Goal: Transaction & Acquisition: Purchase product/service

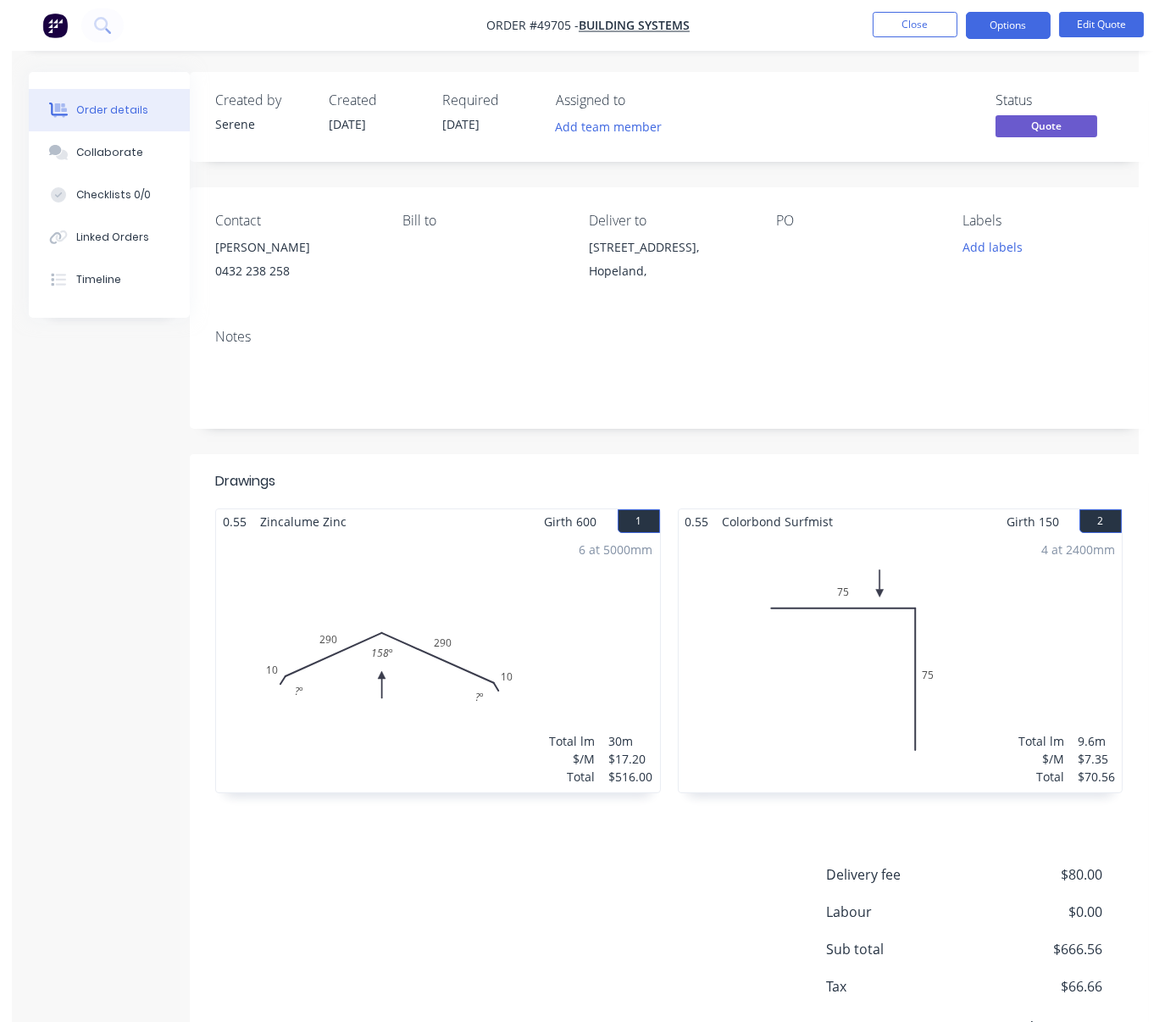
scroll to position [0, 2]
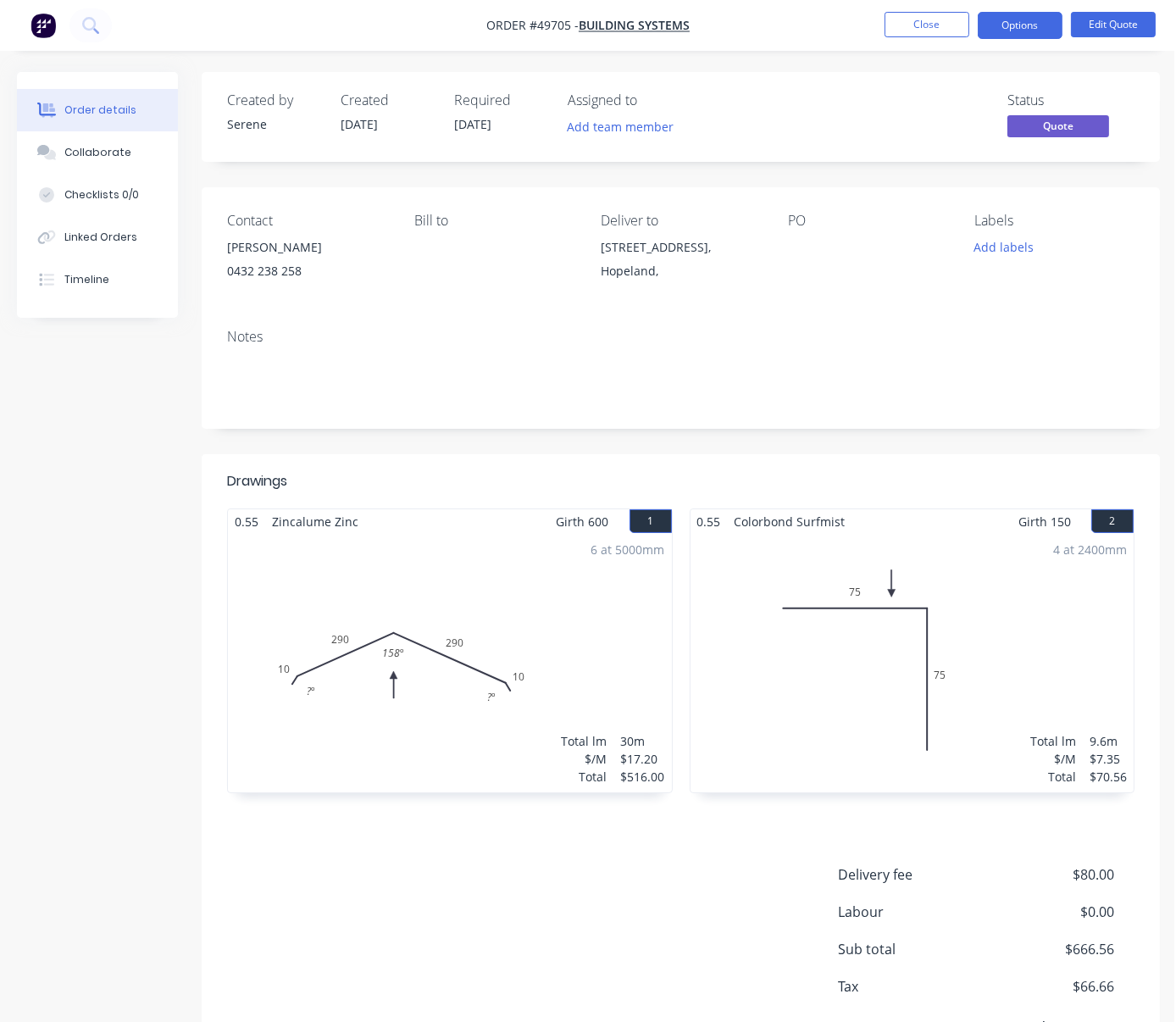
drag, startPoint x: 509, startPoint y: 457, endPoint x: 707, endPoint y: 450, distance: 198.1
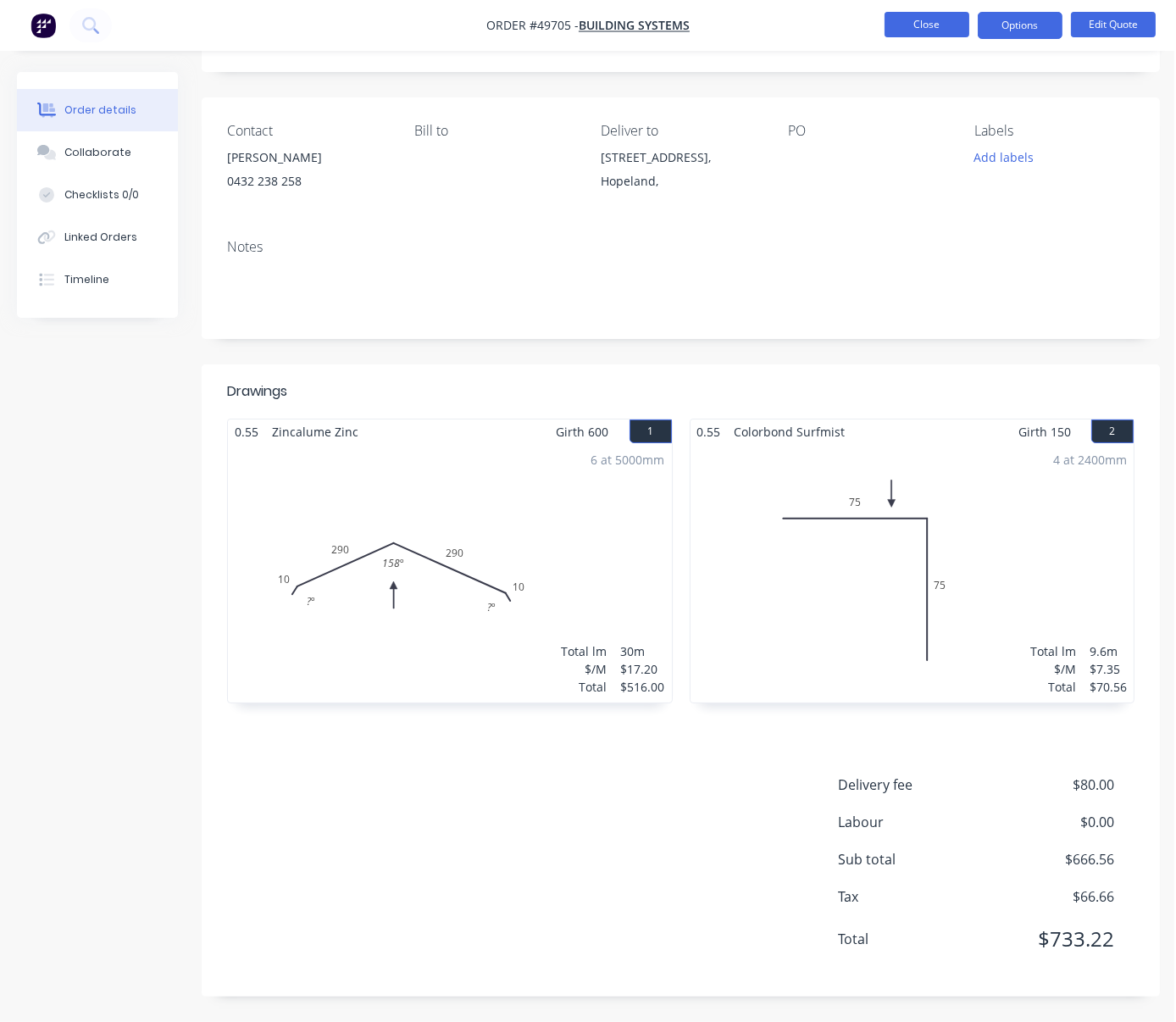
click at [924, 25] on button "Close" at bounding box center [927, 24] width 85 height 25
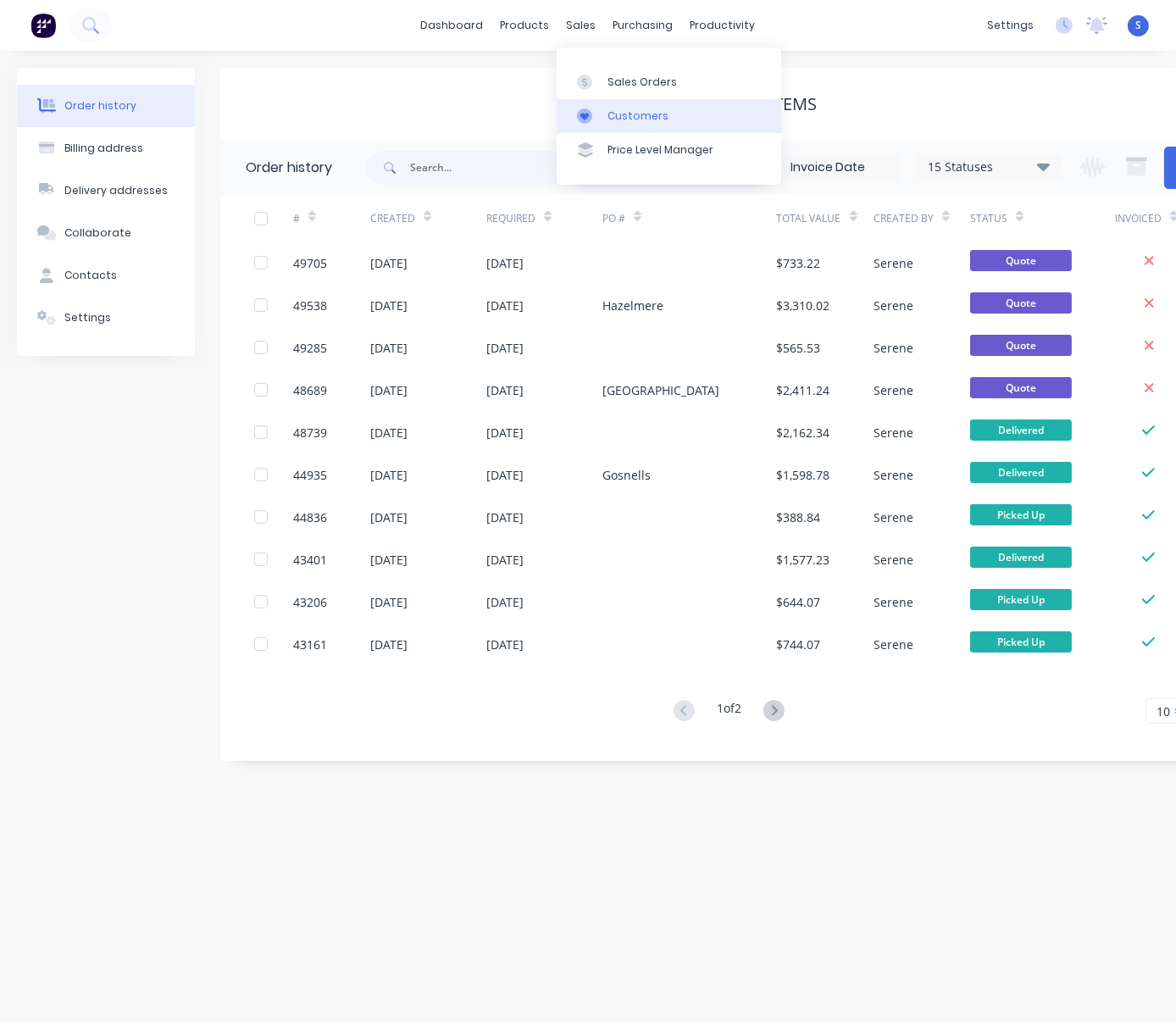
click at [628, 124] on div "Customers" at bounding box center [638, 116] width 61 height 15
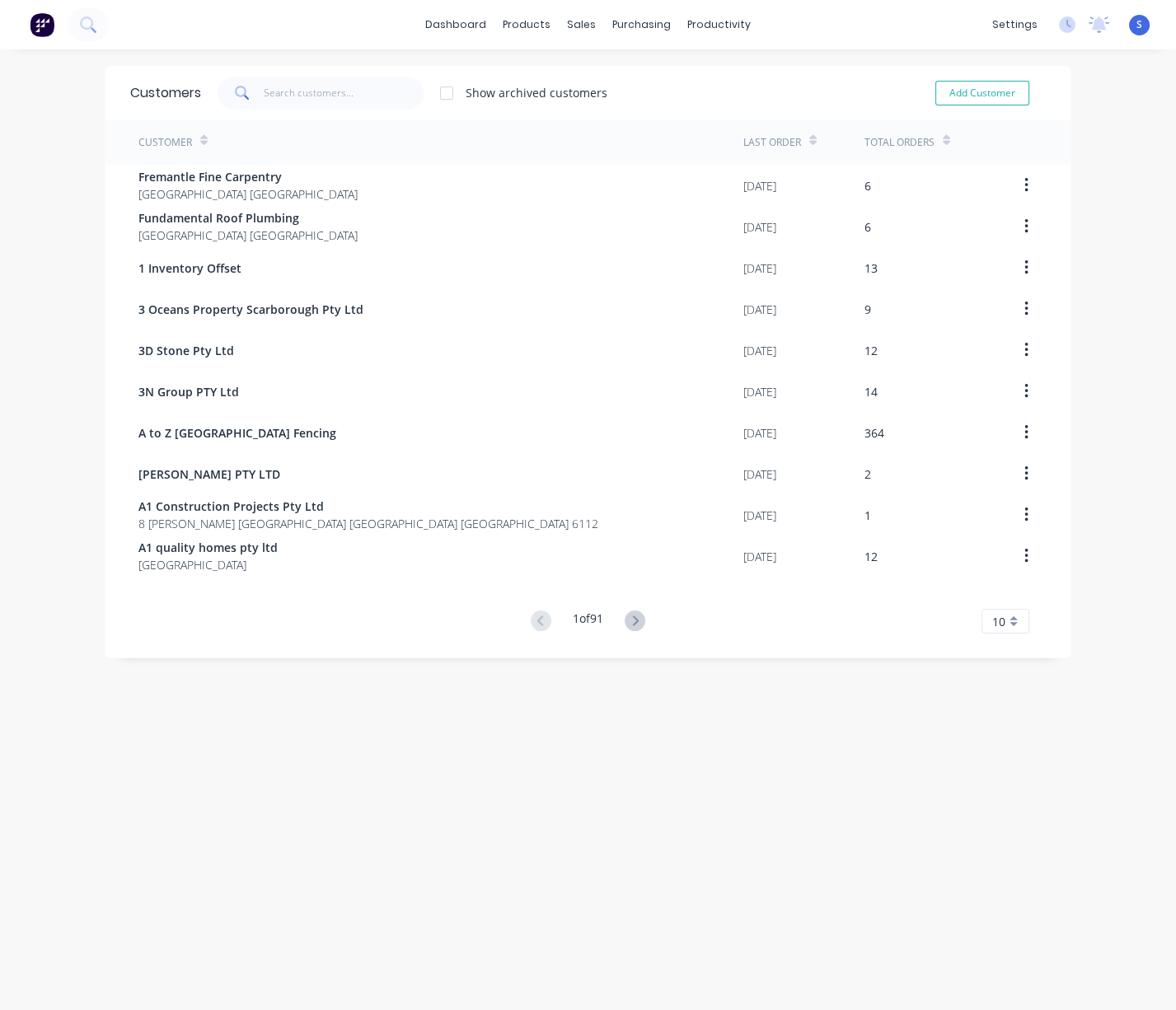
drag, startPoint x: 520, startPoint y: 780, endPoint x: 676, endPoint y: 782, distance: 156.0
click at [606, 79] on div "Sales Orders" at bounding box center [632, 80] width 68 height 14
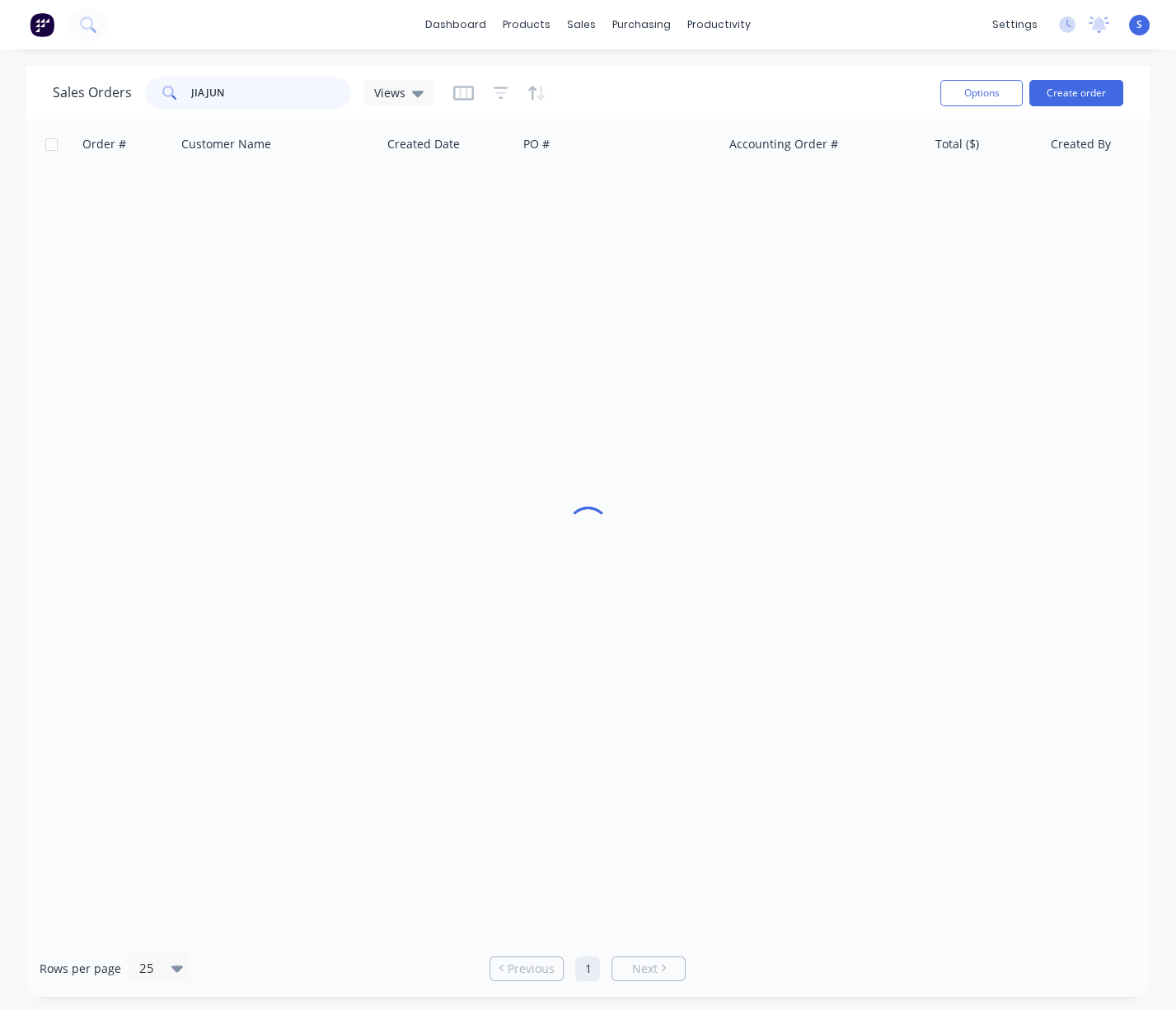
drag, startPoint x: 184, startPoint y: 97, endPoint x: 126, endPoint y: 99, distance: 58.0
click at [143, 99] on div "Sales Orders JIAJUN Views" at bounding box center [242, 93] width 381 height 33
type input "[PERSON_NAME]"
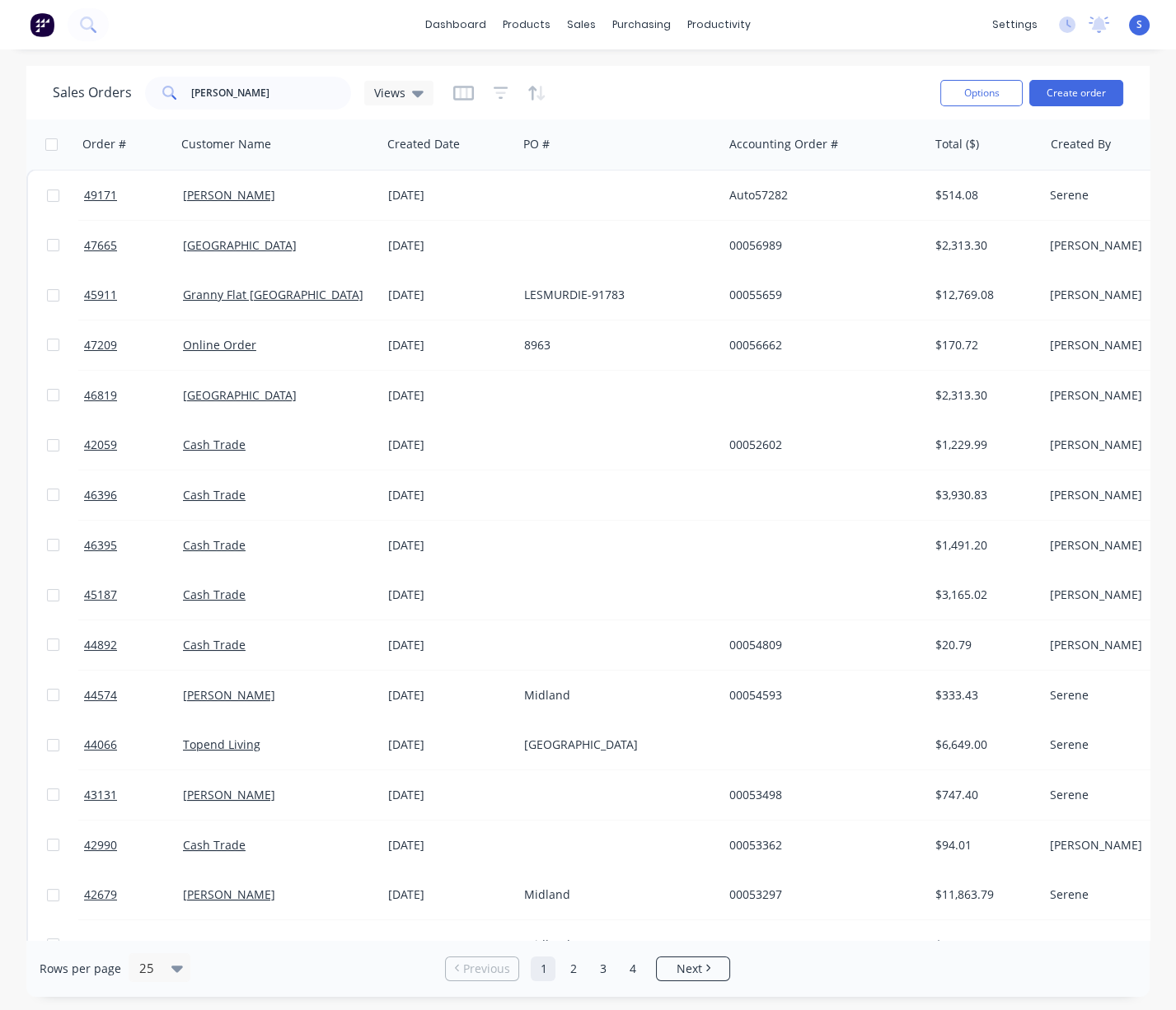
drag, startPoint x: 662, startPoint y: 99, endPoint x: 845, endPoint y: 100, distance: 183.0
click at [579, 22] on div "sales" at bounding box center [582, 24] width 45 height 24
click at [628, 112] on div "Customers" at bounding box center [637, 113] width 60 height 14
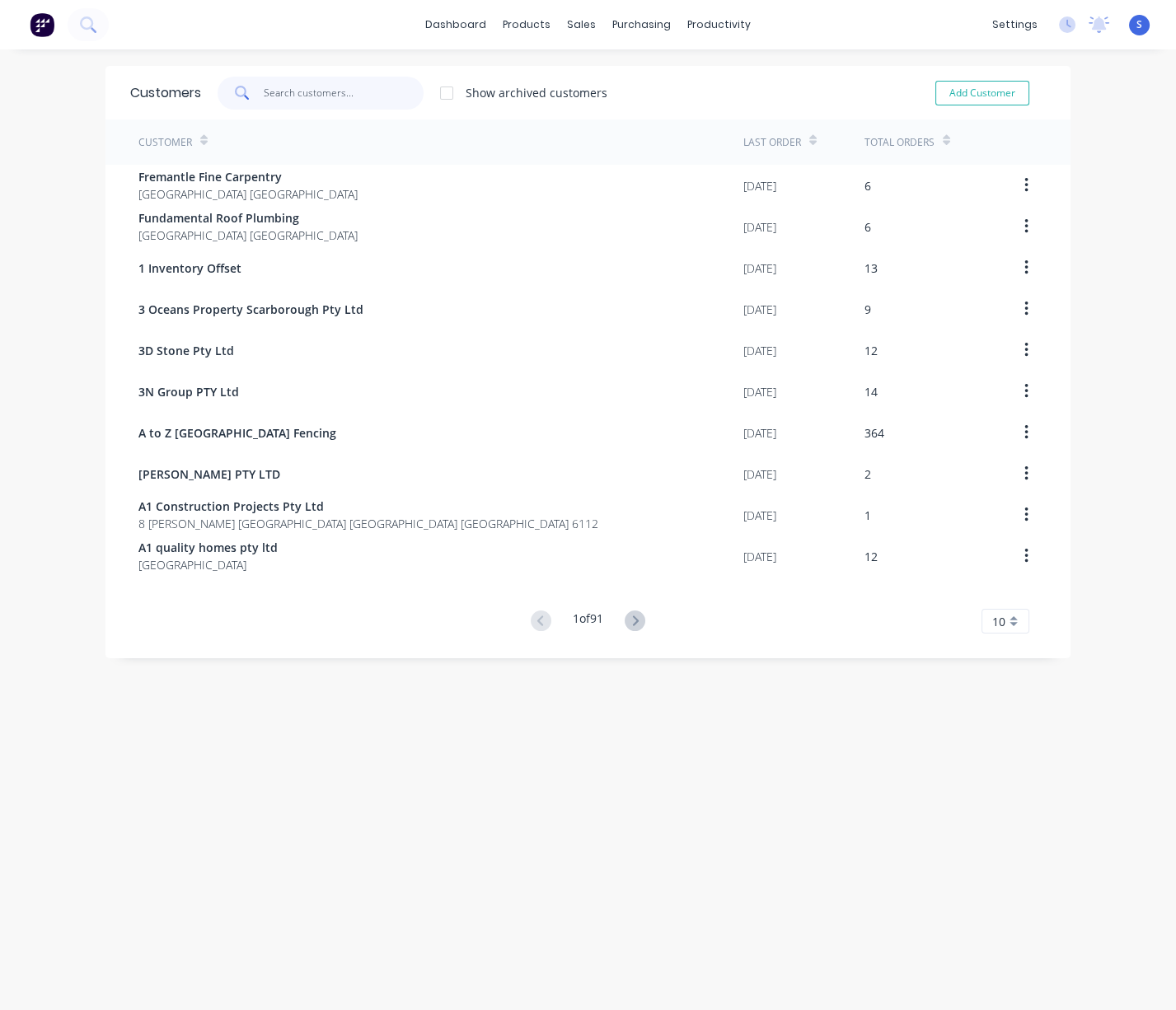
click at [312, 91] on input "text" at bounding box center [344, 93] width 161 height 33
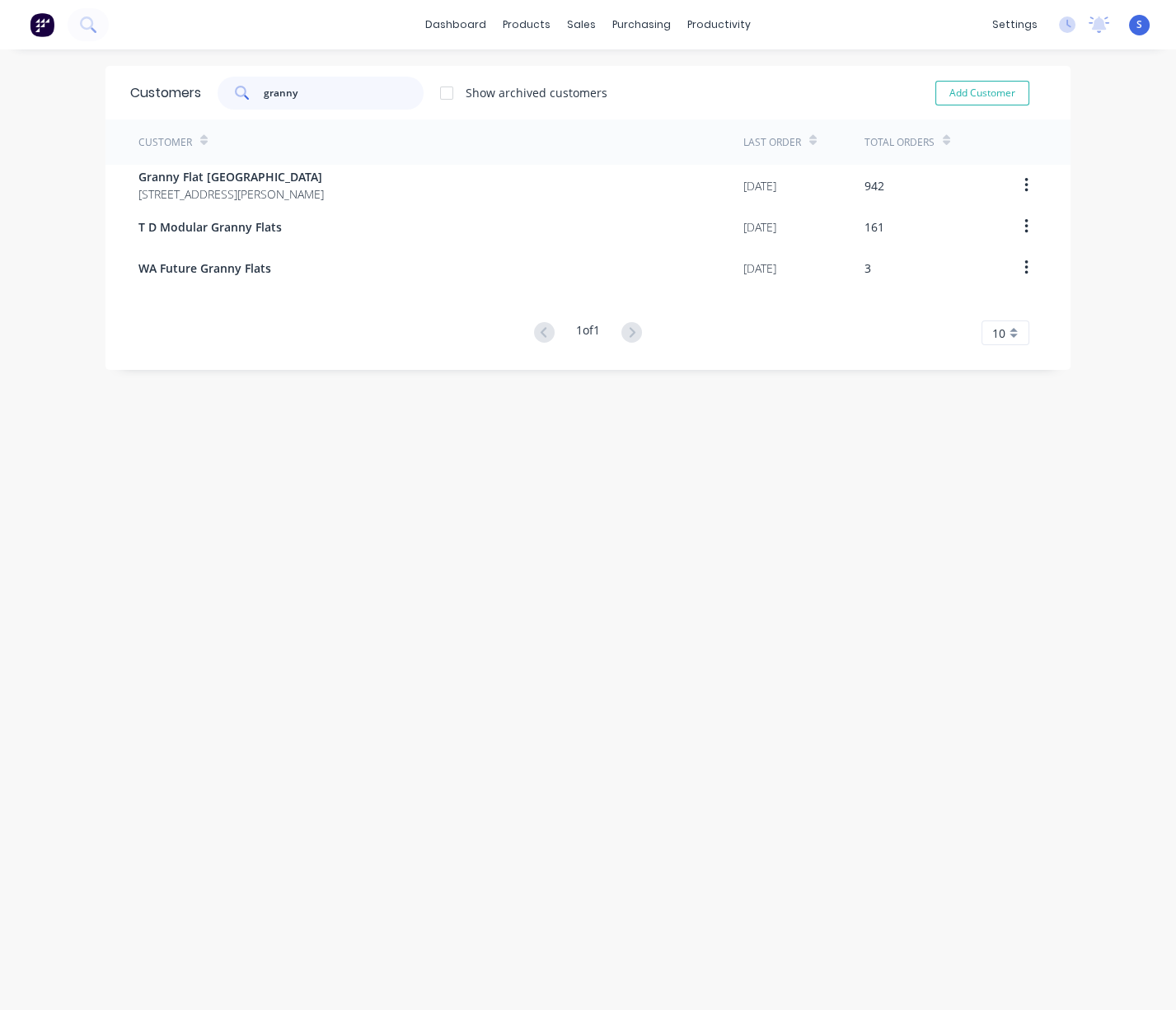
type input "granny"
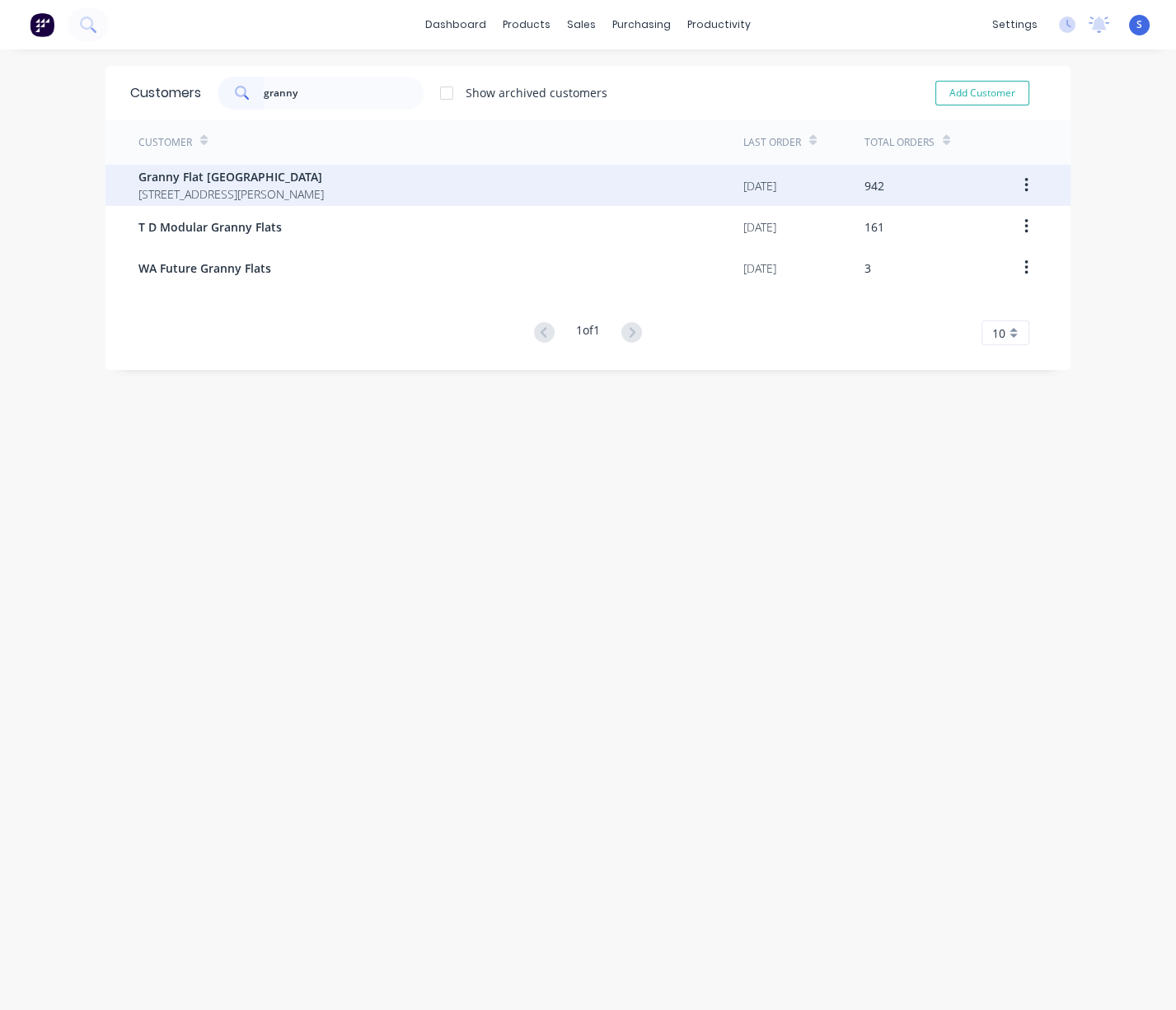
click at [310, 178] on span "Granny Flat [GEOGRAPHIC_DATA]" at bounding box center [231, 176] width 185 height 17
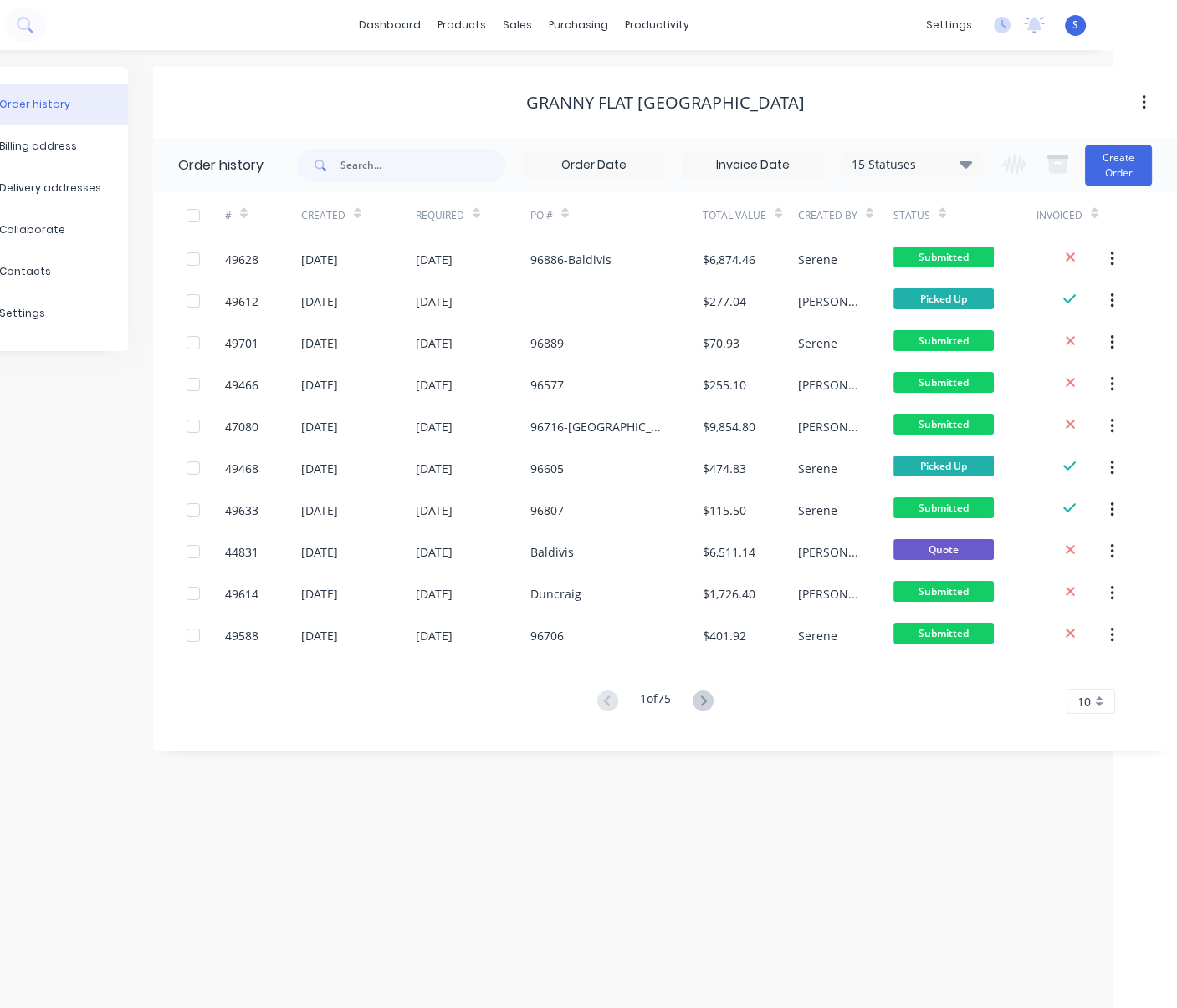
drag, startPoint x: 567, startPoint y: 102, endPoint x: 697, endPoint y: 102, distance: 130.0
click at [1021, 171] on button "Create Order" at bounding box center [1117, 166] width 67 height 42
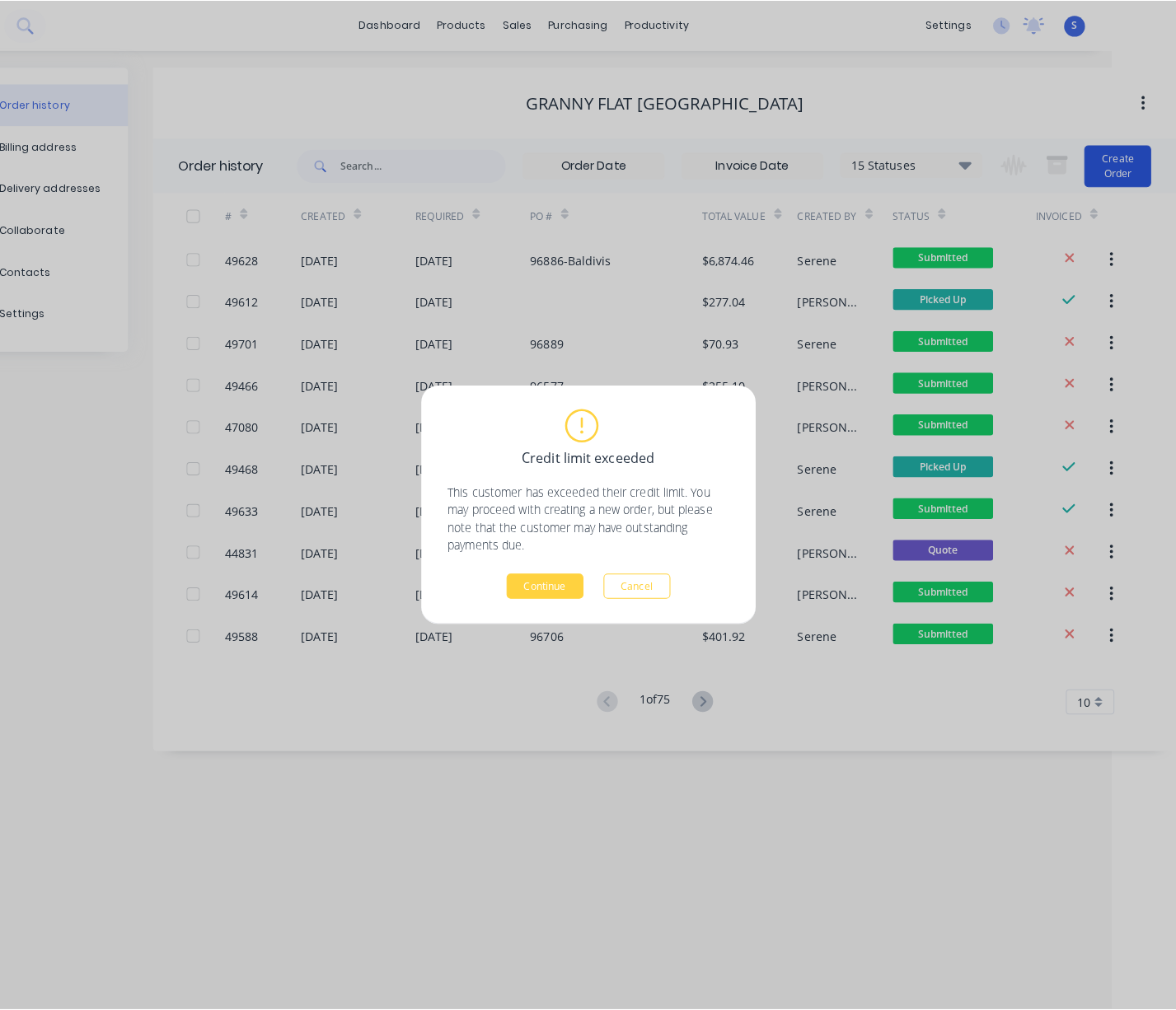
scroll to position [0, 51]
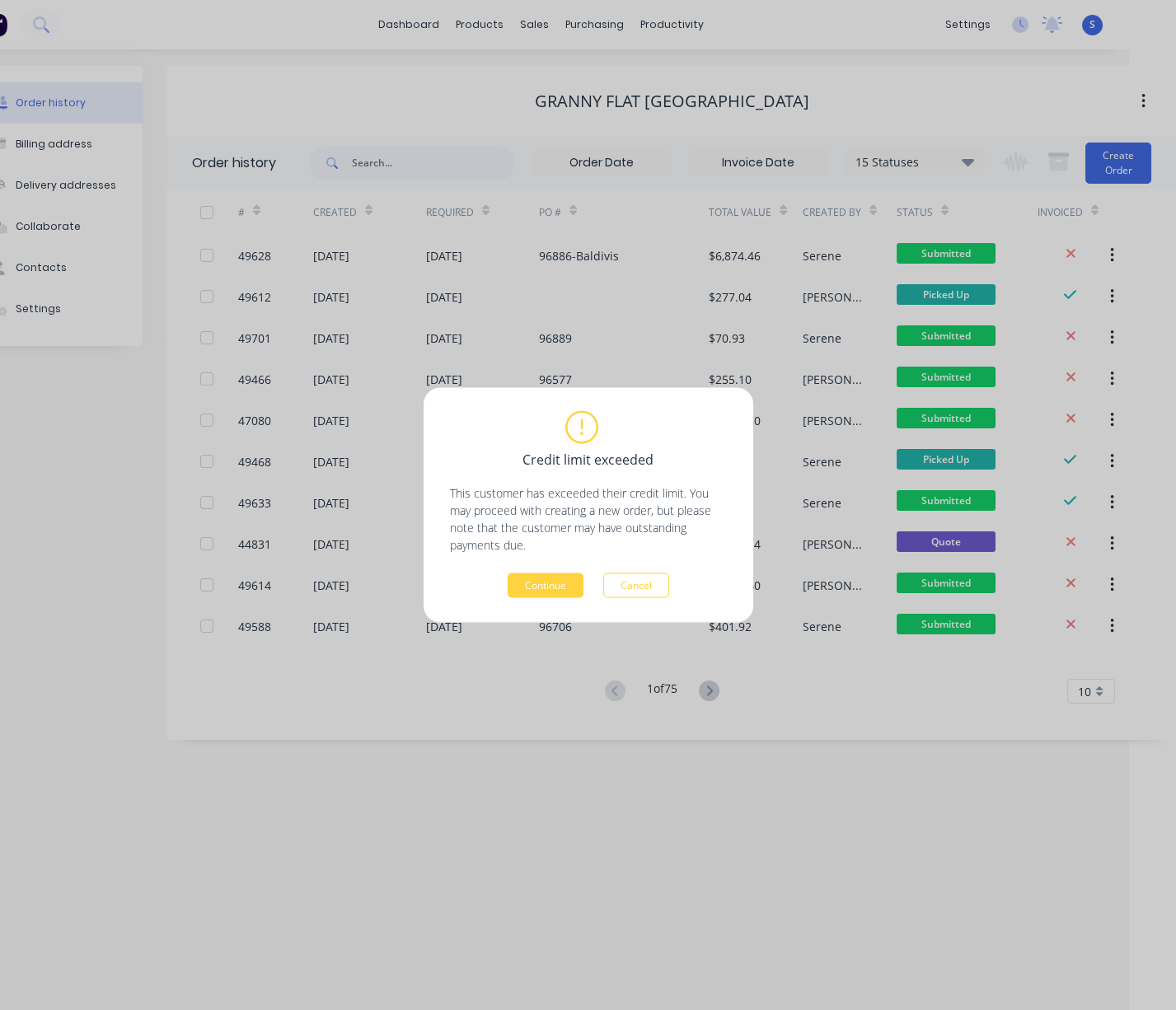
click at [557, 570] on div "Credit limit exceeded This customer has exceeded their credit limit. You may pr…" at bounding box center [588, 505] width 277 height 185
click at [557, 578] on button "Continue" at bounding box center [545, 585] width 76 height 24
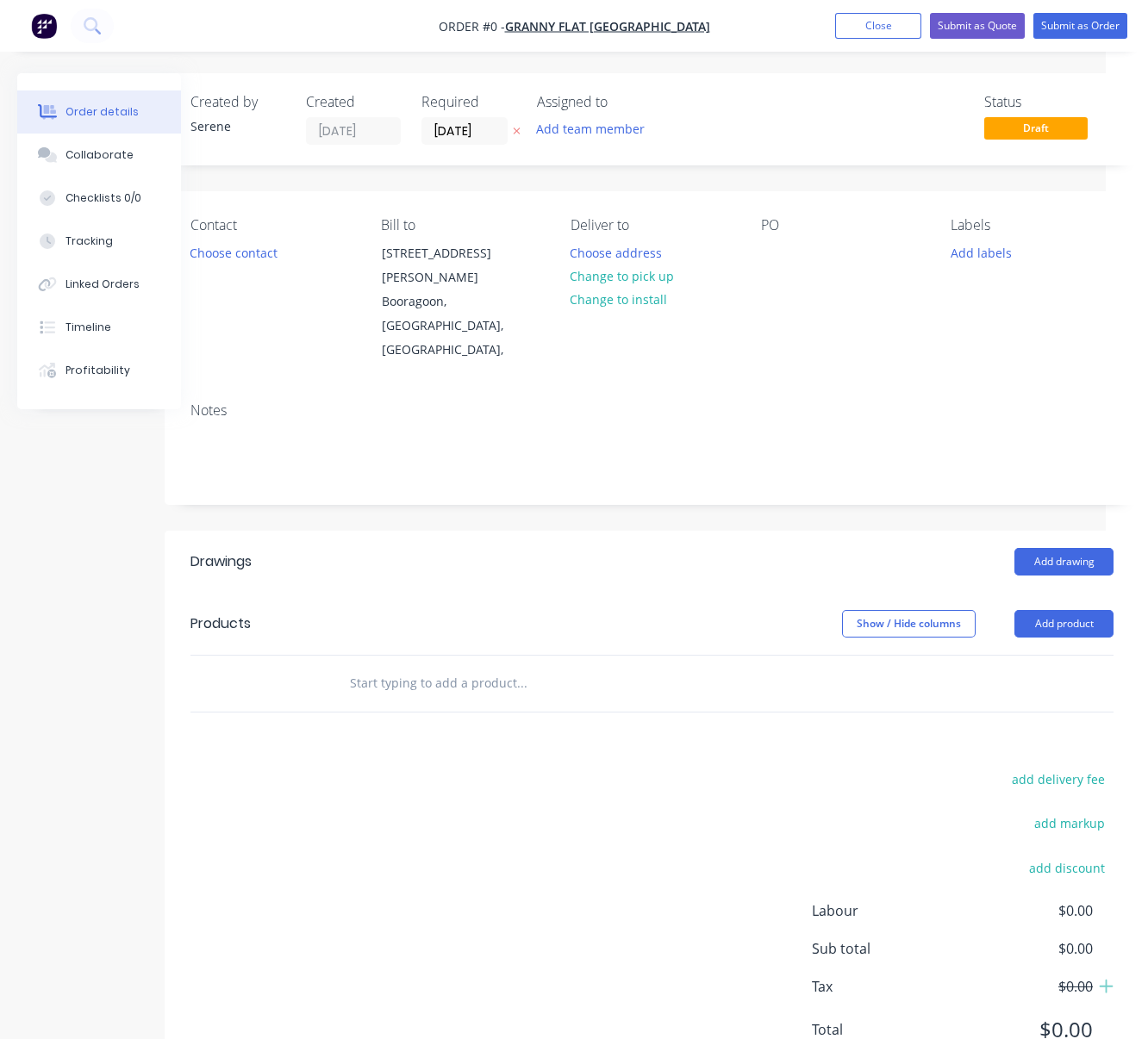
scroll to position [0, 50]
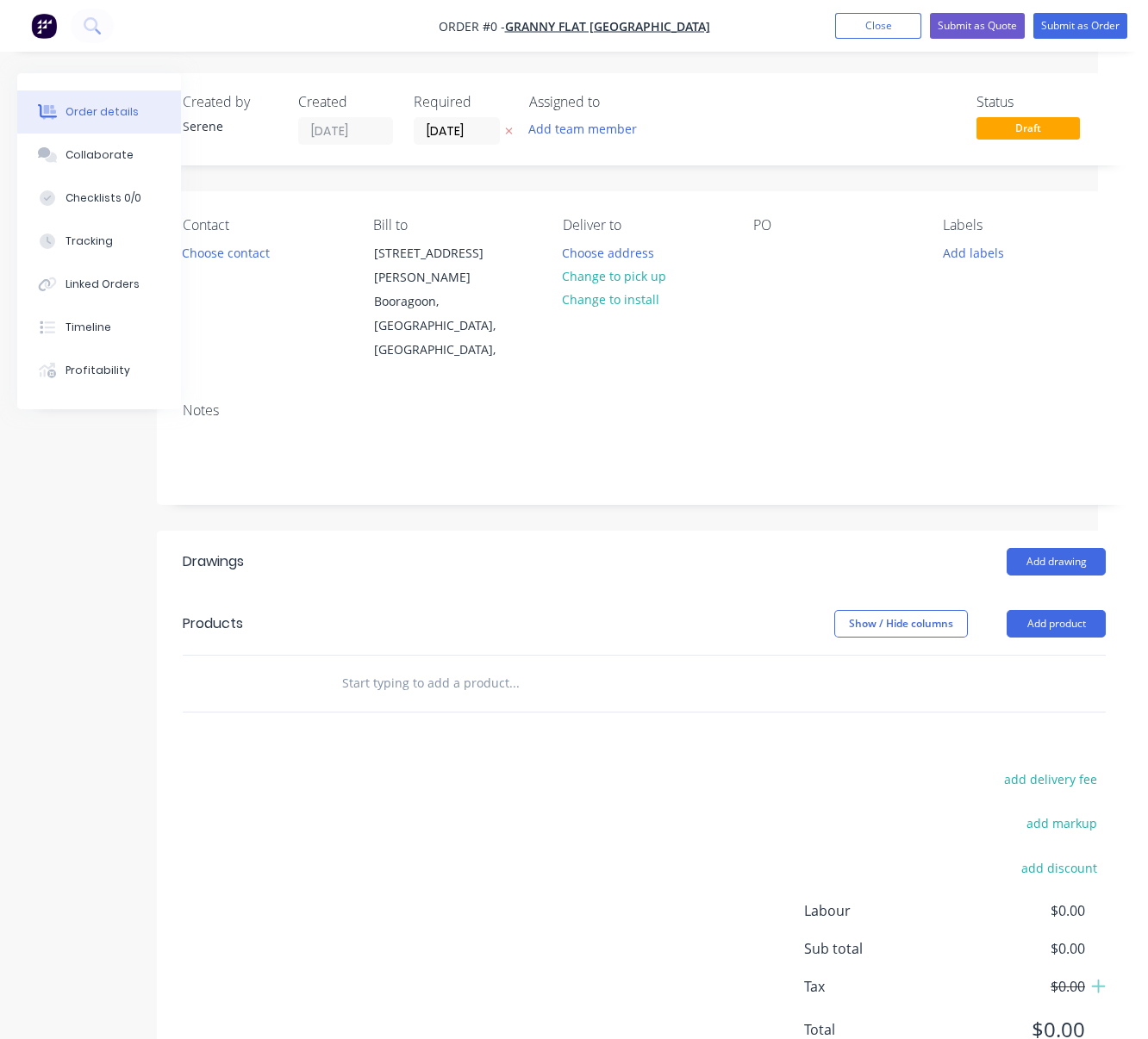
drag, startPoint x: 422, startPoint y: 530, endPoint x: 592, endPoint y: 529, distance: 170.0
click at [594, 548] on div "Add drawing" at bounding box center [743, 561] width 727 height 27
click at [860, 15] on button "Close" at bounding box center [878, 26] width 86 height 26
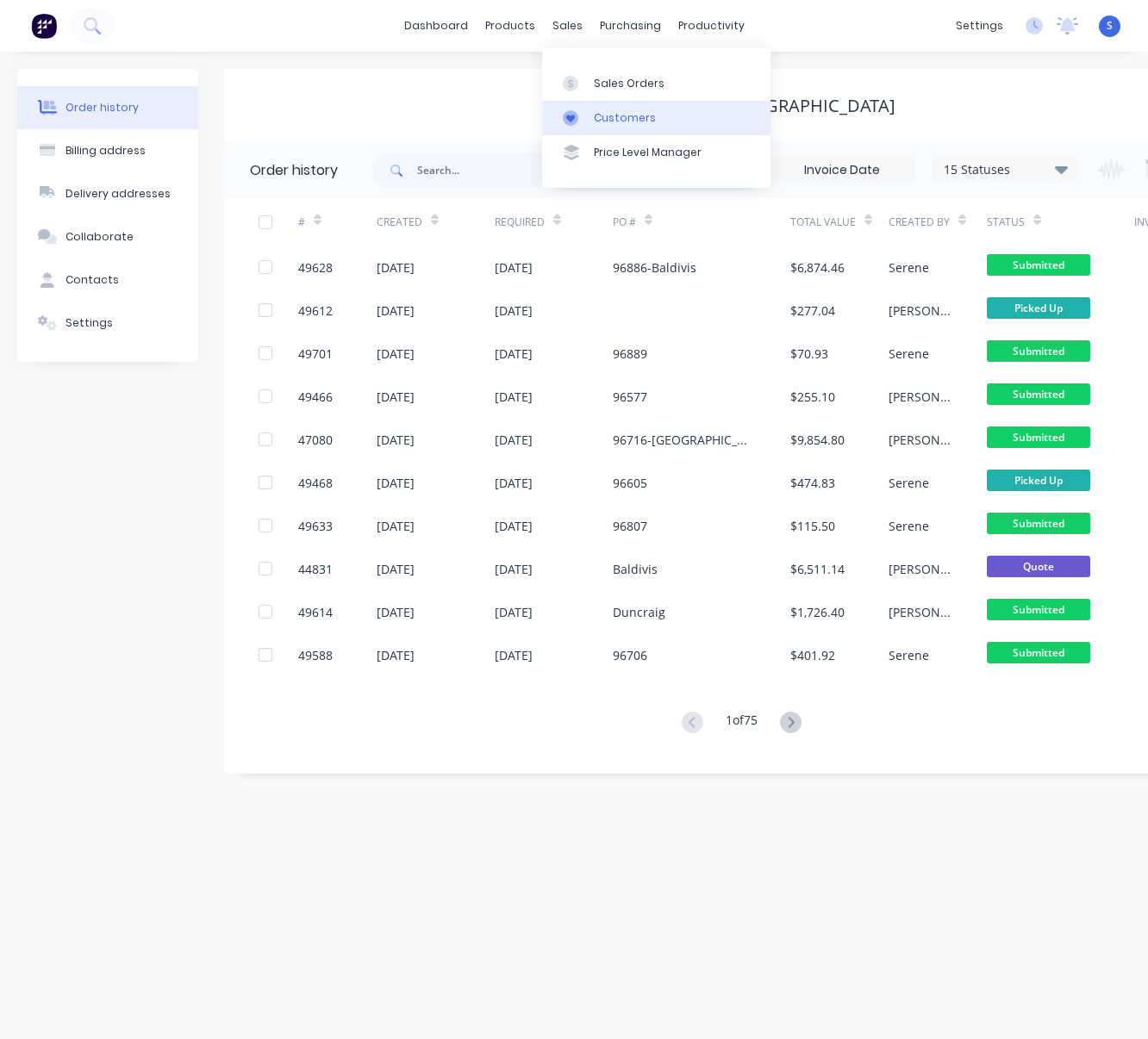
click at [608, 117] on div "Customers" at bounding box center [626, 118] width 62 height 15
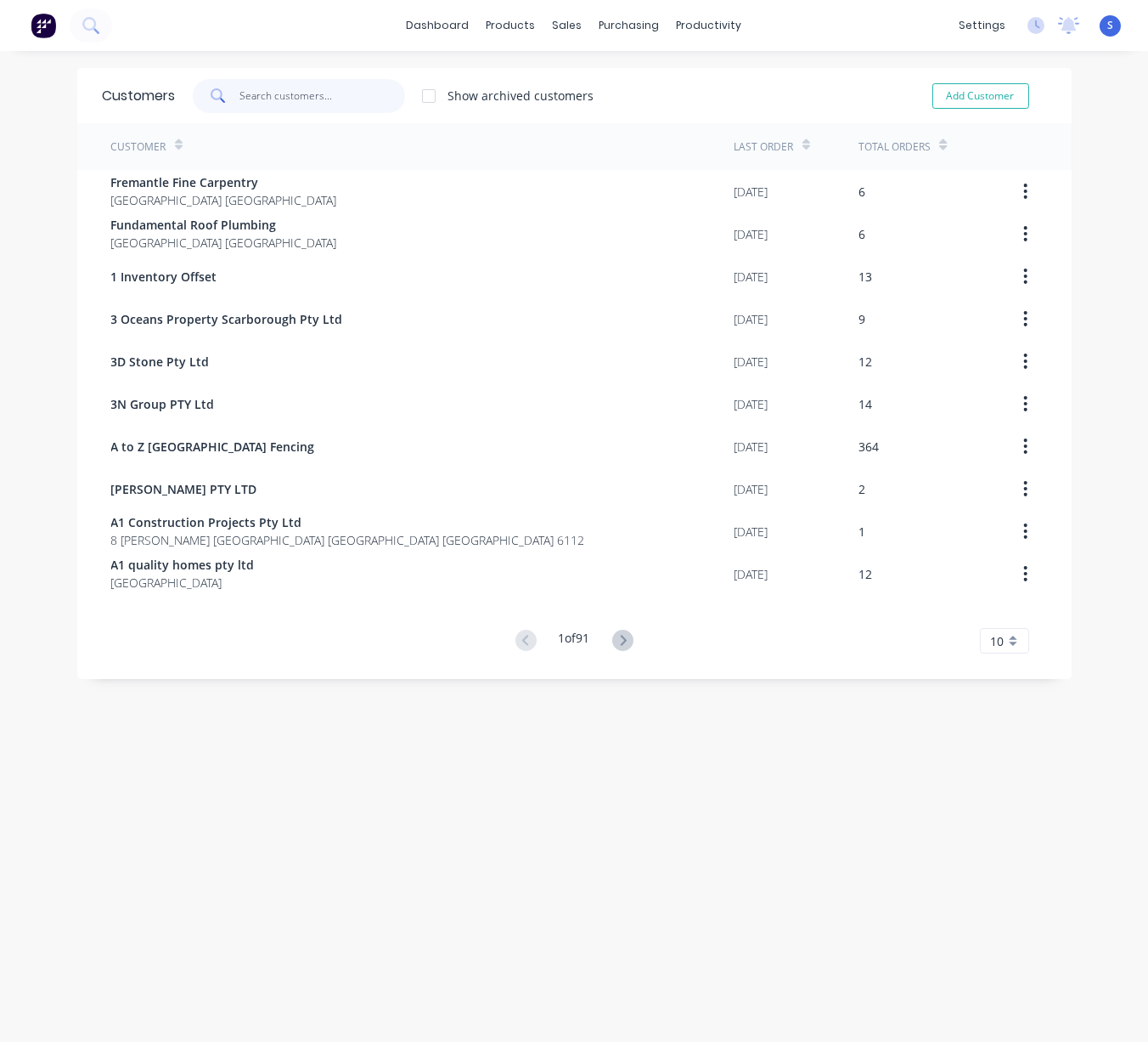
click at [290, 95] on input "text" at bounding box center [323, 96] width 166 height 34
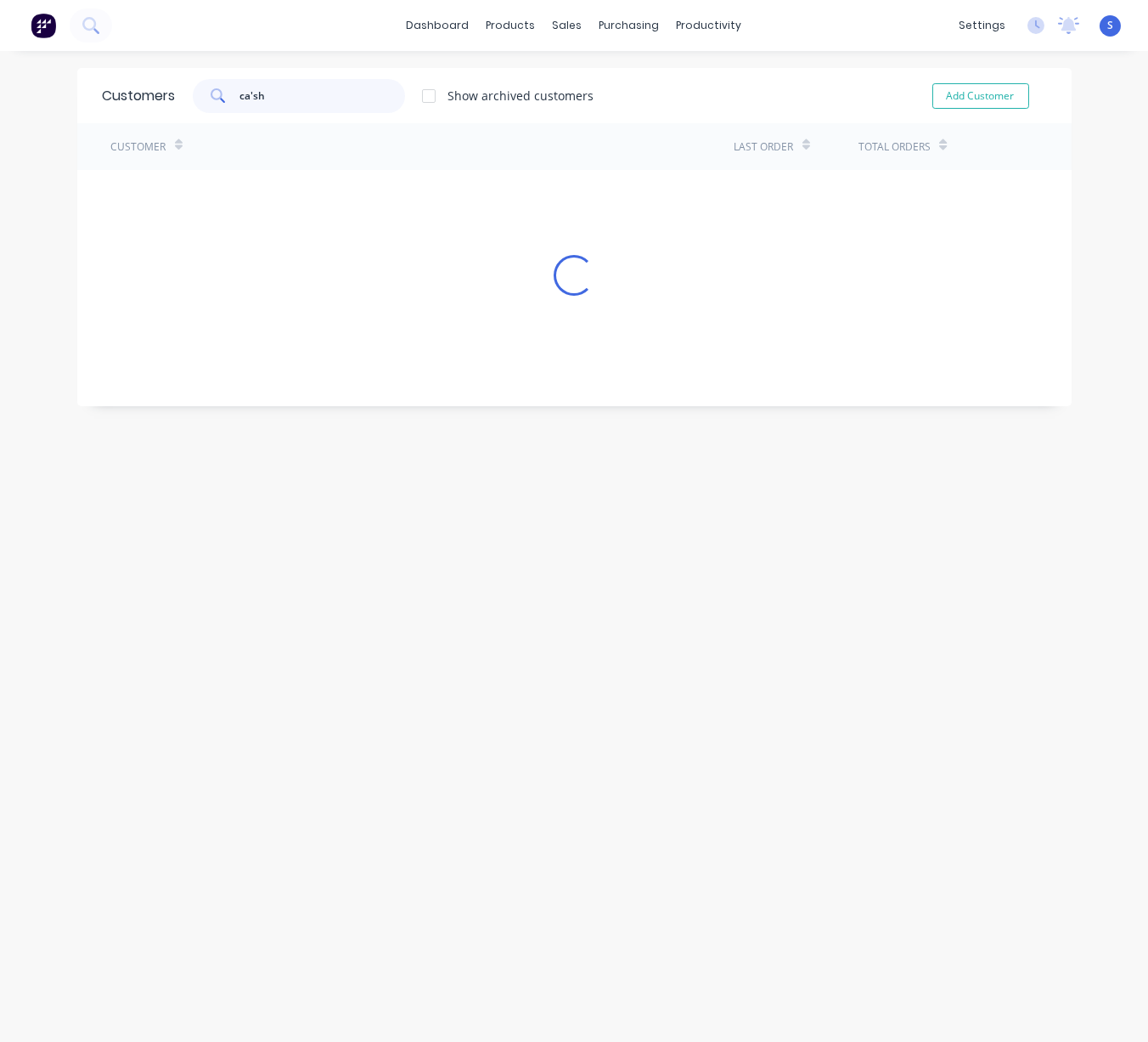
type input "cash"
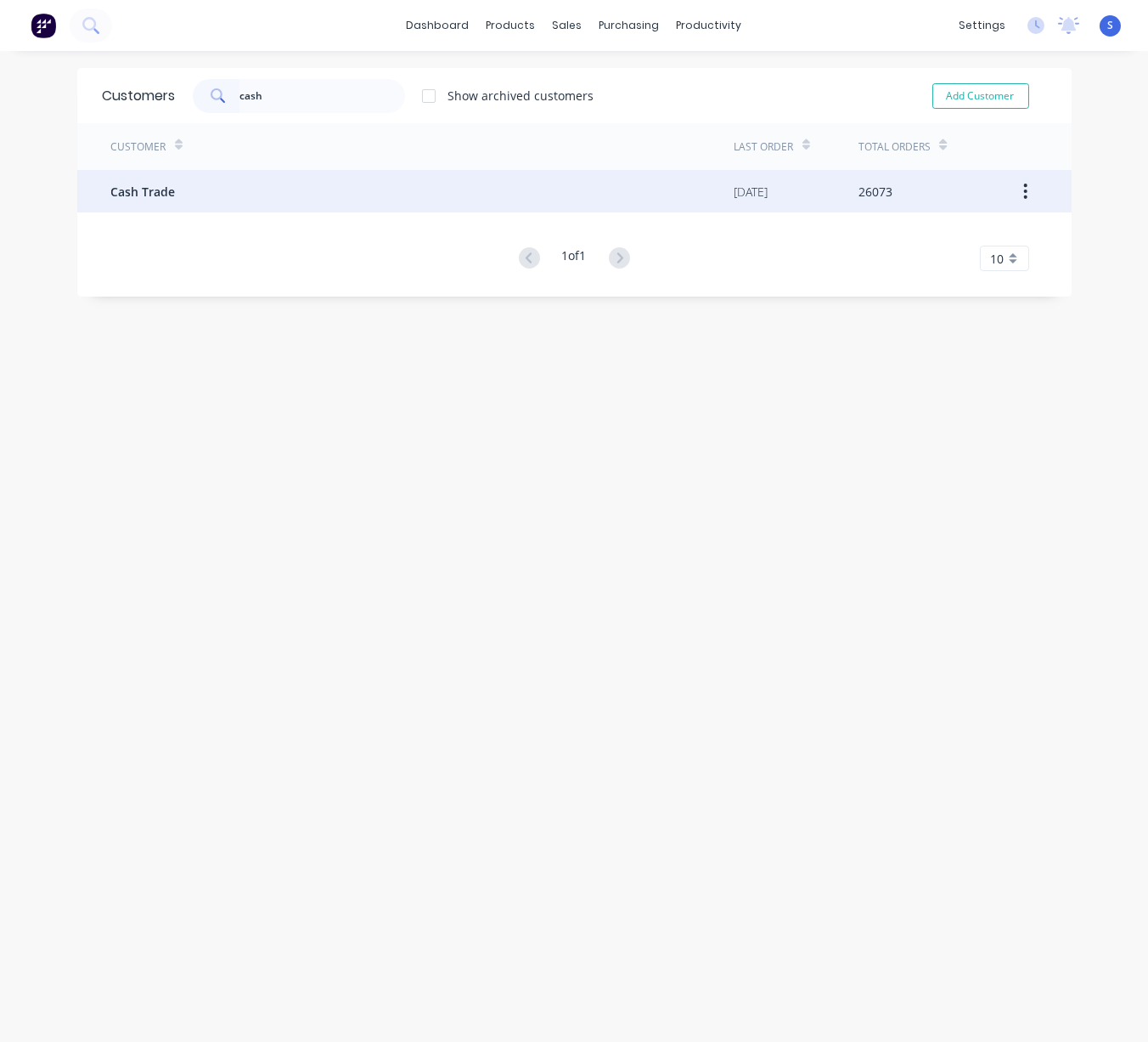
click at [236, 190] on div "Cash Trade" at bounding box center [422, 191] width 624 height 43
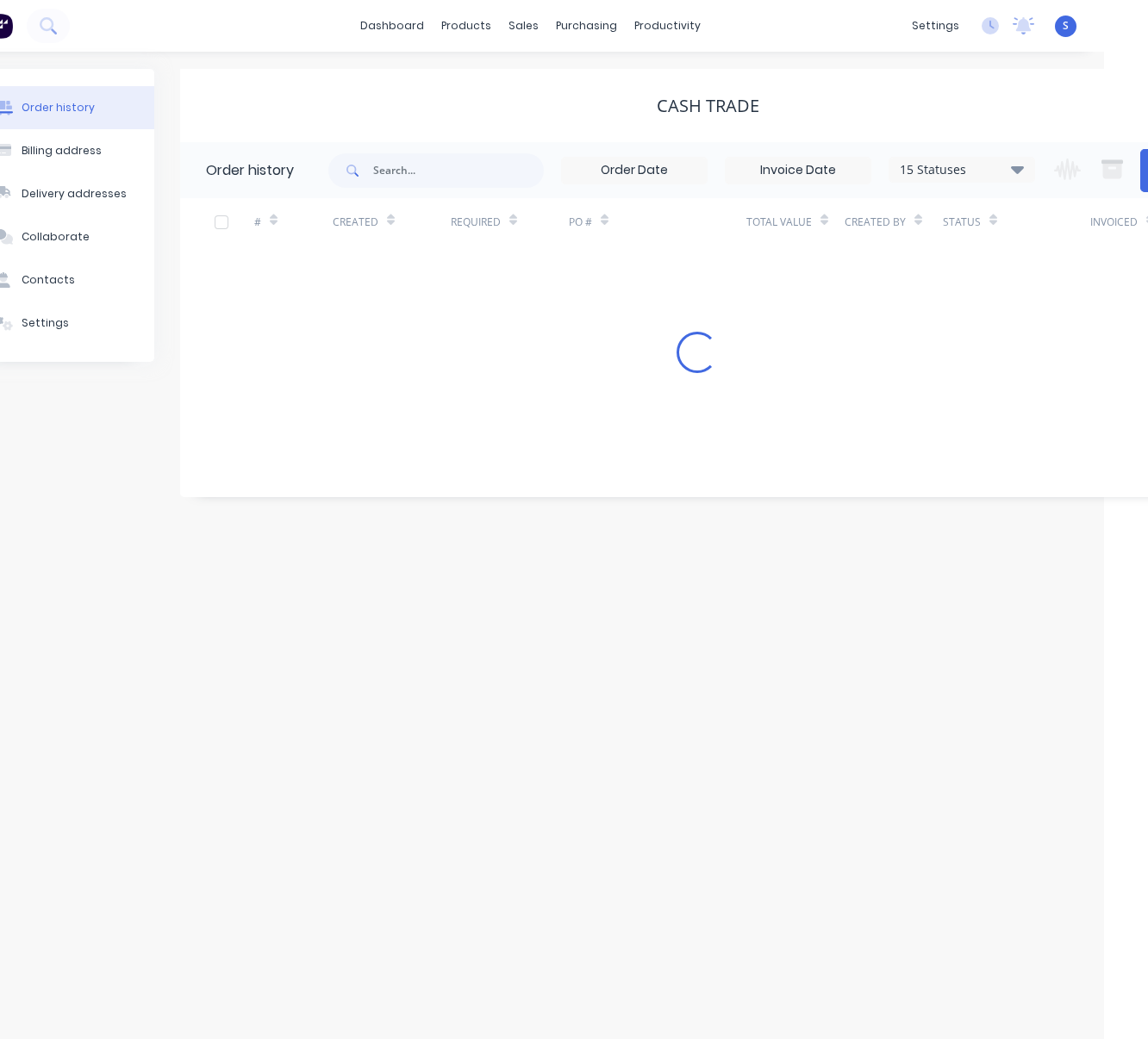
scroll to position [0, 135]
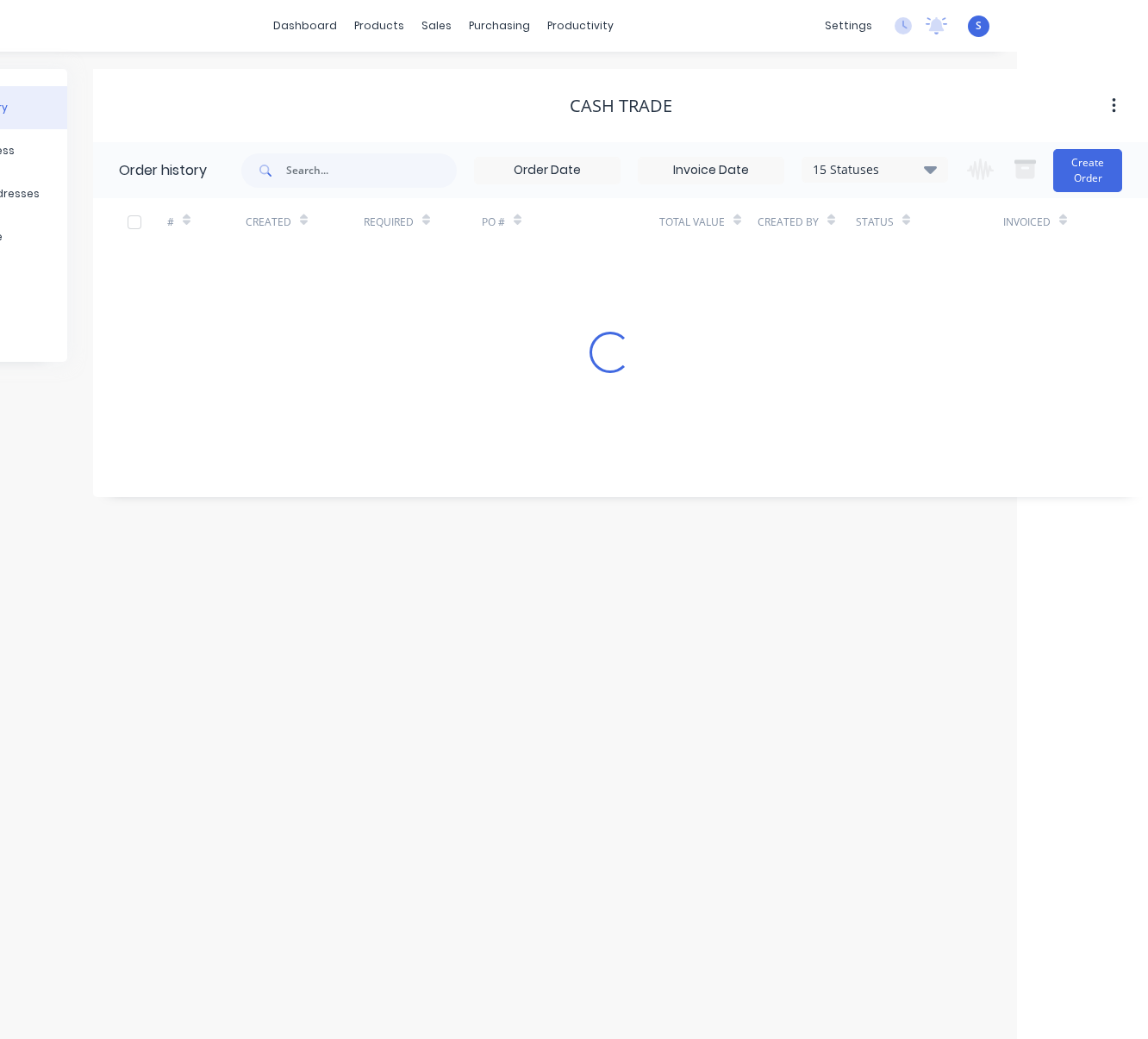
drag, startPoint x: 372, startPoint y: 96, endPoint x: 646, endPoint y: 113, distance: 274.5
click at [1052, 173] on button "Create Order" at bounding box center [1087, 171] width 69 height 44
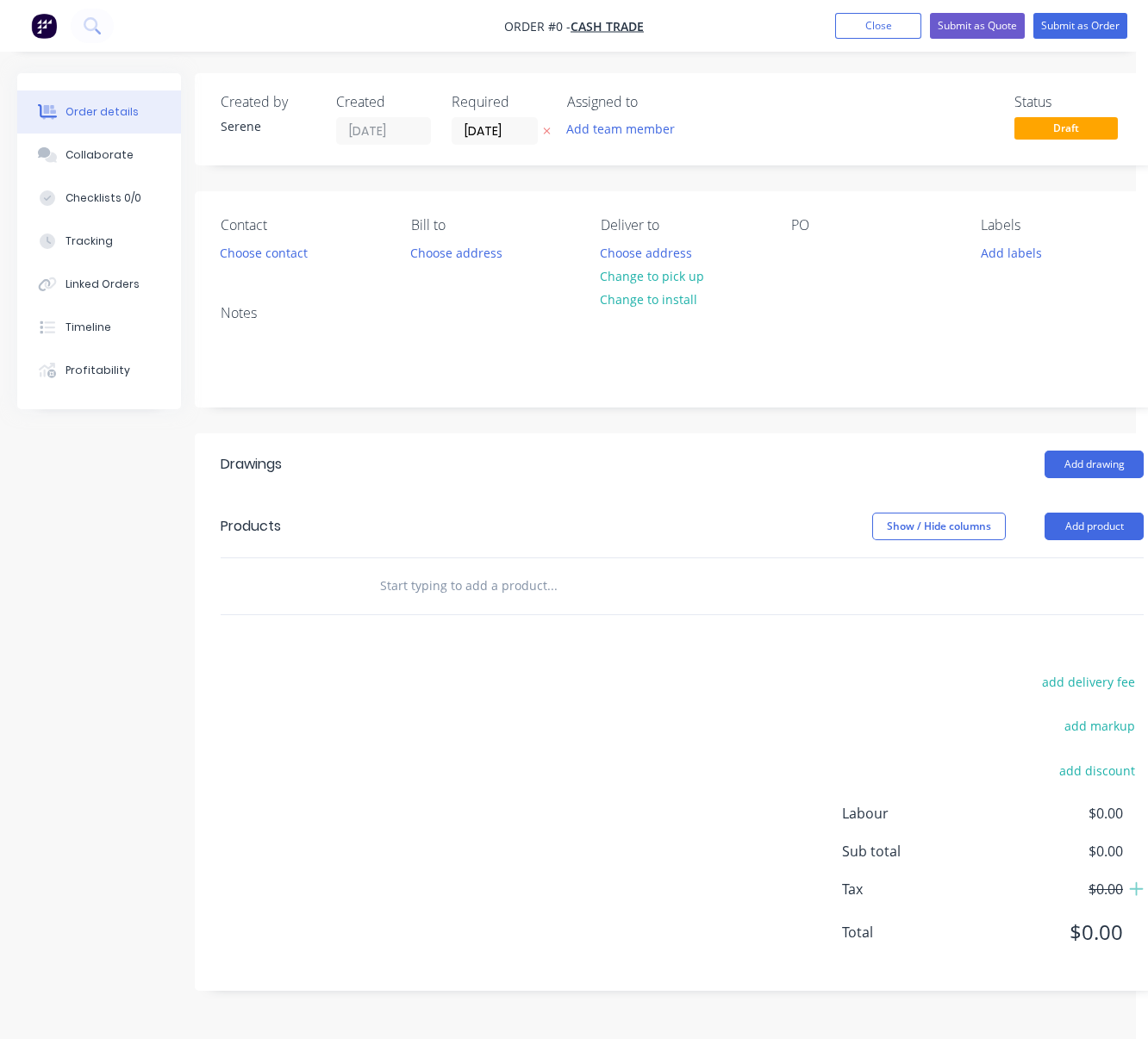
drag, startPoint x: 417, startPoint y: 487, endPoint x: 497, endPoint y: 482, distance: 80.2
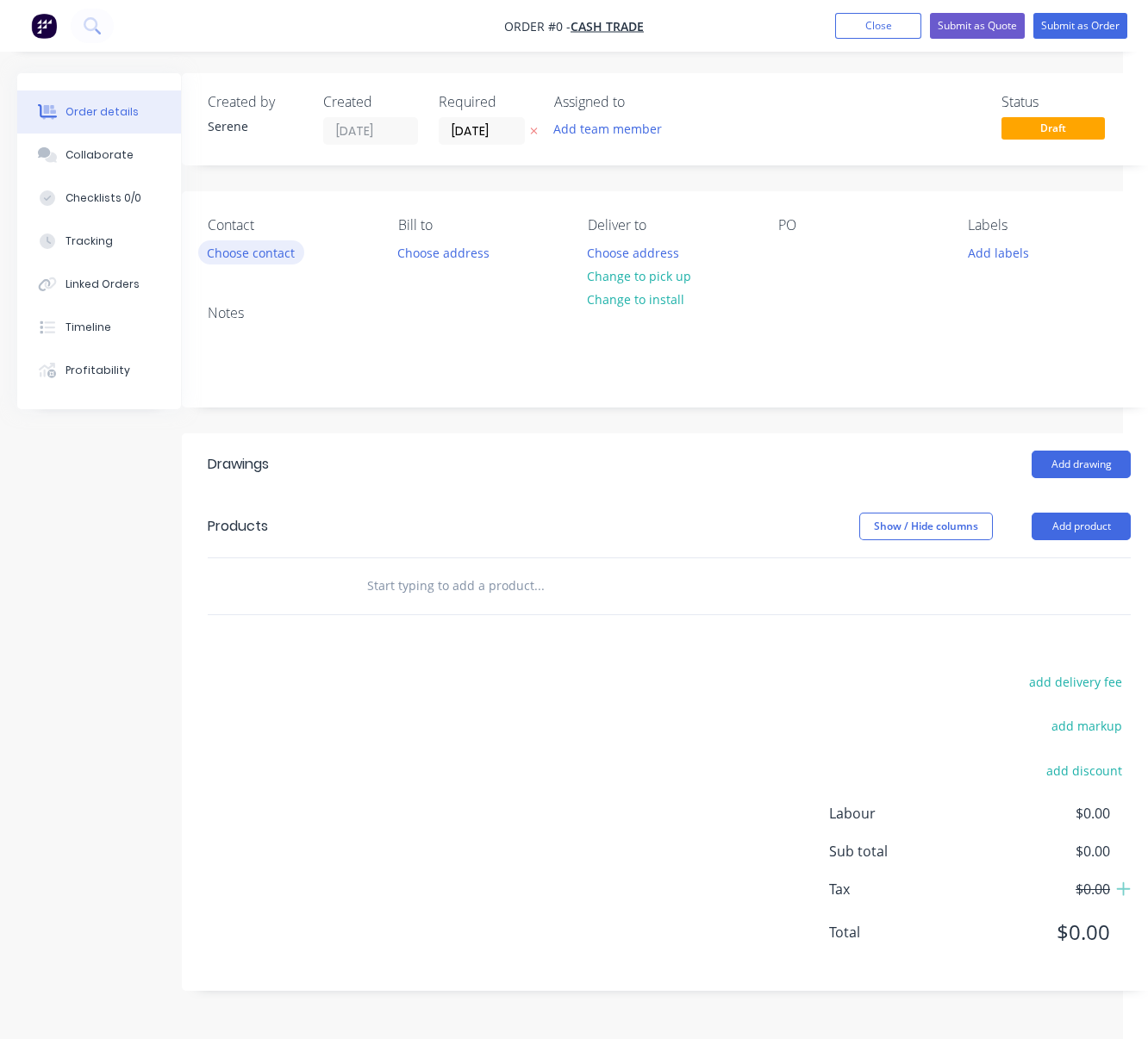
click at [284, 264] on button "Choose contact" at bounding box center [251, 252] width 106 height 24
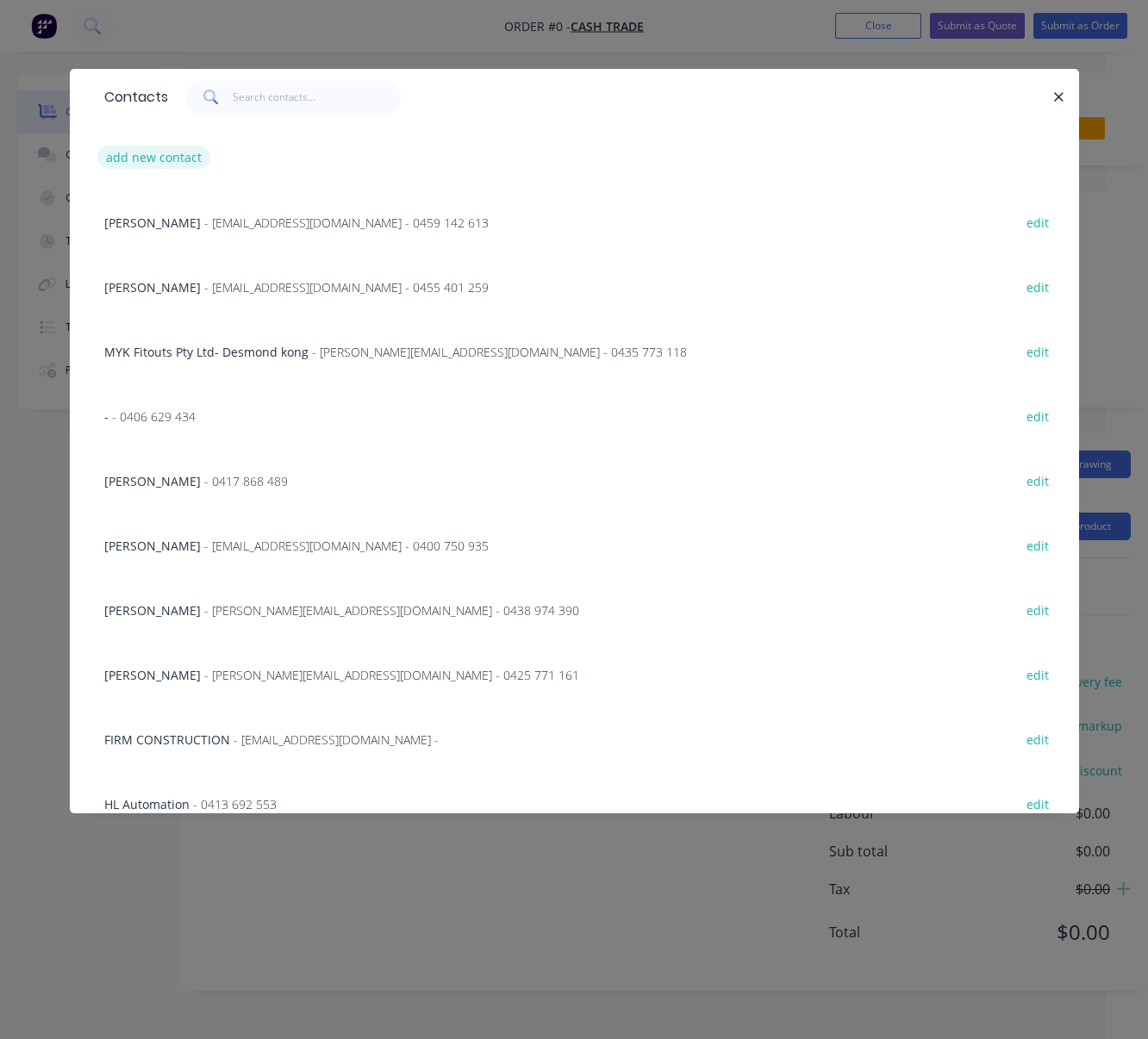
click at [162, 159] on button "add new contact" at bounding box center [154, 157] width 114 height 24
select select "AU"
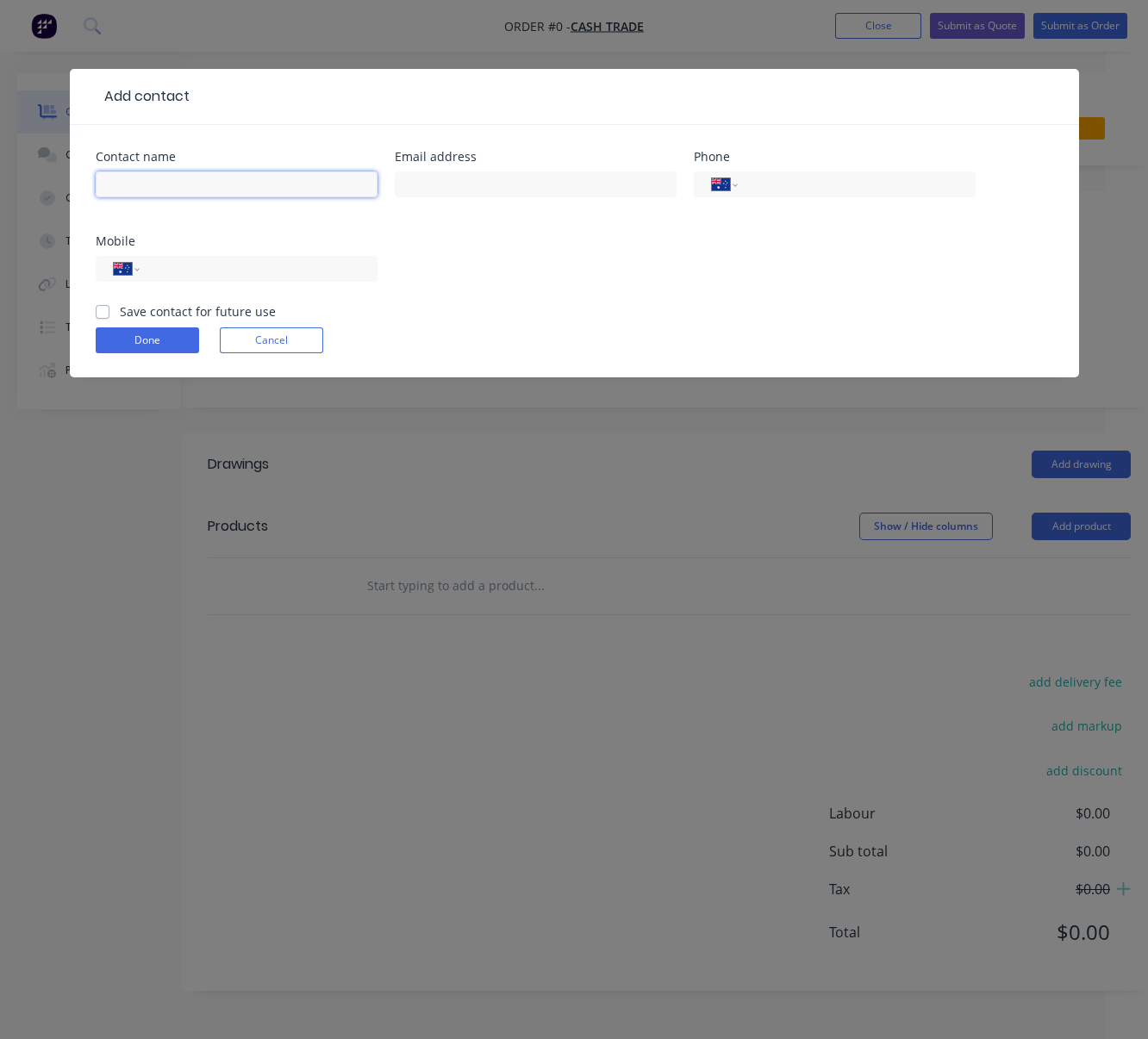
click at [147, 198] on input "text" at bounding box center [237, 184] width 282 height 26
click at [184, 192] on input "[PERSON_NAME]" at bounding box center [237, 184] width 282 height 26
type input "[PERSON_NAME]"
type input "[EMAIL_ADDRESS][DOMAIN_NAME]"
type input "0423 566 555"
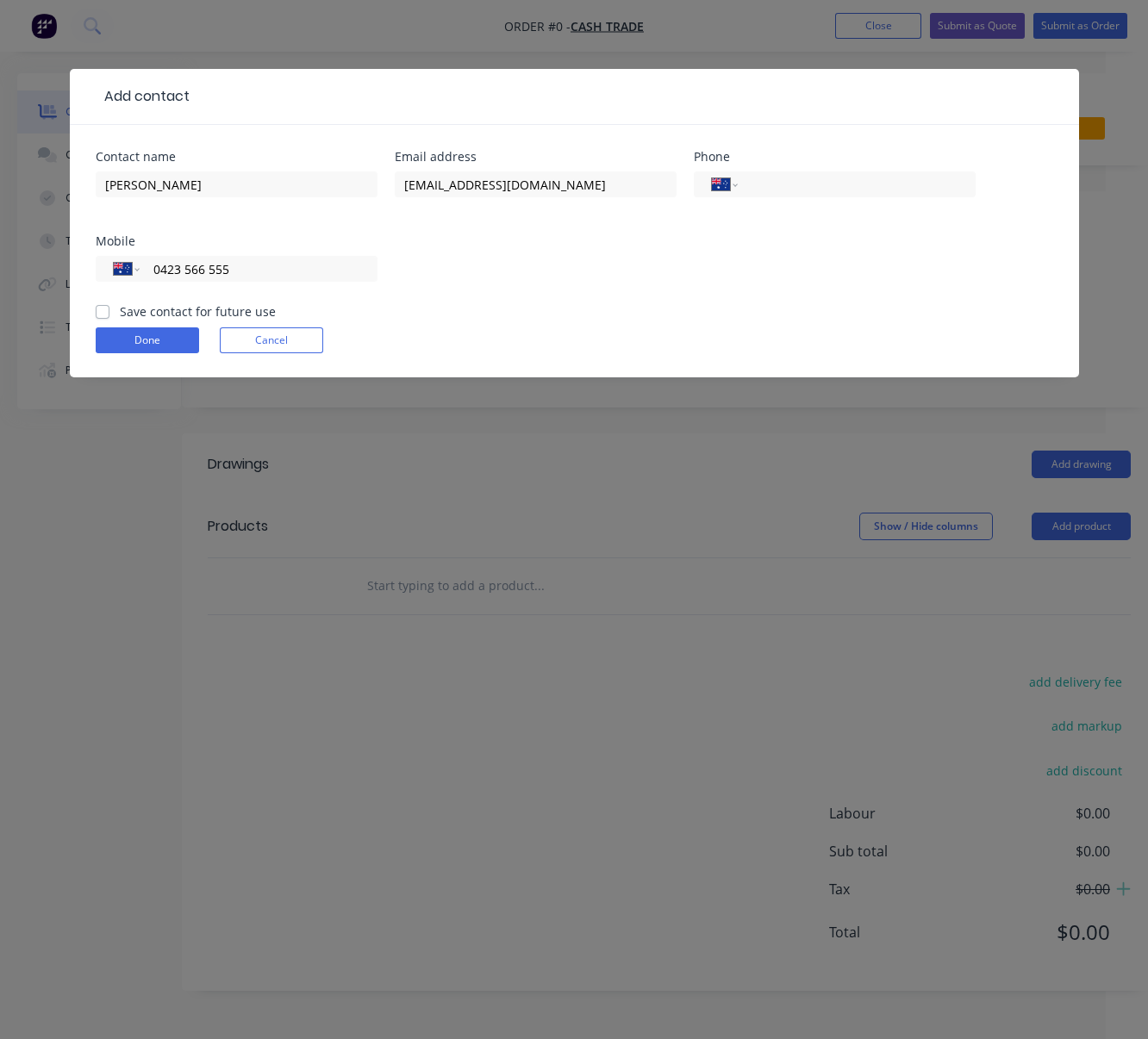
click at [120, 321] on label "Save contact for future use" at bounding box center [198, 311] width 156 height 18
click at [98, 319] on input "Save contact for future use" at bounding box center [102, 310] width 14 height 16
checkbox input "true"
click at [131, 353] on button "Done" at bounding box center [147, 340] width 103 height 26
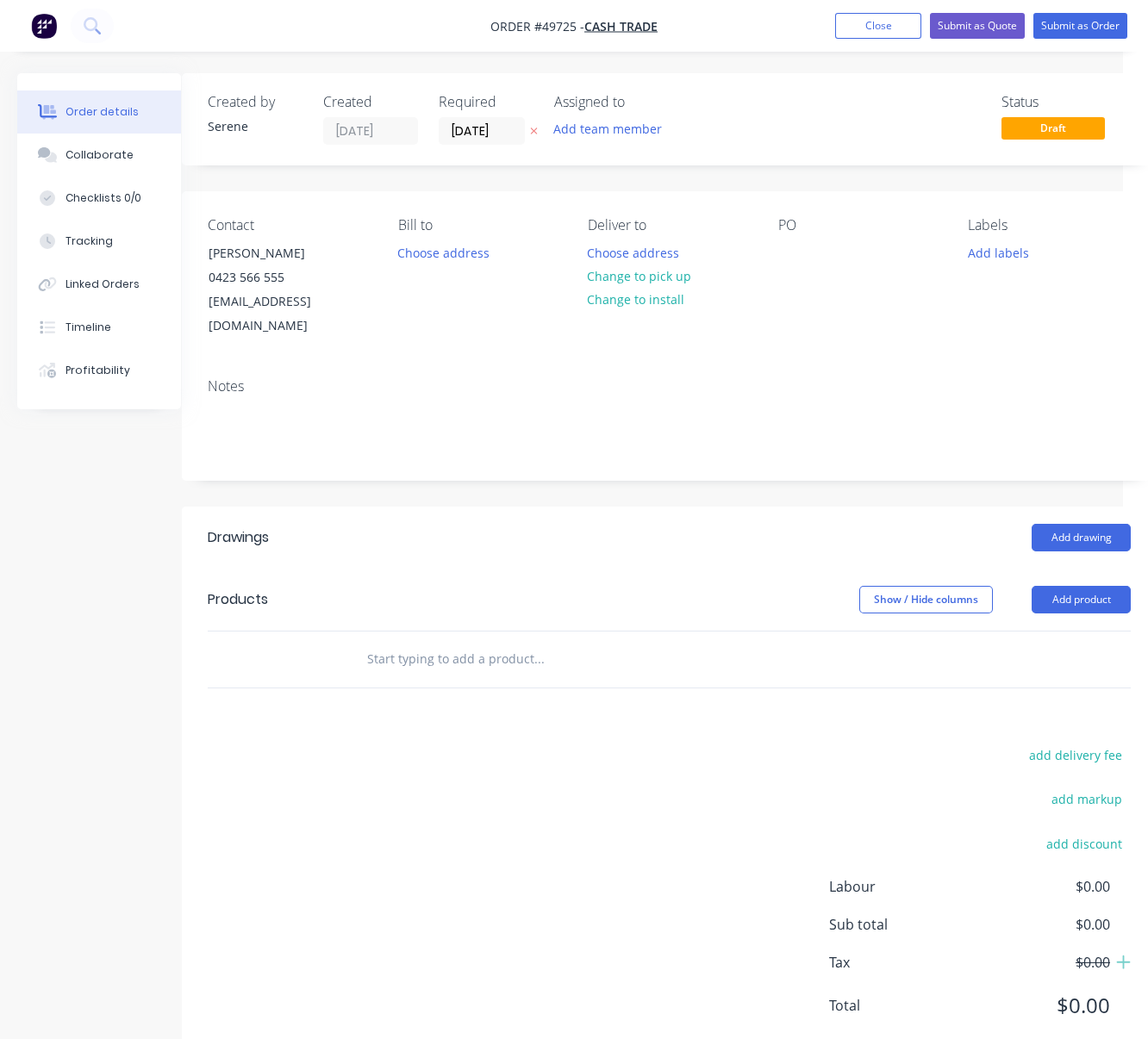
scroll to position [0, 50]
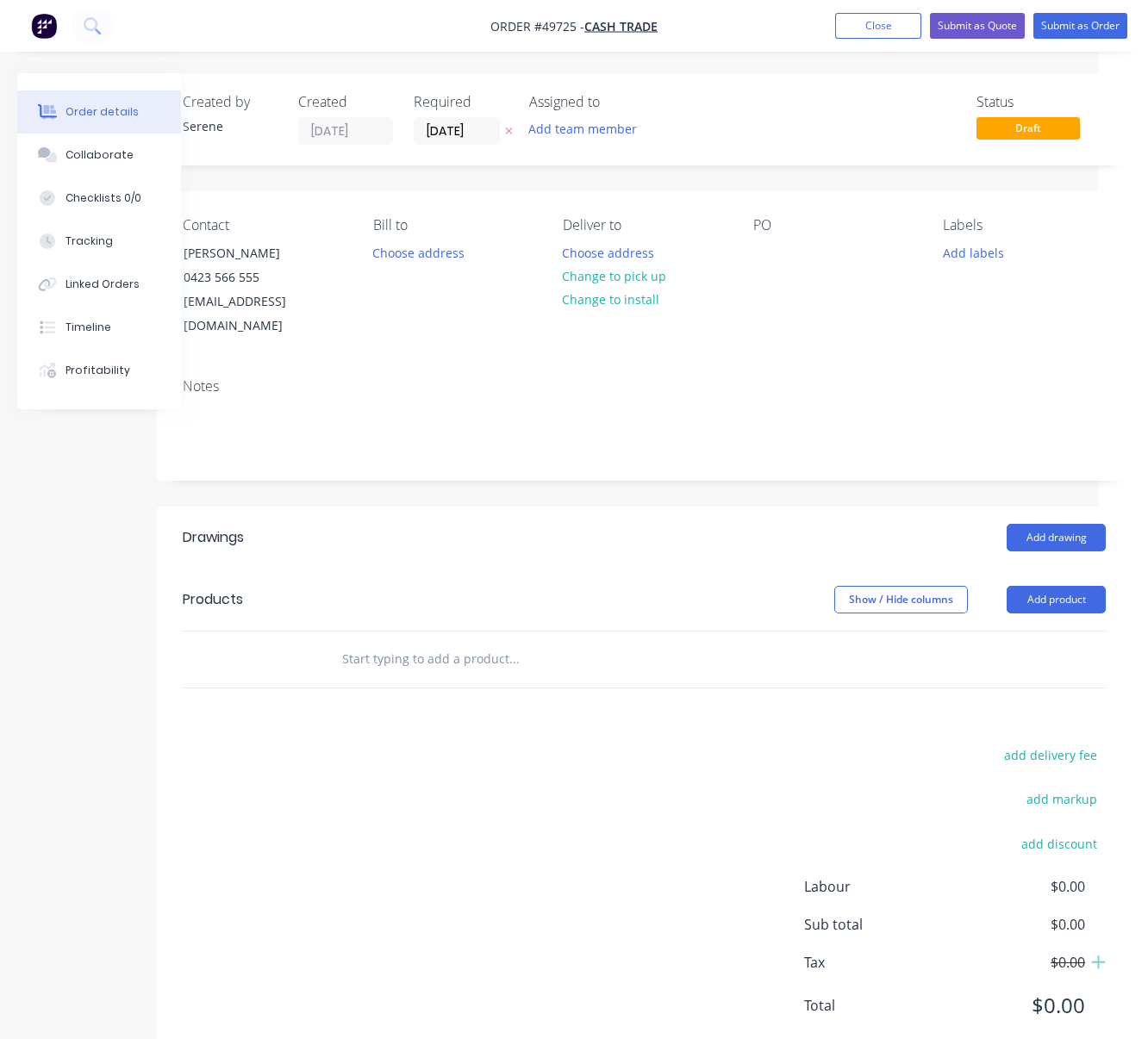
drag, startPoint x: 544, startPoint y: 537, endPoint x: 654, endPoint y: 542, distance: 110.1
click at [604, 264] on button "Choose address" at bounding box center [609, 252] width 111 height 24
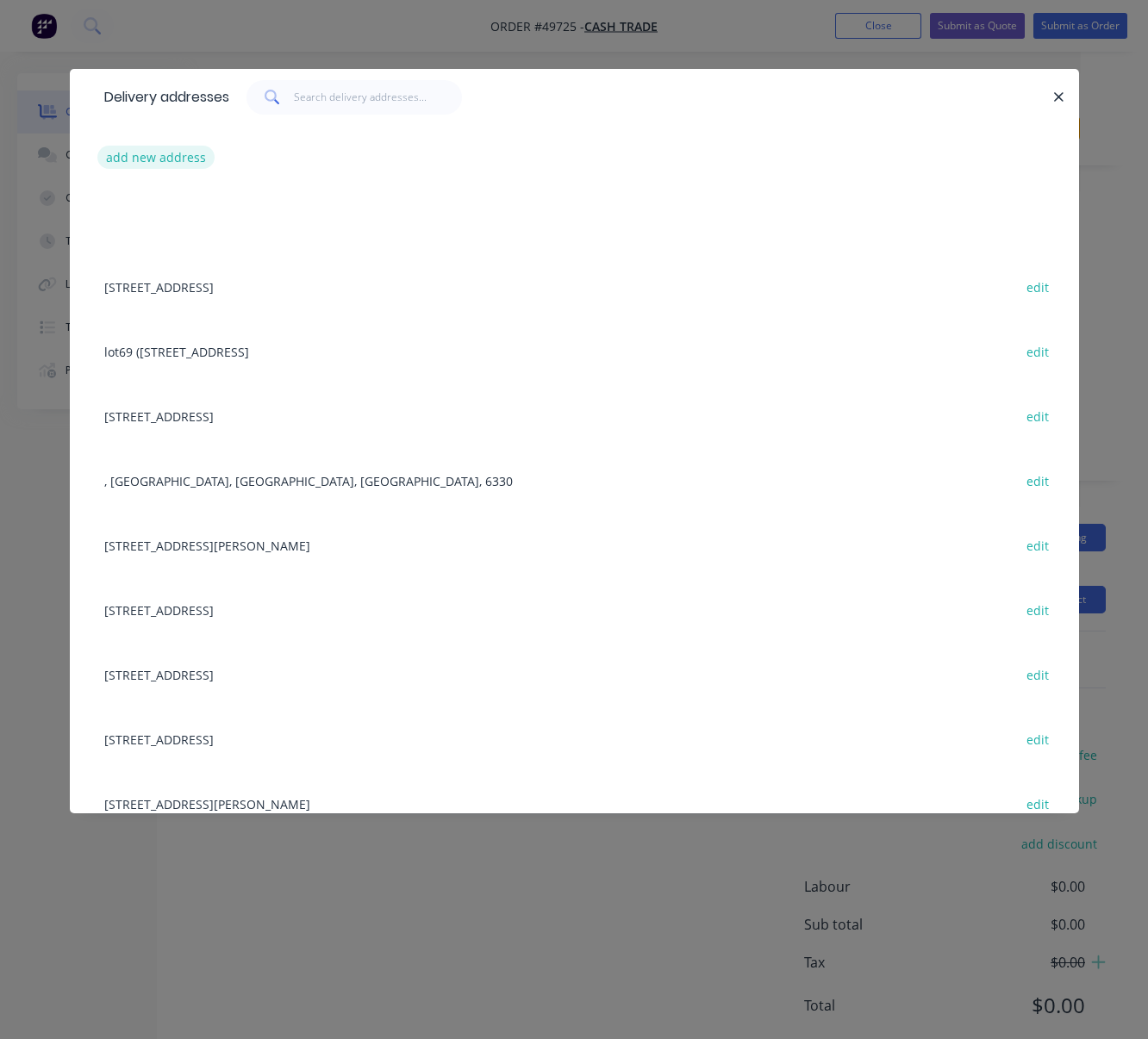
click at [167, 169] on button "add new address" at bounding box center [156, 157] width 118 height 24
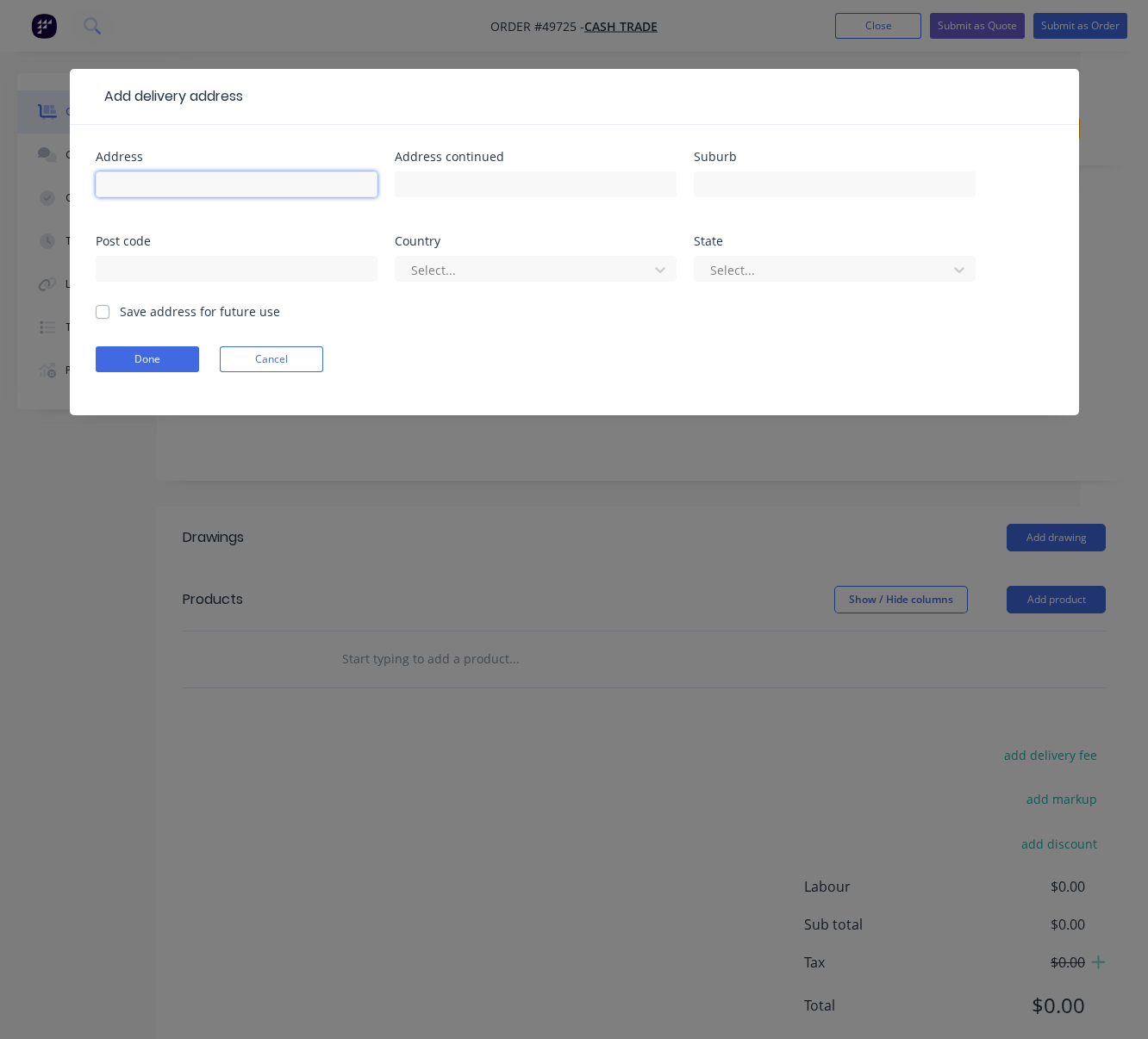
click at [125, 185] on input "text" at bounding box center [237, 184] width 282 height 26
type input "[STREET_ADDRESS],"
type input "Gledhow"
click at [456, 275] on div at bounding box center [524, 270] width 230 height 22
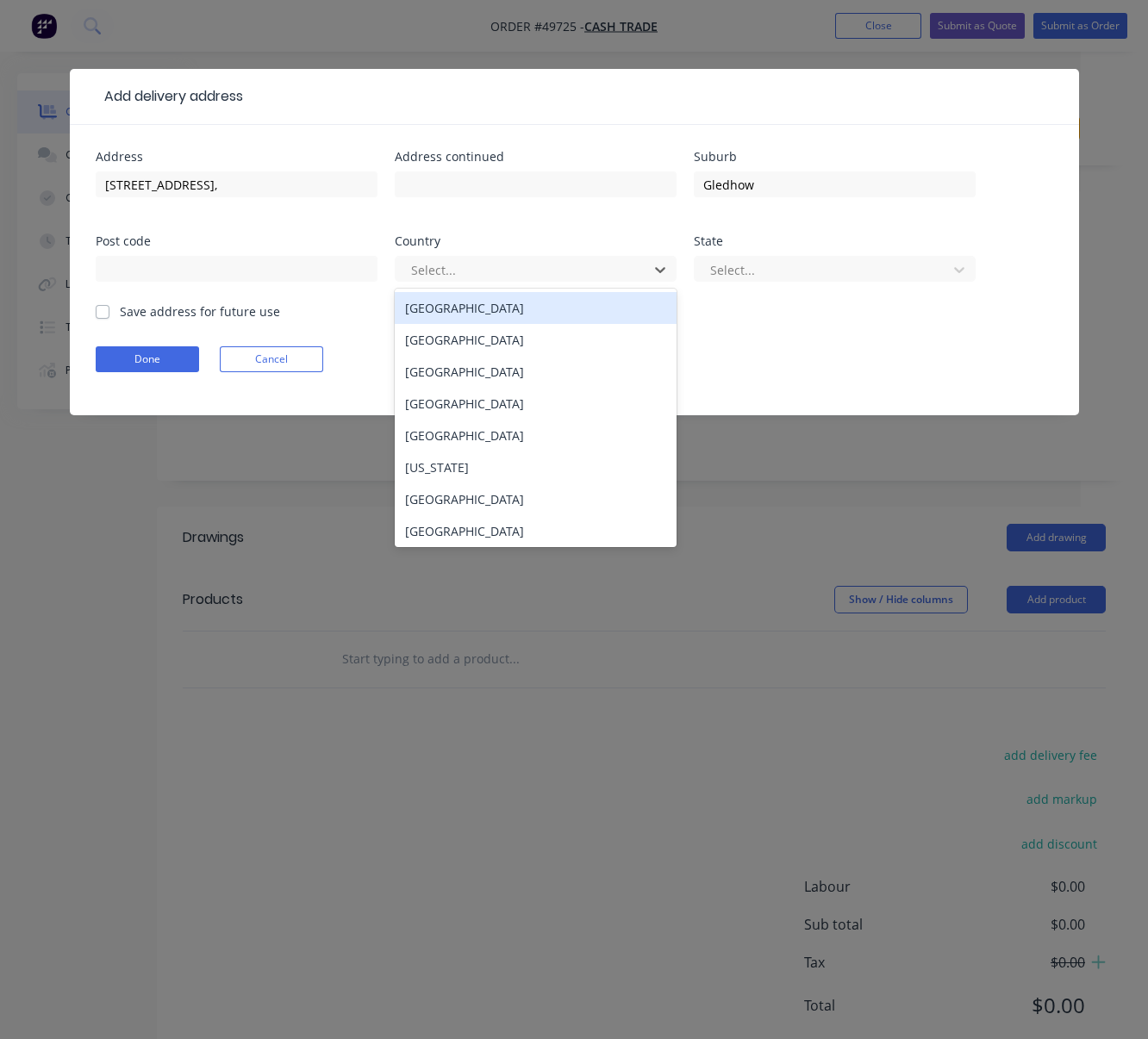
click at [427, 324] on div "[GEOGRAPHIC_DATA]" at bounding box center [536, 308] width 282 height 32
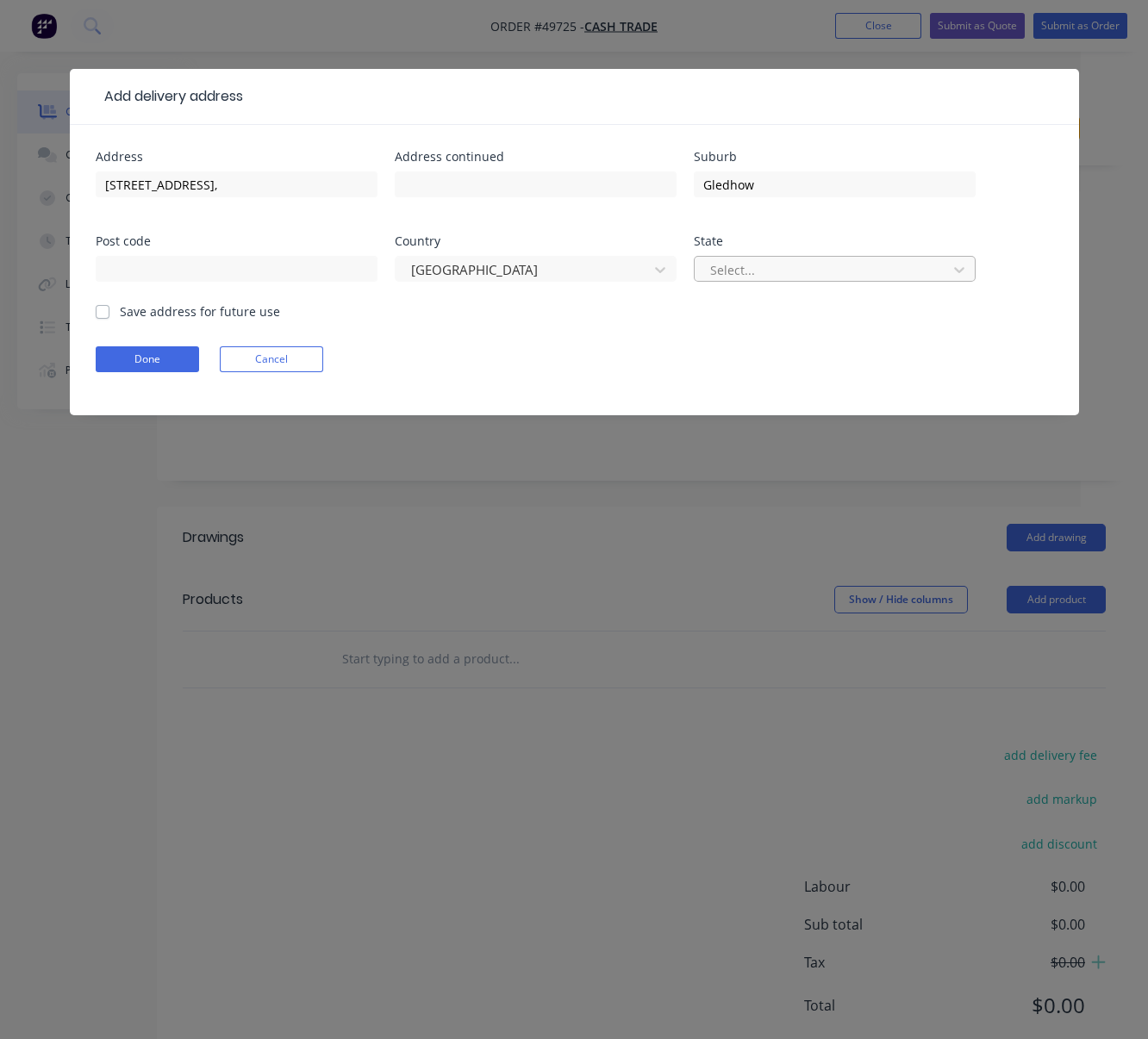
click at [740, 279] on div at bounding box center [823, 270] width 230 height 22
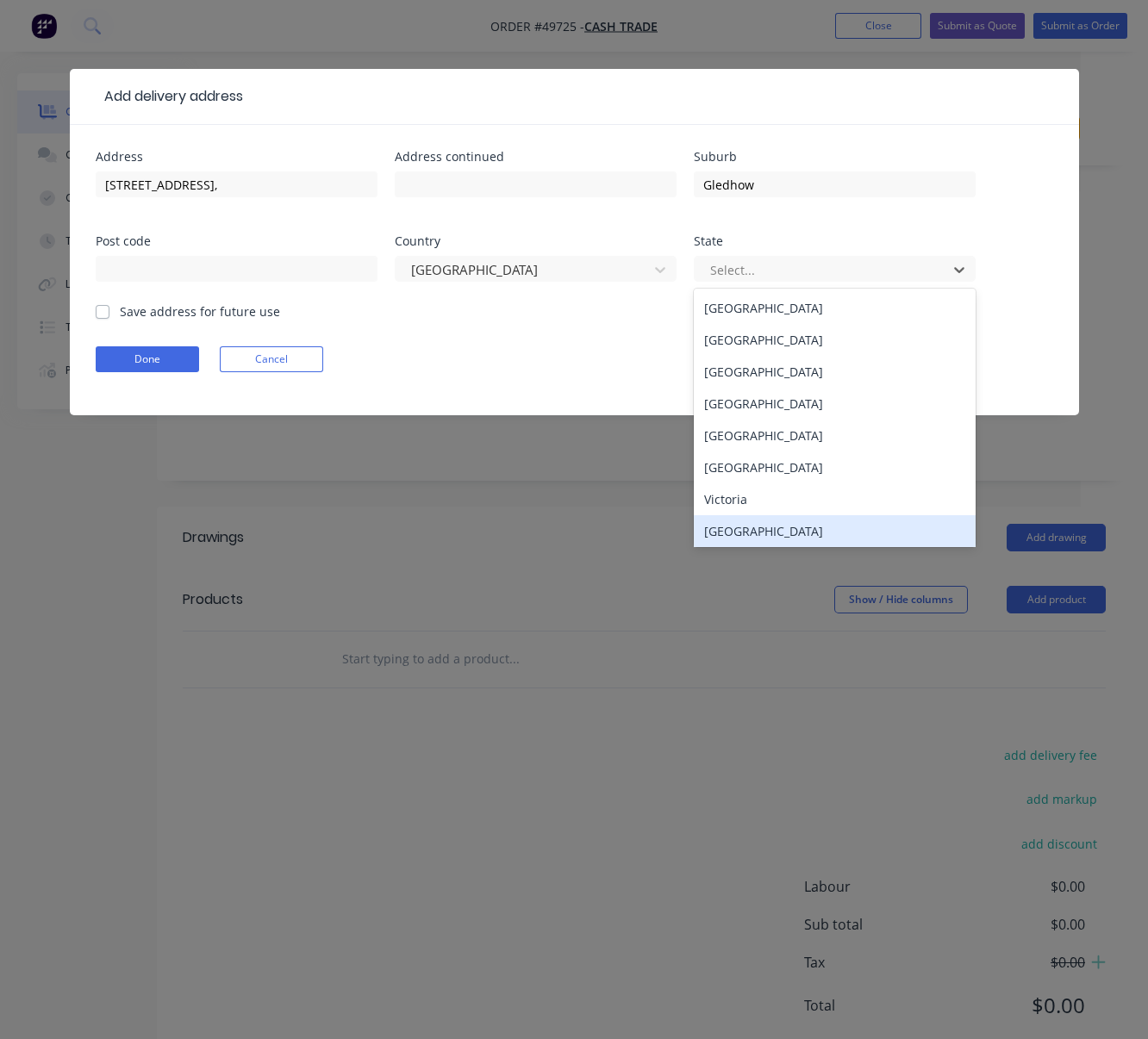
click at [738, 545] on div "[GEOGRAPHIC_DATA]" at bounding box center [835, 532] width 282 height 32
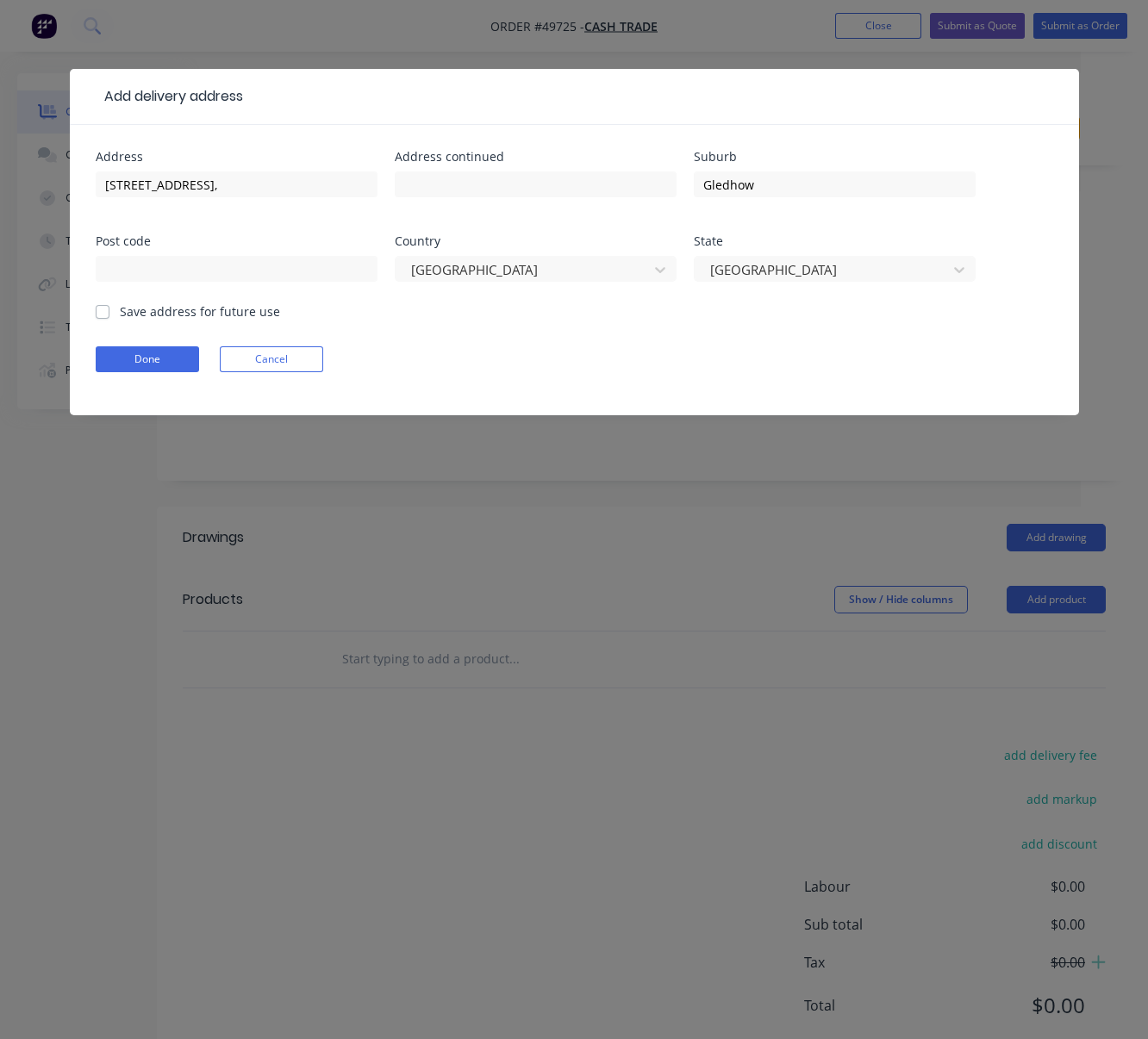
click at [120, 318] on label "Save address for future use" at bounding box center [200, 311] width 160 height 18
click at [103, 318] on input "Save address for future use" at bounding box center [102, 310] width 14 height 16
checkbox input "true"
click at [123, 372] on button "Done" at bounding box center [147, 359] width 103 height 26
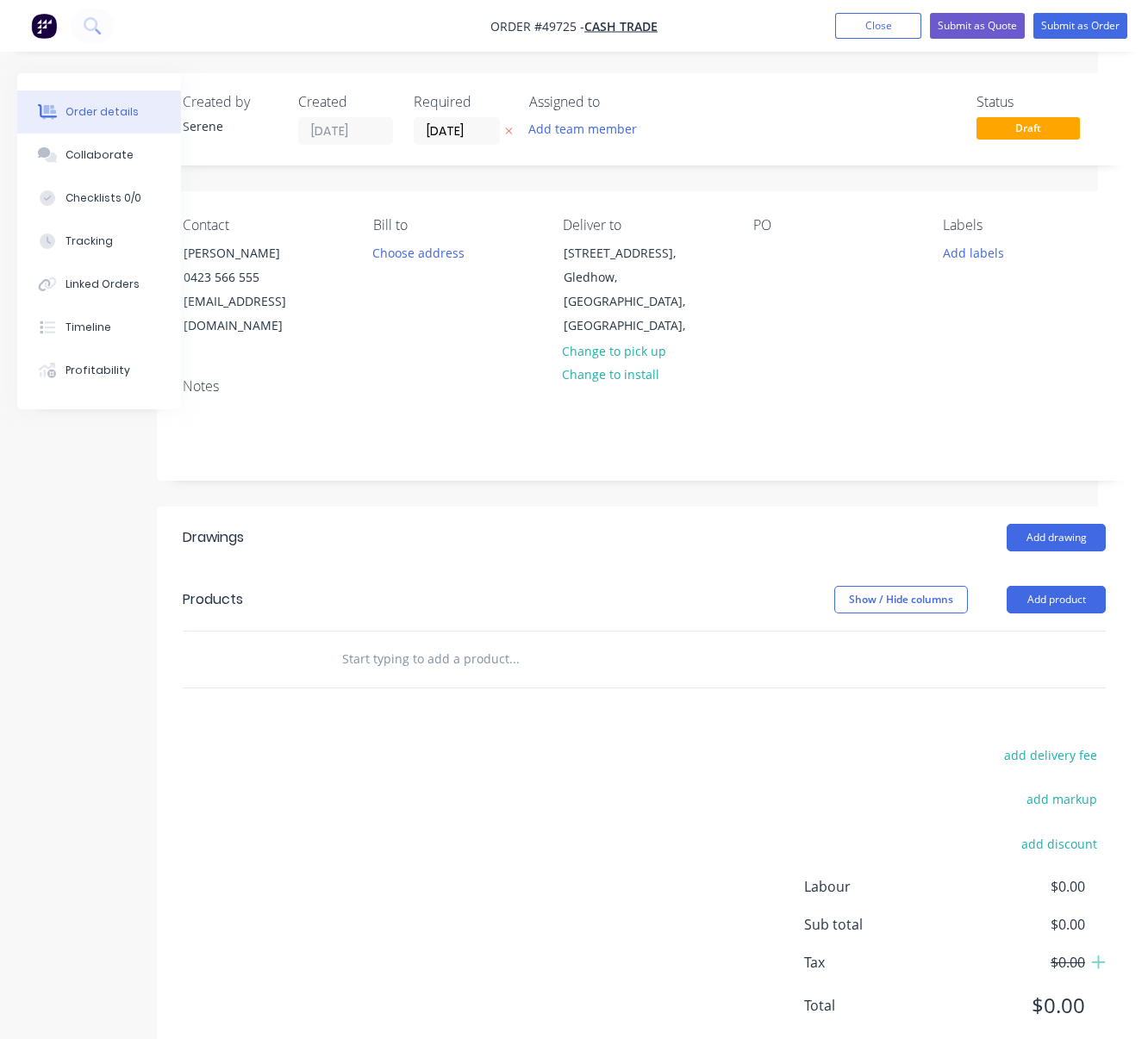
drag, startPoint x: 521, startPoint y: 571, endPoint x: 696, endPoint y: 528, distance: 180.2
click at [766, 266] on div at bounding box center [767, 253] width 27 height 25
click at [651, 525] on div "Add drawing" at bounding box center [743, 537] width 727 height 27
drag, startPoint x: 630, startPoint y: 773, endPoint x: 648, endPoint y: 769, distance: 18.4
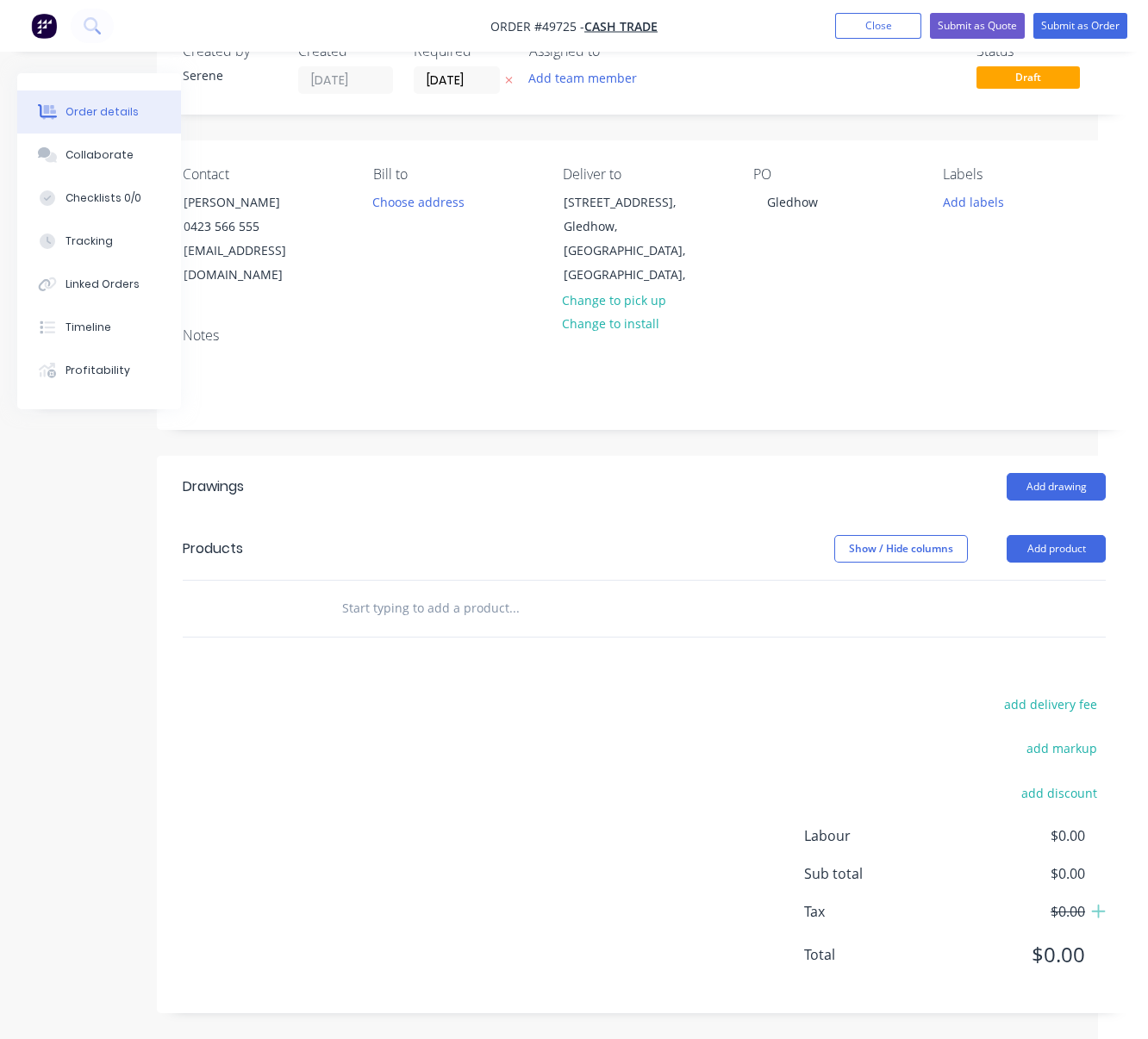
scroll to position [61, 50]
drag, startPoint x: 1050, startPoint y: 536, endPoint x: 1032, endPoint y: 558, distance: 28.4
click at [1050, 536] on button "Add product" at bounding box center [1056, 549] width 99 height 27
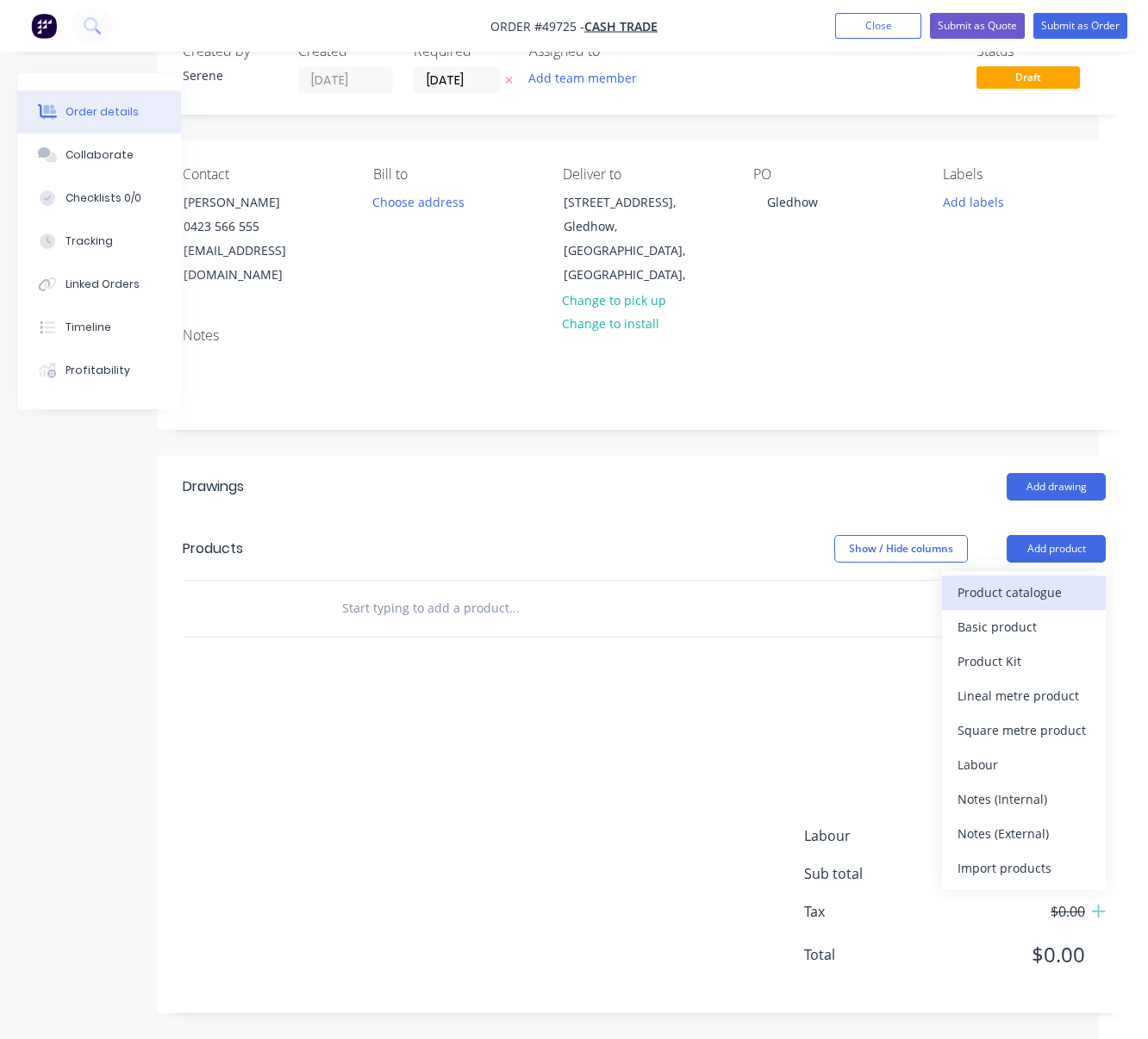
click at [1021, 580] on div "Product catalogue" at bounding box center [1024, 592] width 132 height 25
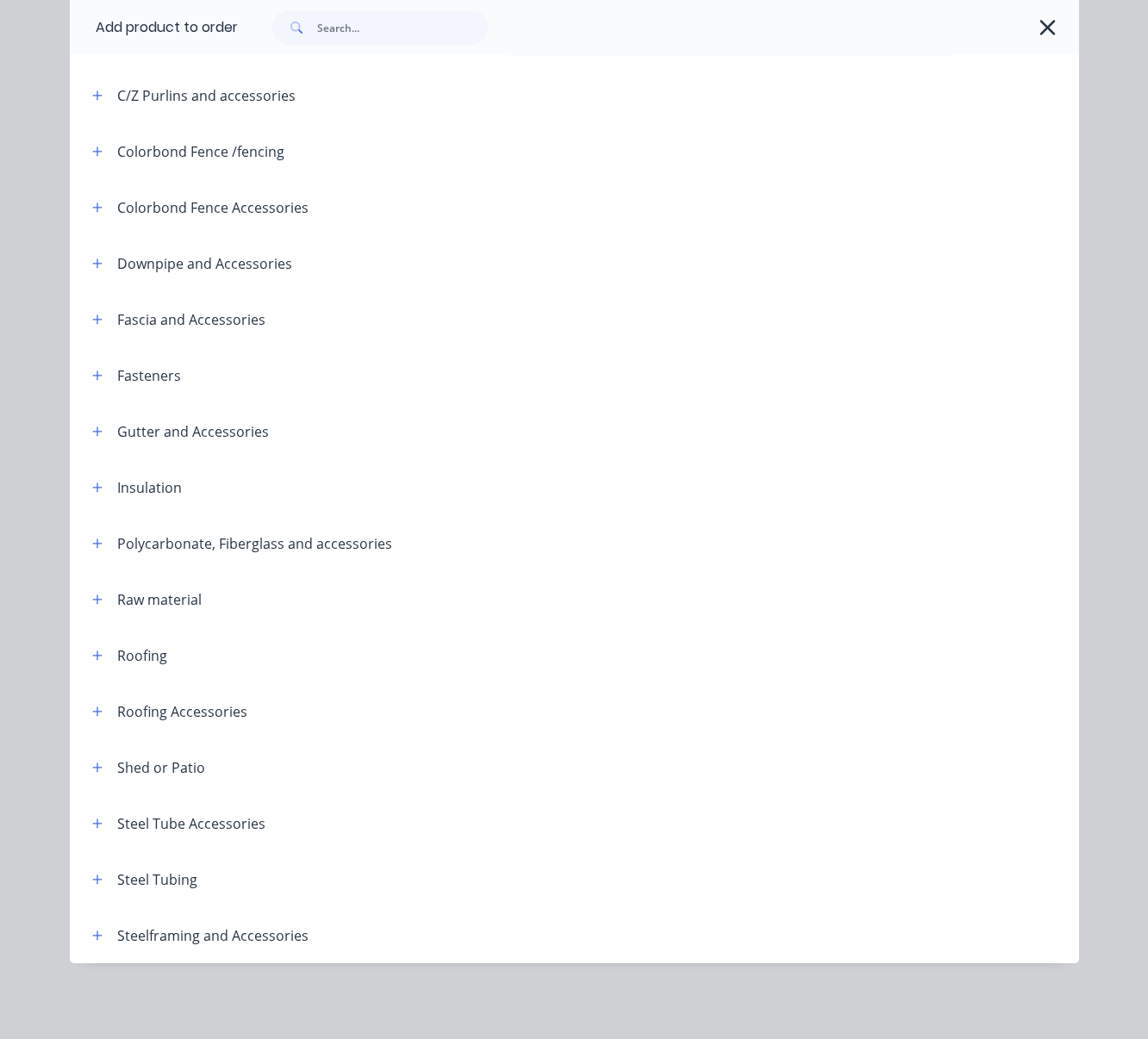
scroll to position [95, 50]
click at [87, 937] on button "button" at bounding box center [97, 935] width 22 height 22
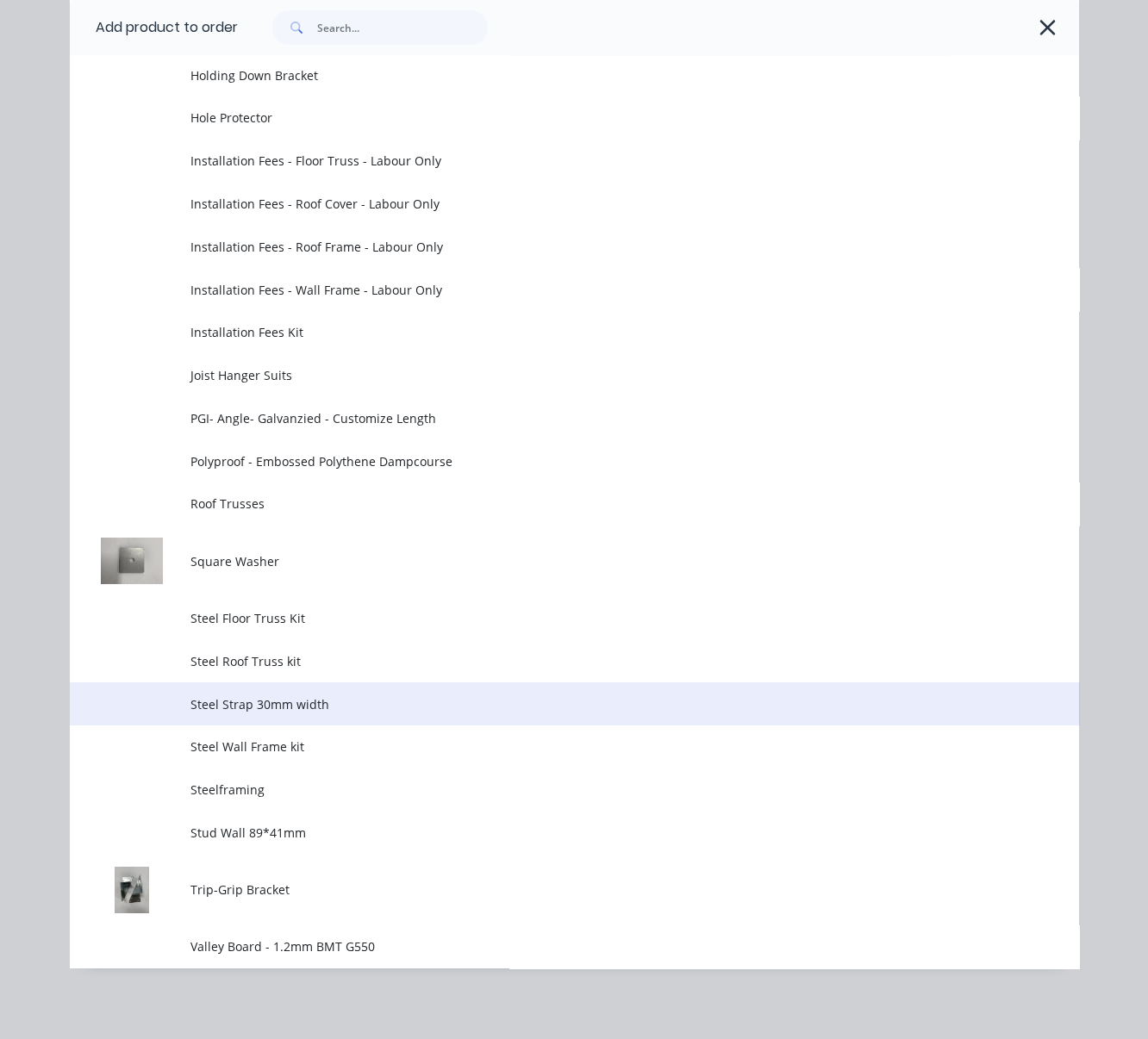
scroll to position [1732, 0]
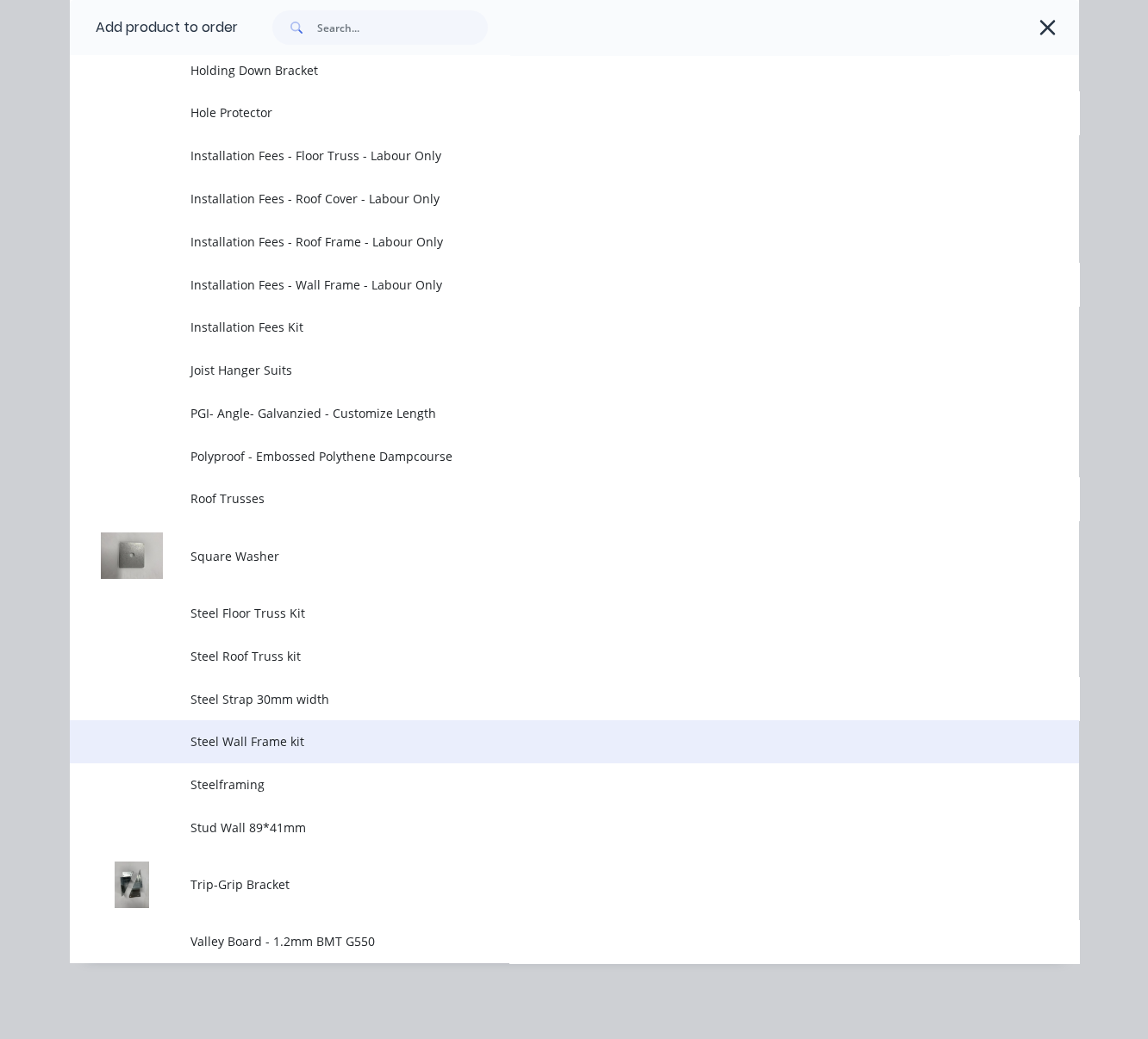
click at [333, 732] on span "Steel Wall Frame kit" at bounding box center [545, 741] width 711 height 18
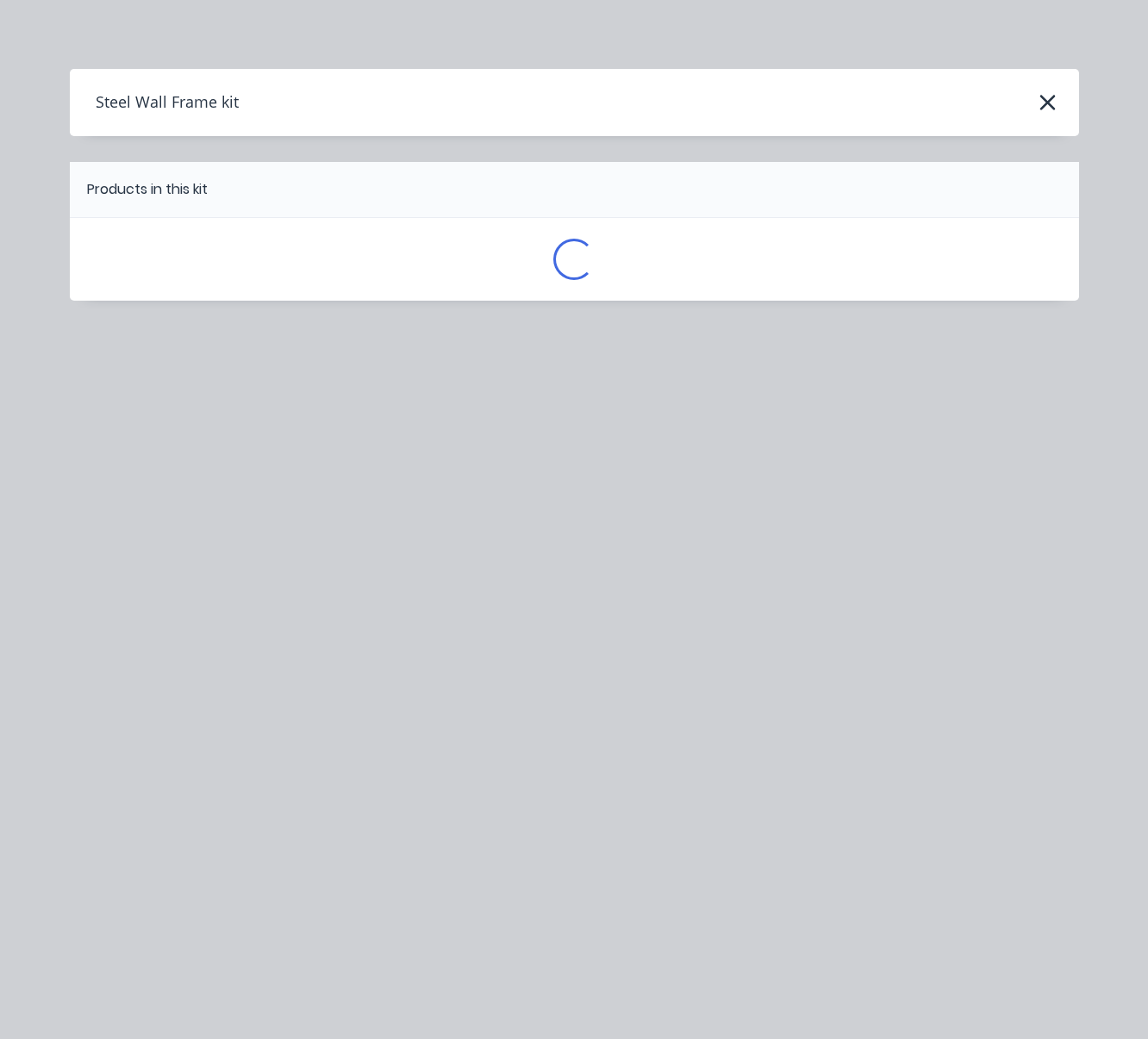
scroll to position [0, 0]
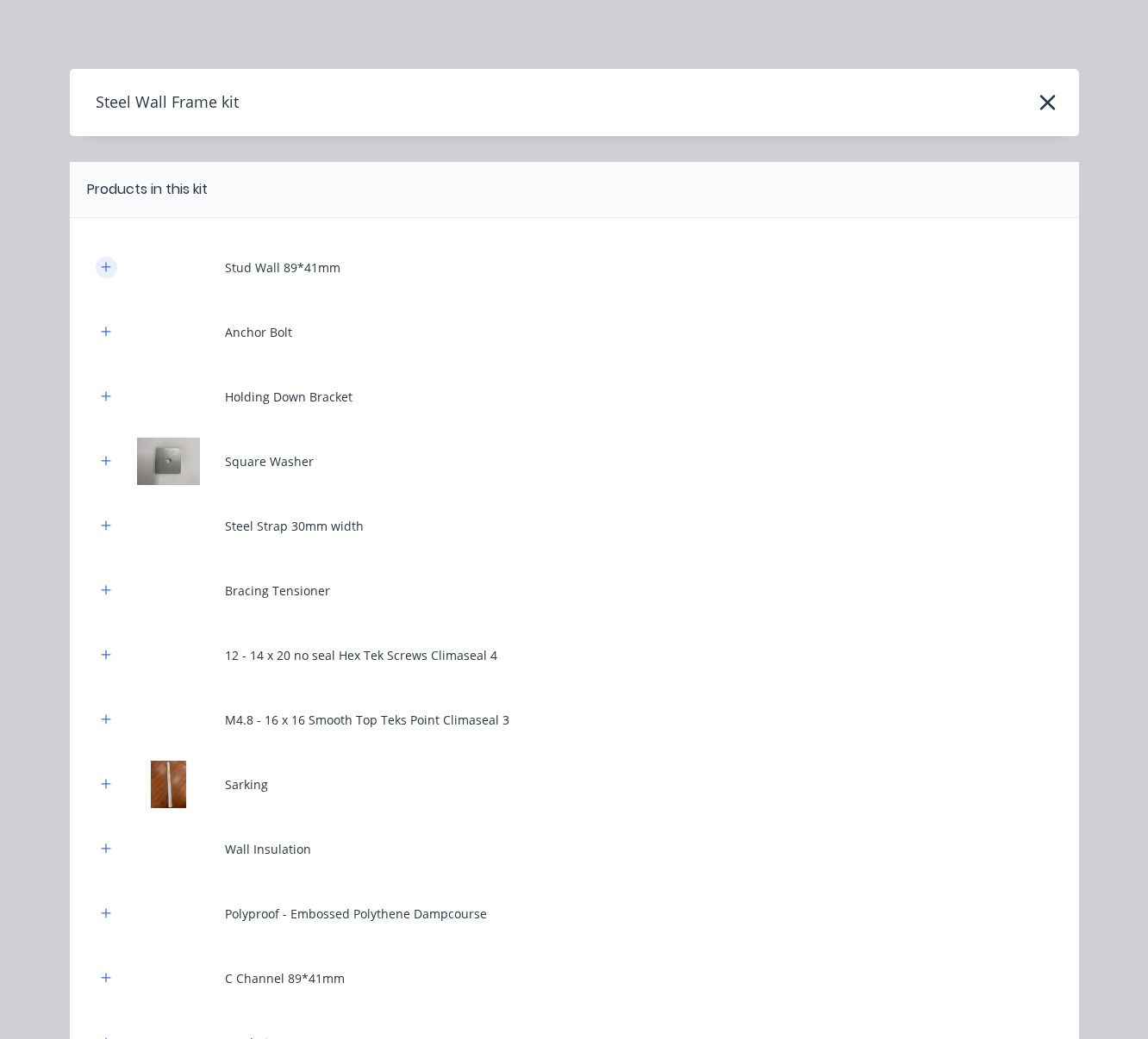
click at [101, 273] on icon "button" at bounding box center [106, 267] width 10 height 12
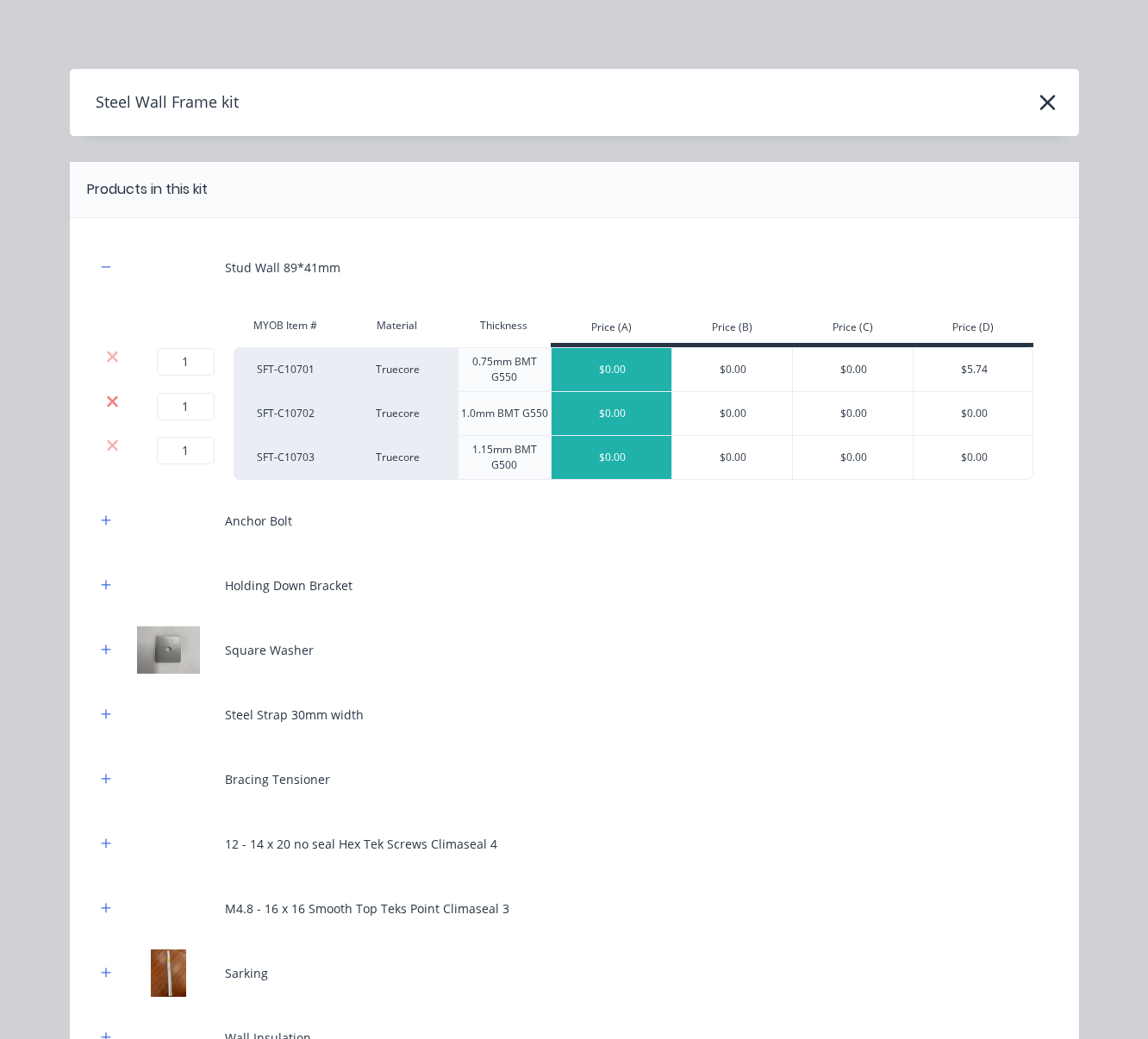
click at [106, 410] on icon at bounding box center [113, 401] width 13 height 17
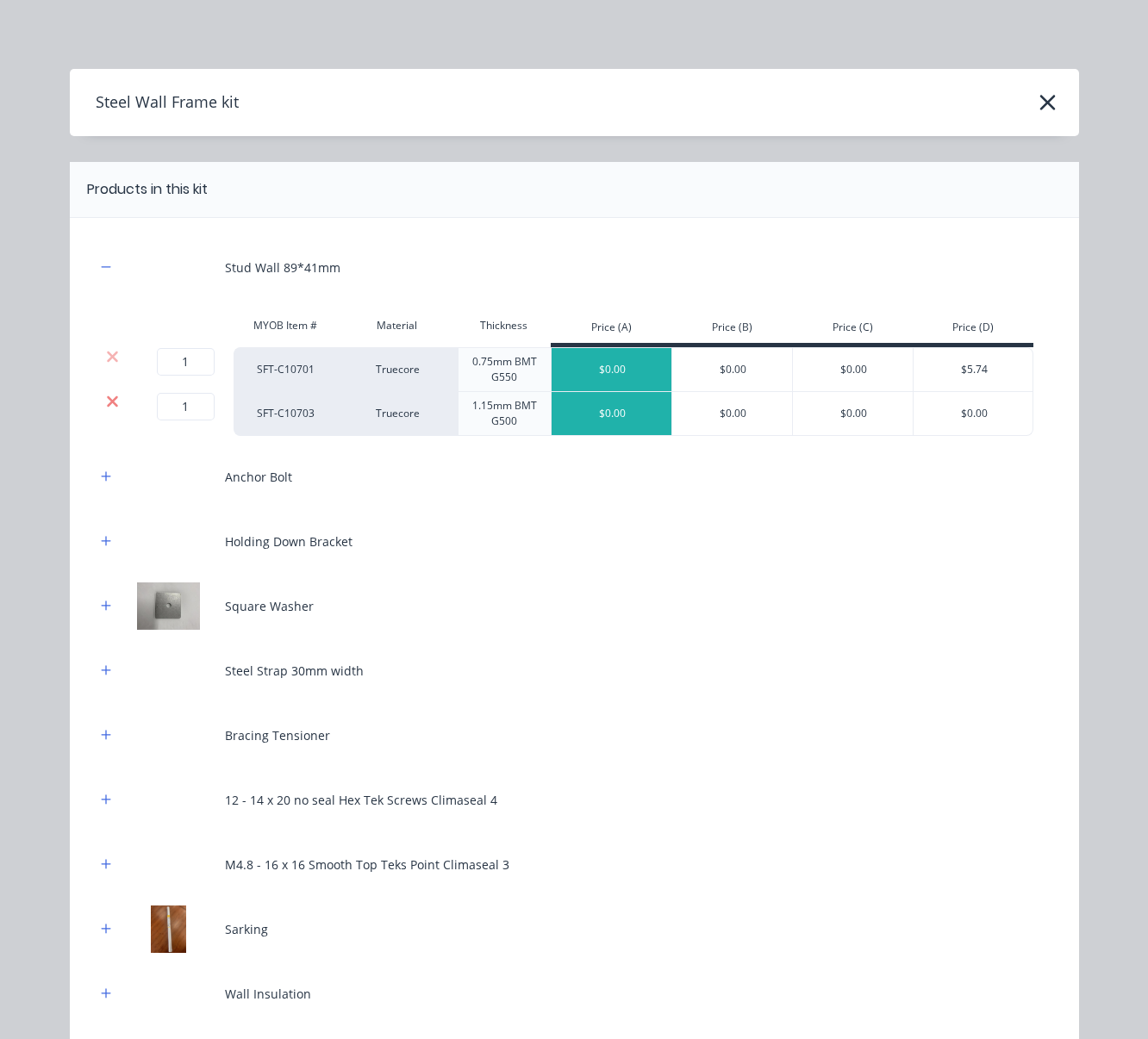
click at [107, 407] on icon at bounding box center [113, 401] width 11 height 11
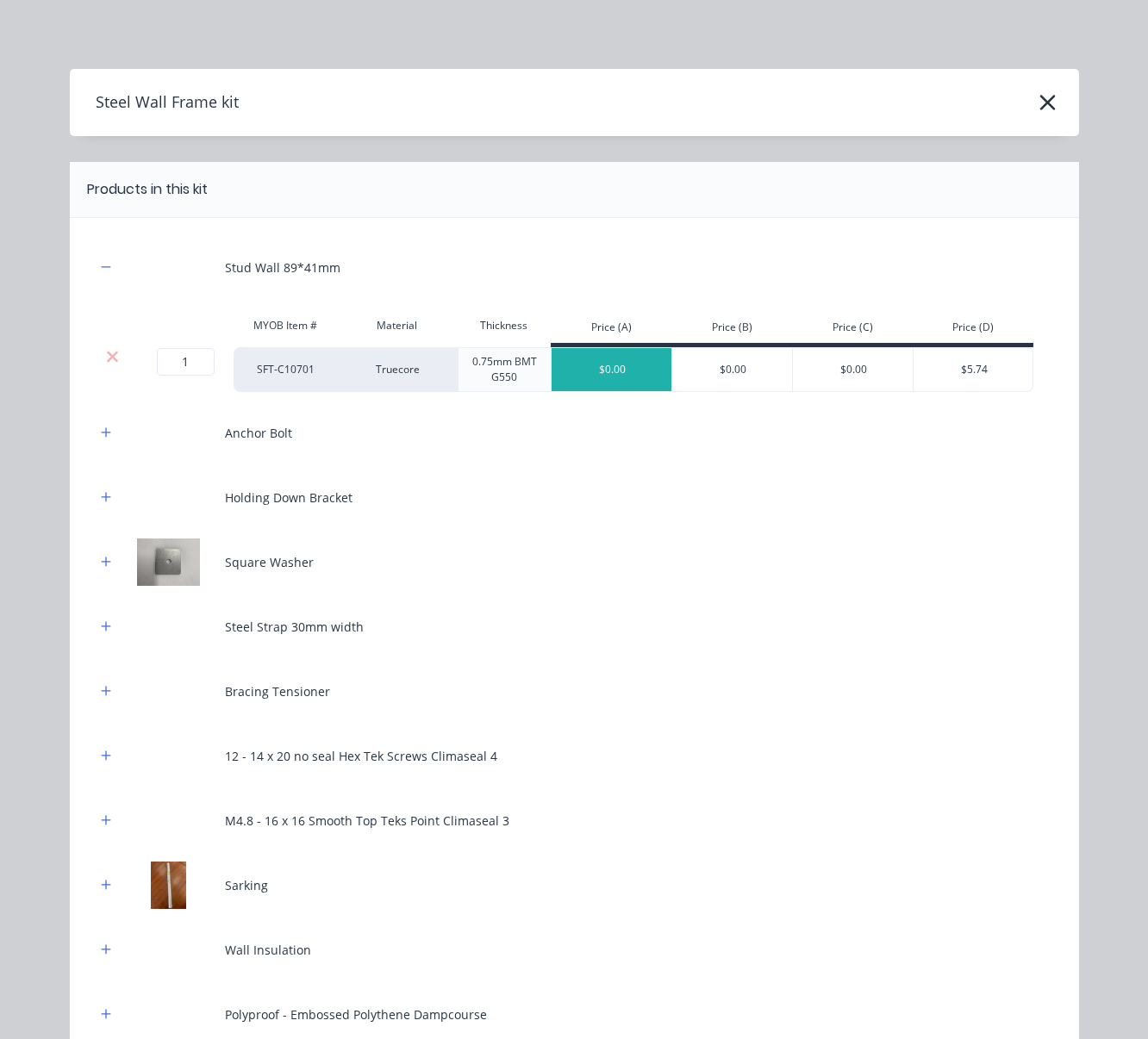
click at [101, 431] on div "Anchor Bolt" at bounding box center [574, 433] width 958 height 47
click at [96, 457] on div "Anchor Bolt" at bounding box center [574, 433] width 958 height 47
click at [96, 444] on button "button" at bounding box center [106, 432] width 22 height 22
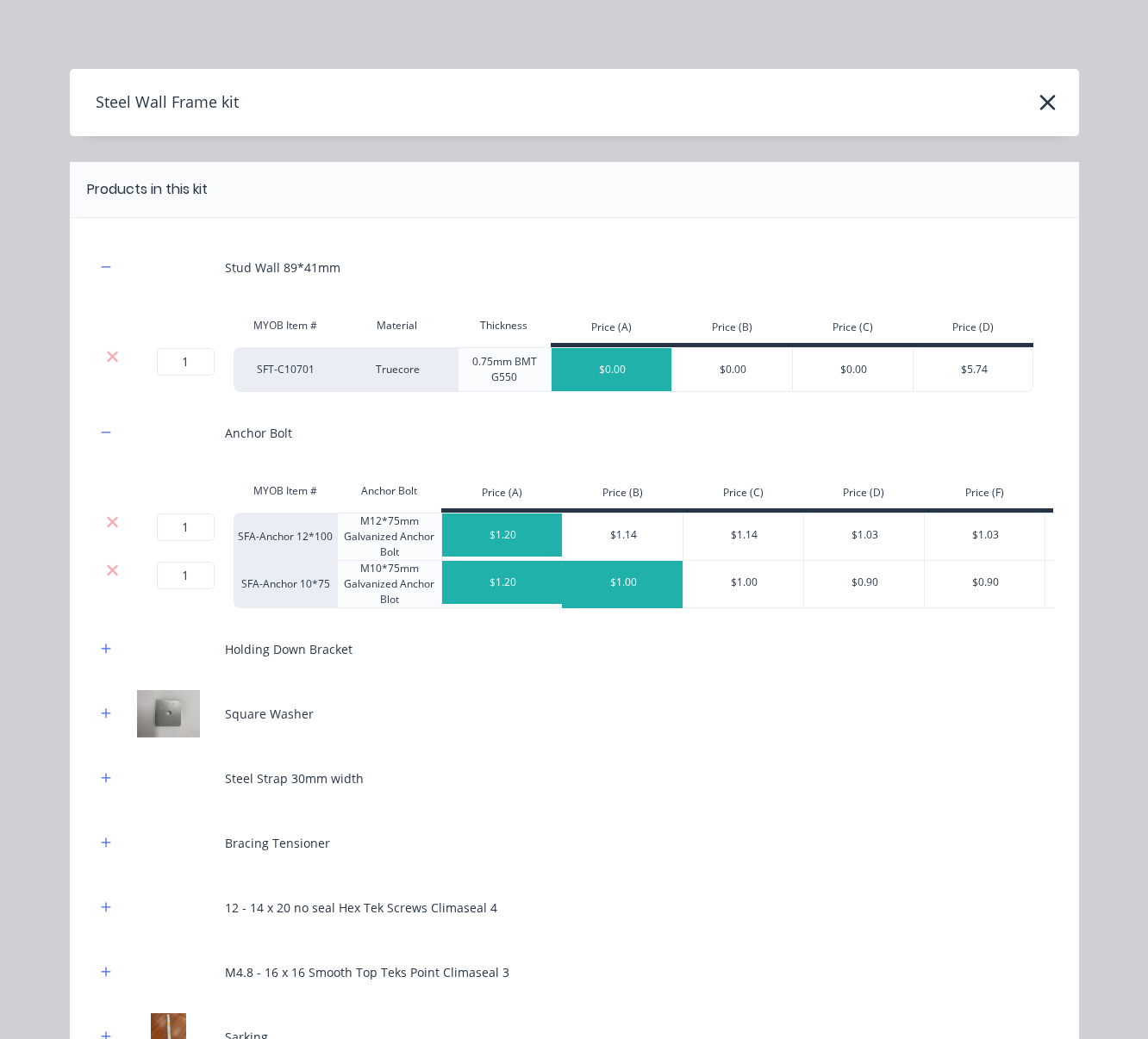
click at [624, 604] on div "$1.00" at bounding box center [624, 583] width 121 height 44
click at [104, 513] on div "MYOB Item # Anchor Bolt Price (A) Price (B) Price (C) Price (D) Price (F) Price…" at bounding box center [751, 493] width 1312 height 39
click at [106, 527] on icon at bounding box center [113, 522] width 13 height 17
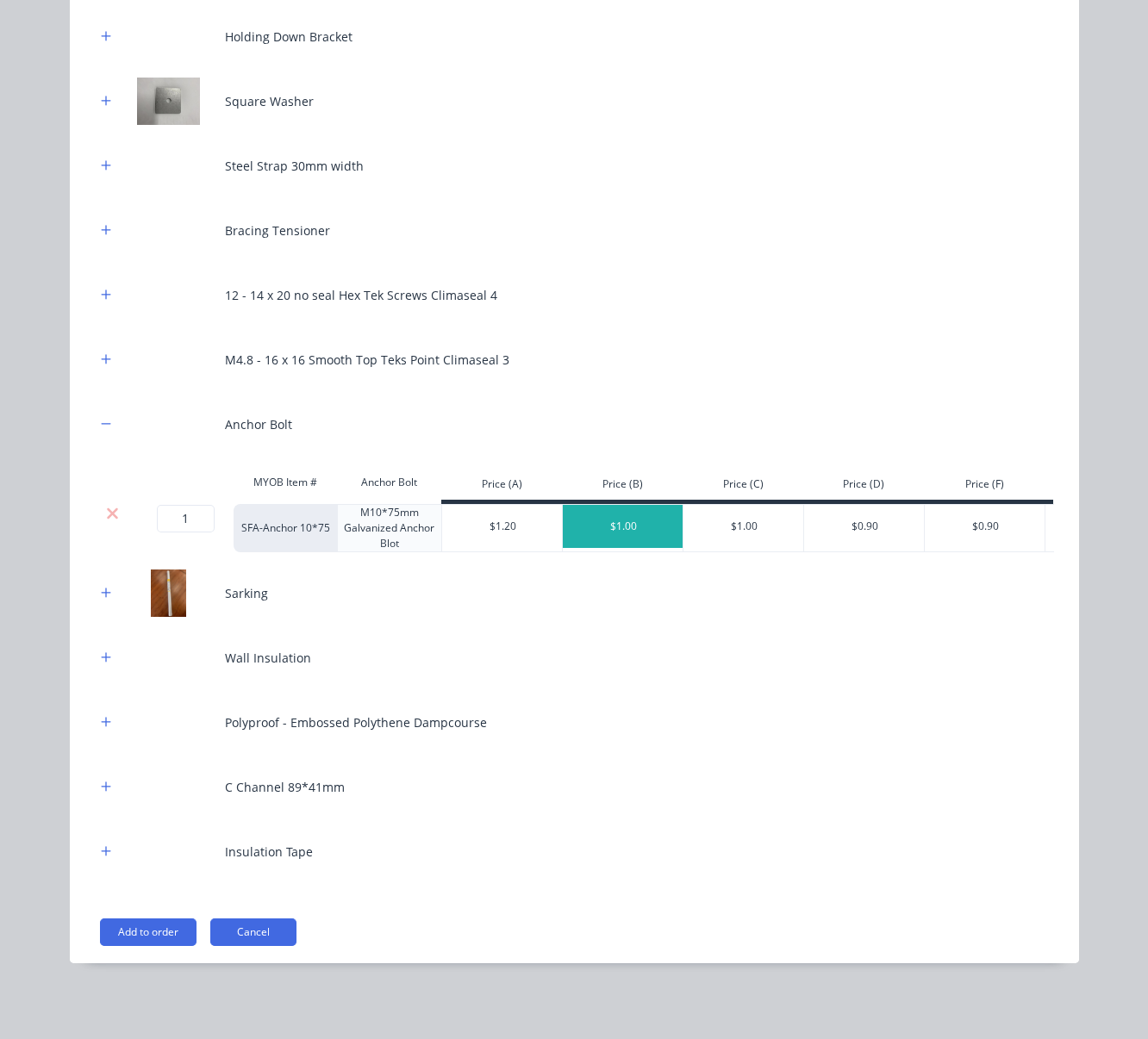
scroll to position [430, 0]
click at [101, 95] on icon "button" at bounding box center [106, 100] width 10 height 12
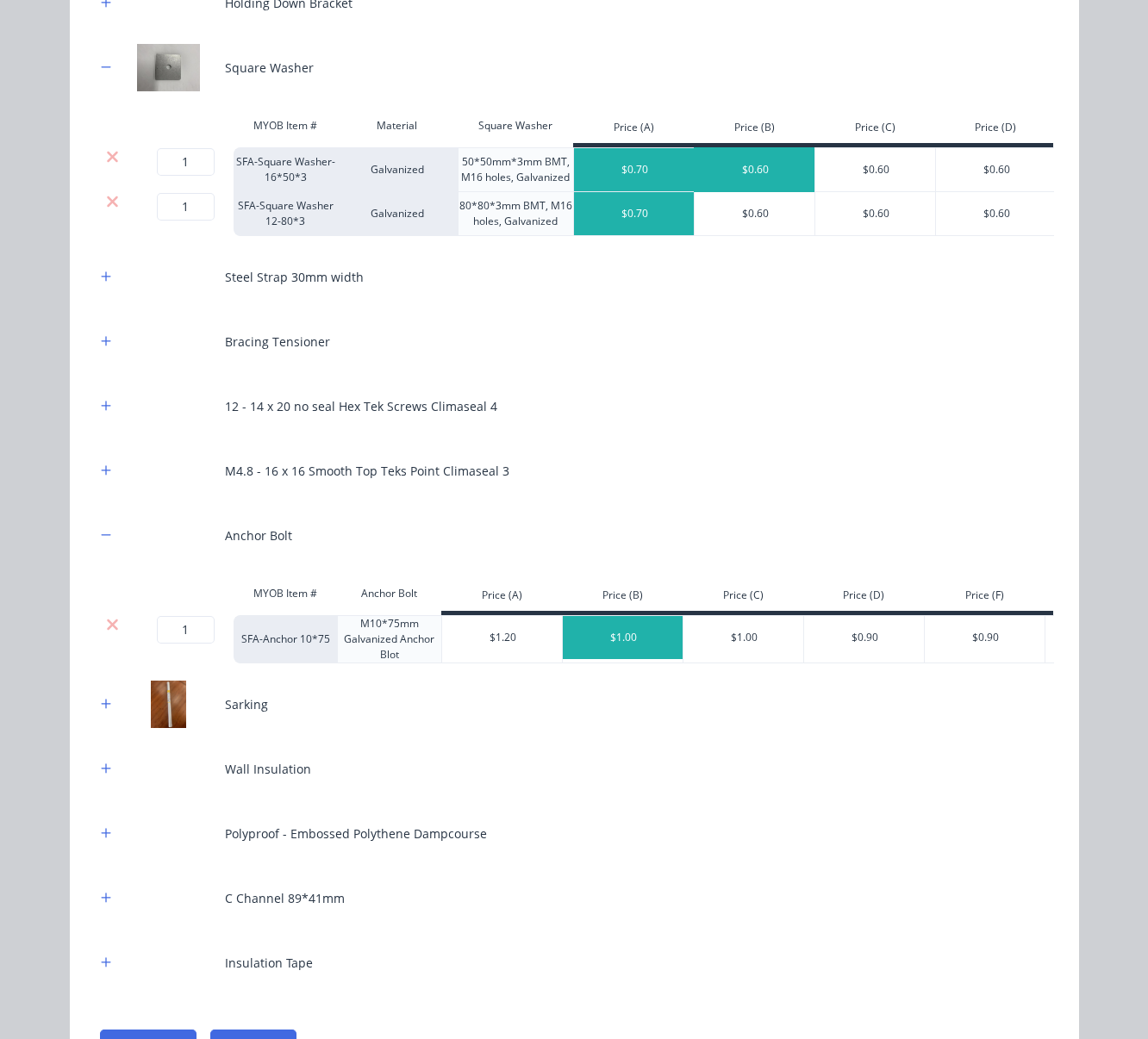
click at [765, 185] on div "$0.60" at bounding box center [755, 170] width 121 height 44
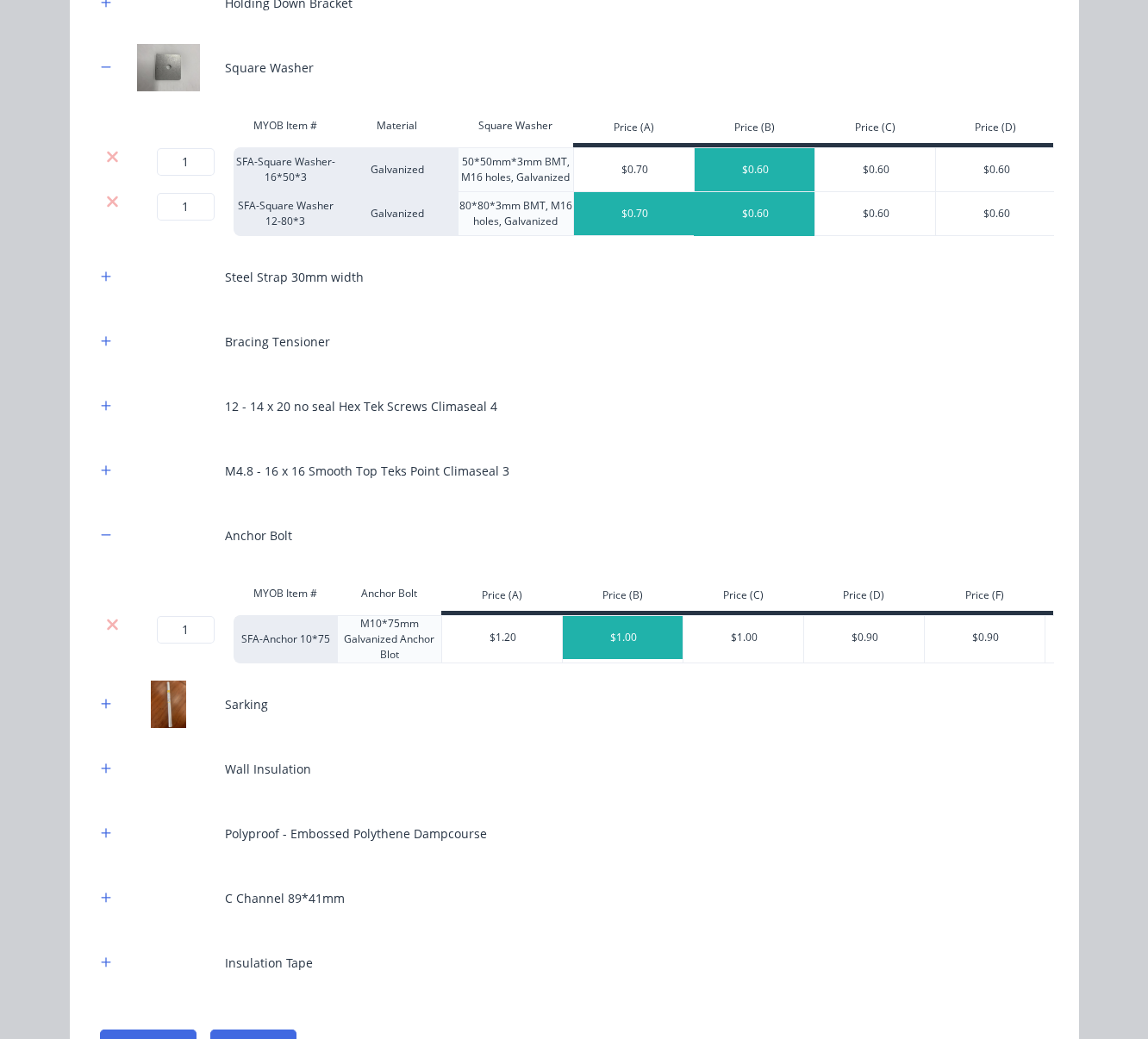
click at [756, 228] on div "$0.60" at bounding box center [755, 214] width 121 height 44
click at [101, 283] on icon "button" at bounding box center [106, 276] width 10 height 12
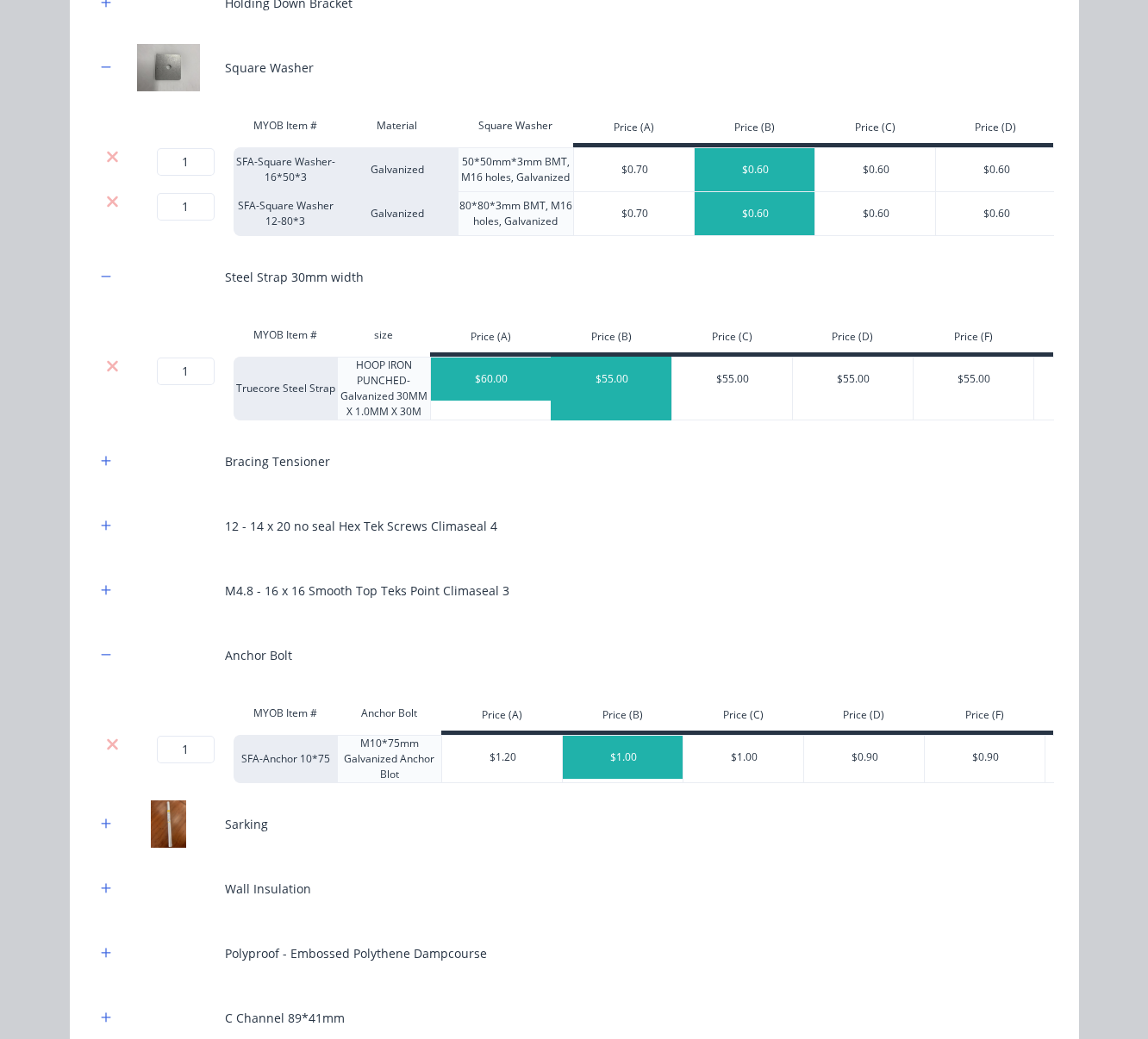
click at [633, 401] on div "$55.00" at bounding box center [612, 379] width 121 height 44
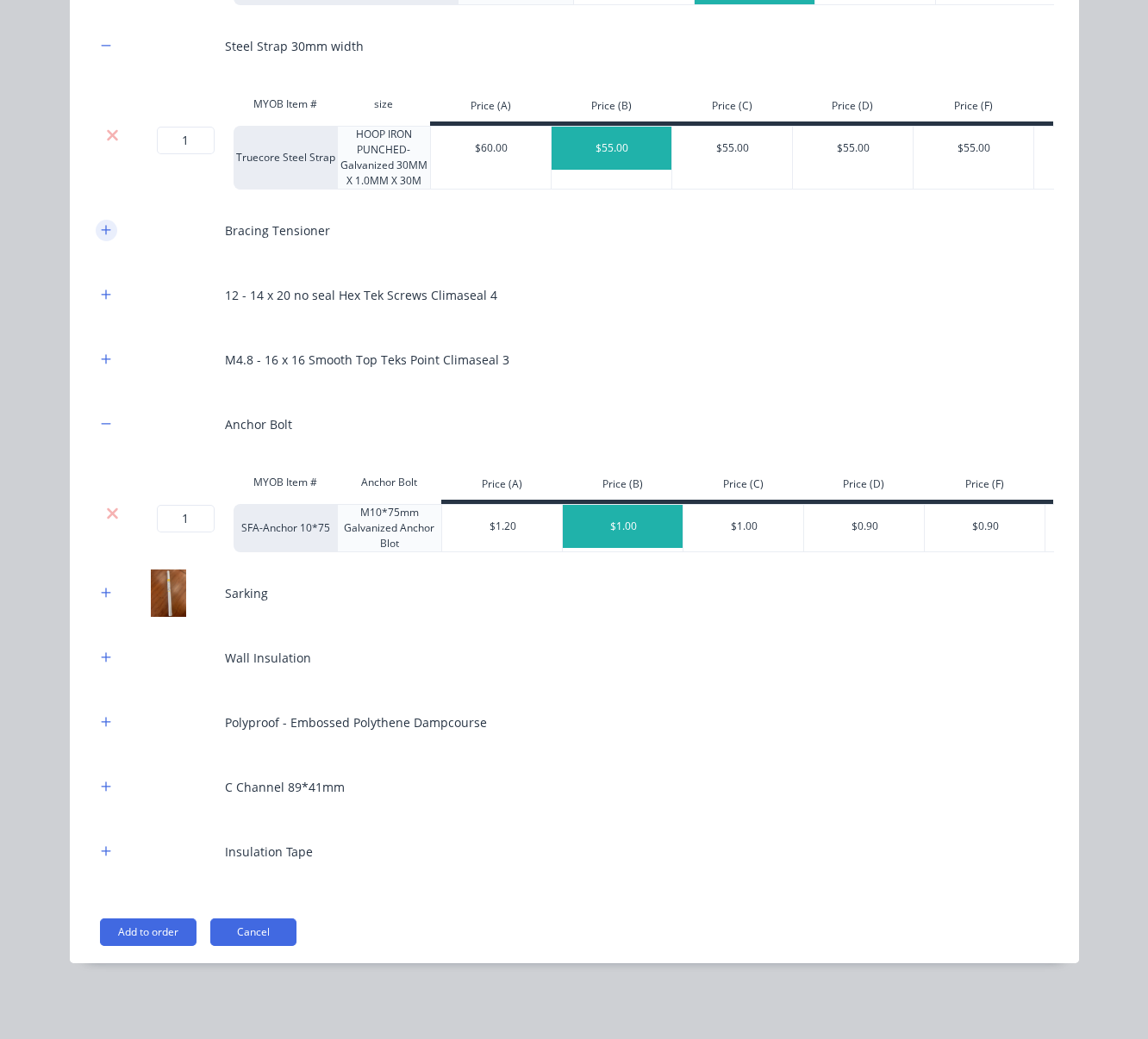
click at [101, 235] on icon "button" at bounding box center [106, 230] width 9 height 9
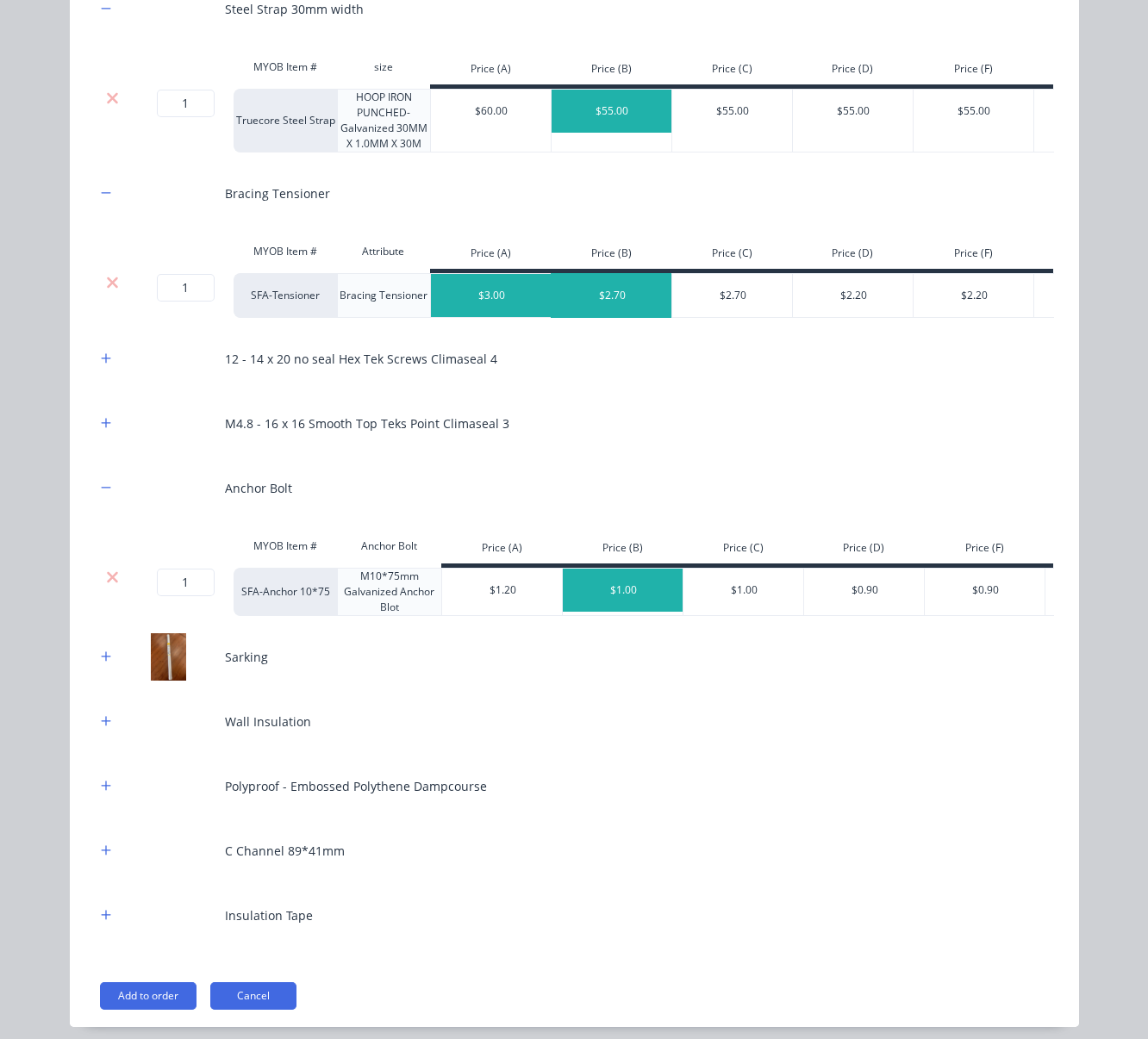
click at [609, 317] on div "$2.70" at bounding box center [612, 296] width 121 height 44
click at [111, 382] on div "12 - 14 x 20 no seal Hex Tek Screws Climaseal 4" at bounding box center [574, 359] width 958 height 47
click at [101, 364] on icon "button" at bounding box center [106, 359] width 10 height 12
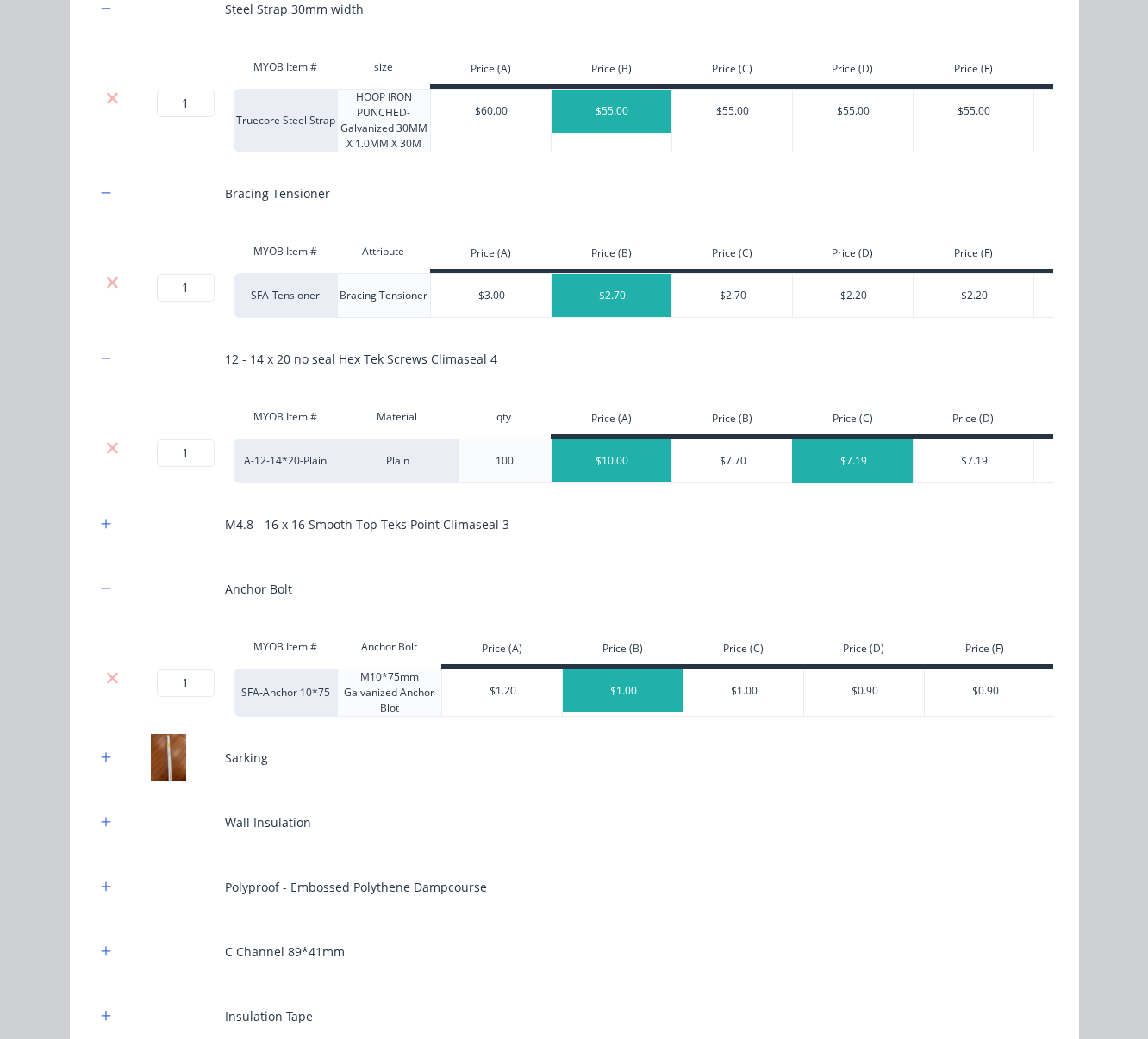
click at [842, 483] on div "$7.19" at bounding box center [854, 462] width 121 height 44
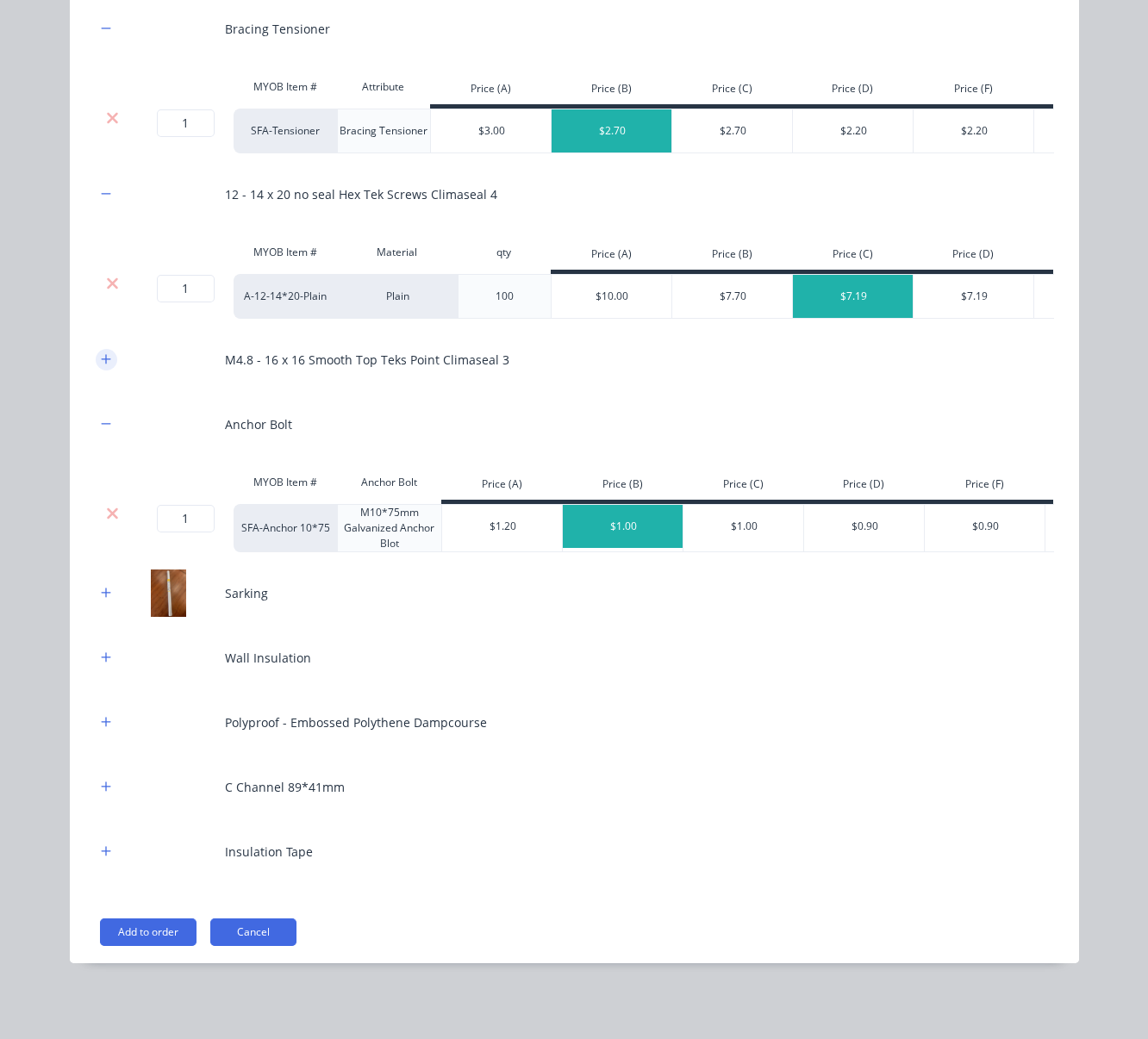
drag, startPoint x: 79, startPoint y: 339, endPoint x: 97, endPoint y: 342, distance: 18.2
click at [80, 339] on div "Stud Wall 89*41mm MYOB Item # Material Thickness Price (A) Price (B) Price (C) …" at bounding box center [574, 160] width 1010 height 1609
click at [101, 353] on icon "button" at bounding box center [106, 359] width 10 height 12
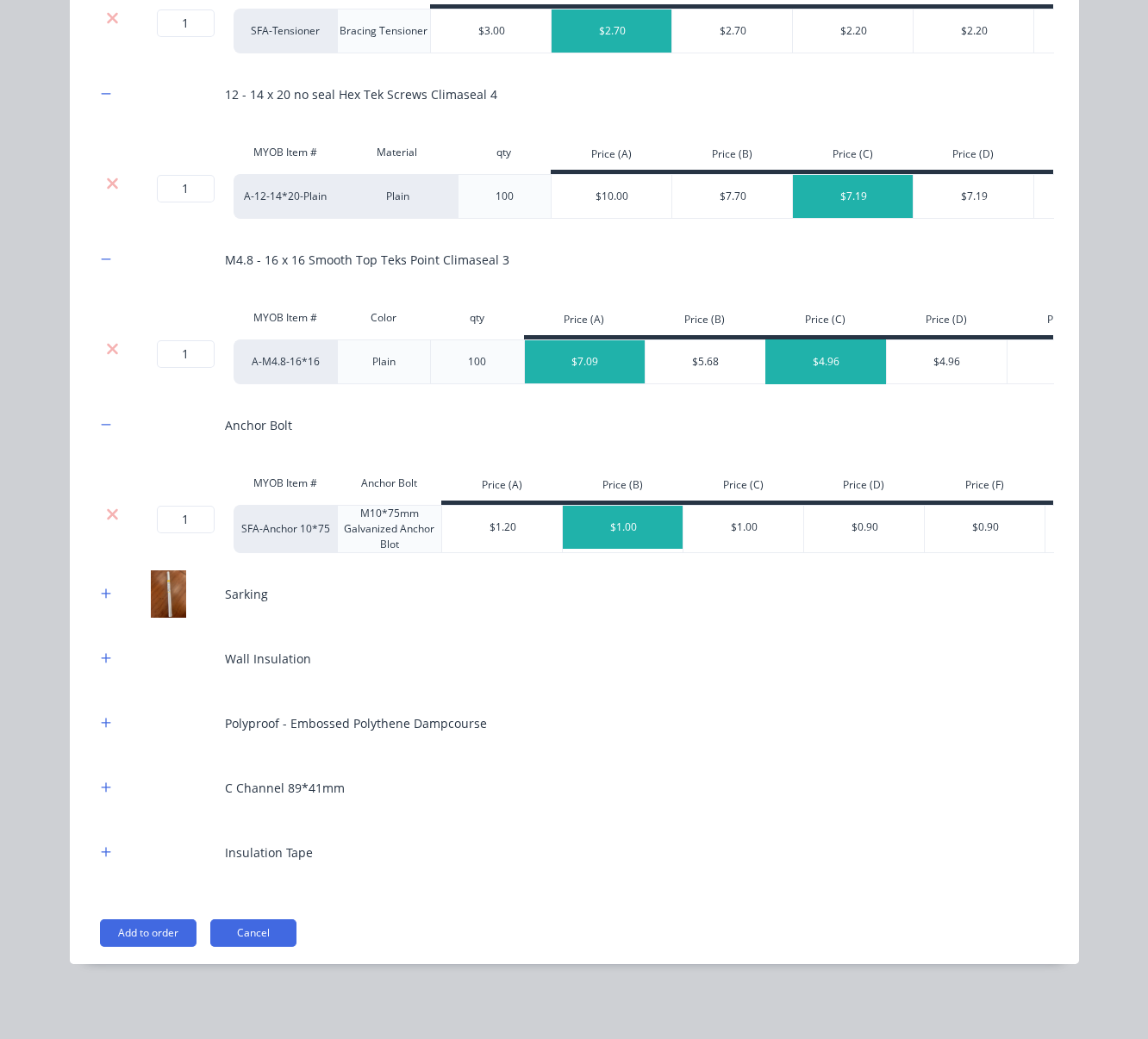
click at [807, 383] on div "$4.96" at bounding box center [827, 362] width 121 height 44
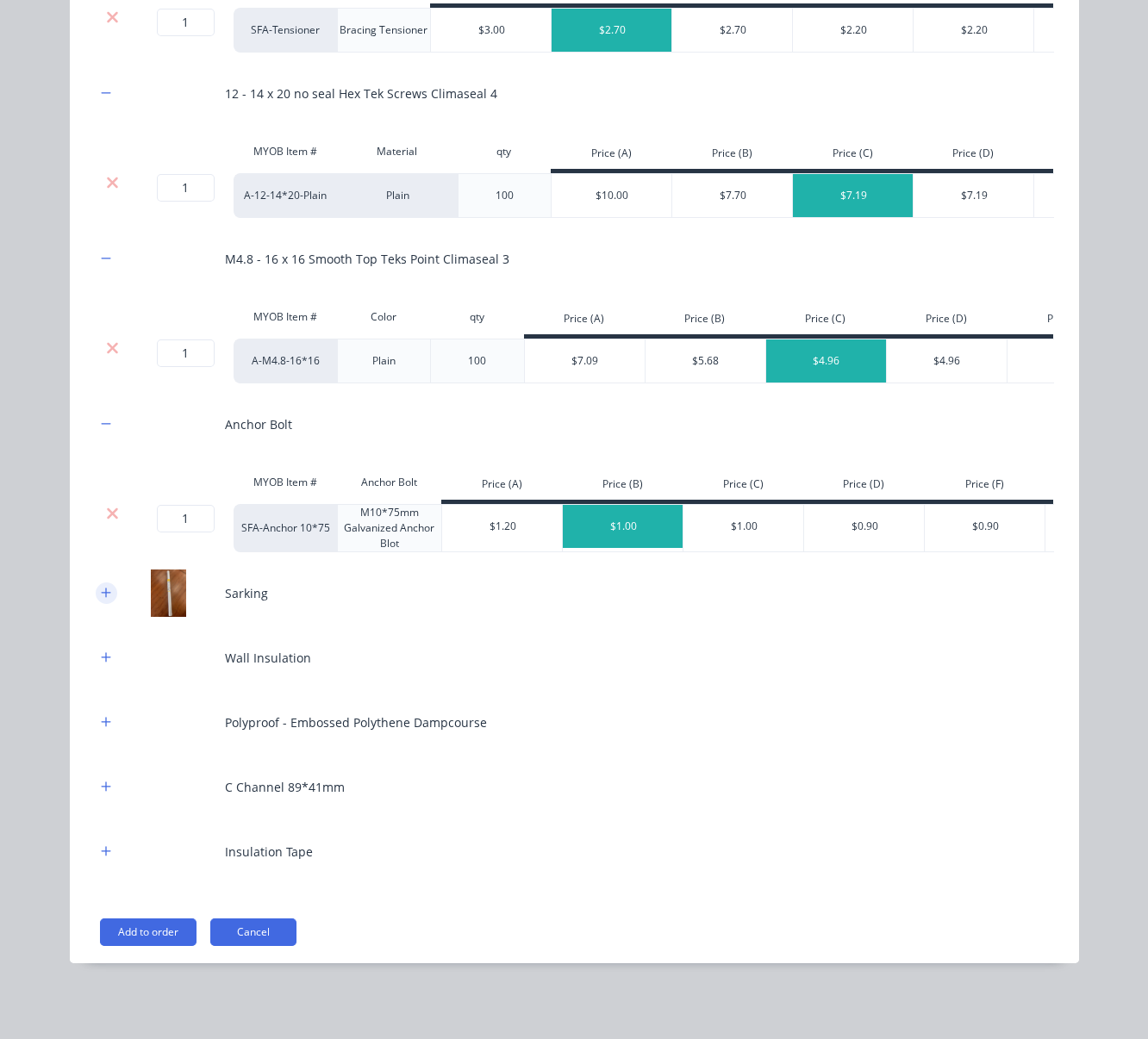
click at [101, 587] on icon "button" at bounding box center [106, 592] width 10 height 12
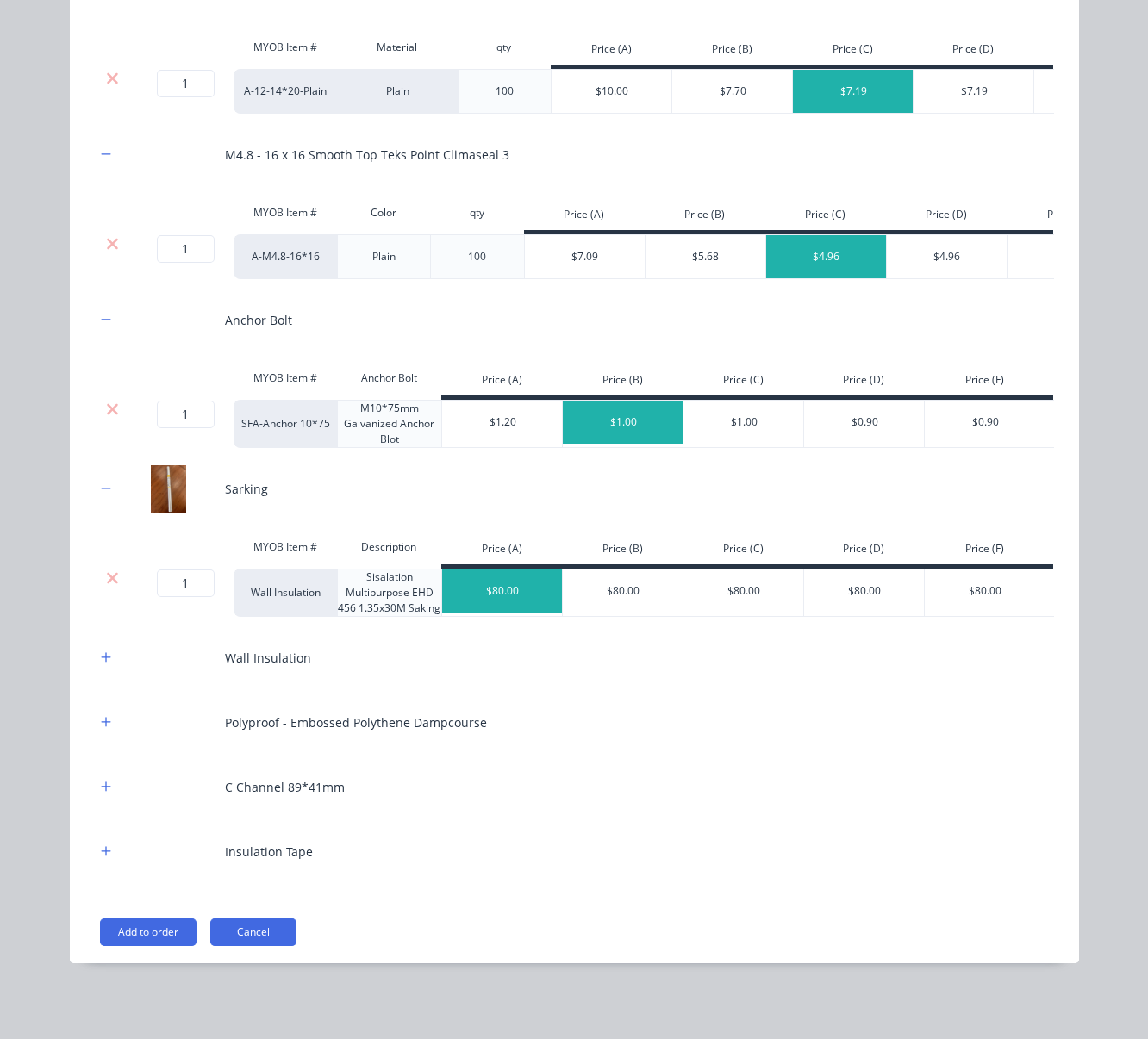
scroll to position [1202, 0]
click at [101, 652] on icon "button" at bounding box center [106, 658] width 10 height 12
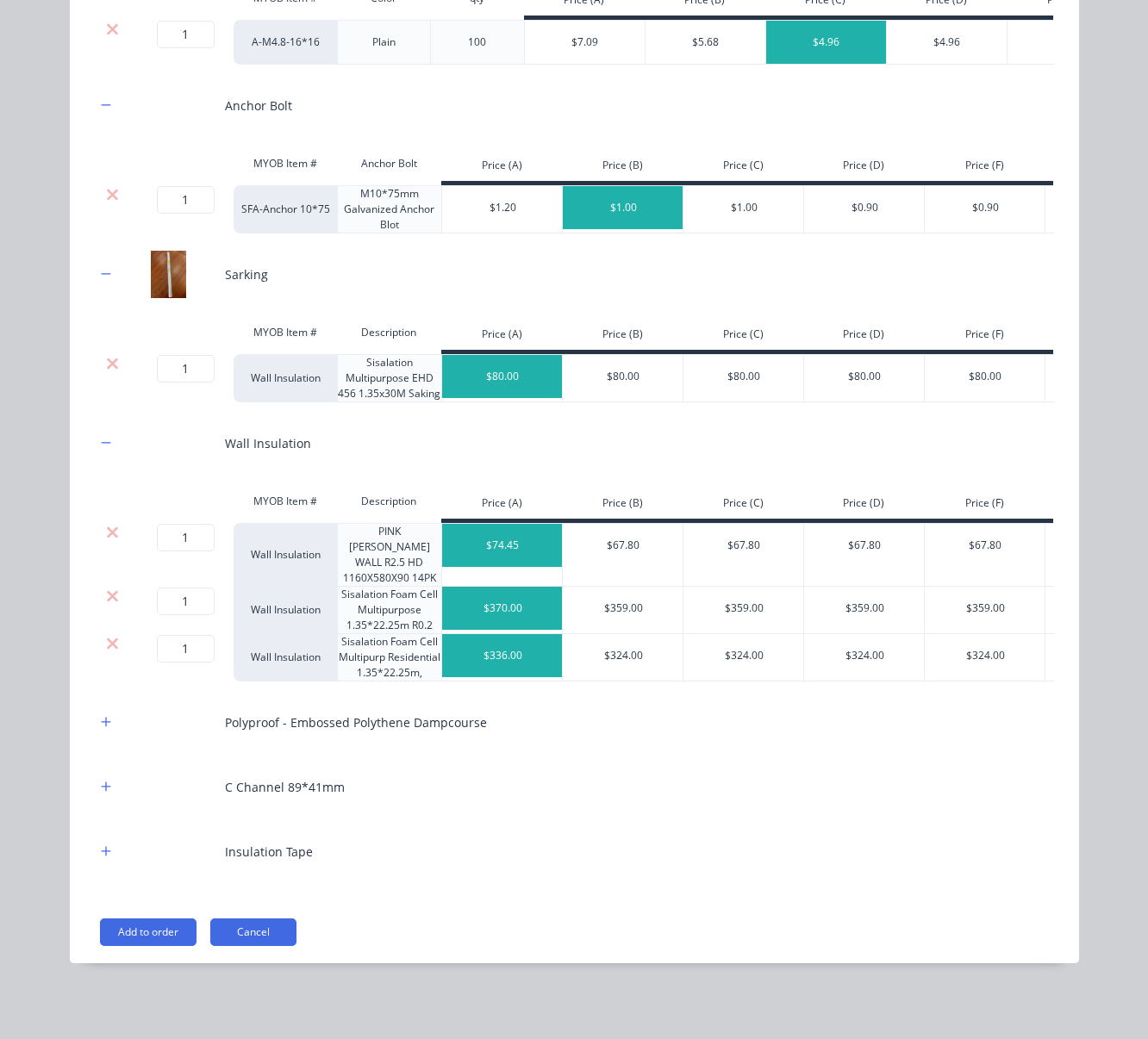
scroll to position [1417, 0]
click at [107, 527] on icon at bounding box center [113, 533] width 11 height 11
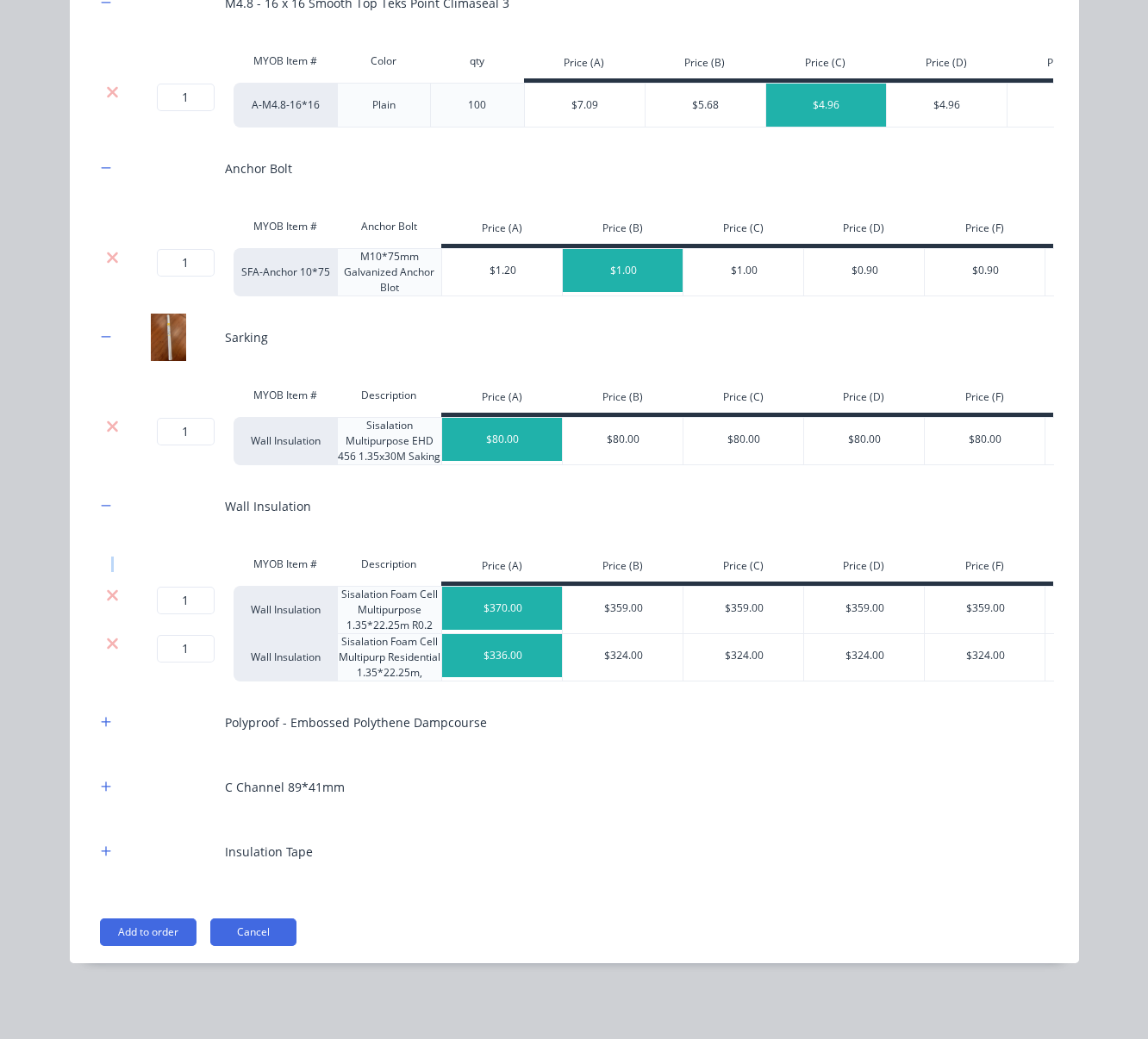
click at [102, 547] on div at bounding box center [113, 564] width 34 height 34
click at [106, 587] on icon at bounding box center [113, 595] width 13 height 17
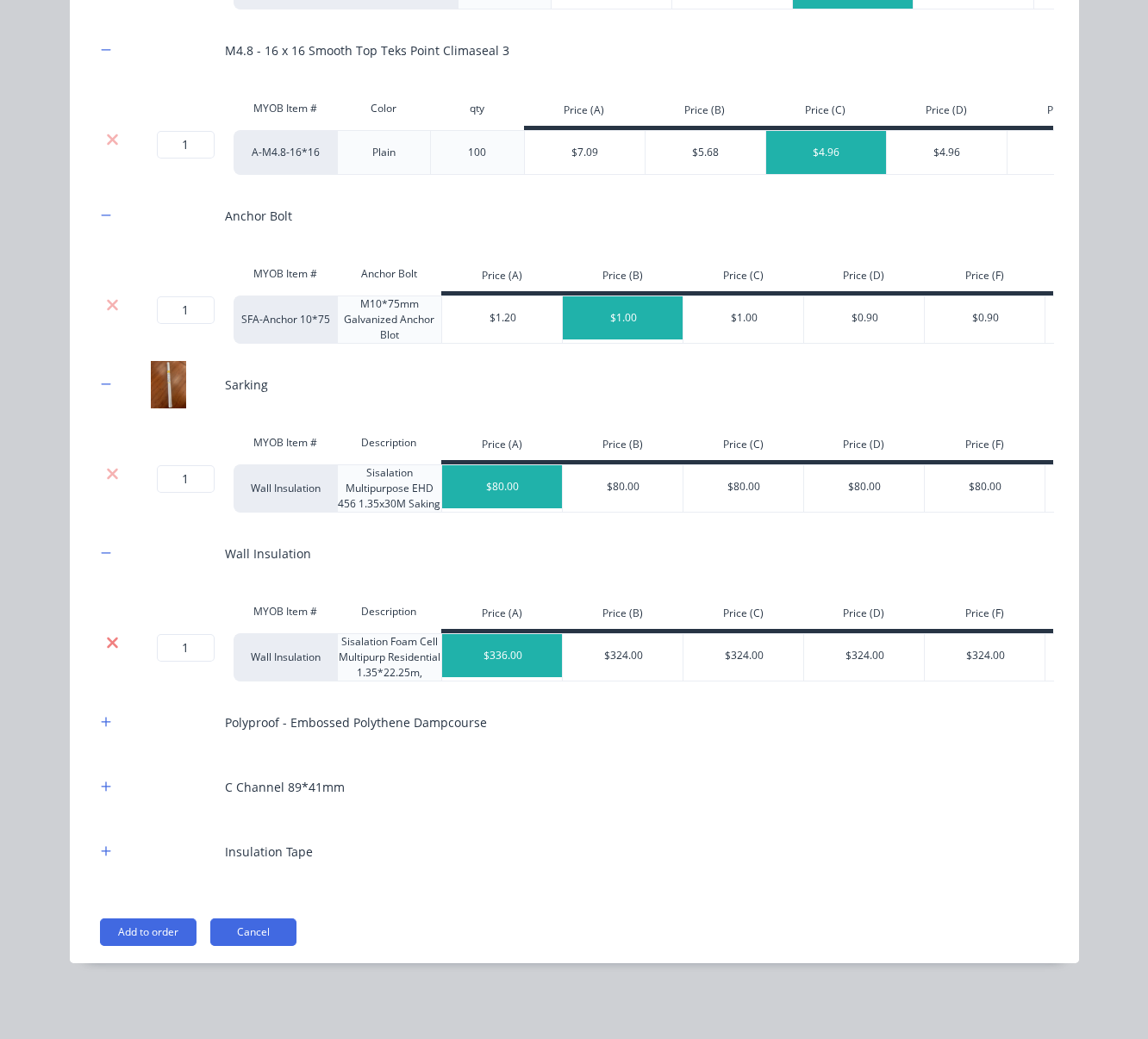
click at [106, 634] on icon at bounding box center [113, 643] width 13 height 17
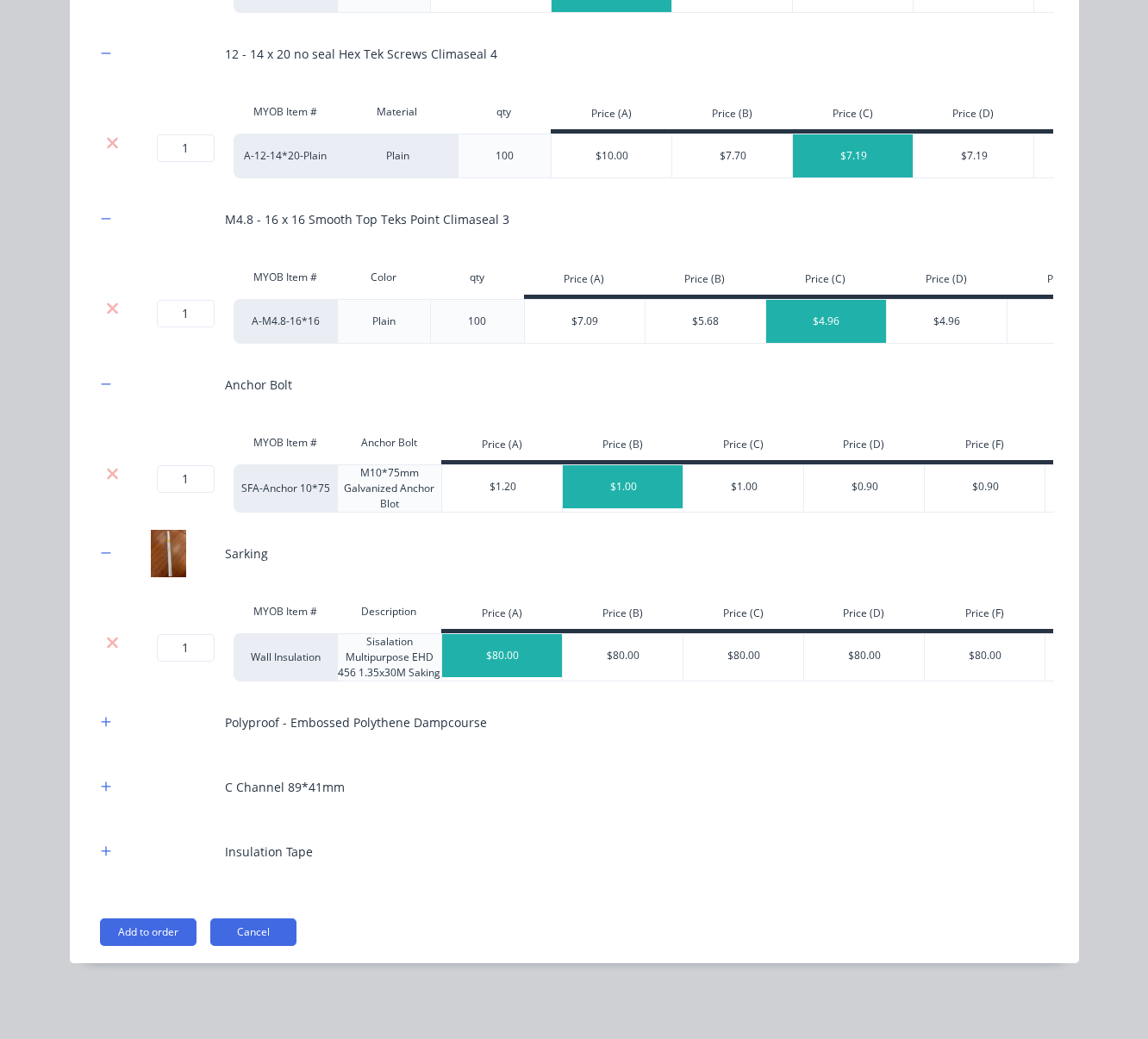
scroll to position [1136, 0]
click at [101, 717] on icon "button" at bounding box center [106, 722] width 9 height 9
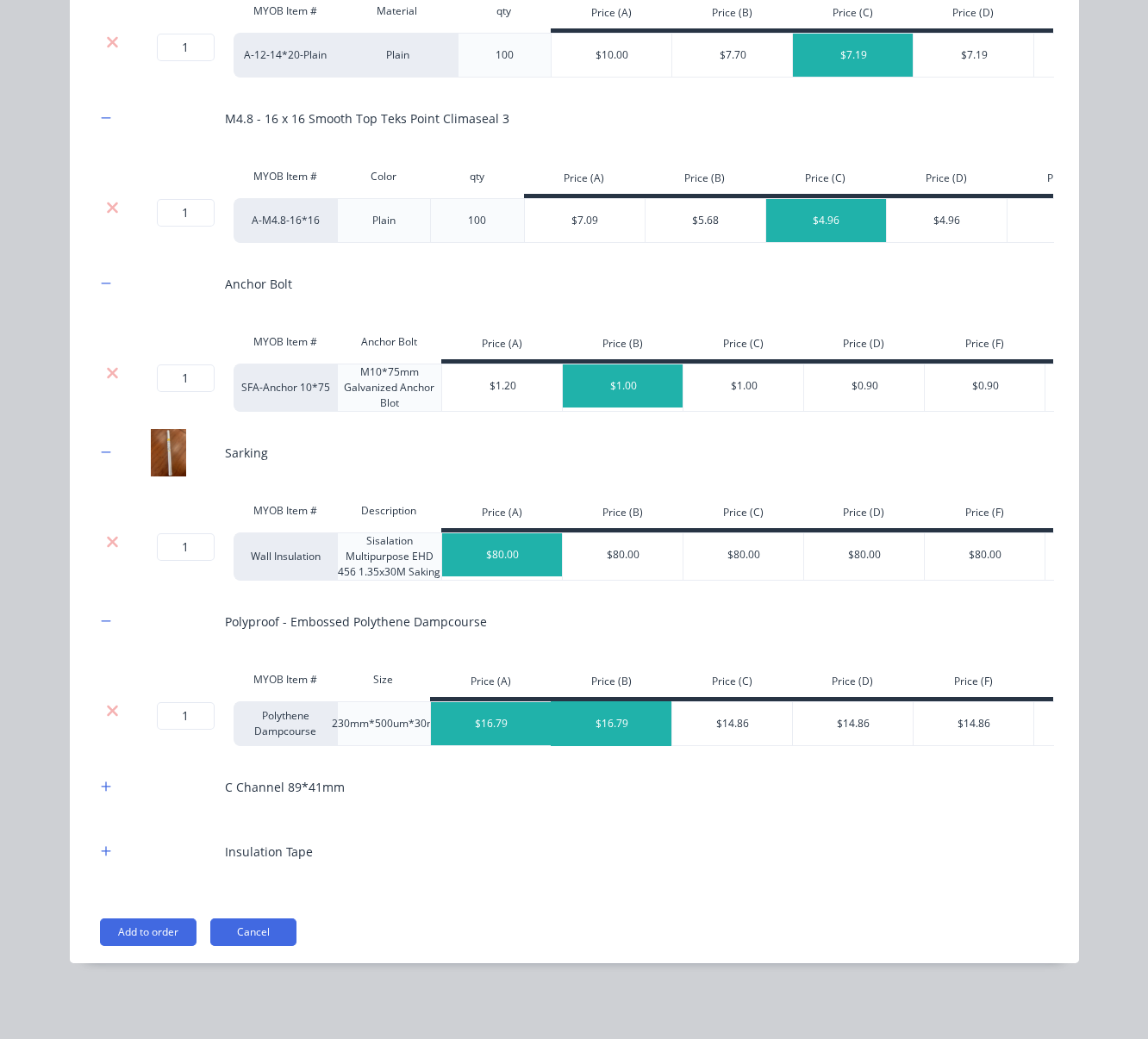
click at [636, 746] on div "$16.79" at bounding box center [612, 724] width 121 height 44
click at [102, 783] on button "button" at bounding box center [106, 787] width 22 height 22
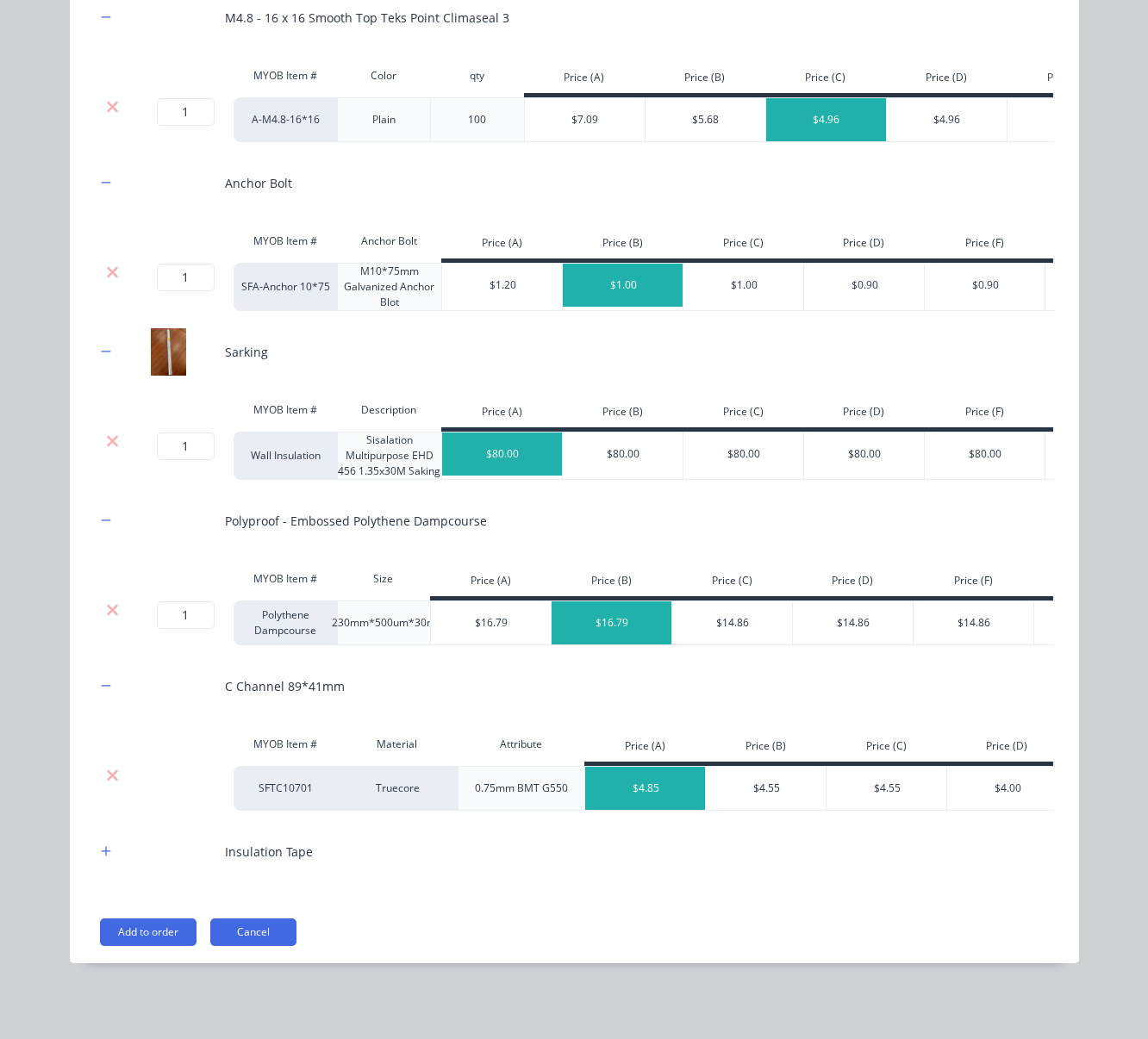
scroll to position [1371, 0]
click at [772, 776] on div "$4.55" at bounding box center [767, 789] width 121 height 44
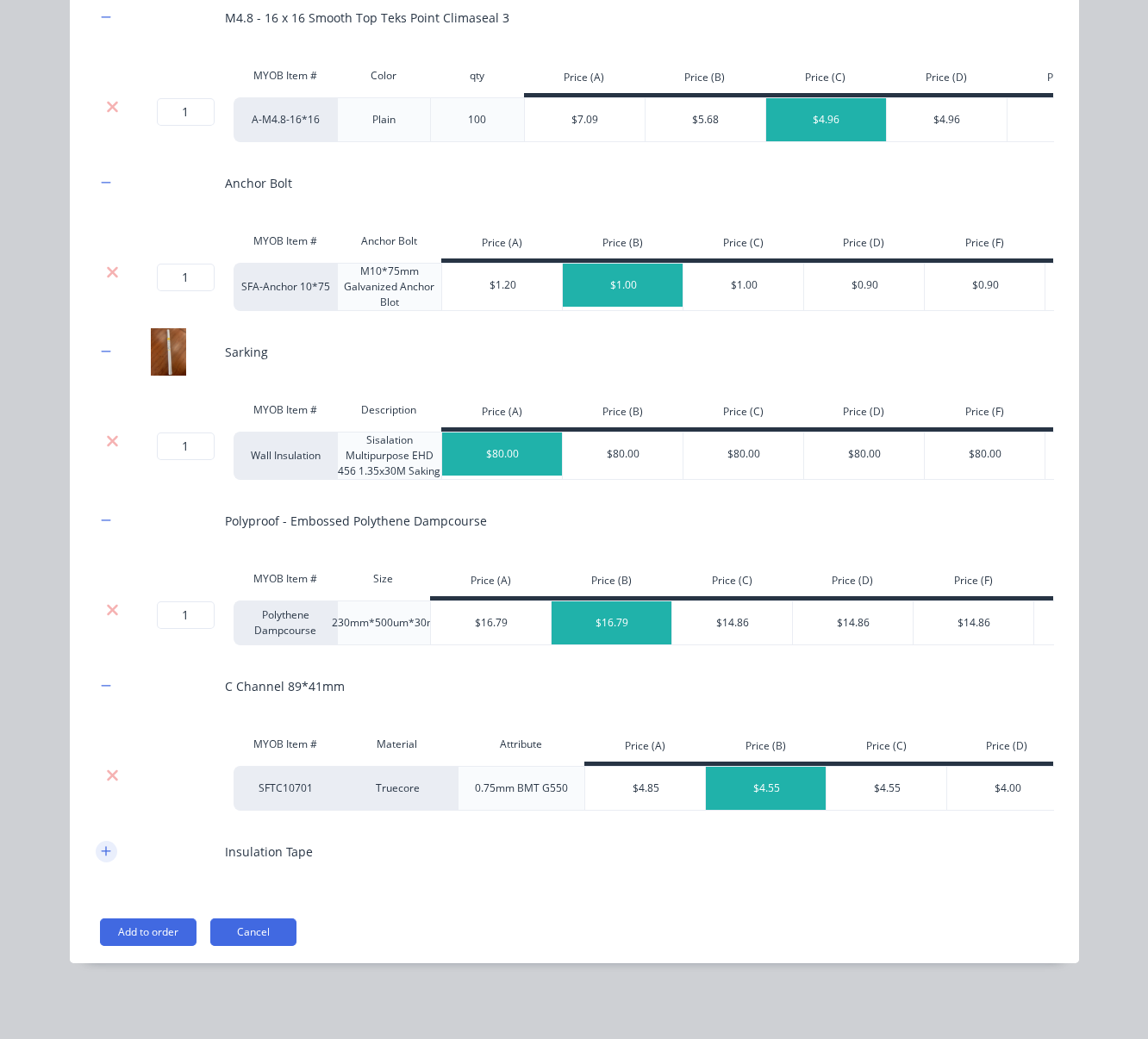
click at [109, 845] on button "button" at bounding box center [106, 852] width 22 height 22
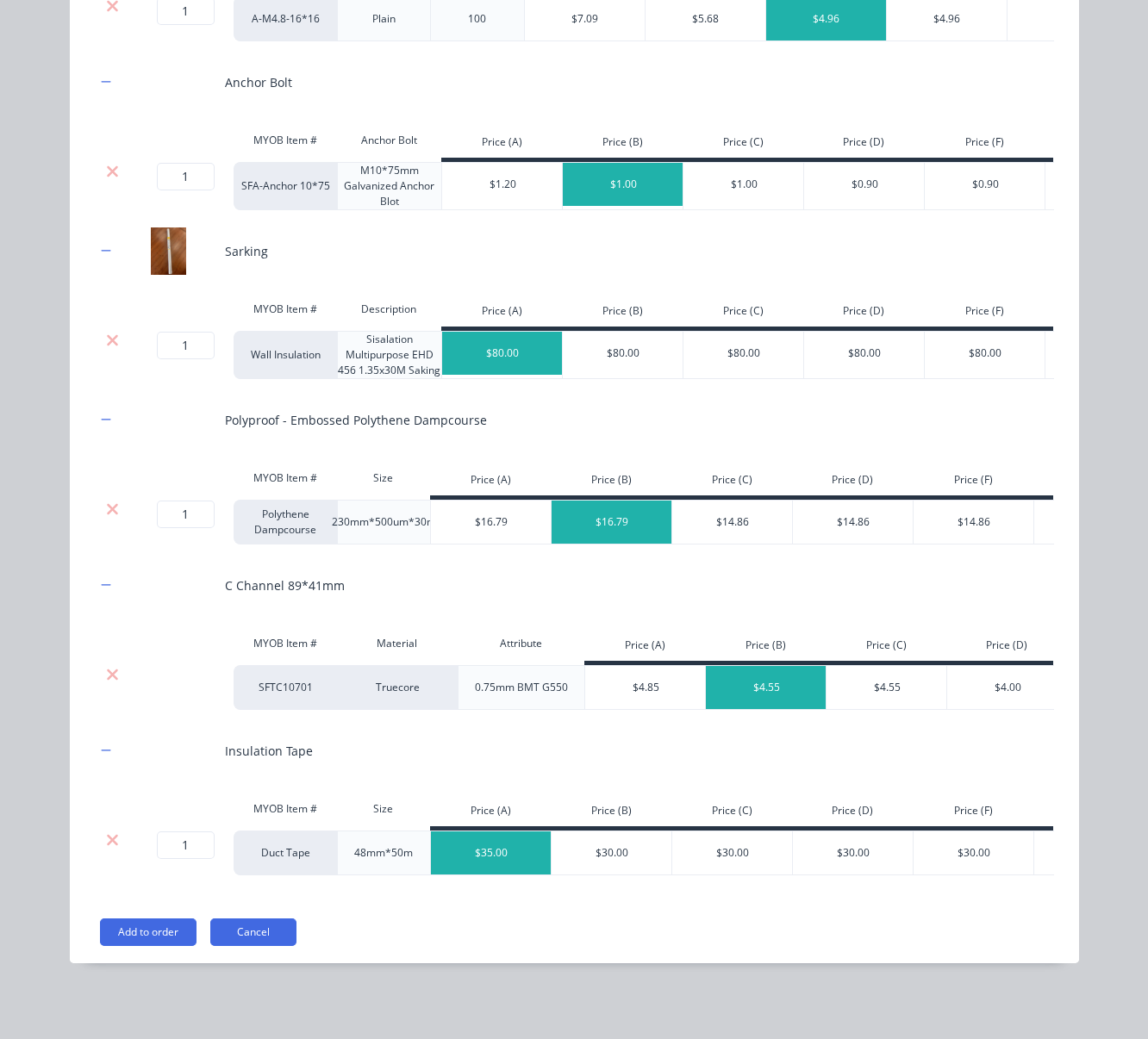
scroll to position [1489, 0]
click at [606, 832] on div "$30.00" at bounding box center [612, 854] width 121 height 44
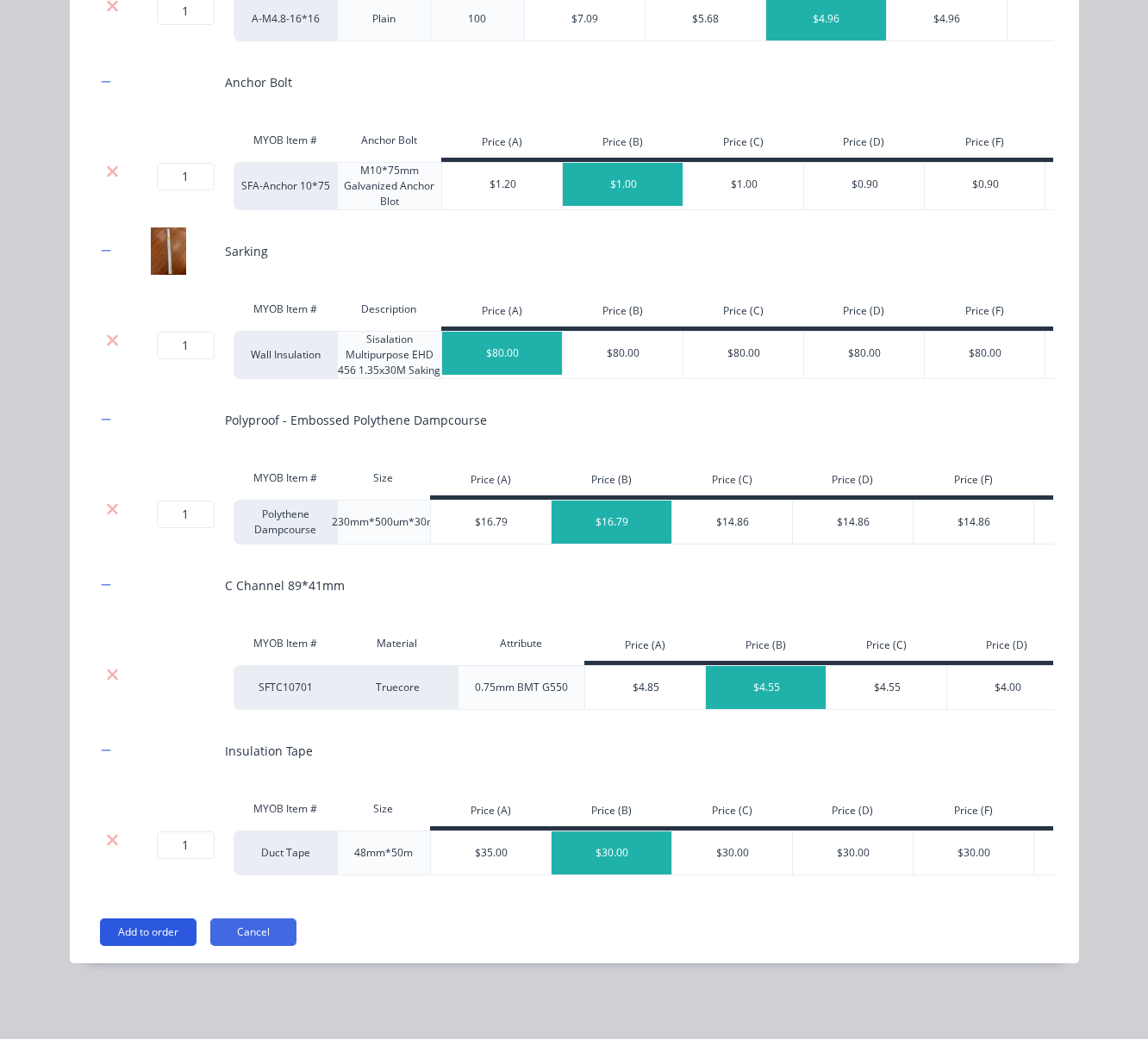
click at [129, 927] on button "Add to order" at bounding box center [149, 932] width 97 height 27
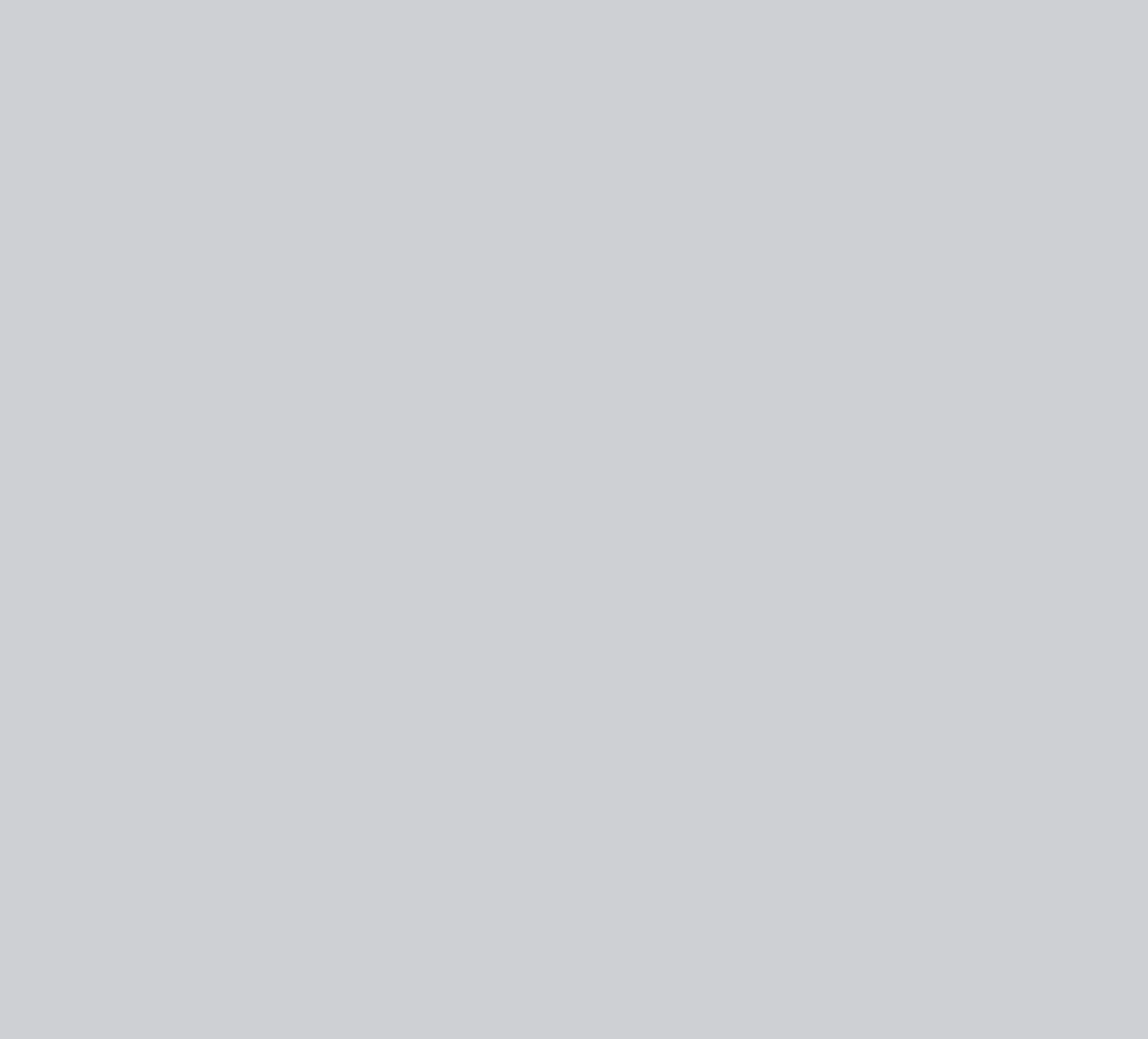
type input "$2.50"
type input "$0.60"
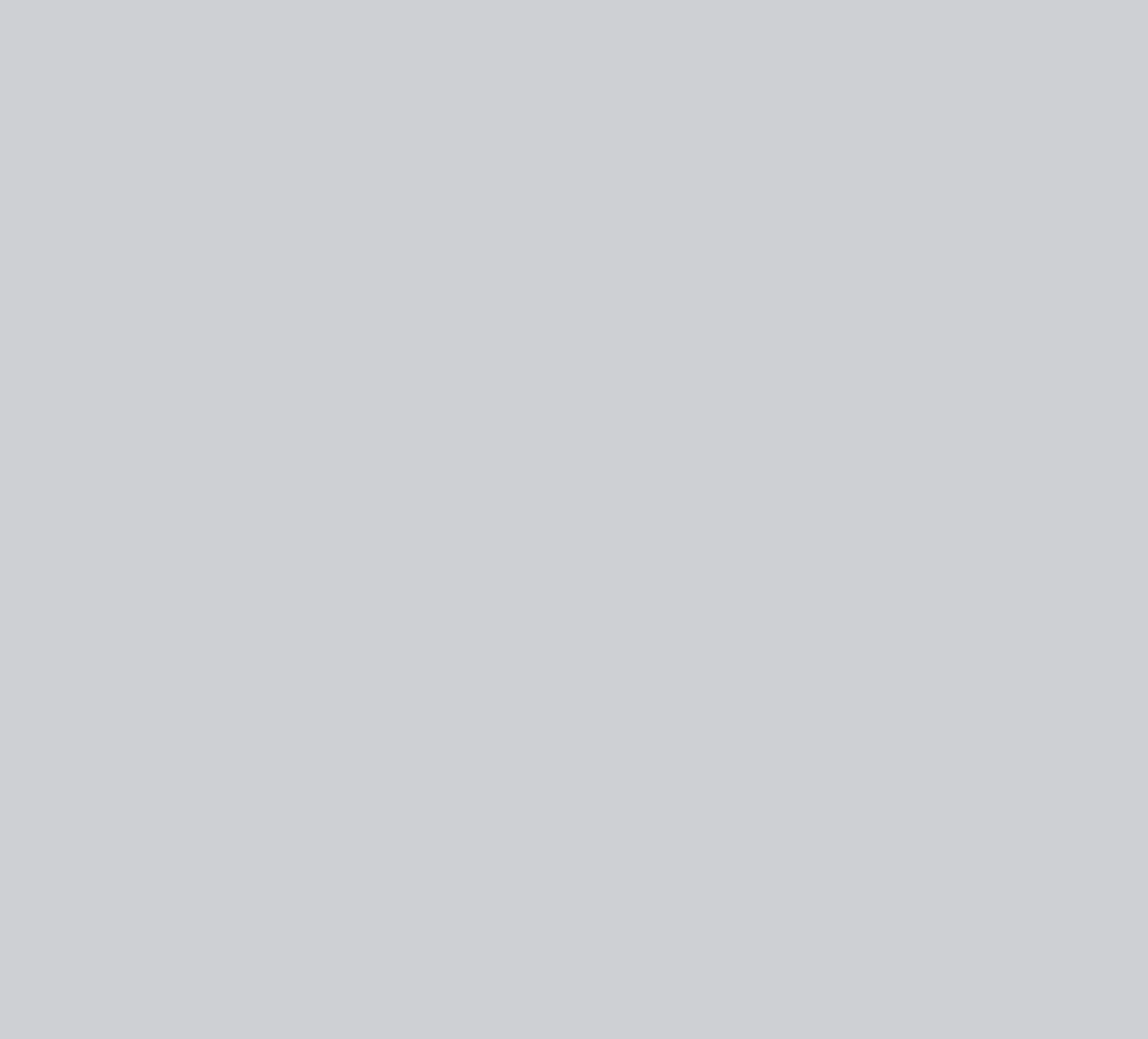
type input "$0.60"
type input "$55.00"
type input "$2.70"
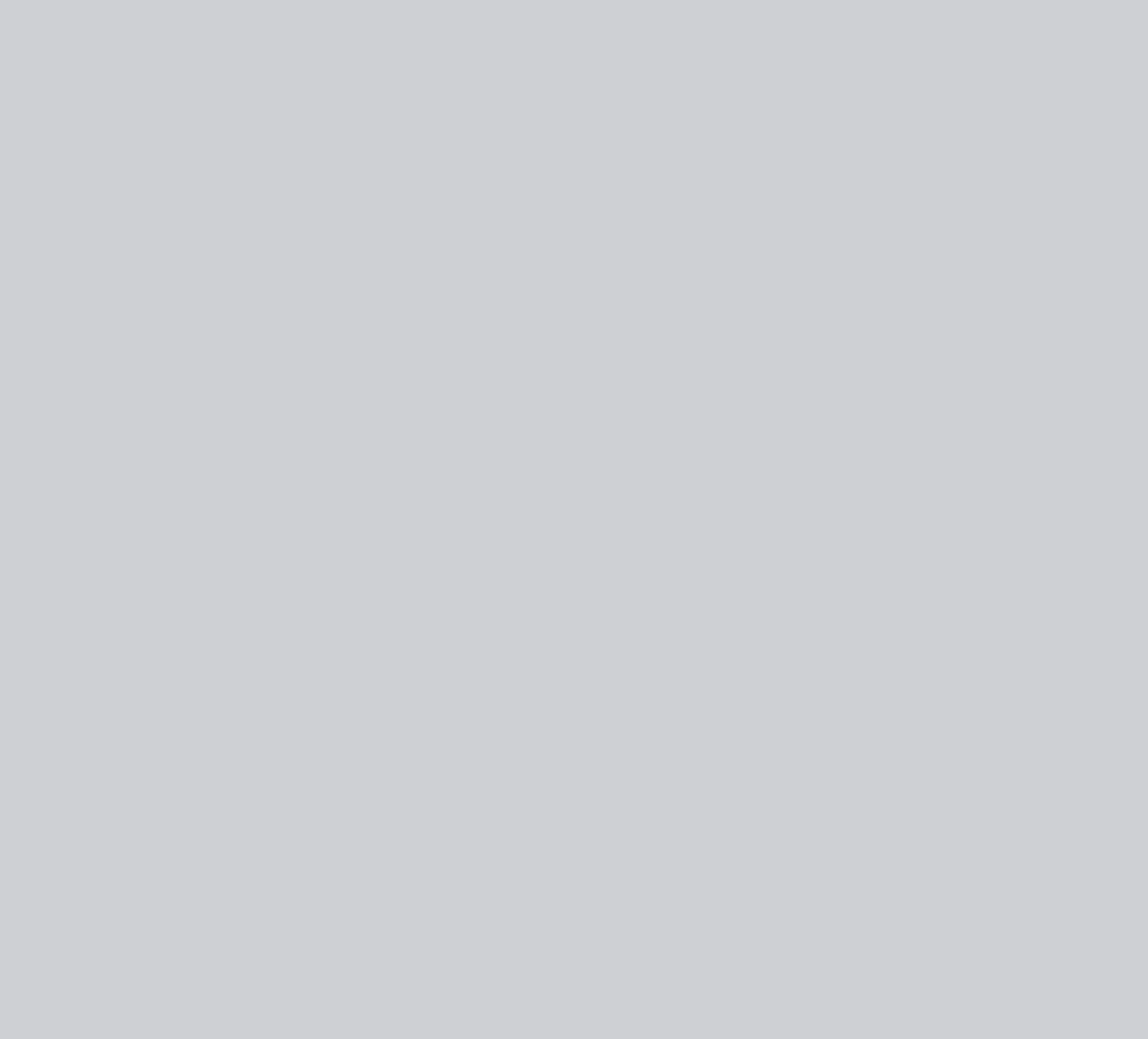
type input "$7.19"
type input "$4.96"
type input "$1.00"
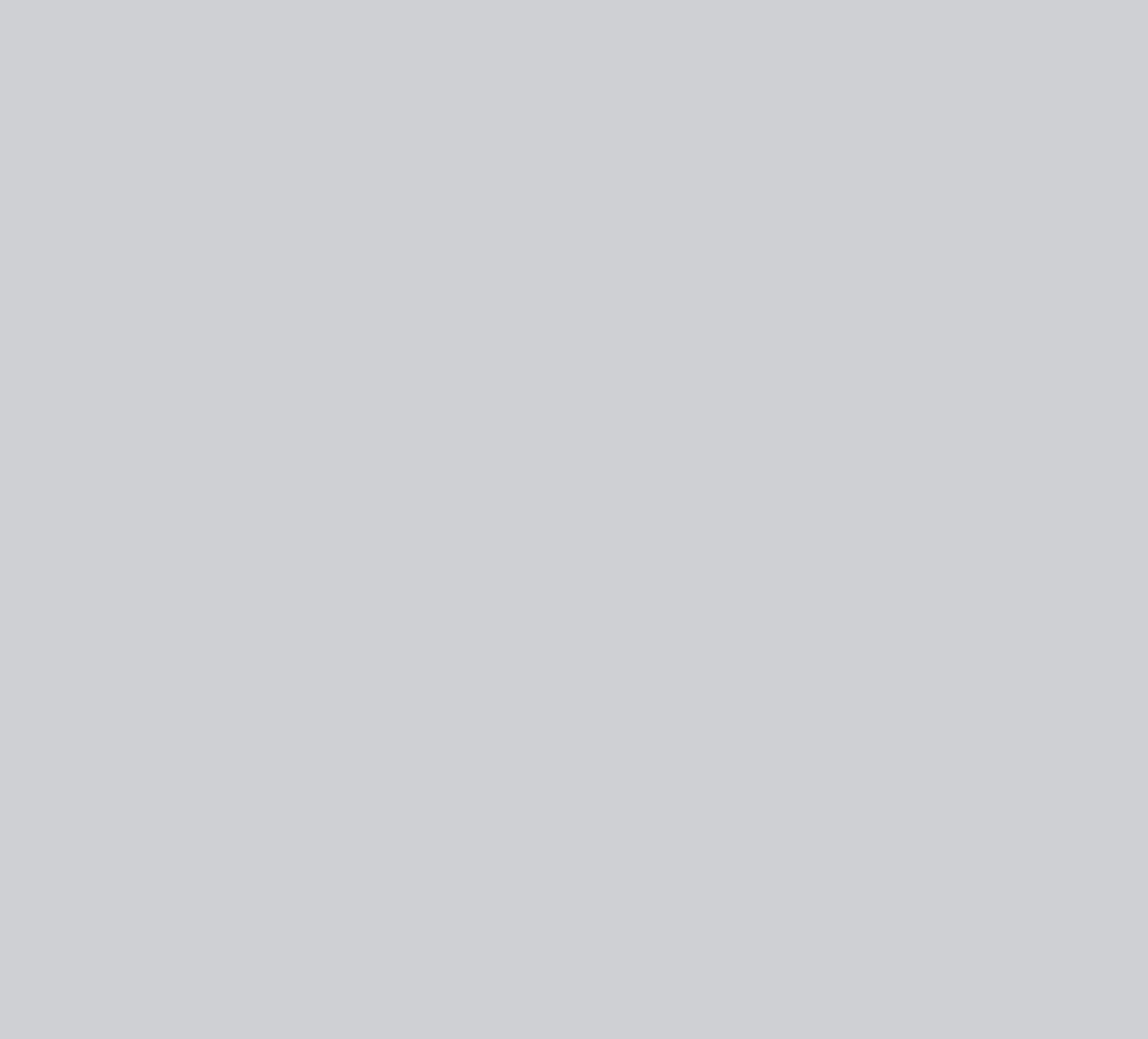
type input "$1.00"
type input "$80.00"
type input "$16.79"
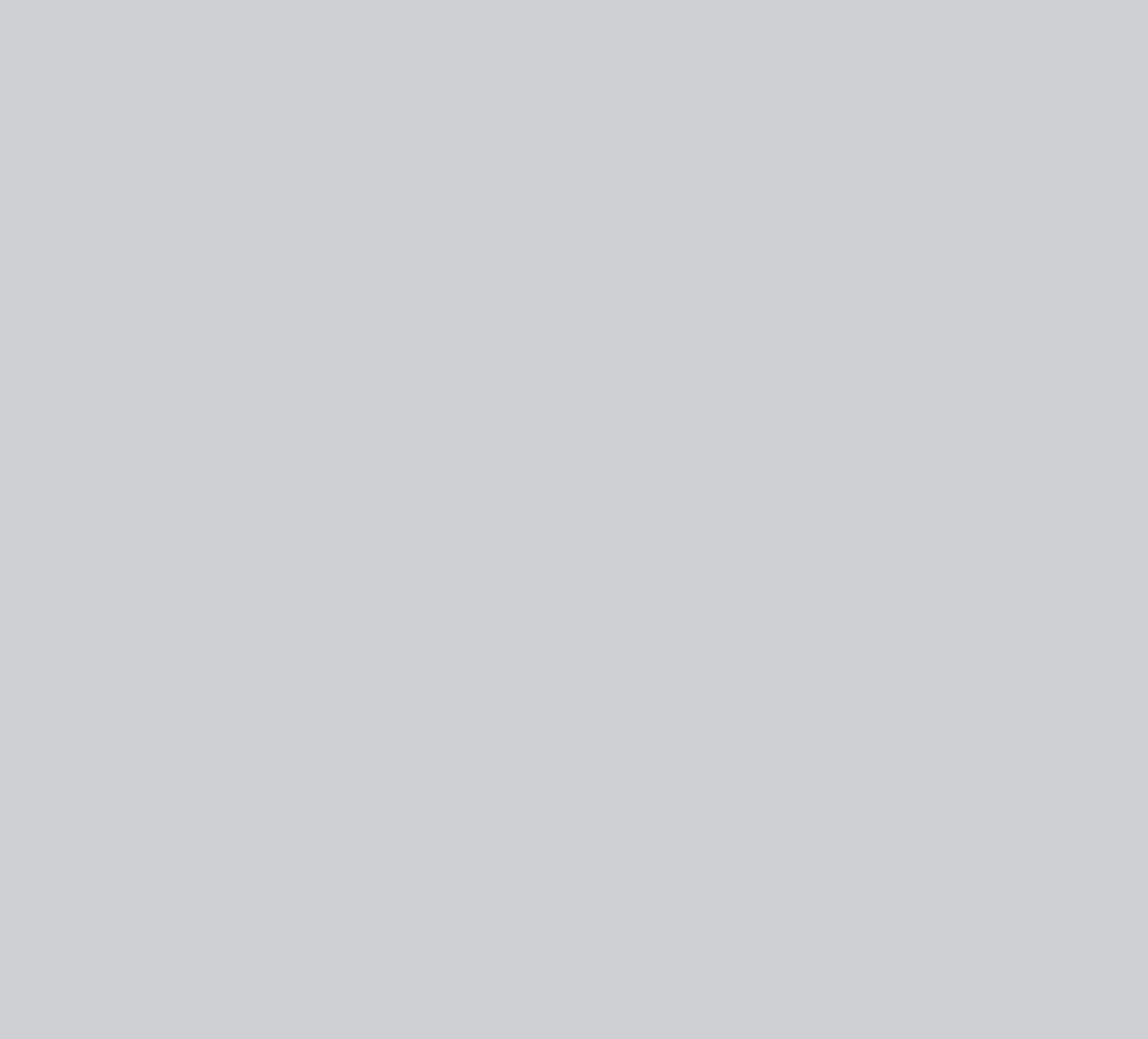
type input "$4.55"
type input "$30.00"
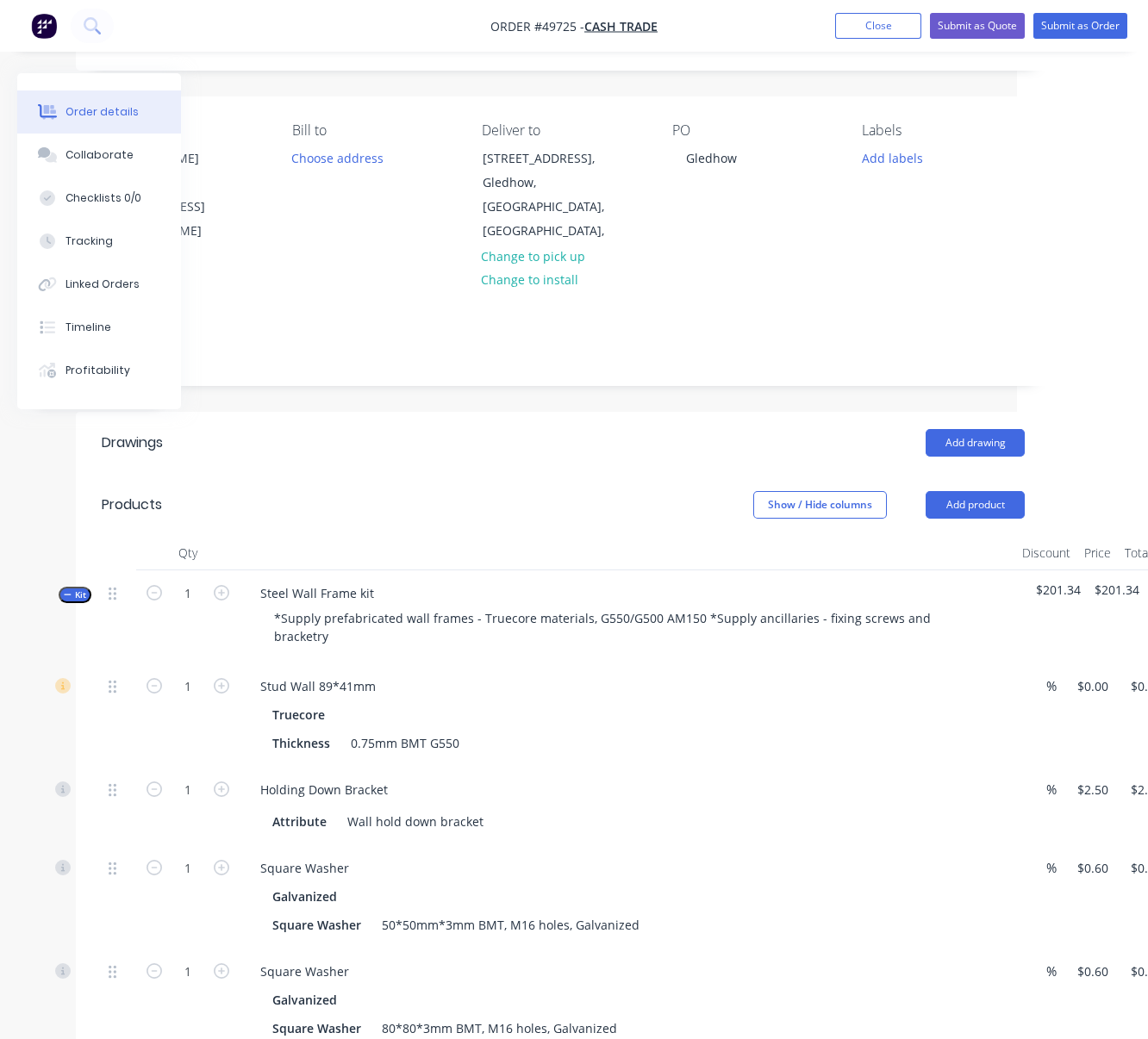
drag, startPoint x: 426, startPoint y: 461, endPoint x: 556, endPoint y: 456, distance: 130.1
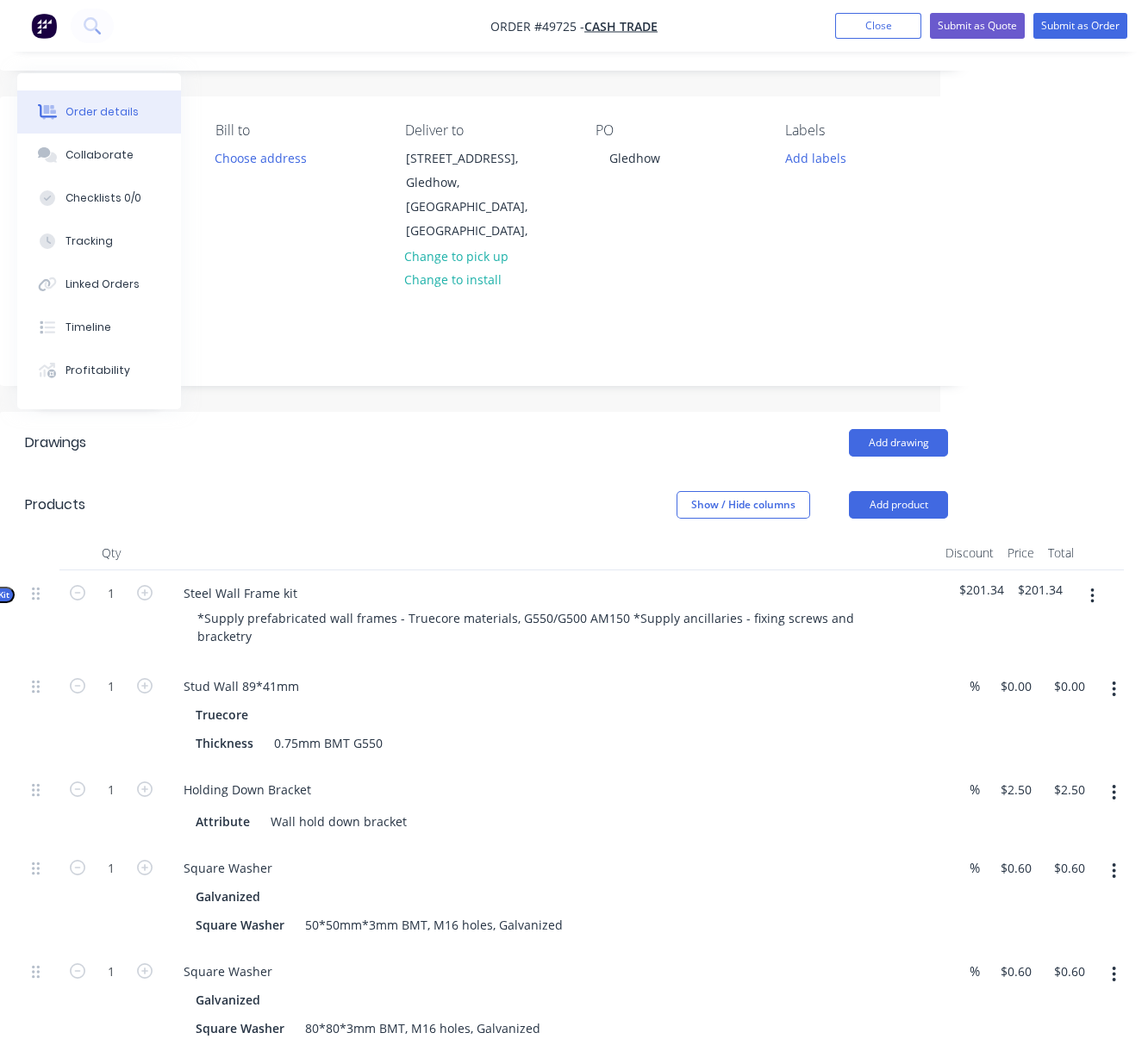
click at [471, 467] on header "Drawings Add drawing" at bounding box center [486, 443] width 975 height 62
click at [377, 439] on div "Add drawing" at bounding box center [585, 443] width 727 height 27
click at [340, 430] on div "Add drawing" at bounding box center [585, 443] width 727 height 27
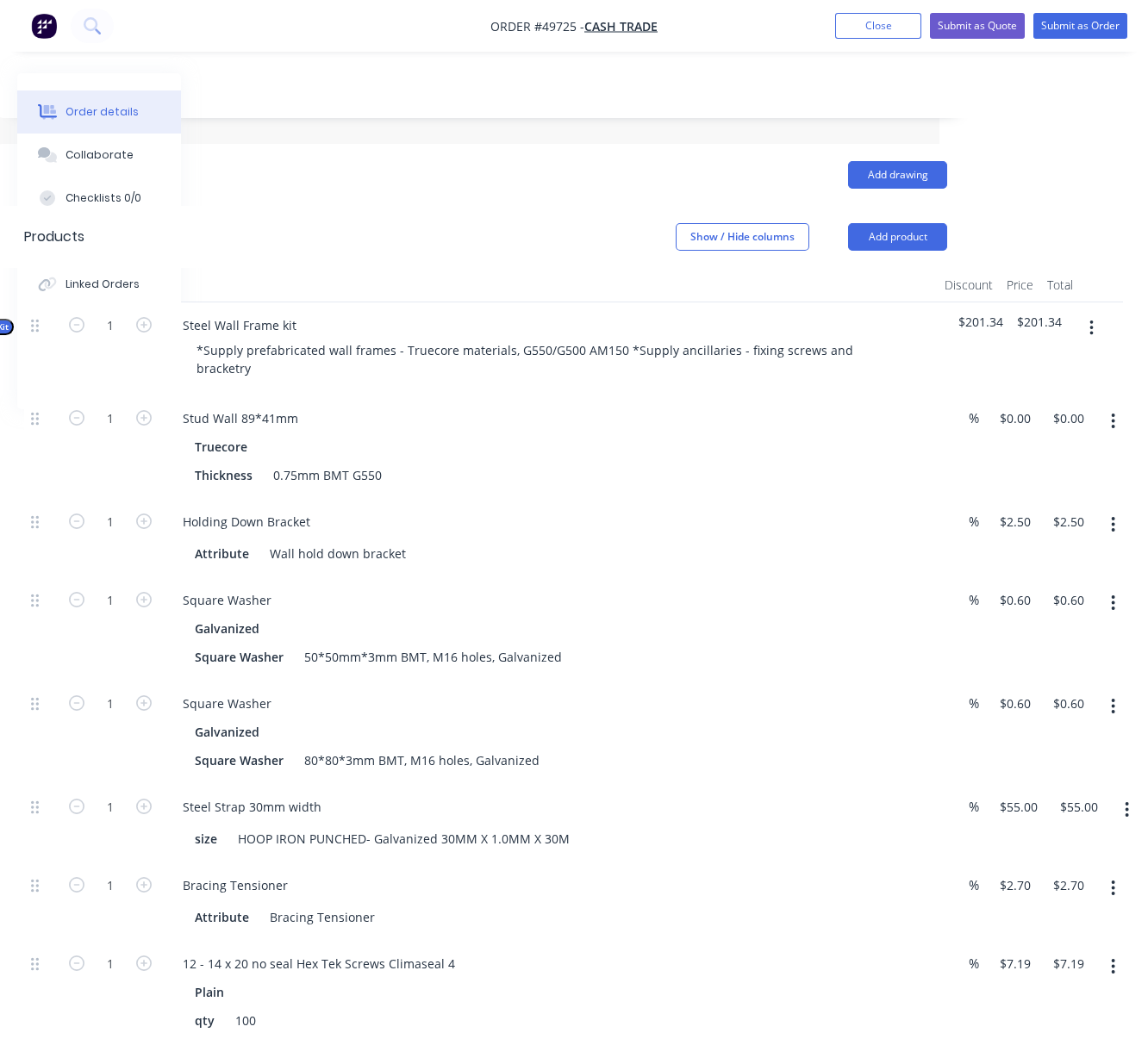
drag, startPoint x: 343, startPoint y: 221, endPoint x: 379, endPoint y: 225, distance: 36.2
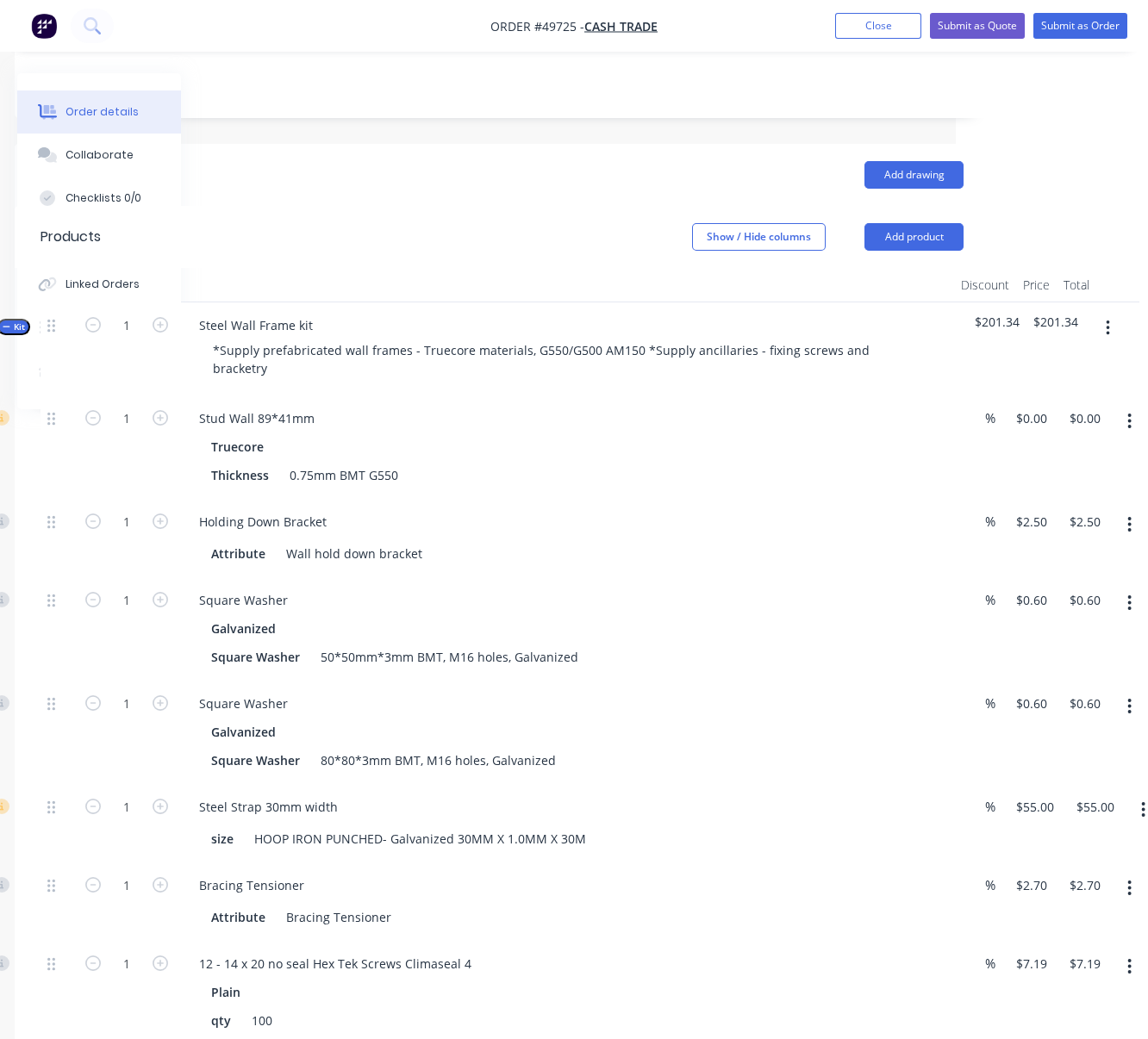
drag, startPoint x: 383, startPoint y: 231, endPoint x: 308, endPoint y: 223, distance: 75.4
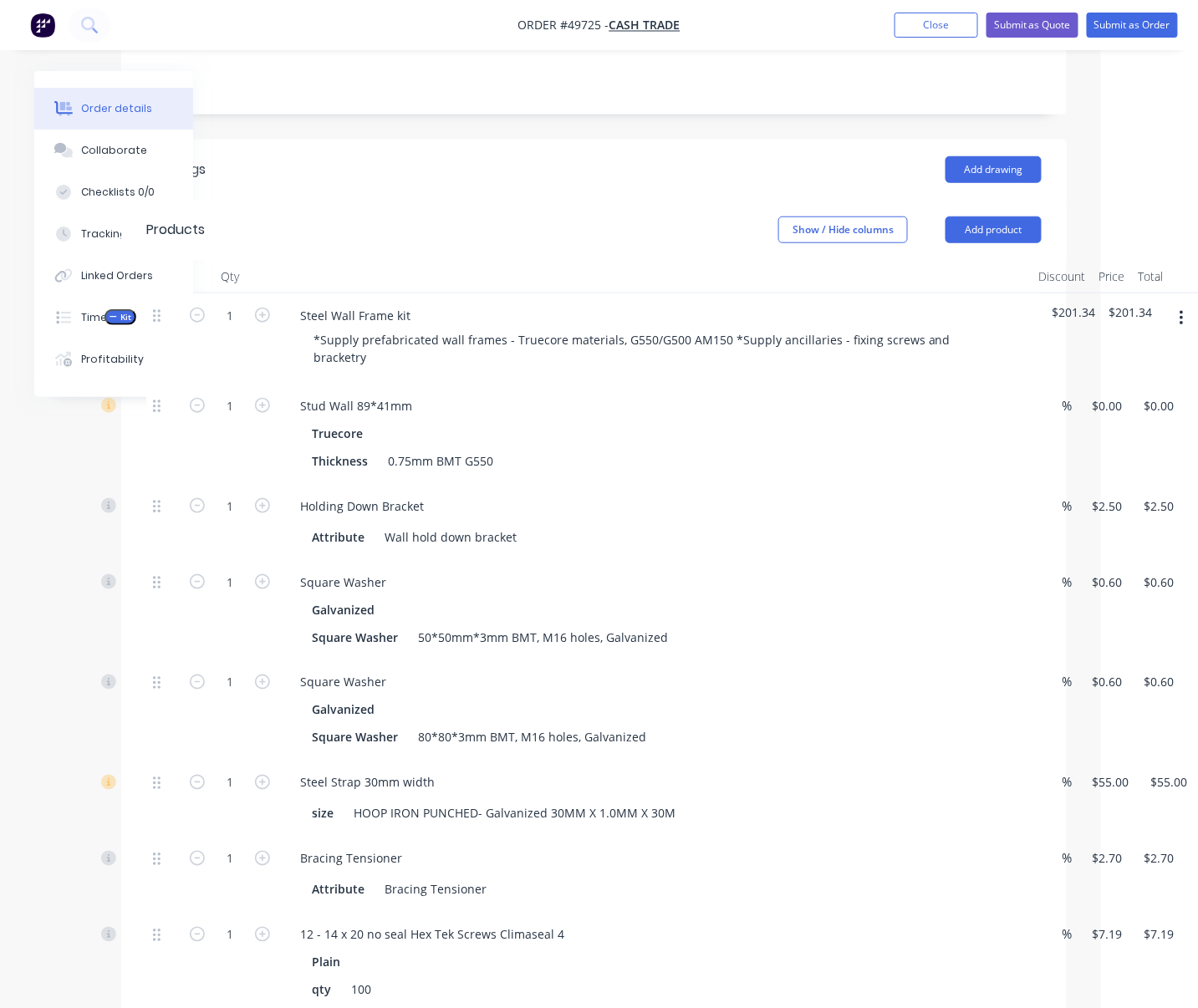
scroll to position [352, 10]
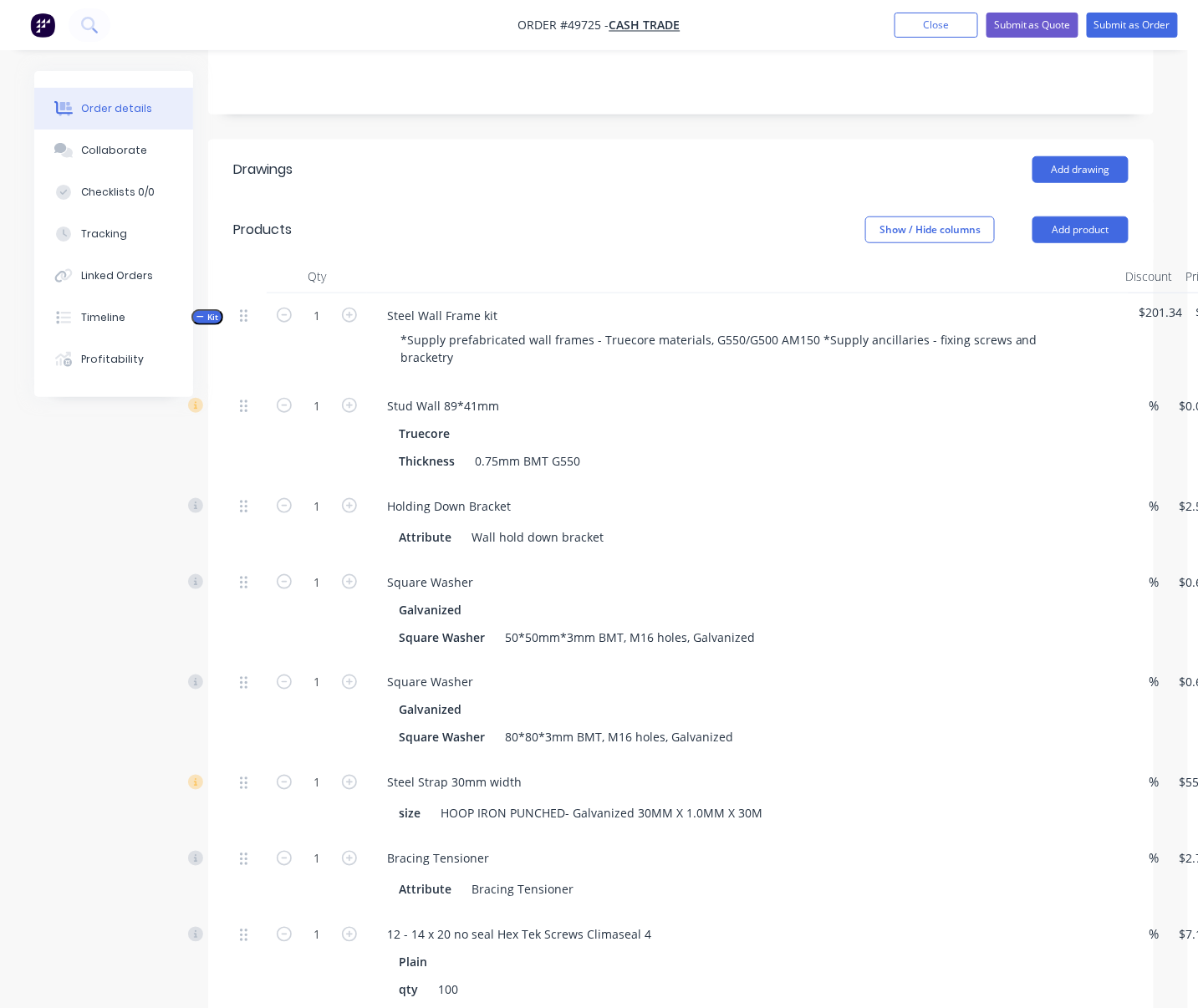
drag, startPoint x: 562, startPoint y: 191, endPoint x: 408, endPoint y: 203, distance: 154.5
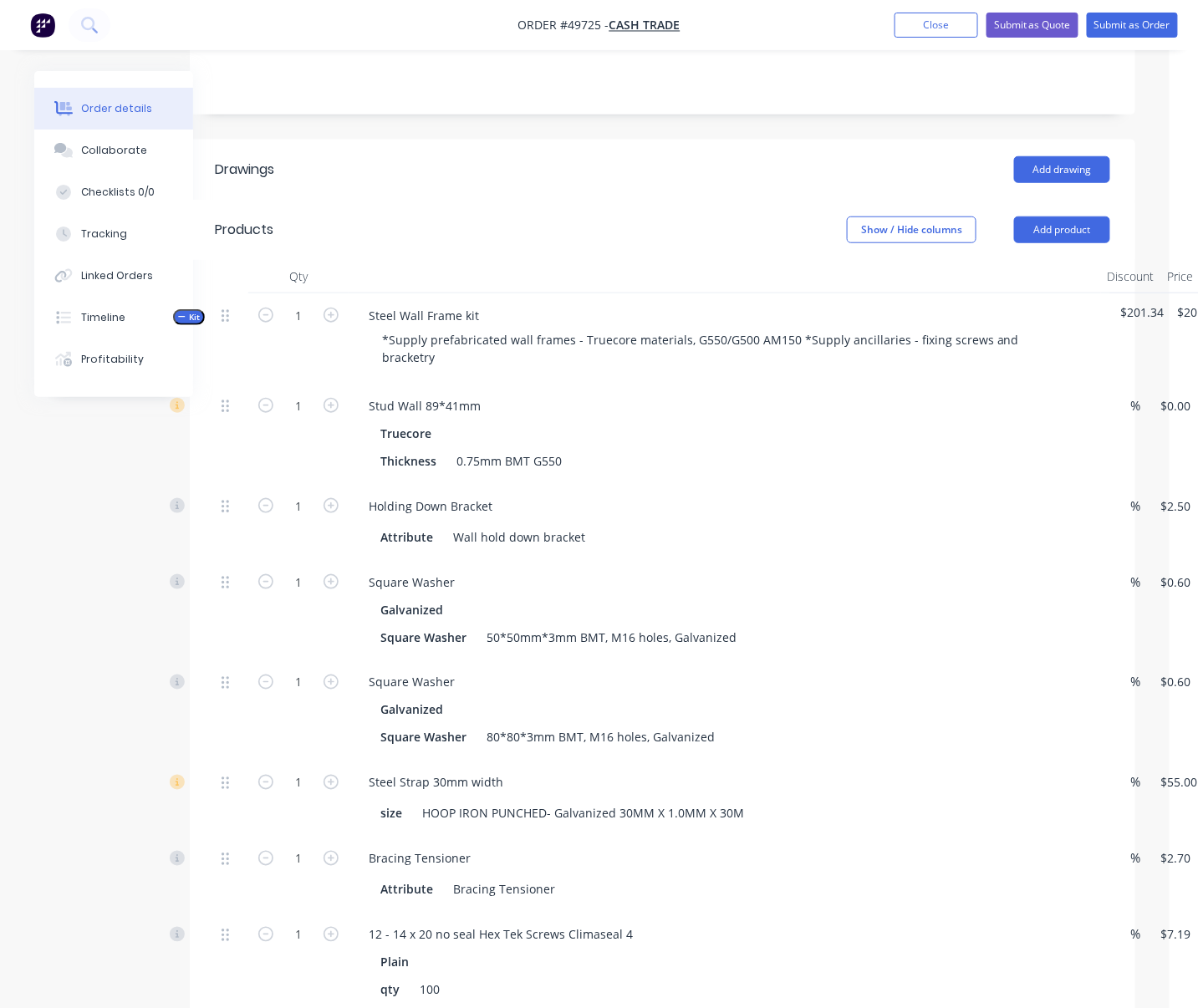
drag, startPoint x: 491, startPoint y: 210, endPoint x: 567, endPoint y: 217, distance: 76.3
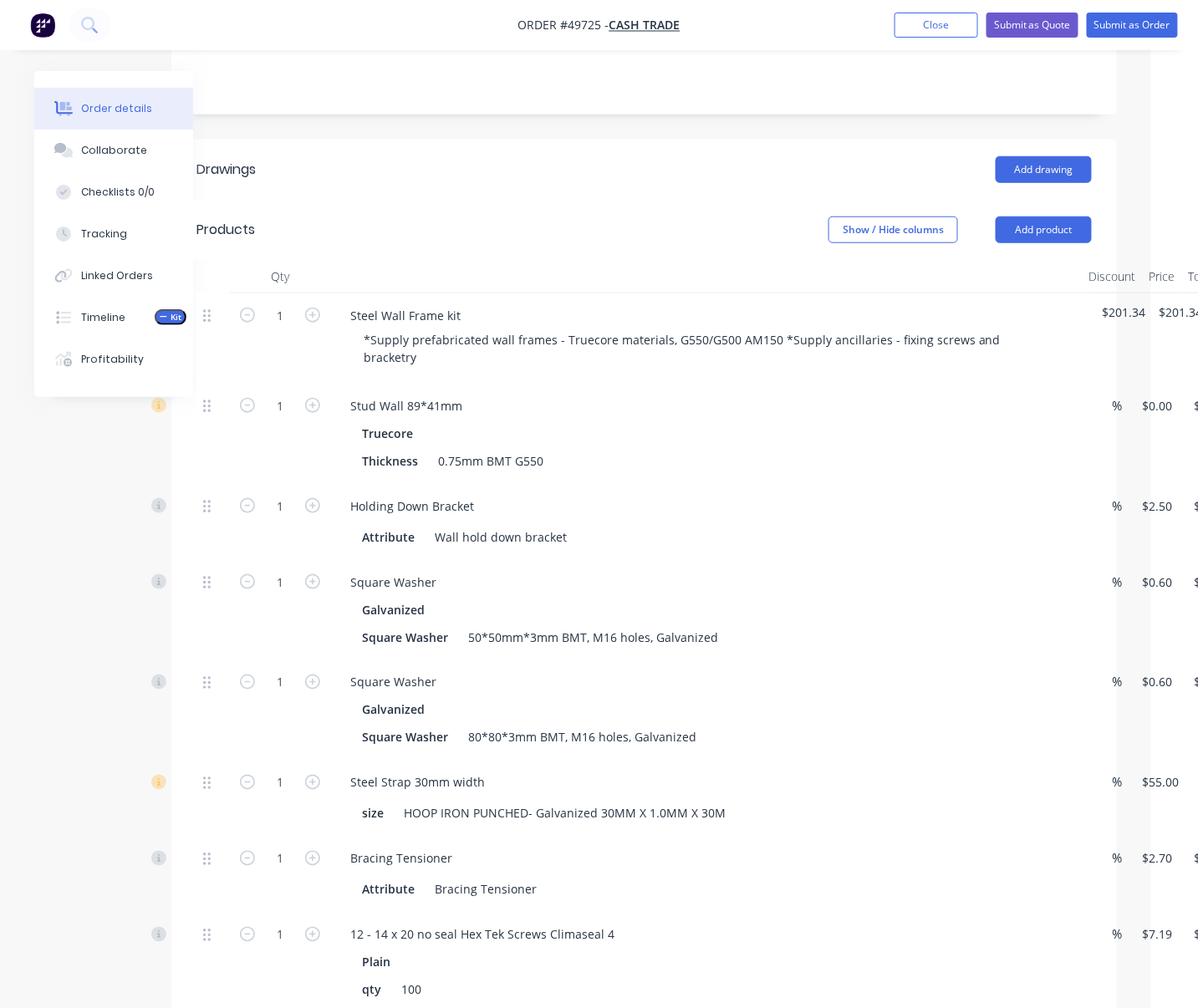
click at [417, 233] on div "Show / Hide columns Add product" at bounding box center [740, 230] width 705 height 27
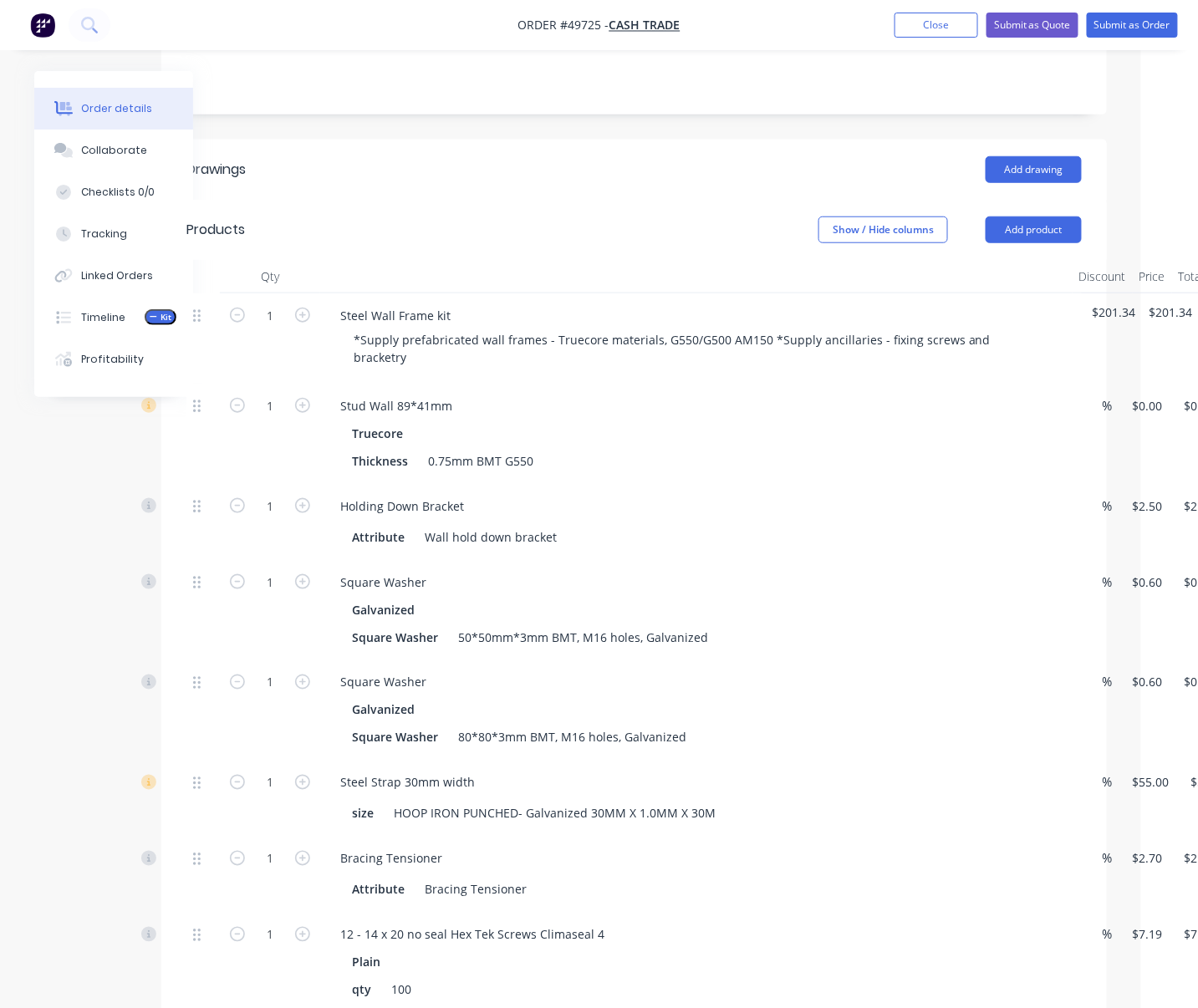
drag, startPoint x: 511, startPoint y: 202, endPoint x: 591, endPoint y: 207, distance: 80.2
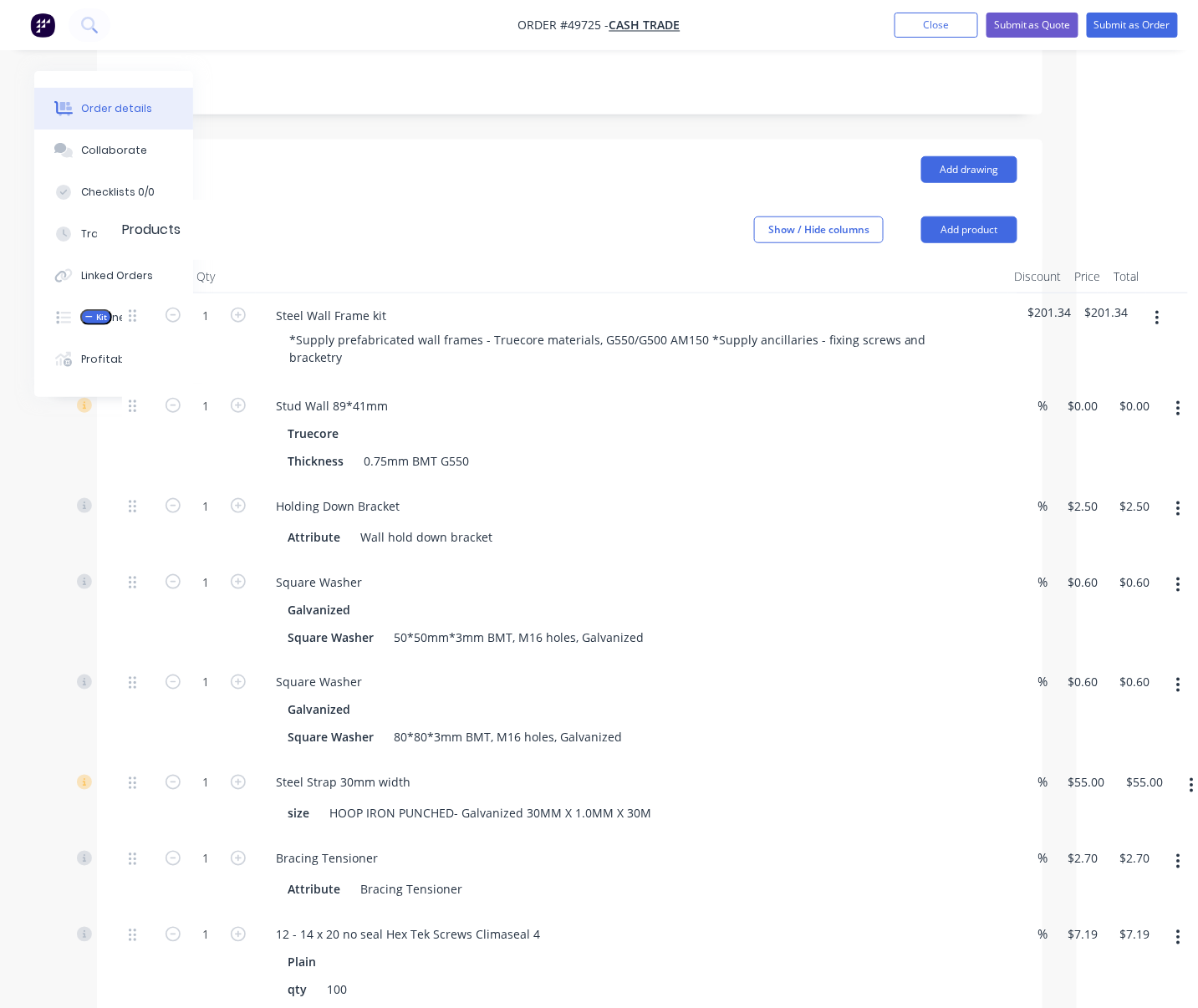
drag, startPoint x: 588, startPoint y: 216, endPoint x: 599, endPoint y: 218, distance: 11.2
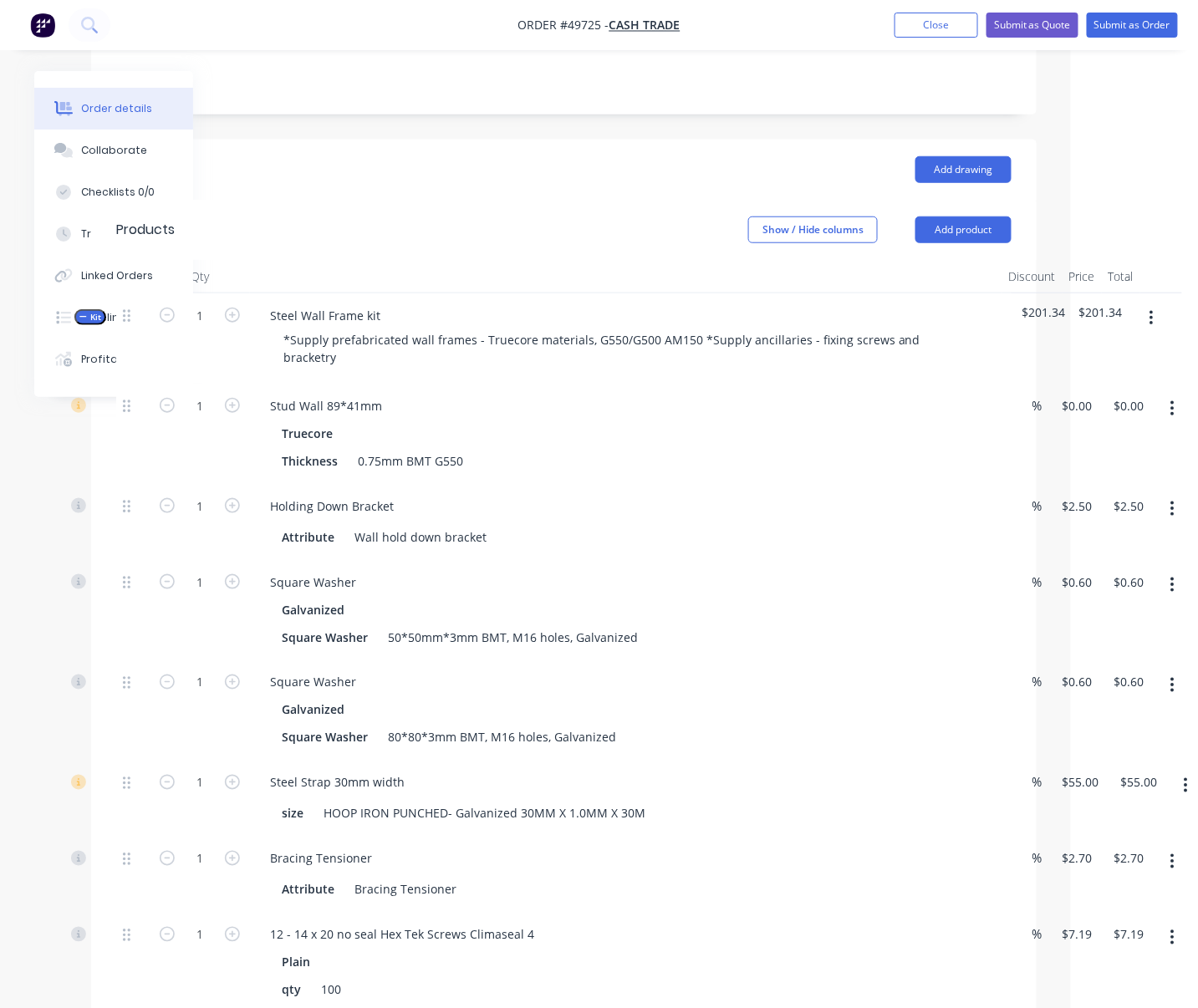
scroll to position [352, 140]
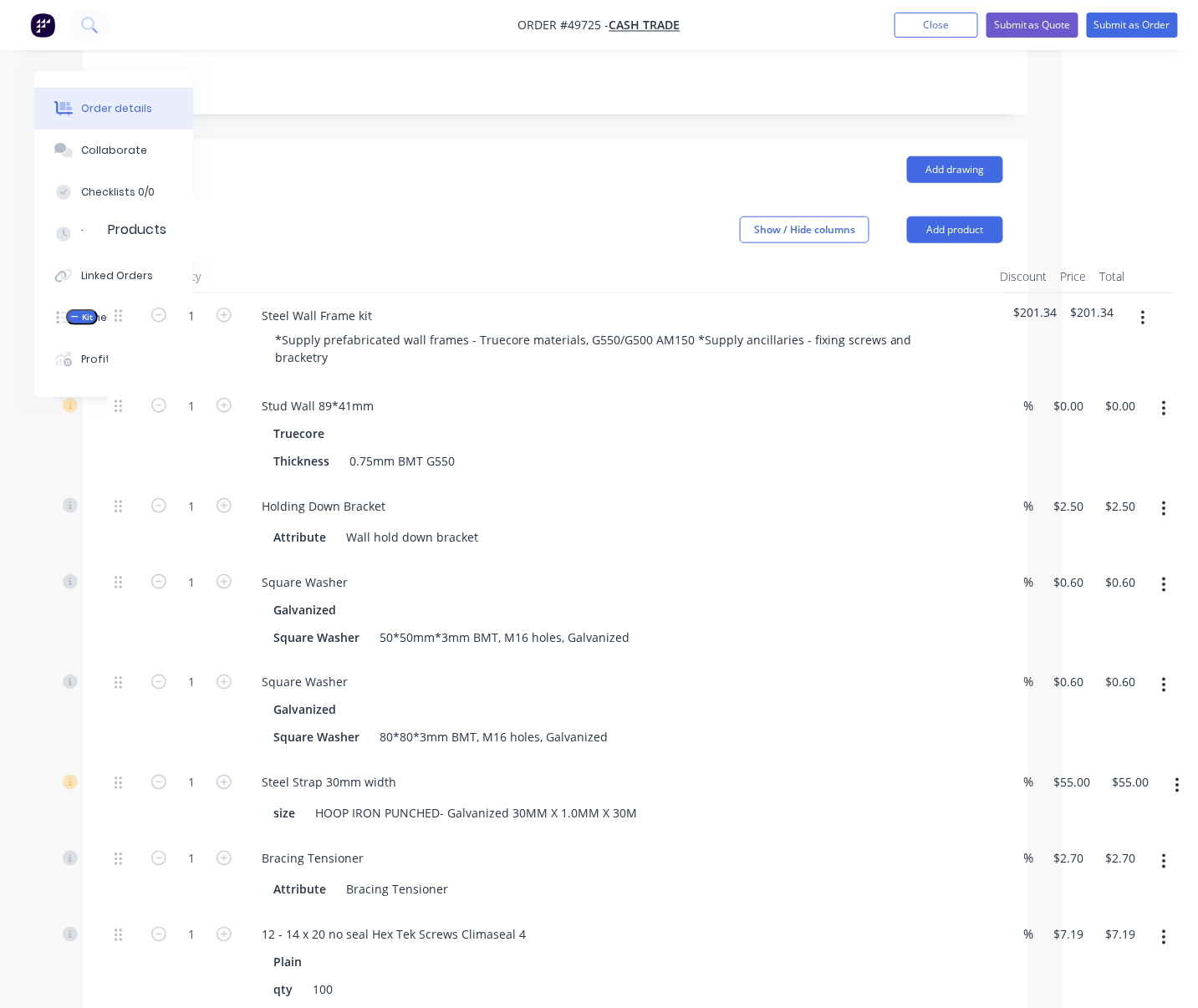
drag, startPoint x: 717, startPoint y: 441, endPoint x: 763, endPoint y: 444, distance: 46.1
drag, startPoint x: 563, startPoint y: 417, endPoint x: 714, endPoint y: 420, distance: 151.0
drag, startPoint x: 834, startPoint y: 453, endPoint x: 955, endPoint y: 449, distance: 121.1
click at [1021, 413] on input "0" at bounding box center [1072, 406] width 39 height 24
type input "$8,900.00"
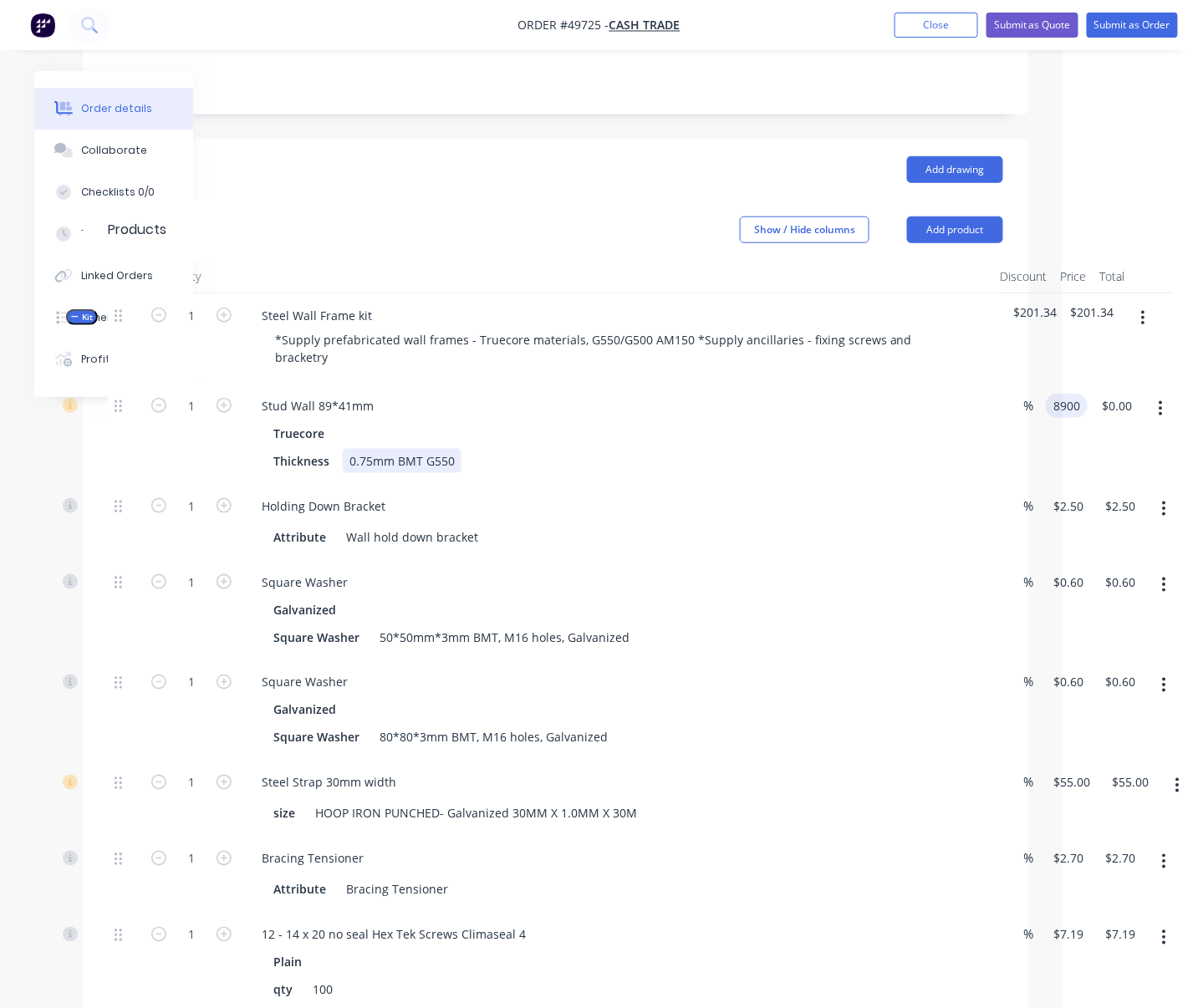
type input "$8,900.00"
click at [923, 463] on div "Thickness 0.75mm BMT G550" at bounding box center [615, 461] width 696 height 24
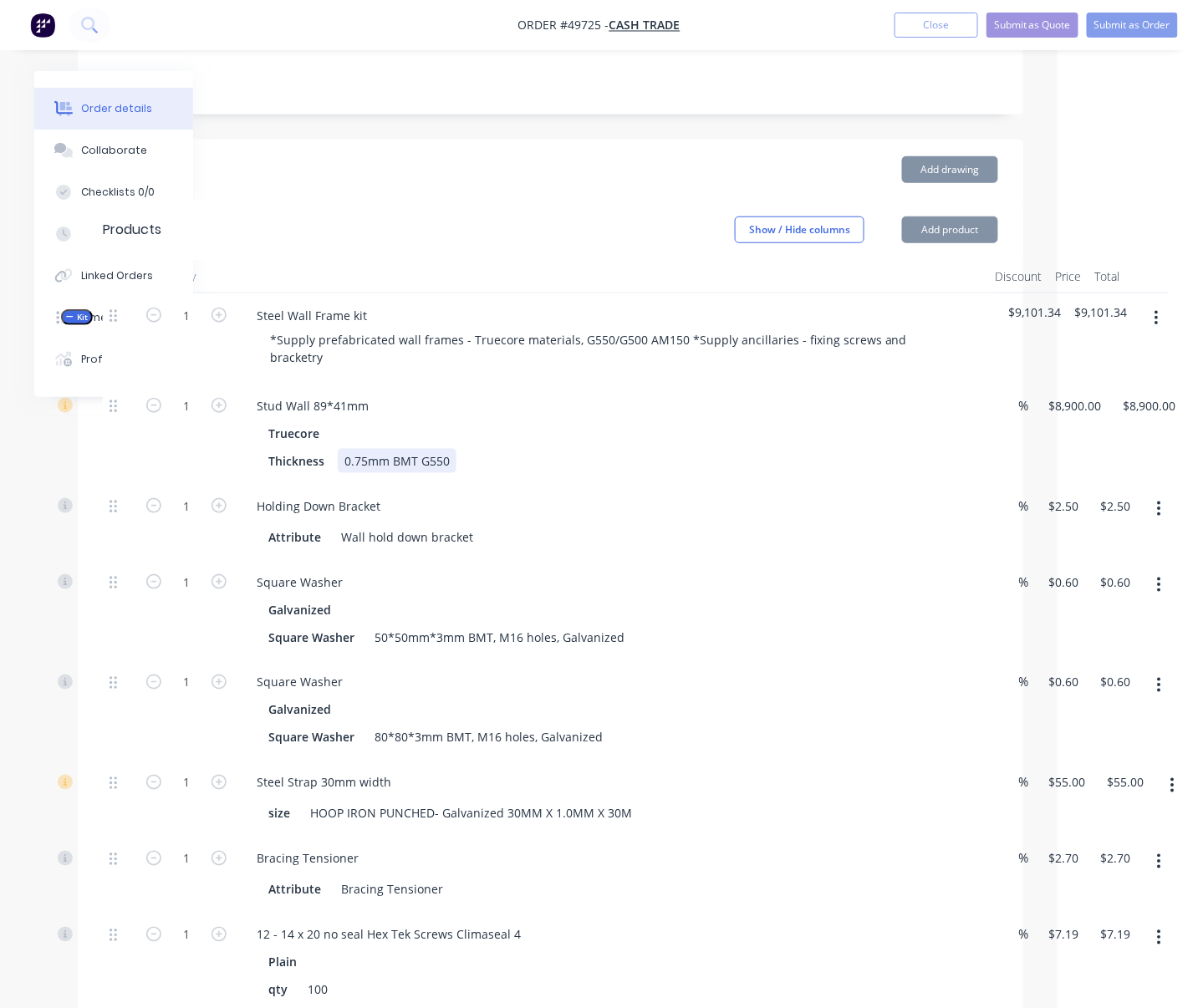
scroll to position [612, 140]
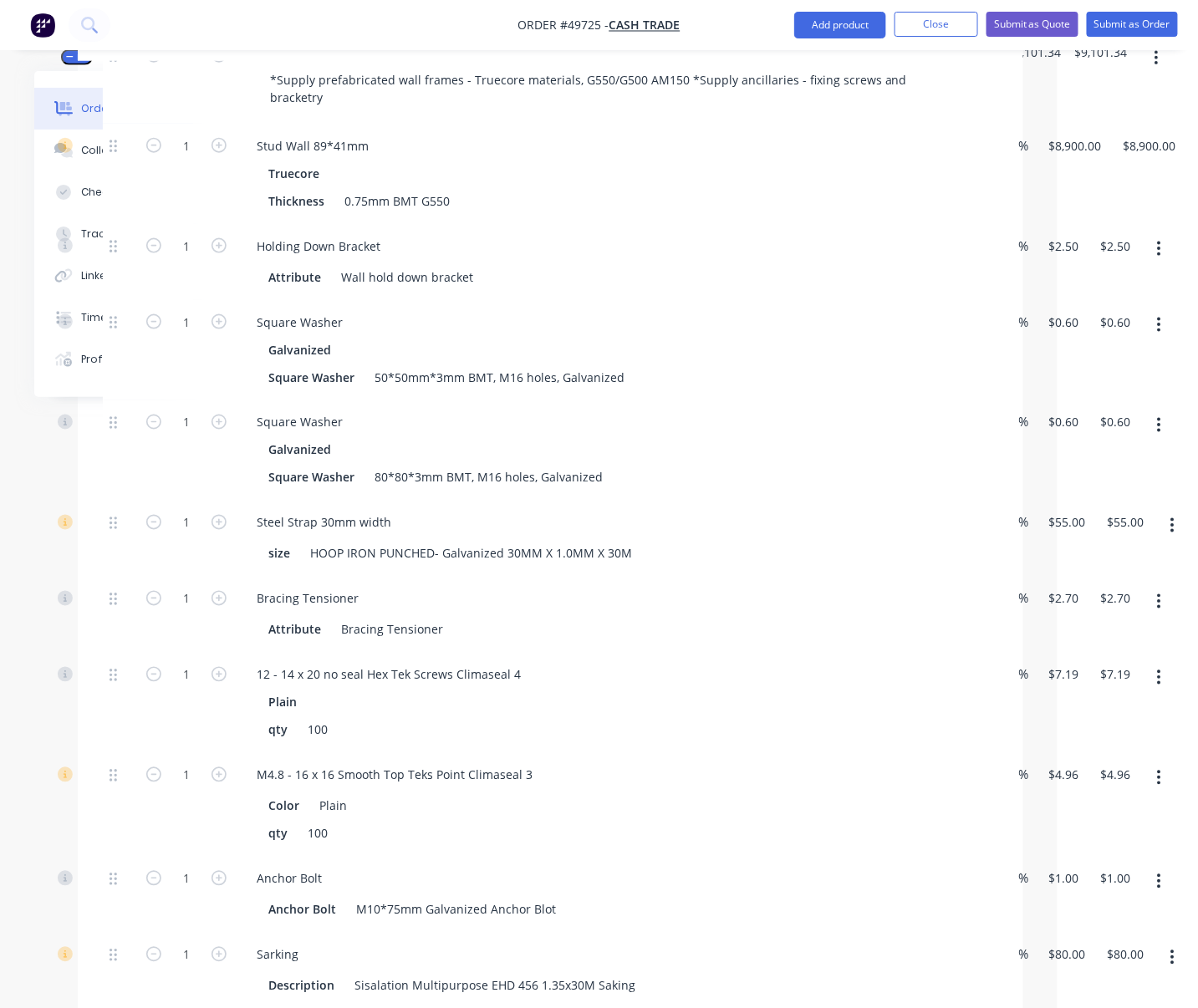
click at [702, 224] on div "Stud Wall 89*41mm Truecore Thickness 0.75mm BMT G550" at bounding box center [613, 174] width 753 height 100
click at [691, 278] on div "Attribute Wall hold down bracket" at bounding box center [612, 275] width 739 height 28
drag, startPoint x: 197, startPoint y: 266, endPoint x: 208, endPoint y: 267, distance: 11.0
click at [197, 259] on input "1" at bounding box center [185, 246] width 43 height 25
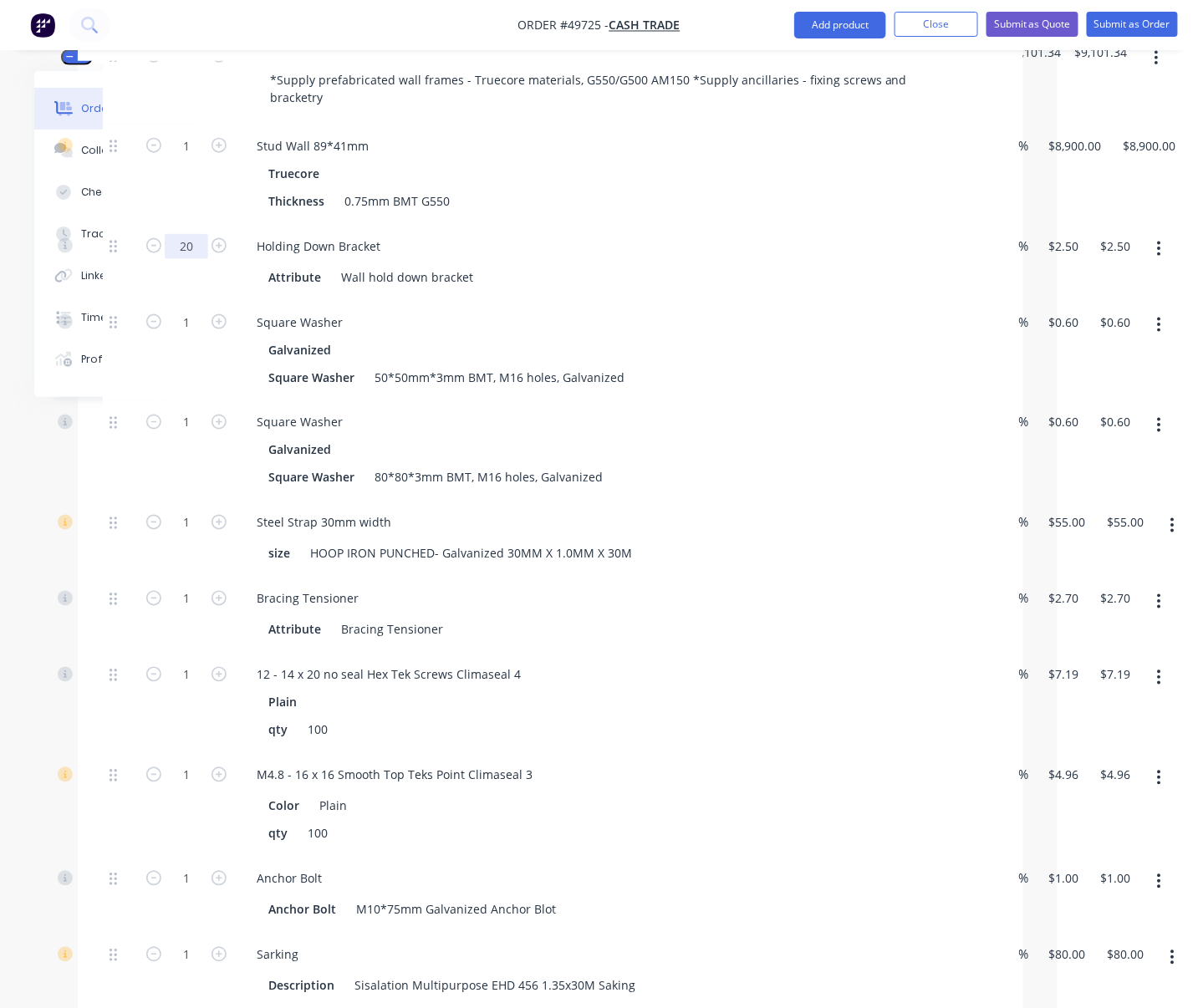
type input "20"
type input "$50.00"
click at [879, 276] on div "Holding Down Bracket Attribute Wall hold down bracket" at bounding box center [613, 262] width 753 height 76
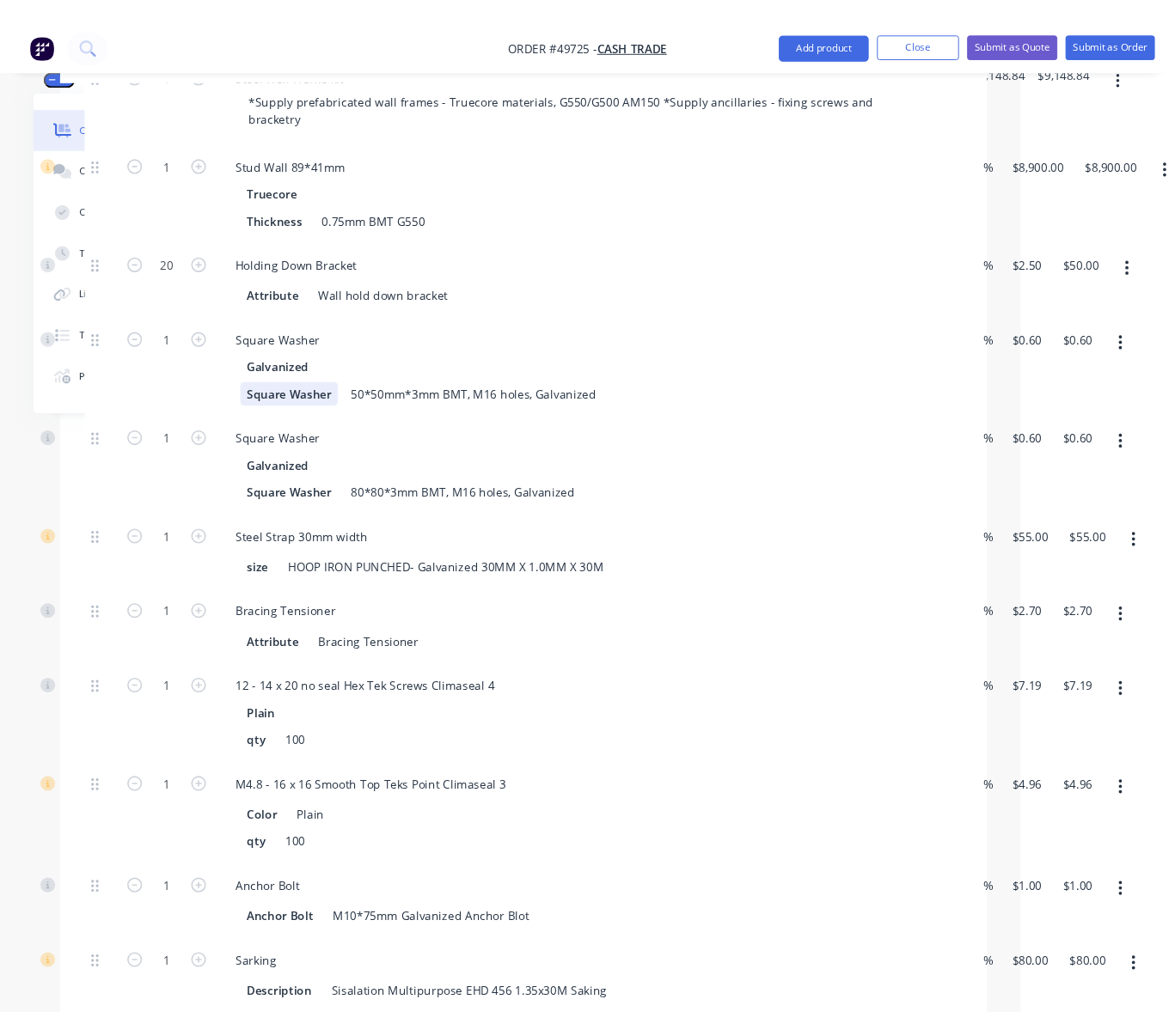
scroll to position [629, 164]
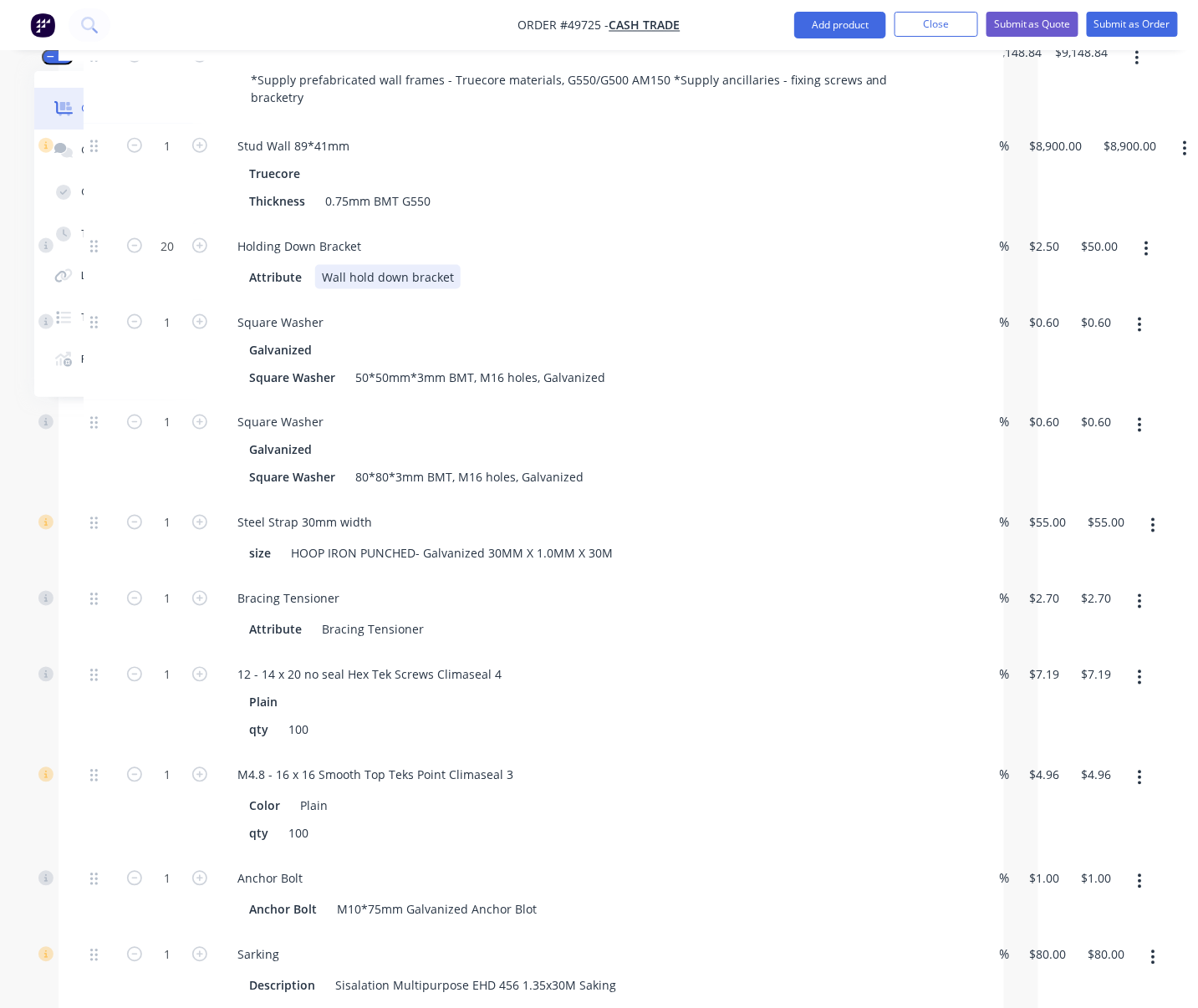
click at [684, 289] on div "Attribute Wall hold down bracket" at bounding box center [590, 277] width 696 height 24
click at [663, 258] on div "Holding Down Bracket" at bounding box center [593, 246] width 739 height 24
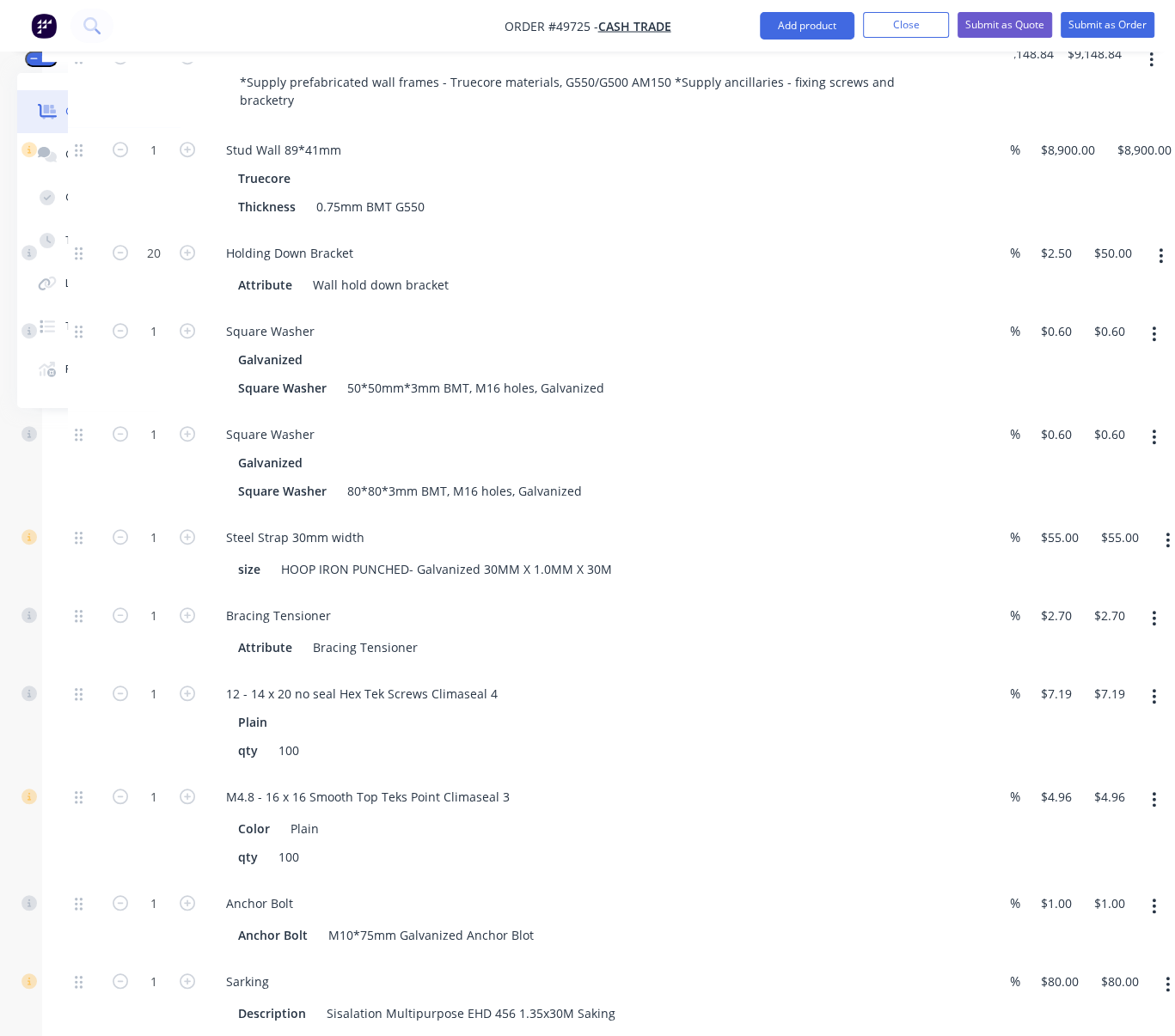
scroll to position [361, 164]
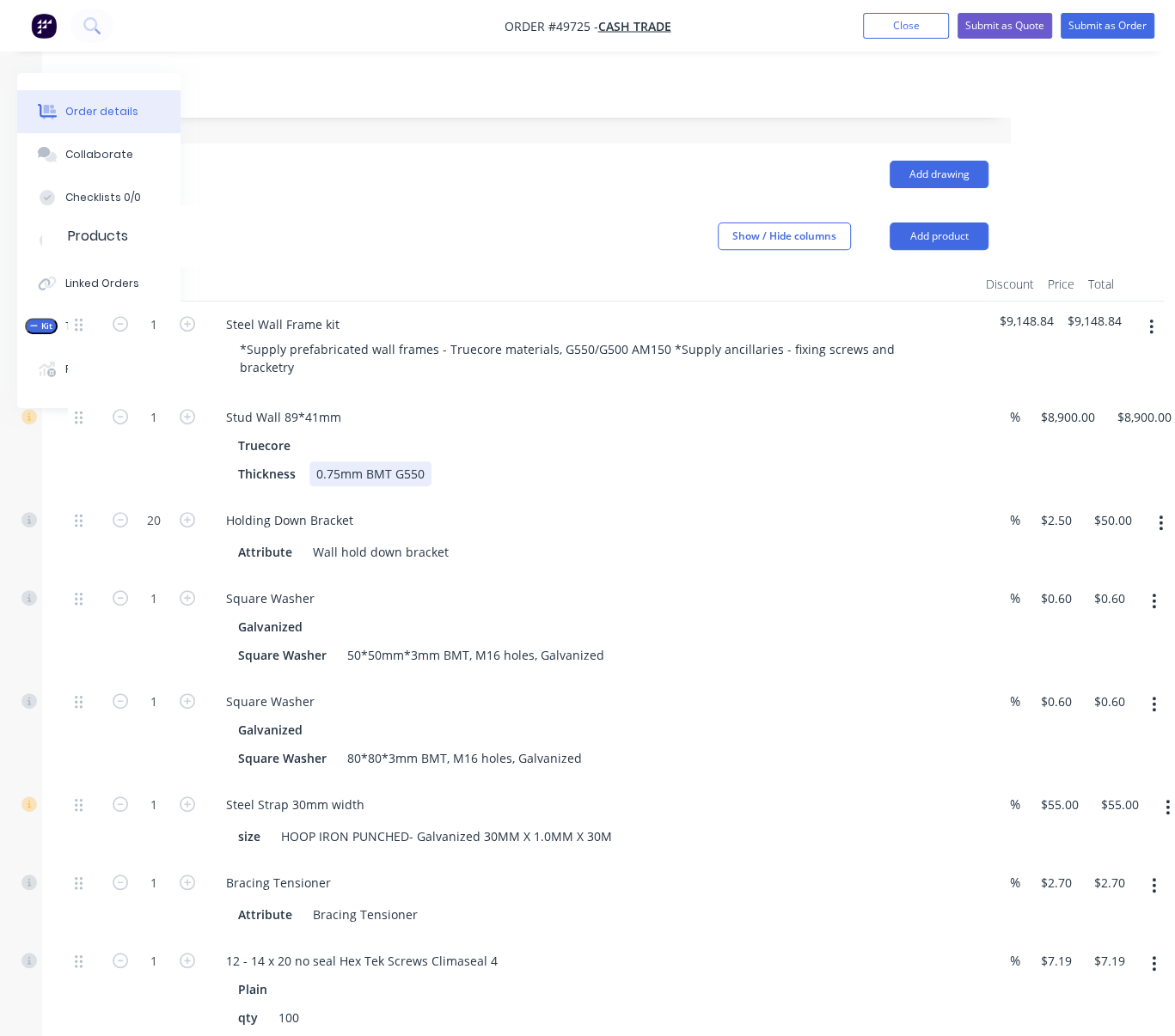
click at [641, 481] on div "Thickness 0.75mm BMT G550" at bounding box center [589, 474] width 715 height 25
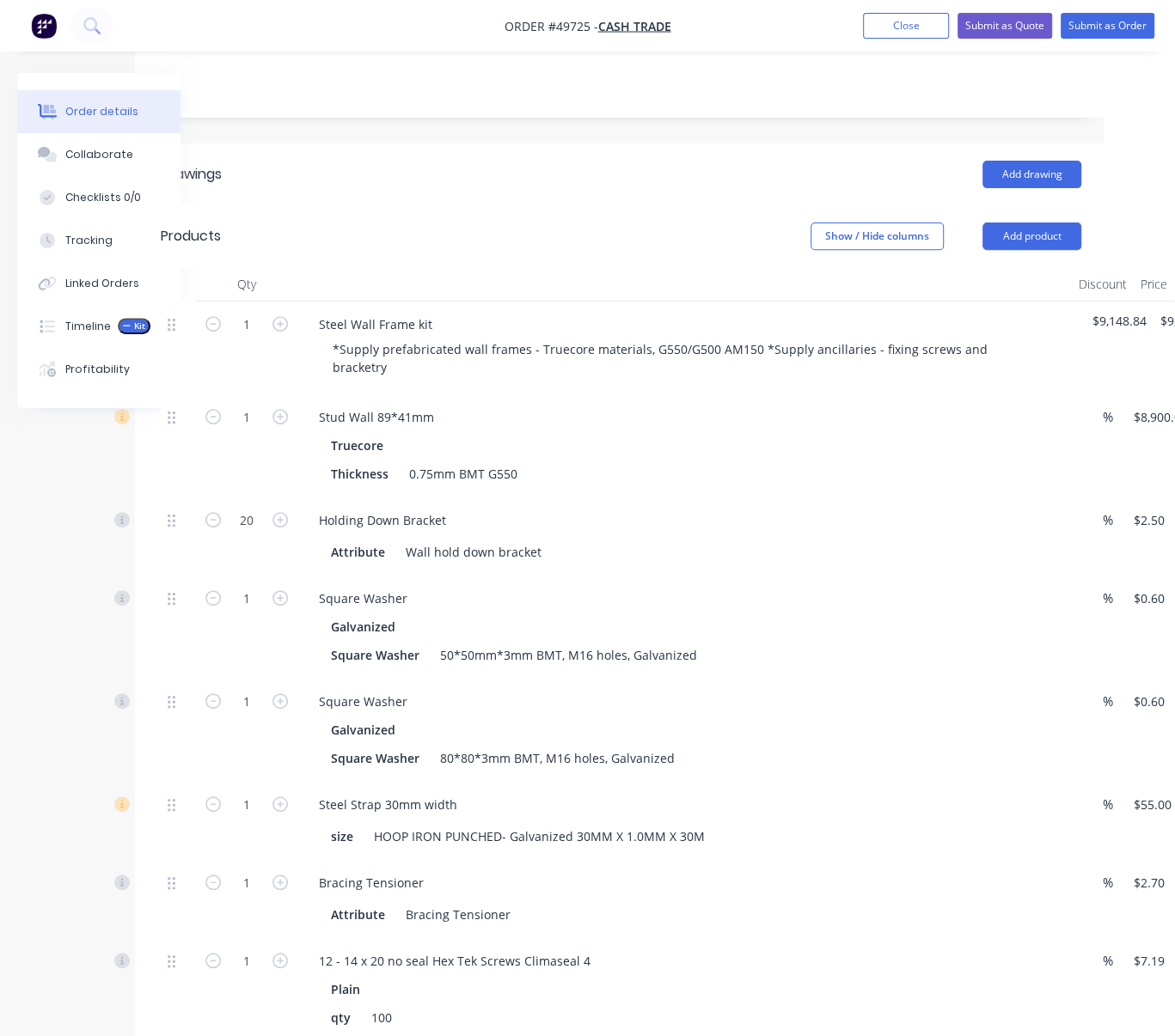
drag, startPoint x: 664, startPoint y: 481, endPoint x: 554, endPoint y: 482, distance: 110.0
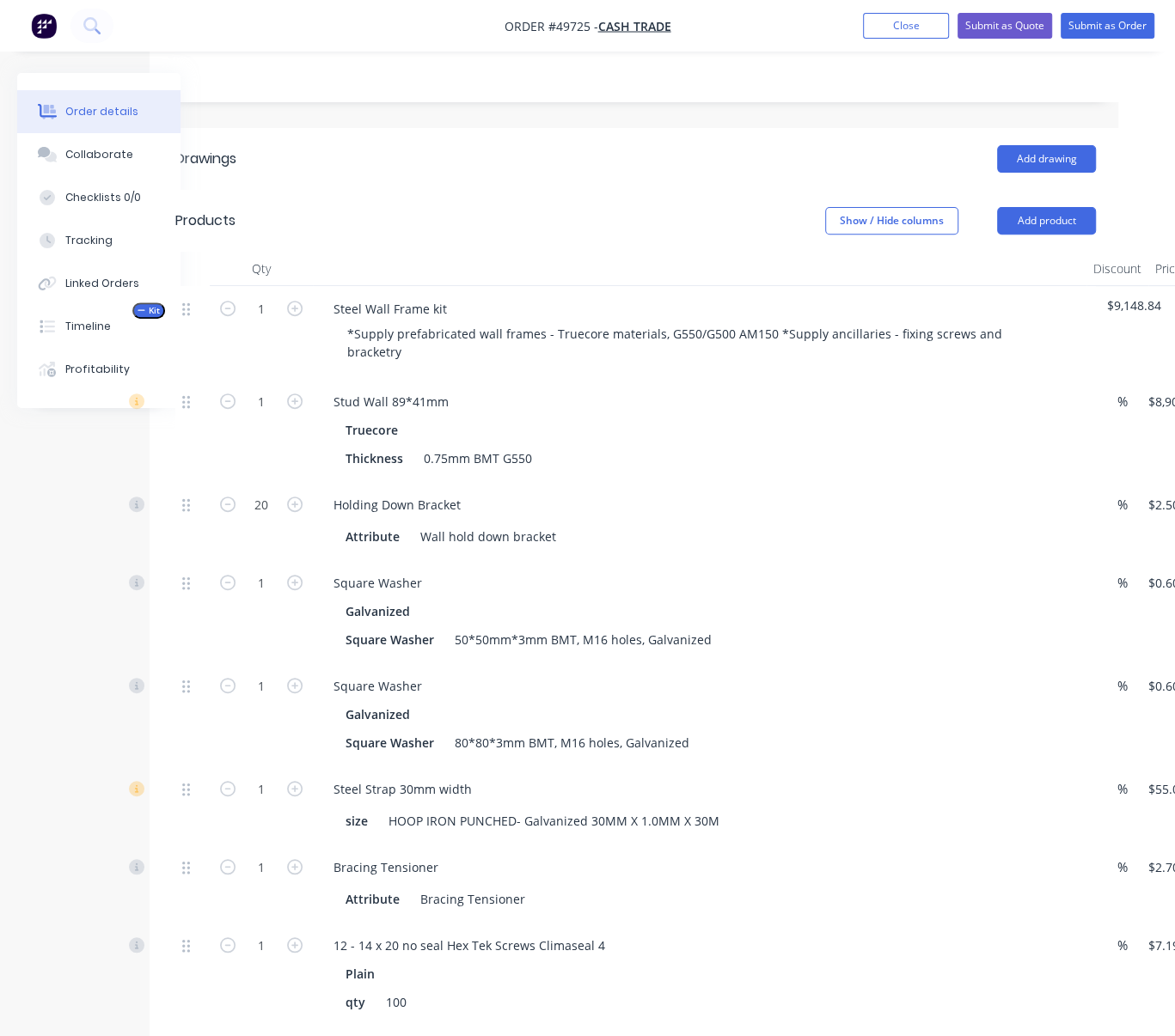
scroll to position [629, 57]
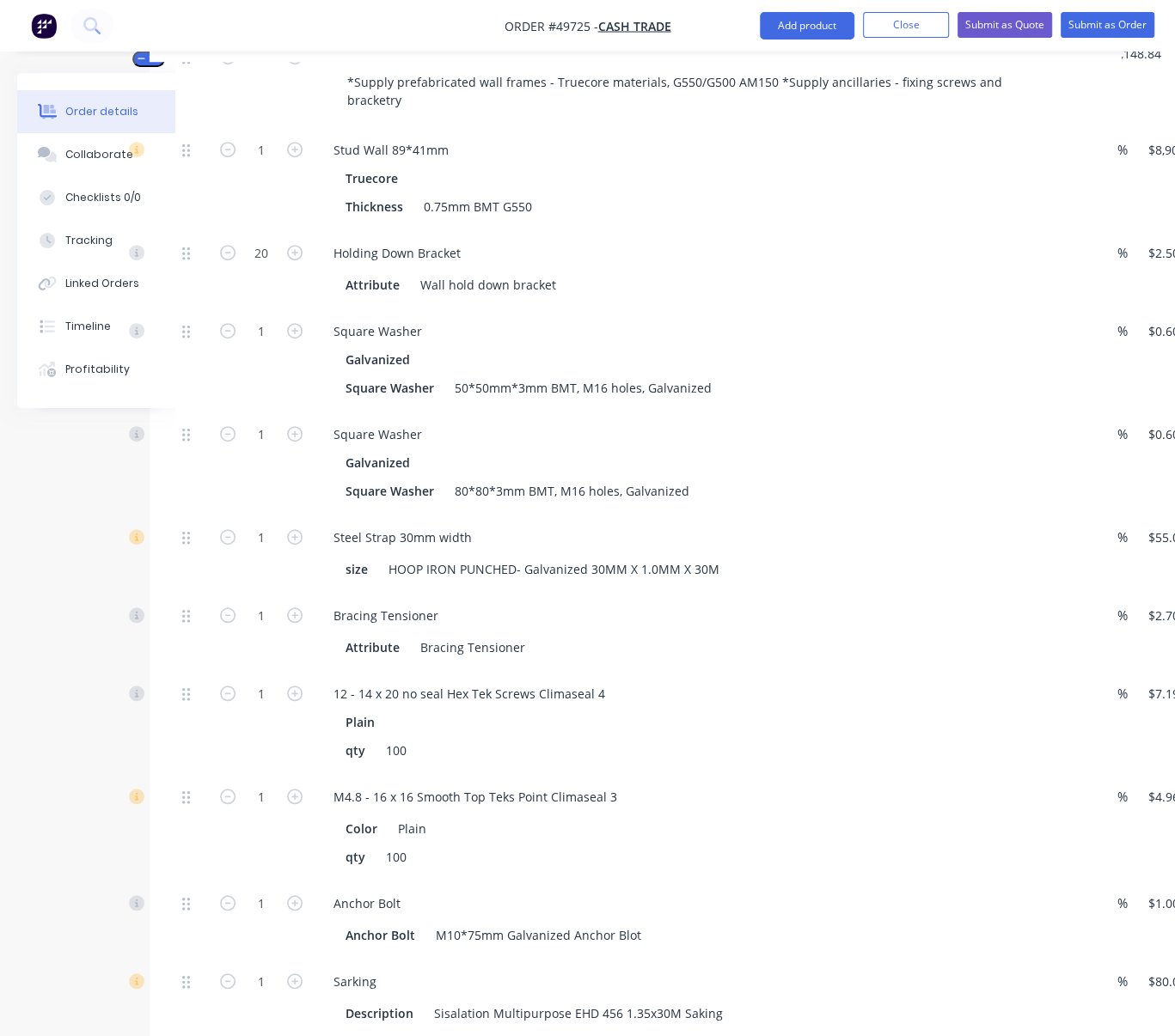
drag, startPoint x: 697, startPoint y: 336, endPoint x: 709, endPoint y: 332, distance: 12.6
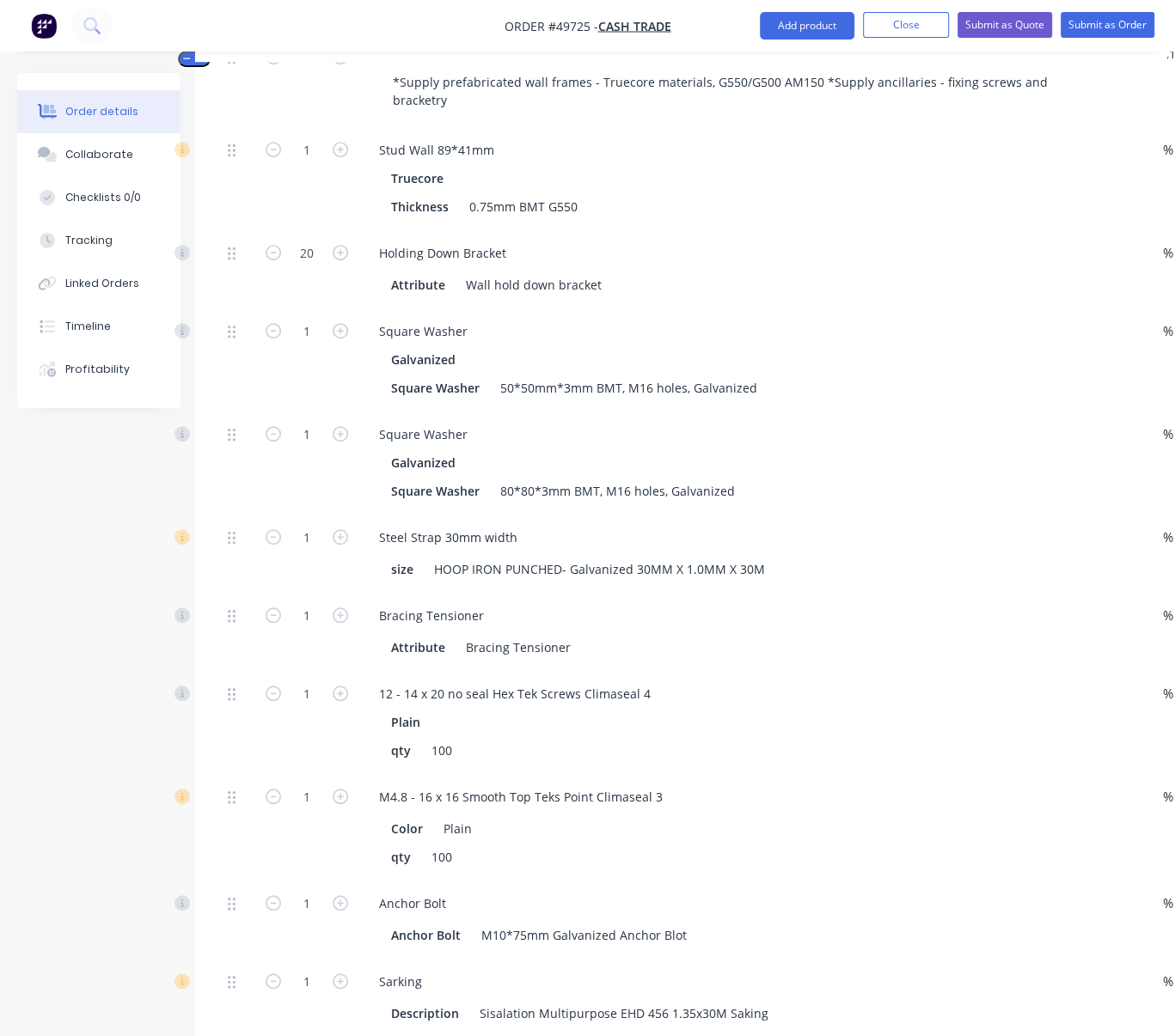
scroll to position [629, 0]
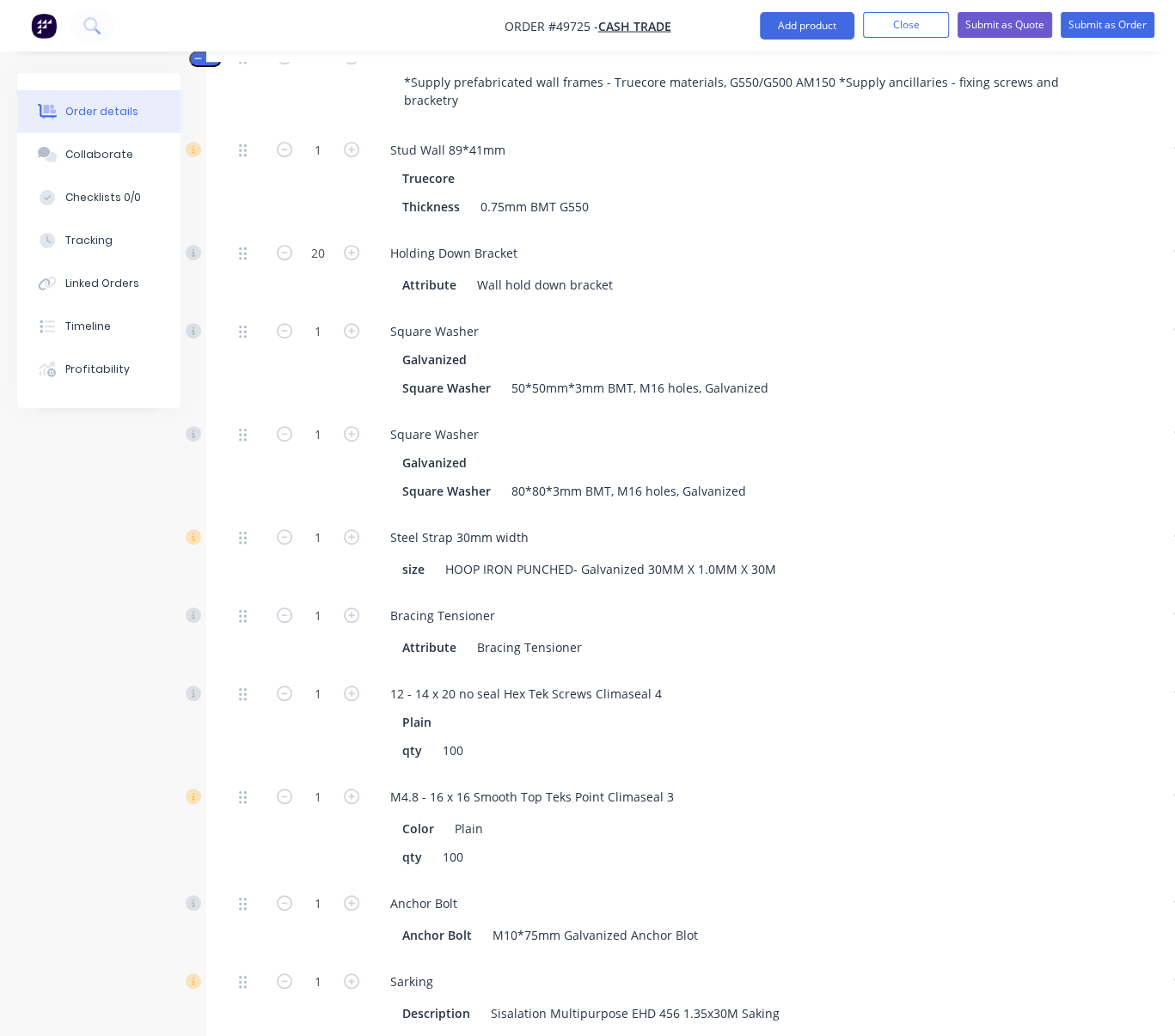
drag, startPoint x: 654, startPoint y: 335, endPoint x: 526, endPoint y: 343, distance: 128.2
click at [316, 344] on input "1" at bounding box center [317, 331] width 44 height 25
type input "20"
type input "$12.00"
click at [211, 409] on div "Qty Discount Price Total Kit 1 Steel Wall Frame kit *Supply prefabricated wall …" at bounding box center [693, 722] width 972 height 1445
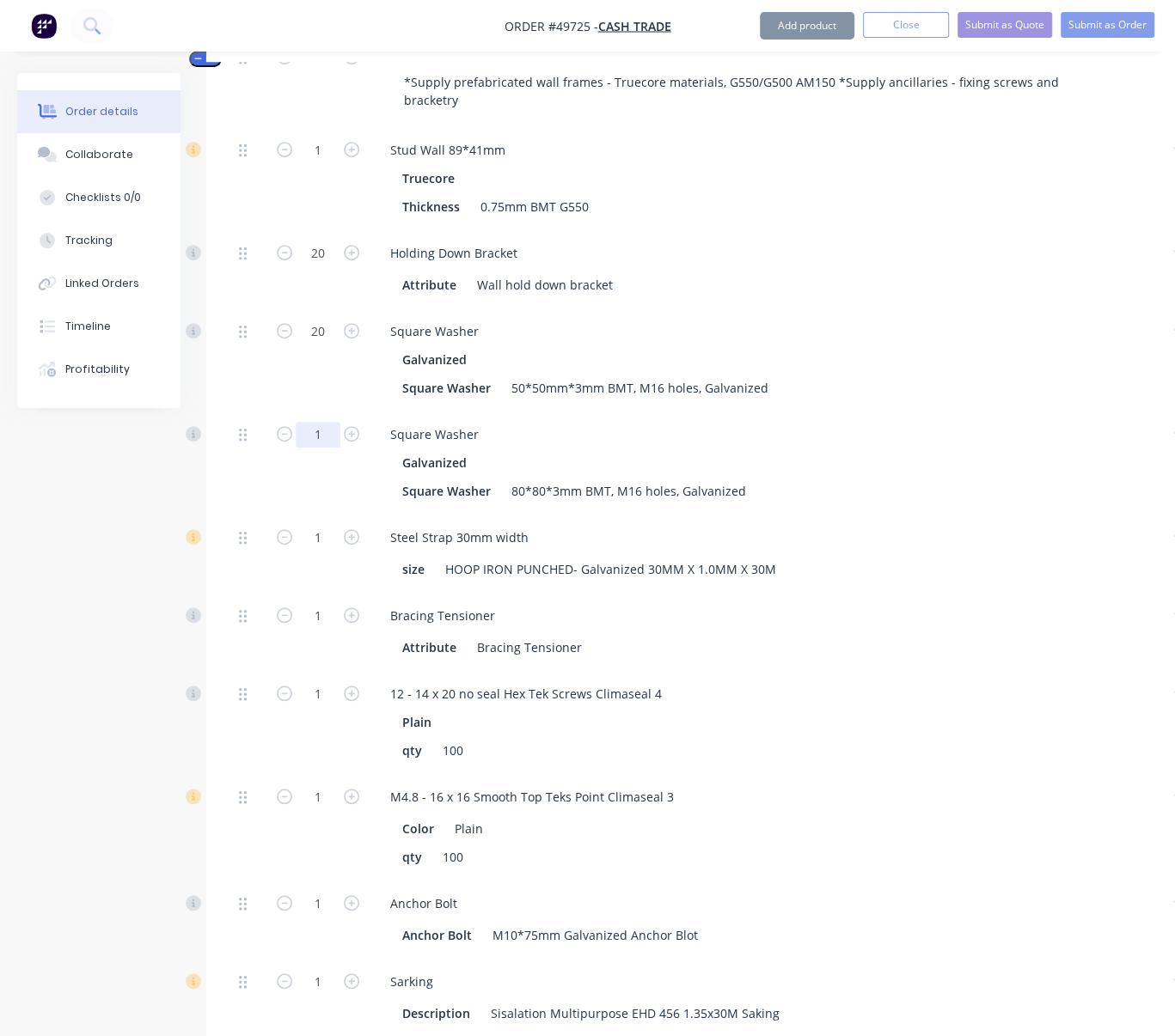
click at [336, 448] on input "1" at bounding box center [317, 434] width 44 height 25
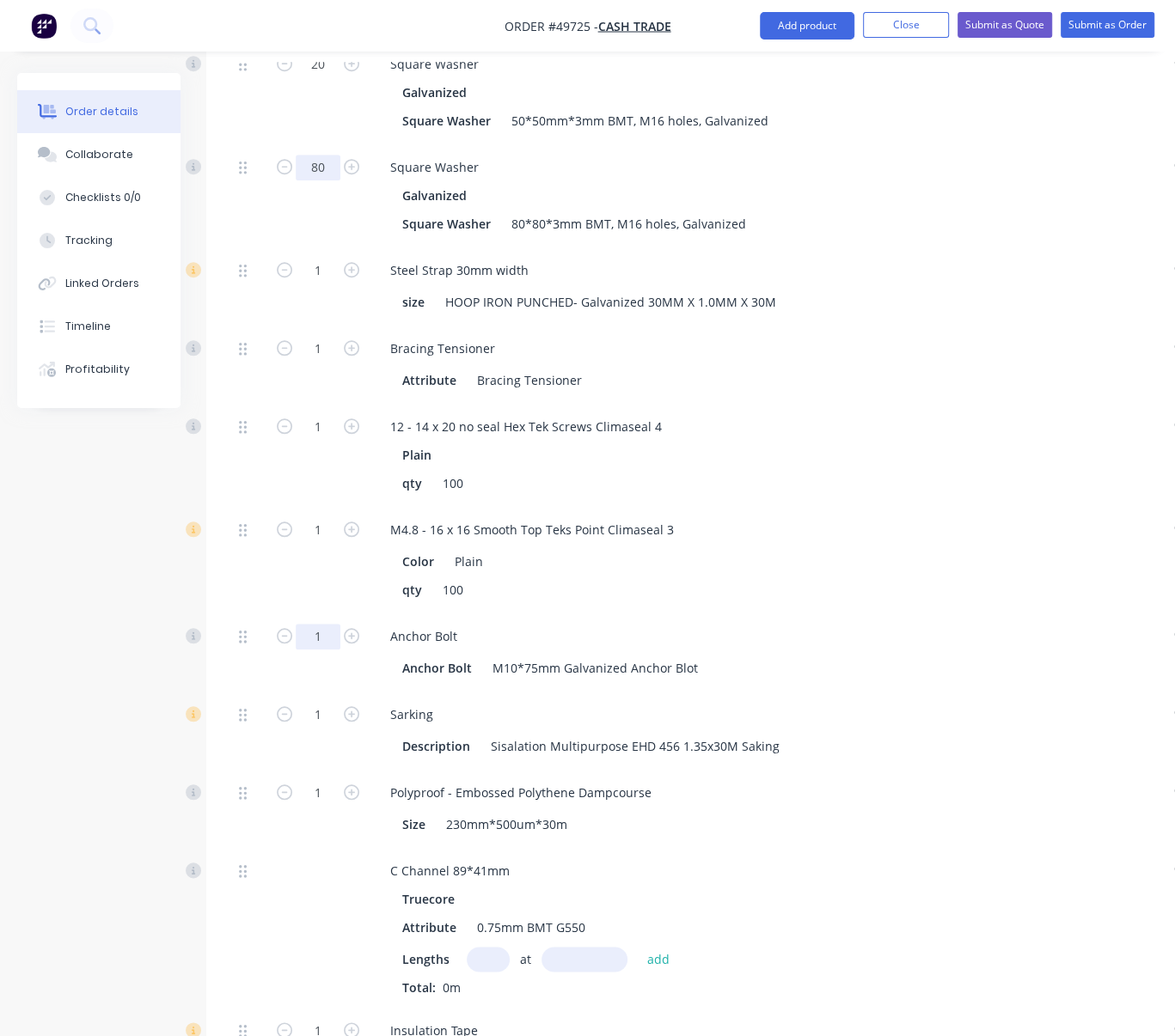
type input "80"
type input "$48.00"
click at [322, 650] on input "1" at bounding box center [317, 636] width 44 height 25
type input "100"
type input "$100.00"
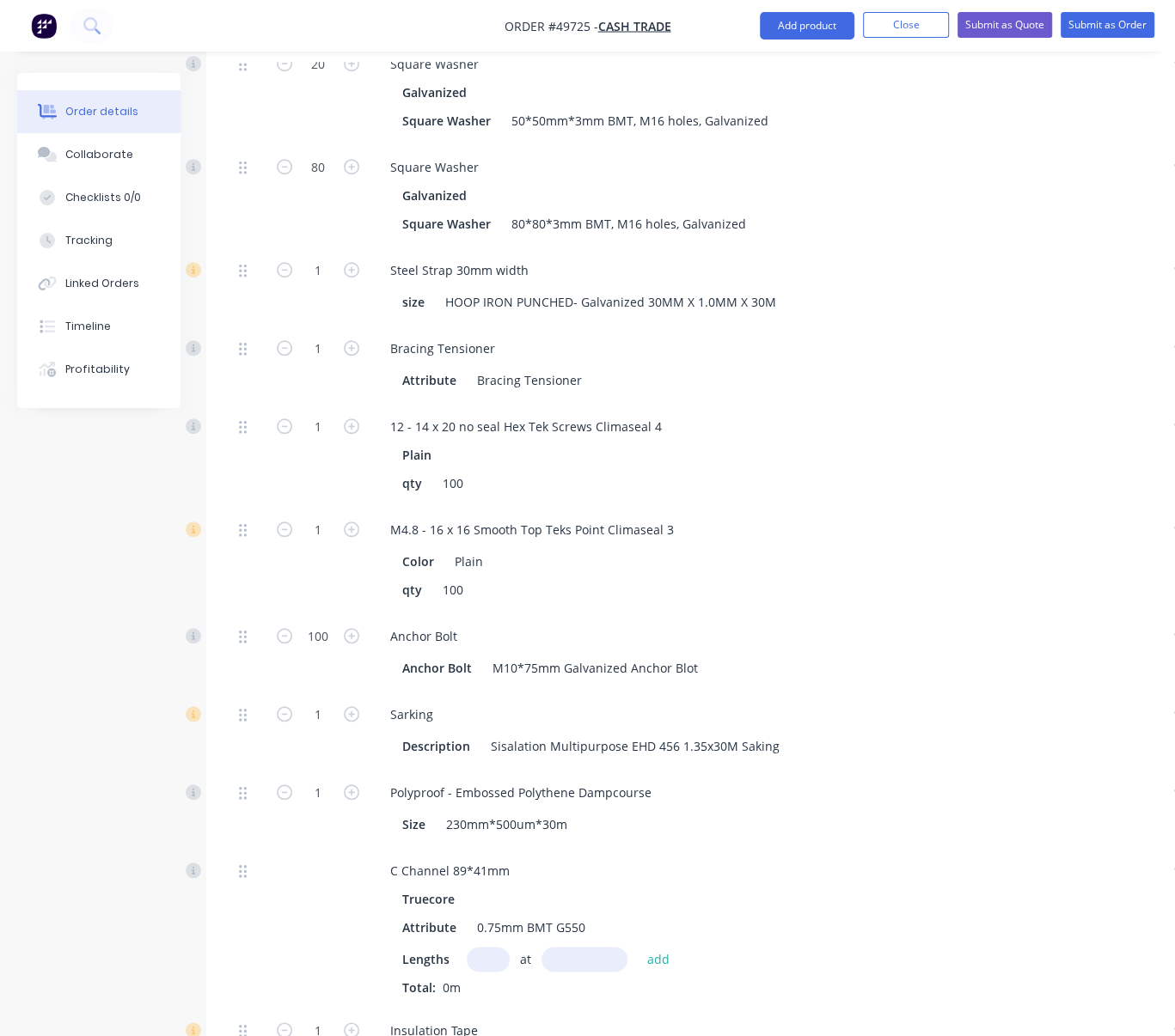
click at [314, 613] on div "1" at bounding box center [317, 560] width 103 height 107
click at [348, 722] on icon "button" at bounding box center [351, 714] width 15 height 15
type input "2"
type input "$160.00"
click at [348, 722] on icon "button" at bounding box center [351, 714] width 15 height 15
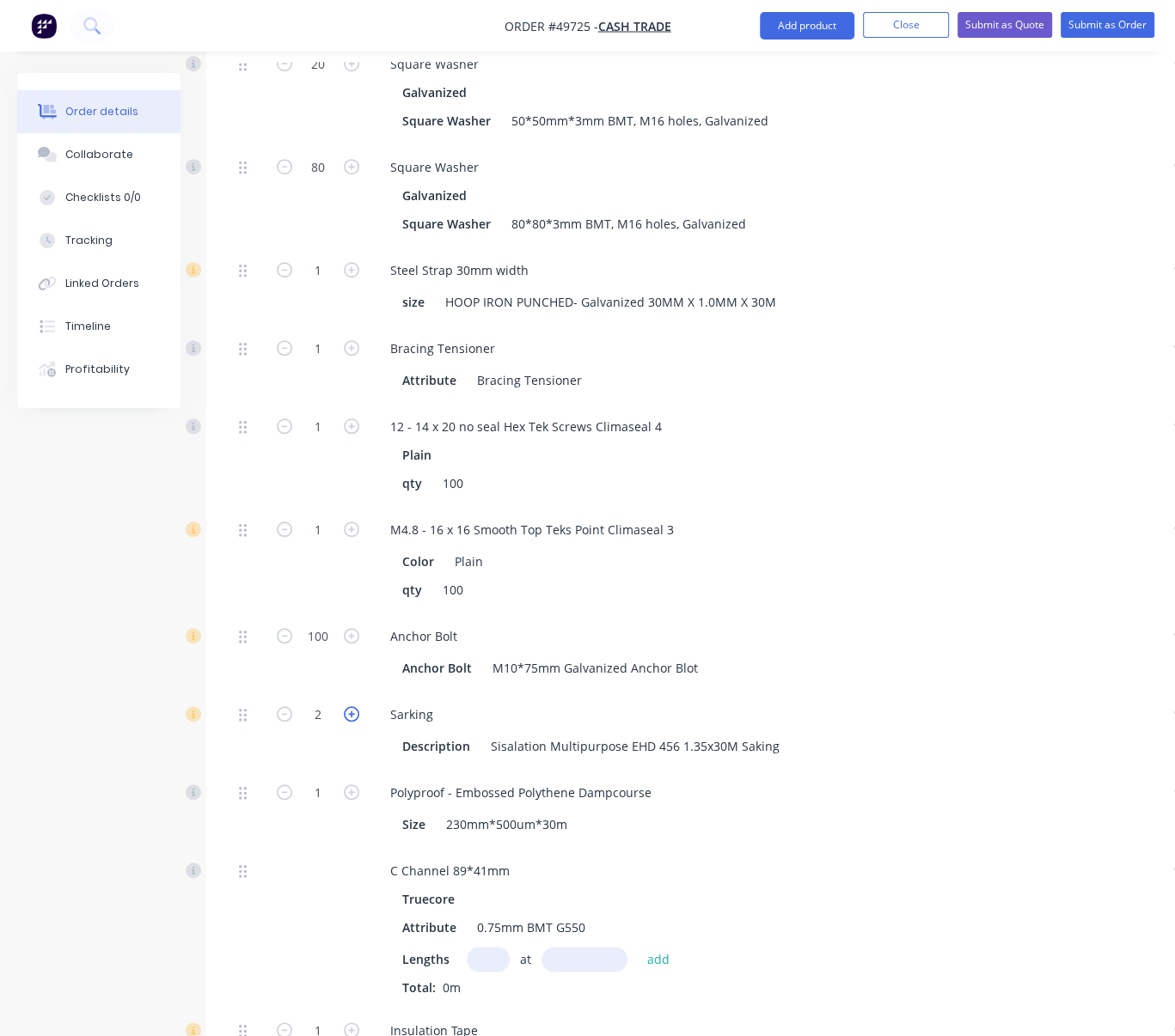
type input "3"
type input "$240.00"
click at [349, 722] on icon "button" at bounding box center [351, 714] width 15 height 15
type input "4"
type input "$320.00"
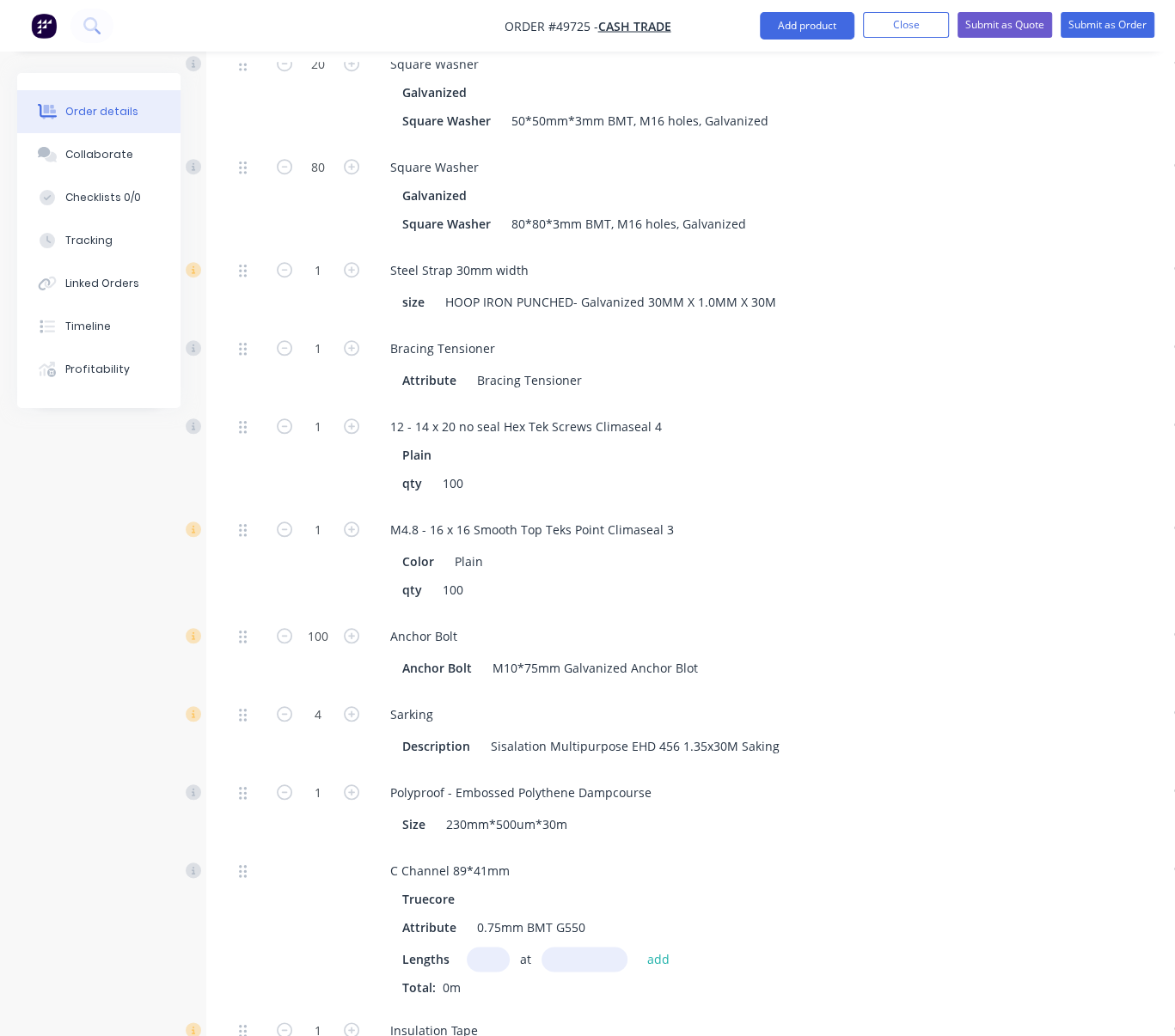
drag, startPoint x: 8, startPoint y: 702, endPoint x: 71, endPoint y: 701, distance: 63.0
click at [8, 701] on div "Order details Collaborate Checklists 0/0 Tracking Linked Orders Timeline Profit…" at bounding box center [597, 376] width 1196 height 2401
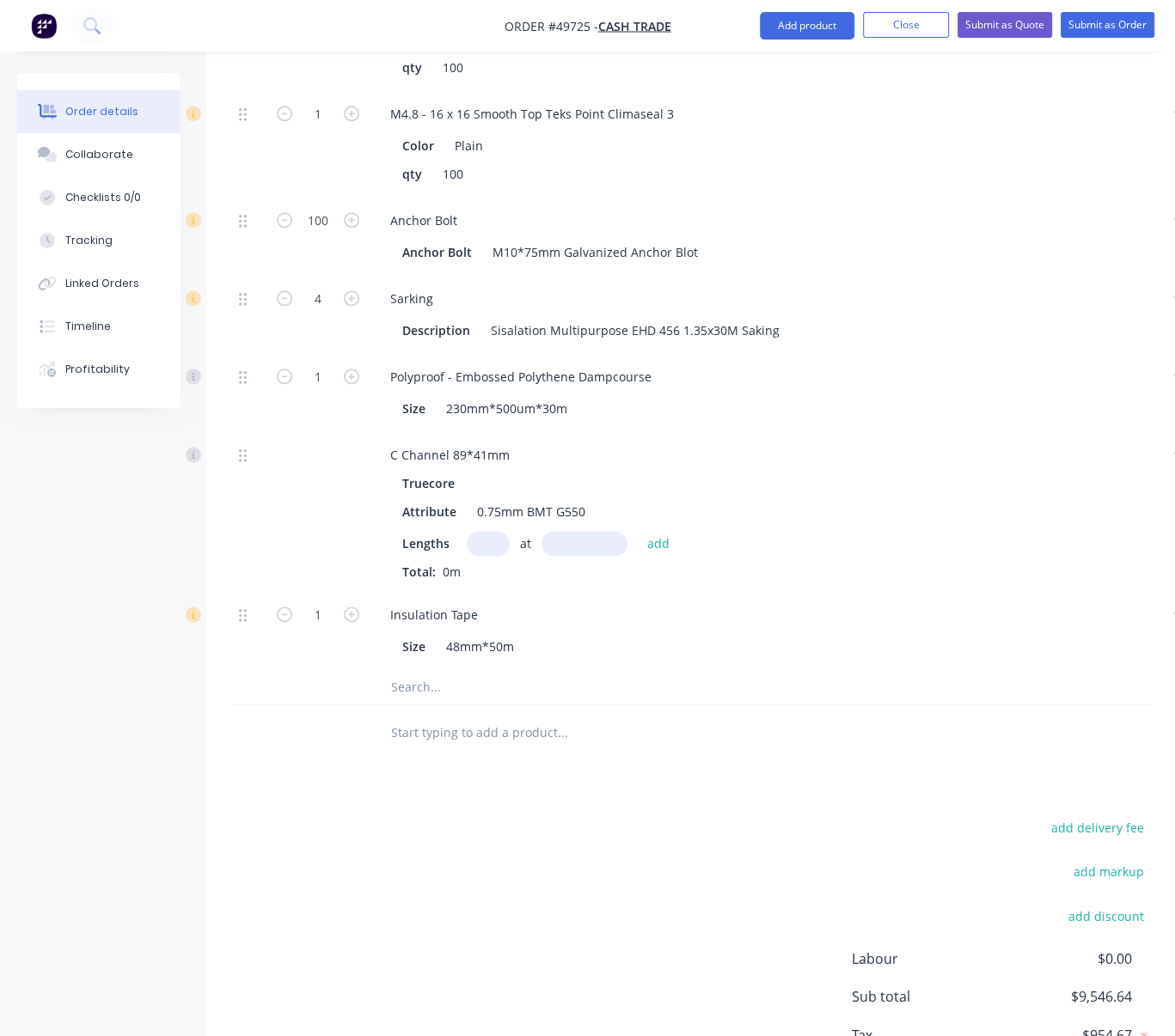
scroll to position [1431, 0]
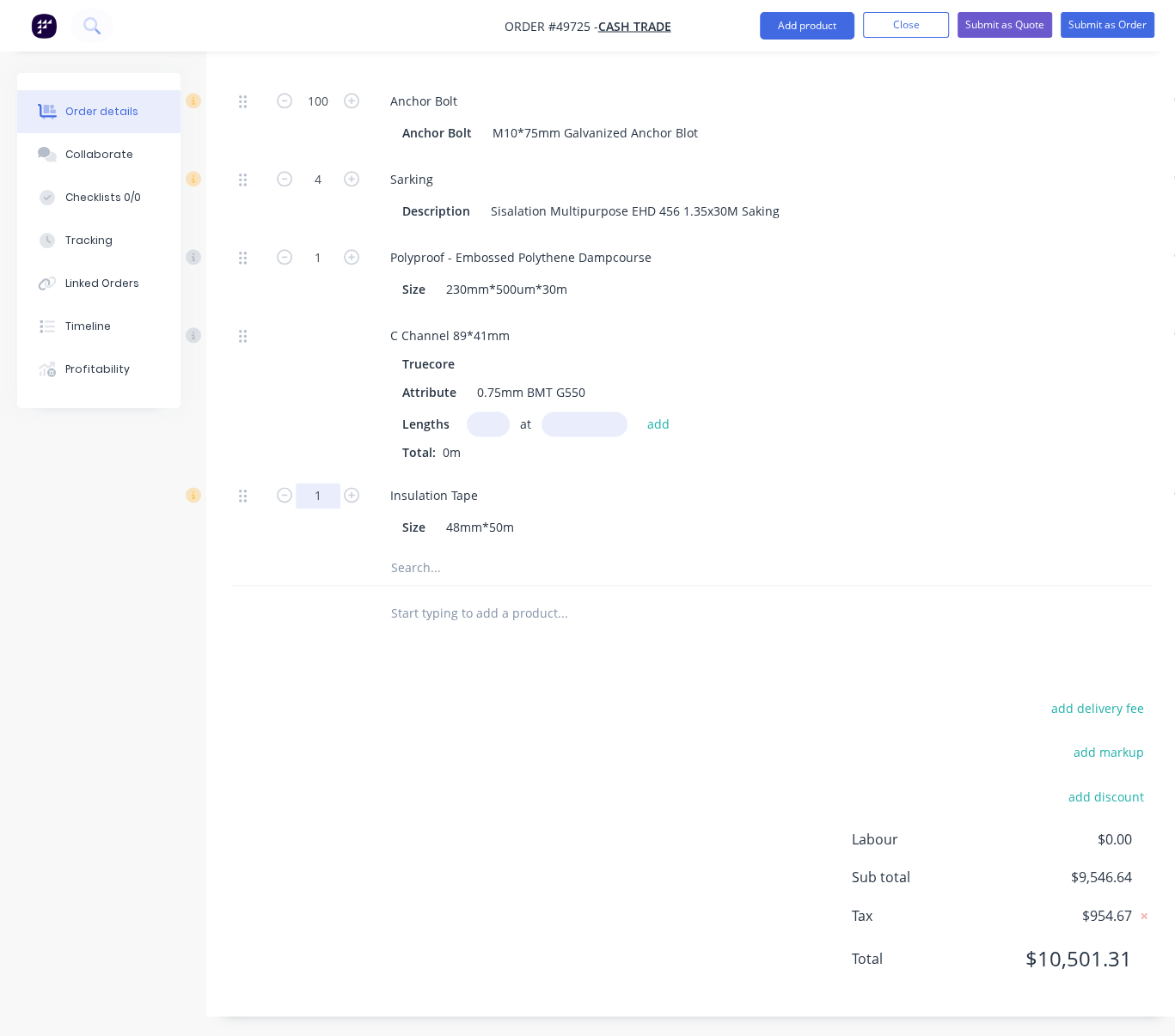
click at [337, 509] on input "1" at bounding box center [317, 495] width 44 height 25
type input "6"
type input "$180.00"
click at [320, 473] on div at bounding box center [317, 393] width 103 height 159
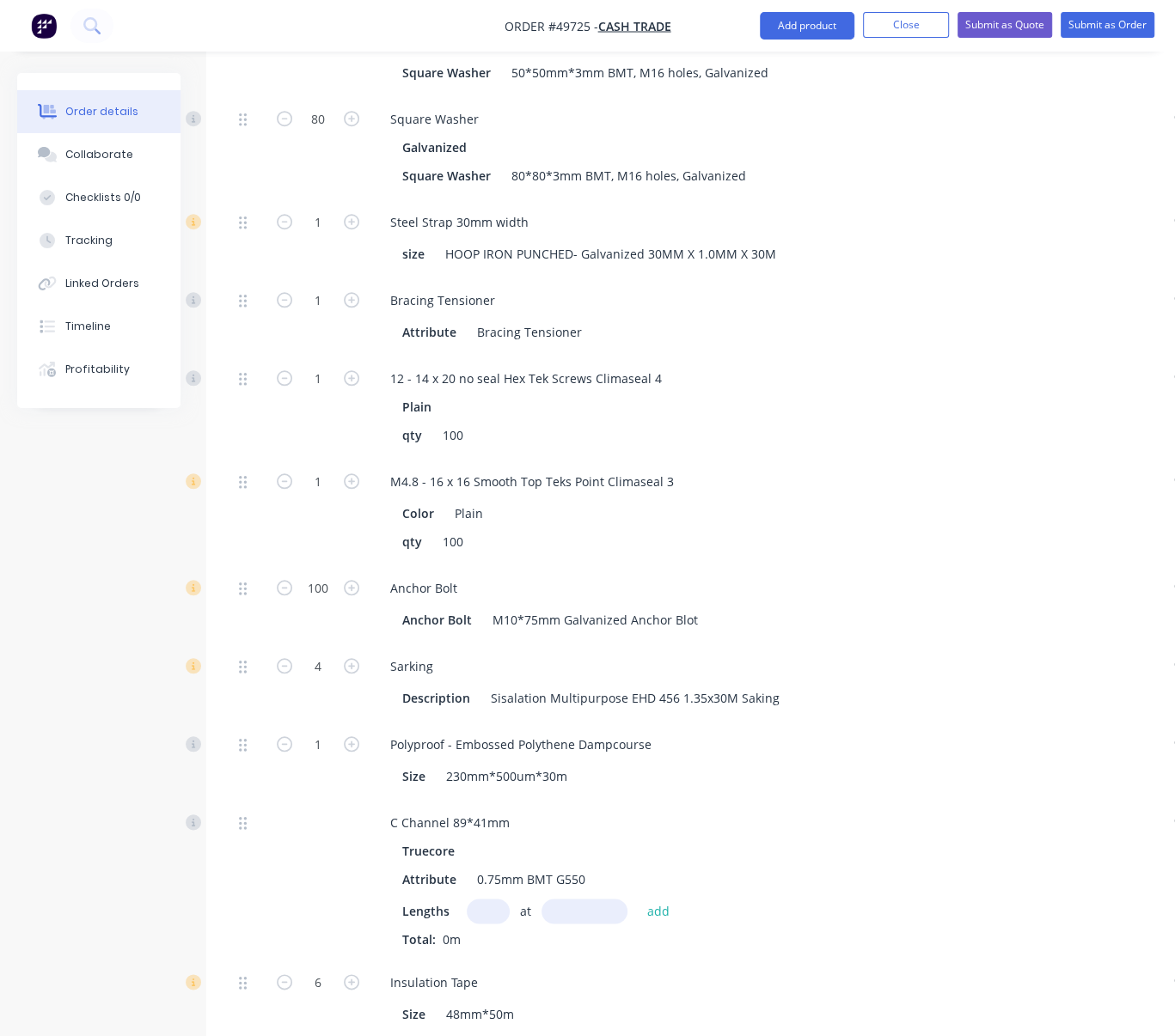
scroll to position [1163, 0]
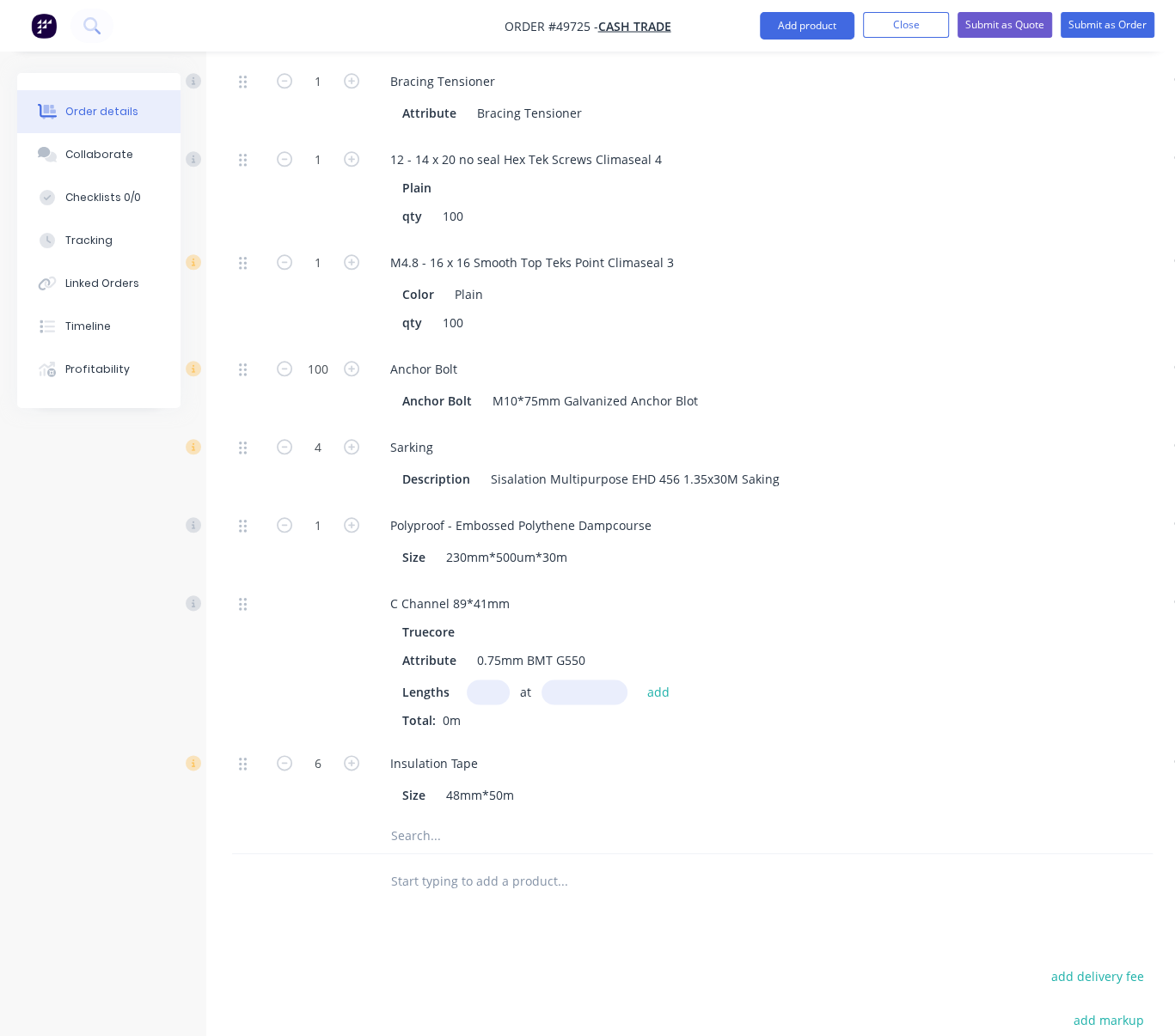
click at [486, 705] on input "text" at bounding box center [489, 692] width 43 height 25
type input "8"
click at [479, 705] on input "8" at bounding box center [489, 692] width 43 height 25
type input "8"
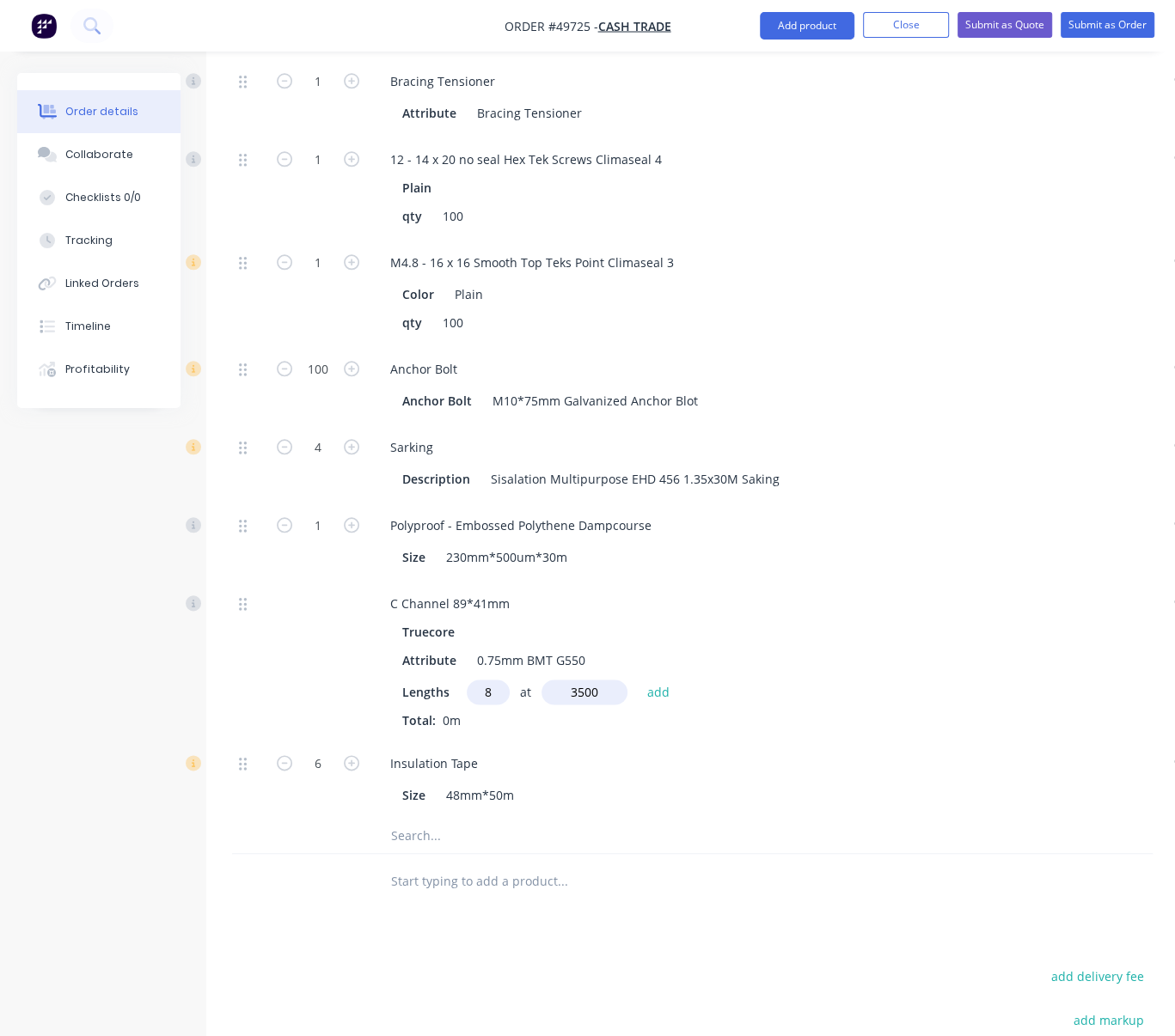
type input "3500"
click at [638, 679] on button "add" at bounding box center [658, 691] width 41 height 24
type input "$127.40"
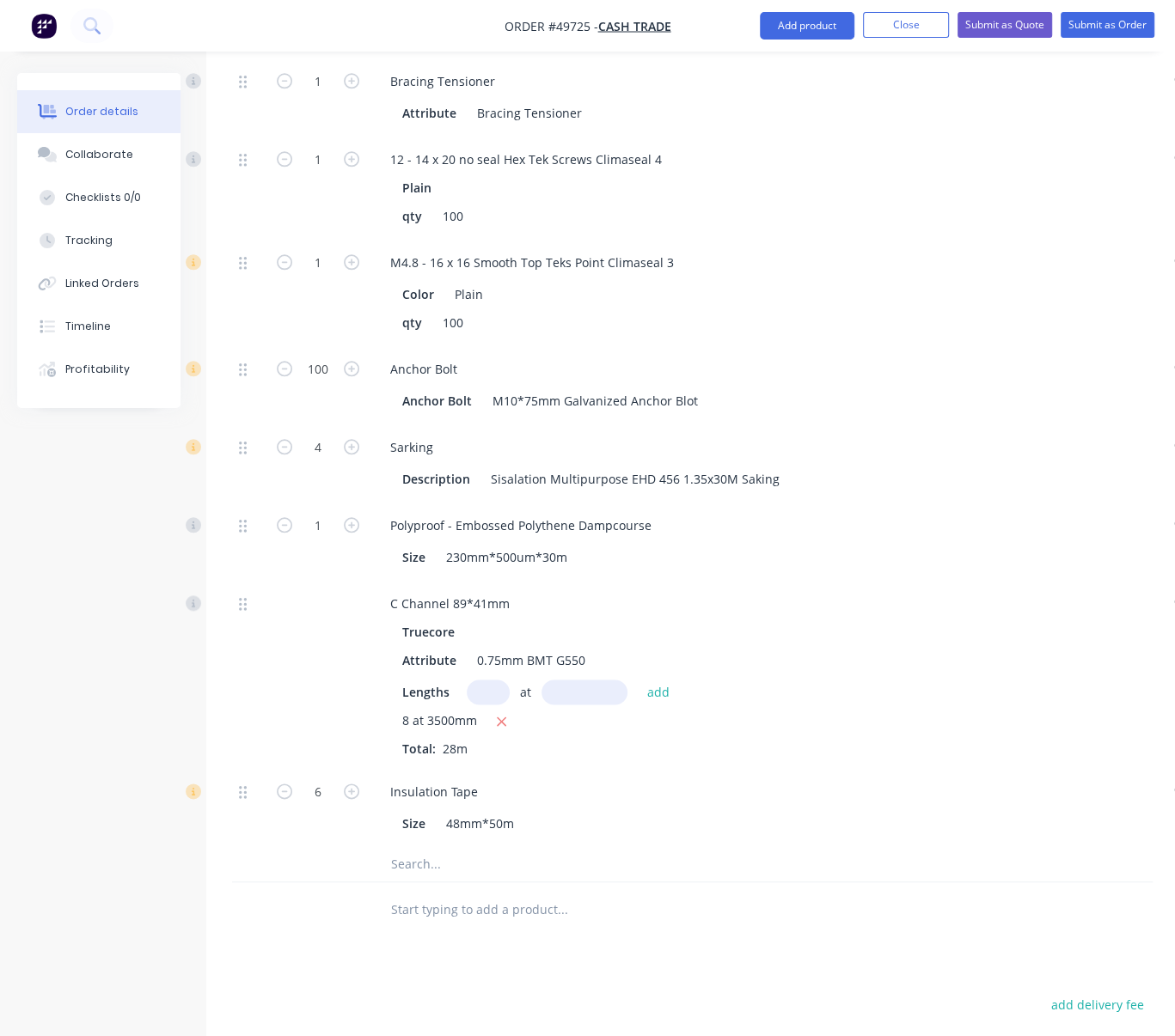
scroll to position [896, 0]
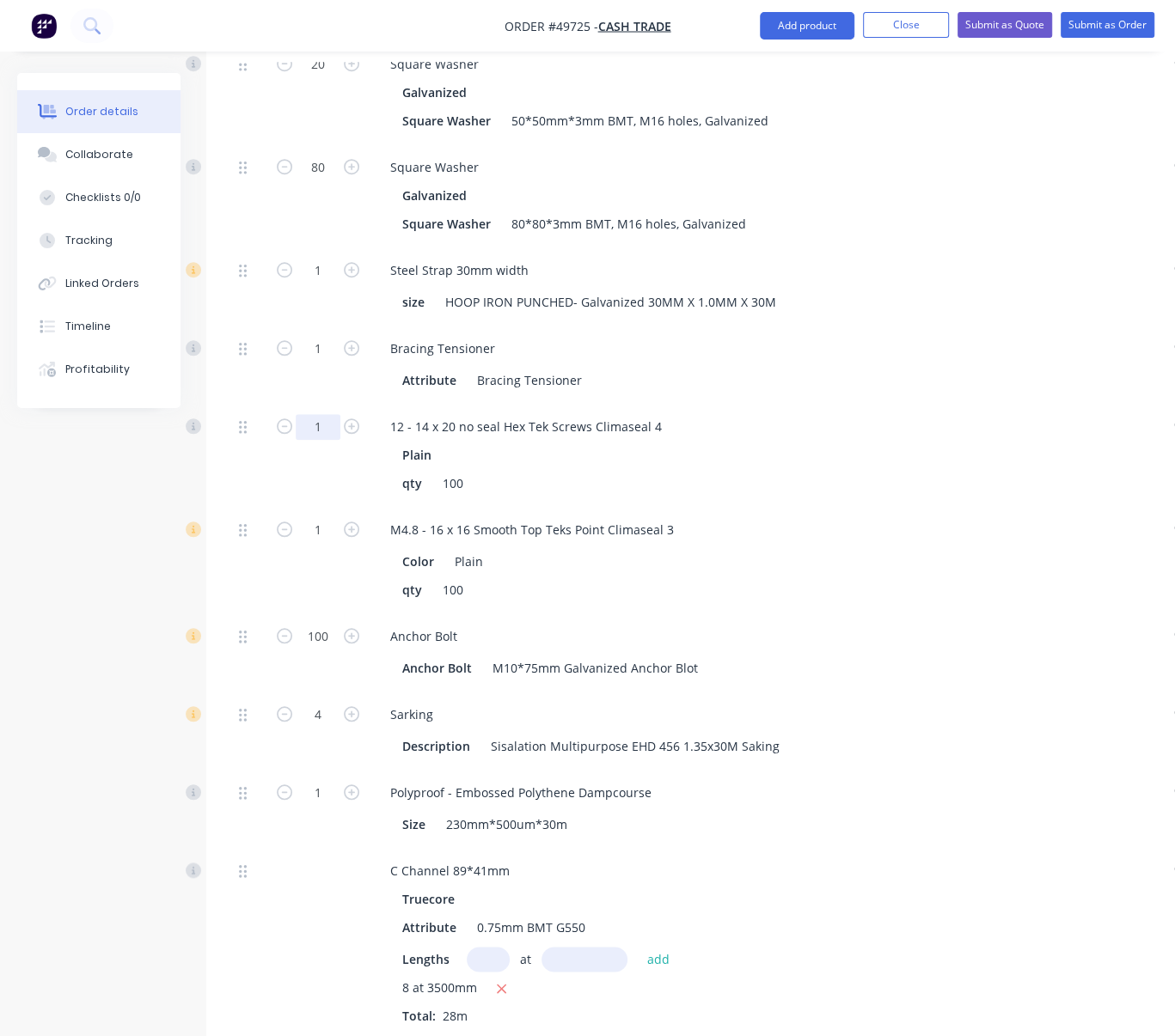
click at [332, 440] on input "1" at bounding box center [317, 426] width 44 height 25
type input "10"
type input "$71.90"
click at [273, 507] on div "10" at bounding box center [317, 455] width 103 height 103
click at [320, 284] on input "1" at bounding box center [317, 270] width 44 height 25
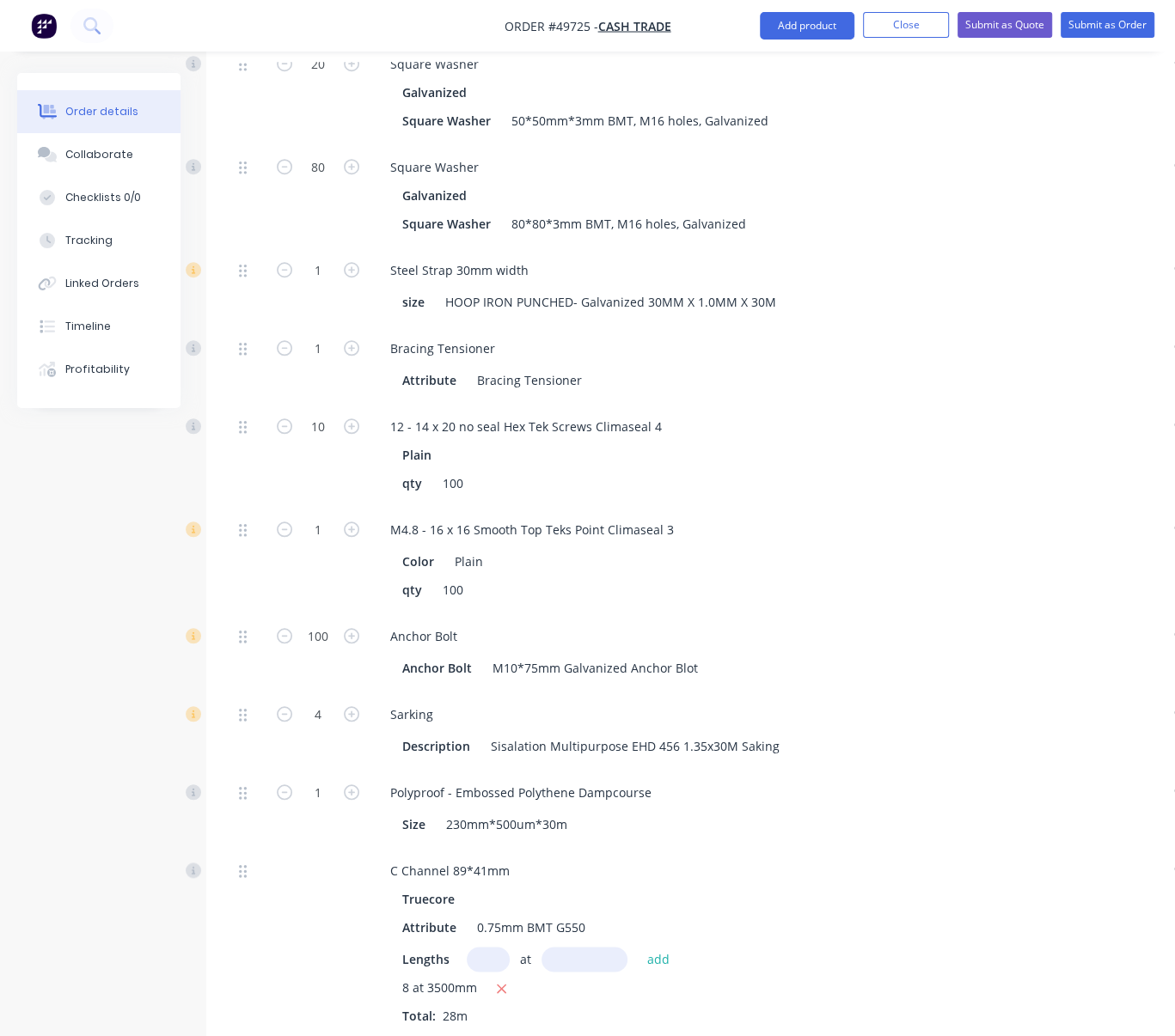
click at [299, 507] on div "10" at bounding box center [317, 455] width 103 height 103
click at [112, 634] on div "Created by Serene Created [DATE] Required [DATE] Assigned to Add team member St…" at bounding box center [597, 391] width 1161 height 2430
click at [325, 284] on input "1" at bounding box center [317, 270] width 44 height 25
drag, startPoint x: 247, startPoint y: 351, endPoint x: 262, endPoint y: 357, distance: 16.2
click at [247, 326] on div at bounding box center [249, 286] width 34 height 78
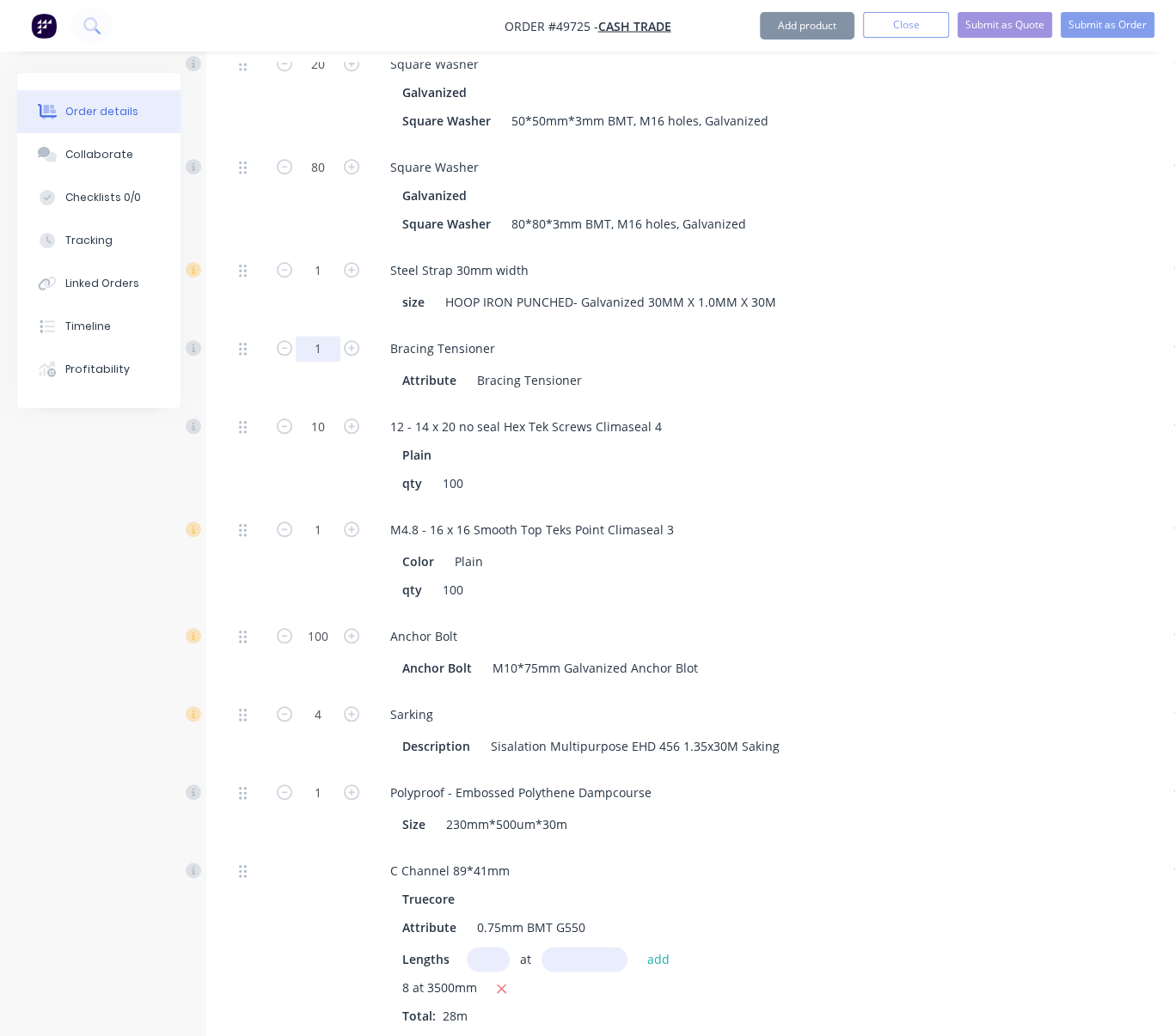
click at [322, 361] on input "1" at bounding box center [317, 348] width 44 height 25
type input "40"
type input "$108.00"
click at [332, 247] on div "80" at bounding box center [317, 195] width 103 height 103
click at [334, 284] on input "1" at bounding box center [317, 270] width 44 height 25
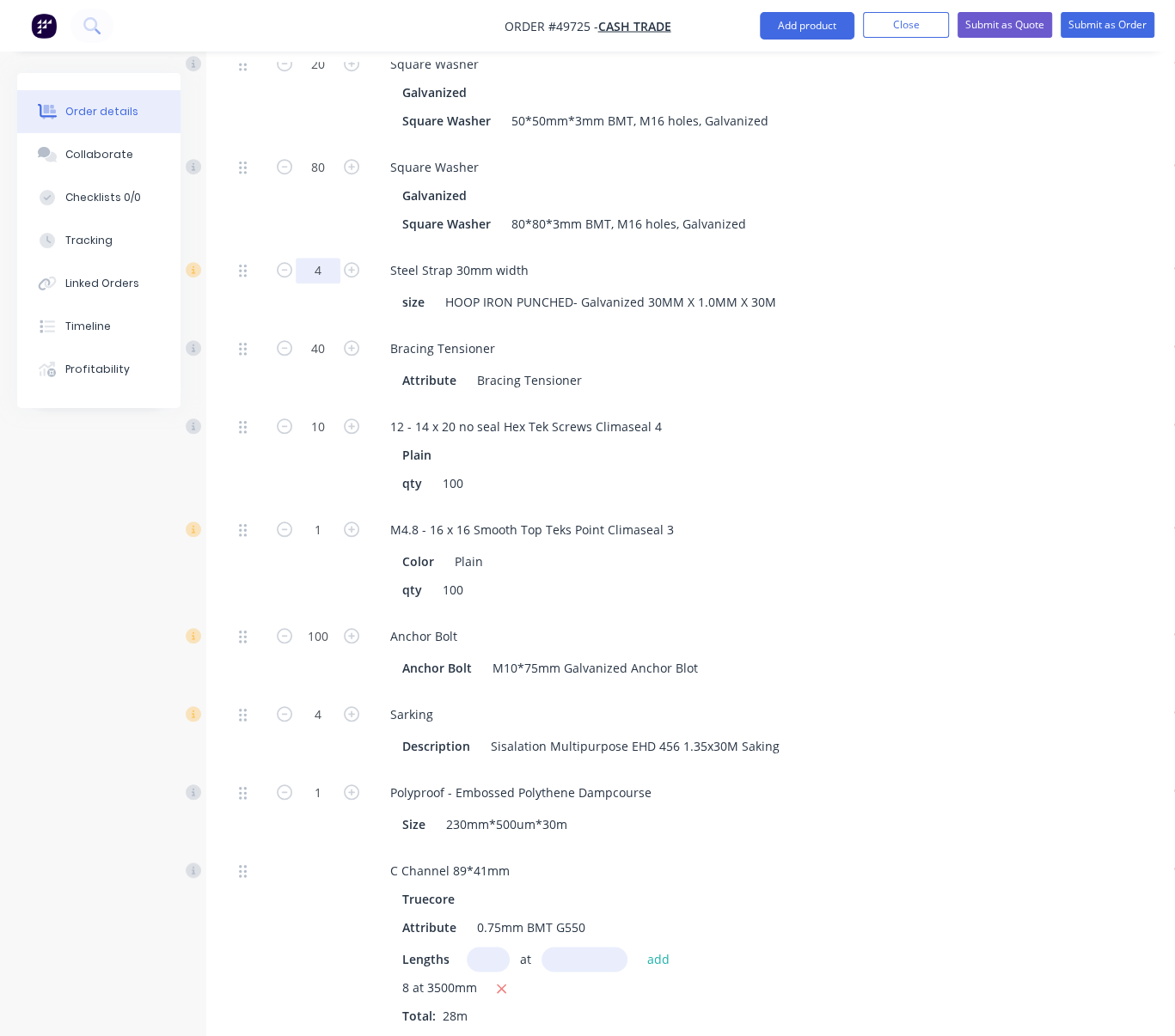
type input "4"
type input "$220.00"
click at [261, 326] on div at bounding box center [249, 286] width 34 height 78
click at [325, 543] on input "1" at bounding box center [317, 529] width 44 height 25
type input "10"
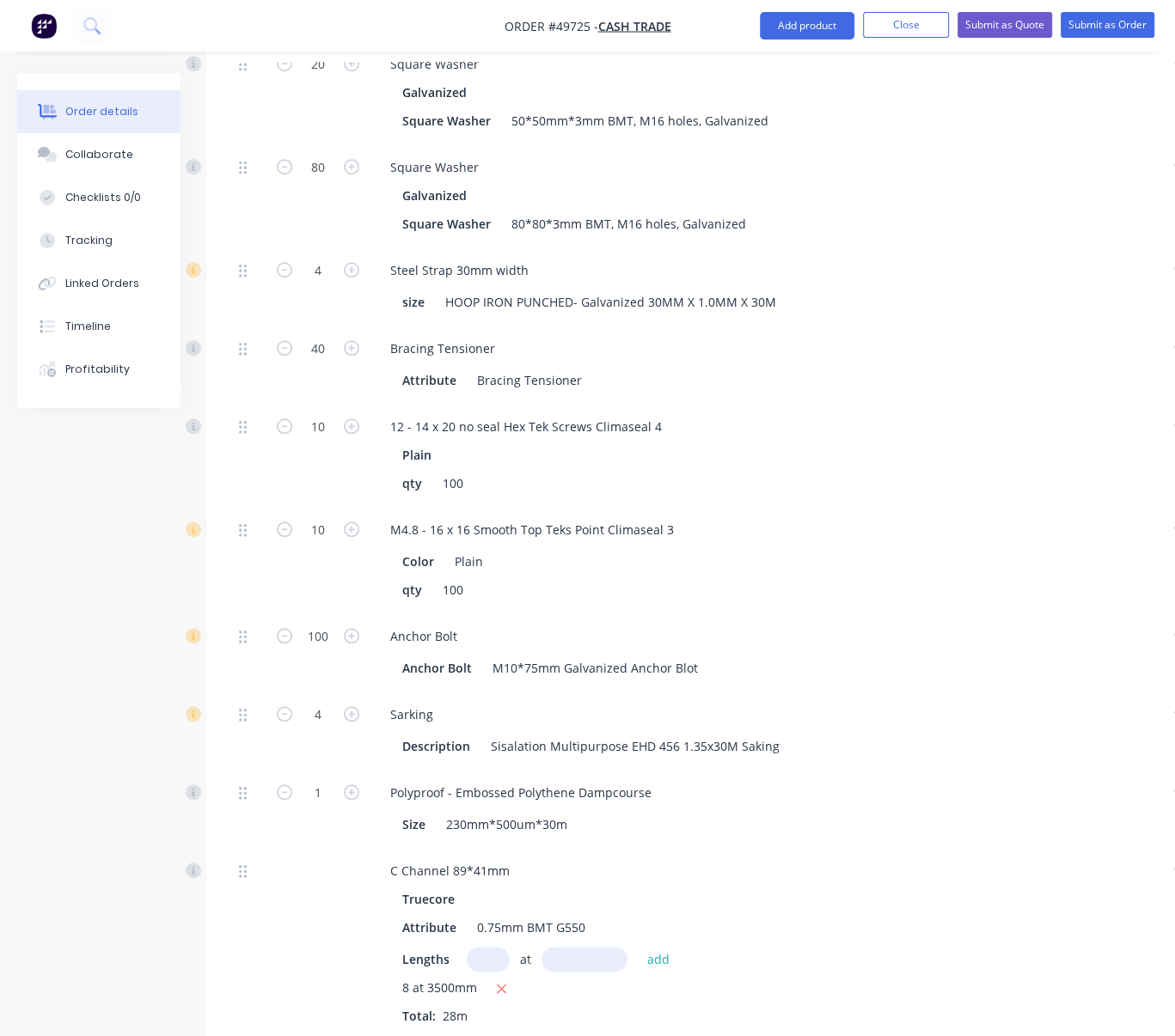
type input "$49.60"
click at [174, 602] on div "Created by Serene Created [DATE] Required [DATE] Assigned to Add team member St…" at bounding box center [597, 391] width 1161 height 2430
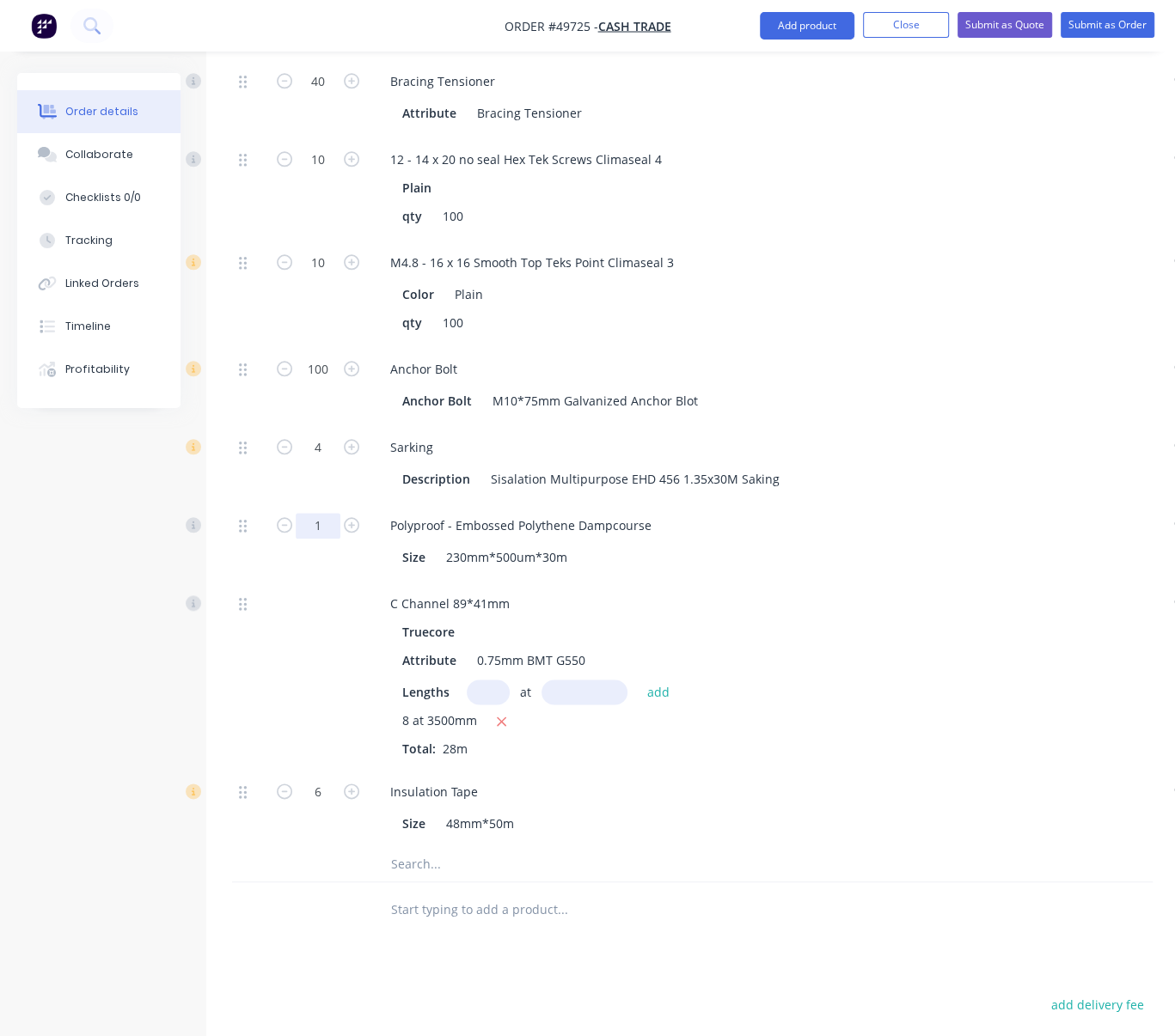
click at [328, 539] on input "1" at bounding box center [317, 526] width 44 height 25
click at [346, 581] on div "1" at bounding box center [317, 542] width 103 height 78
click at [355, 533] on icon "button" at bounding box center [351, 525] width 15 height 15
type input "2"
type input "$33.58"
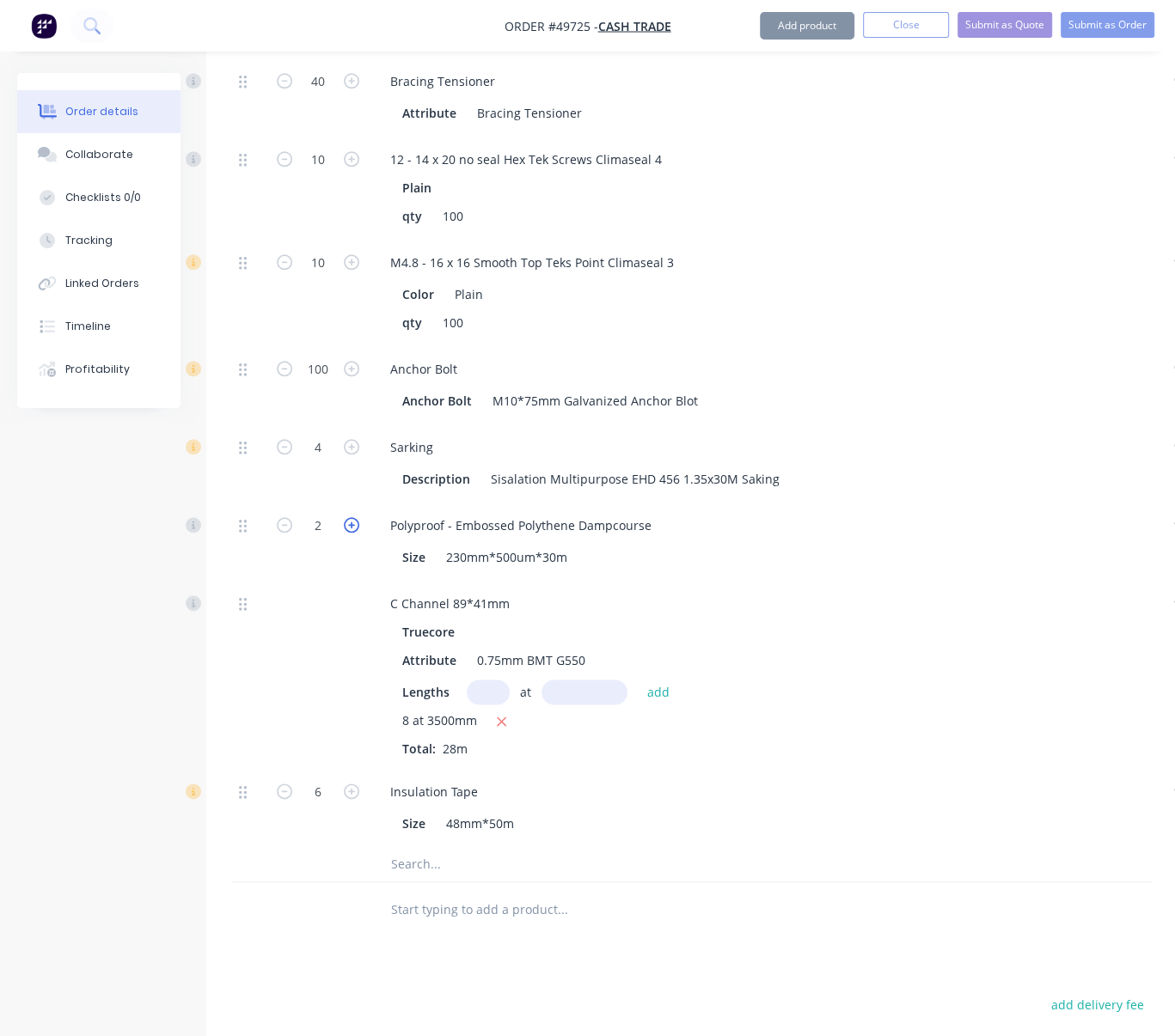
click at [355, 533] on icon "button" at bounding box center [351, 525] width 15 height 15
type input "3"
type input "$50.37"
click at [97, 615] on div "Created by Serene Created [DATE] Required [DATE] Assigned to Add team member St…" at bounding box center [597, 124] width 1161 height 2430
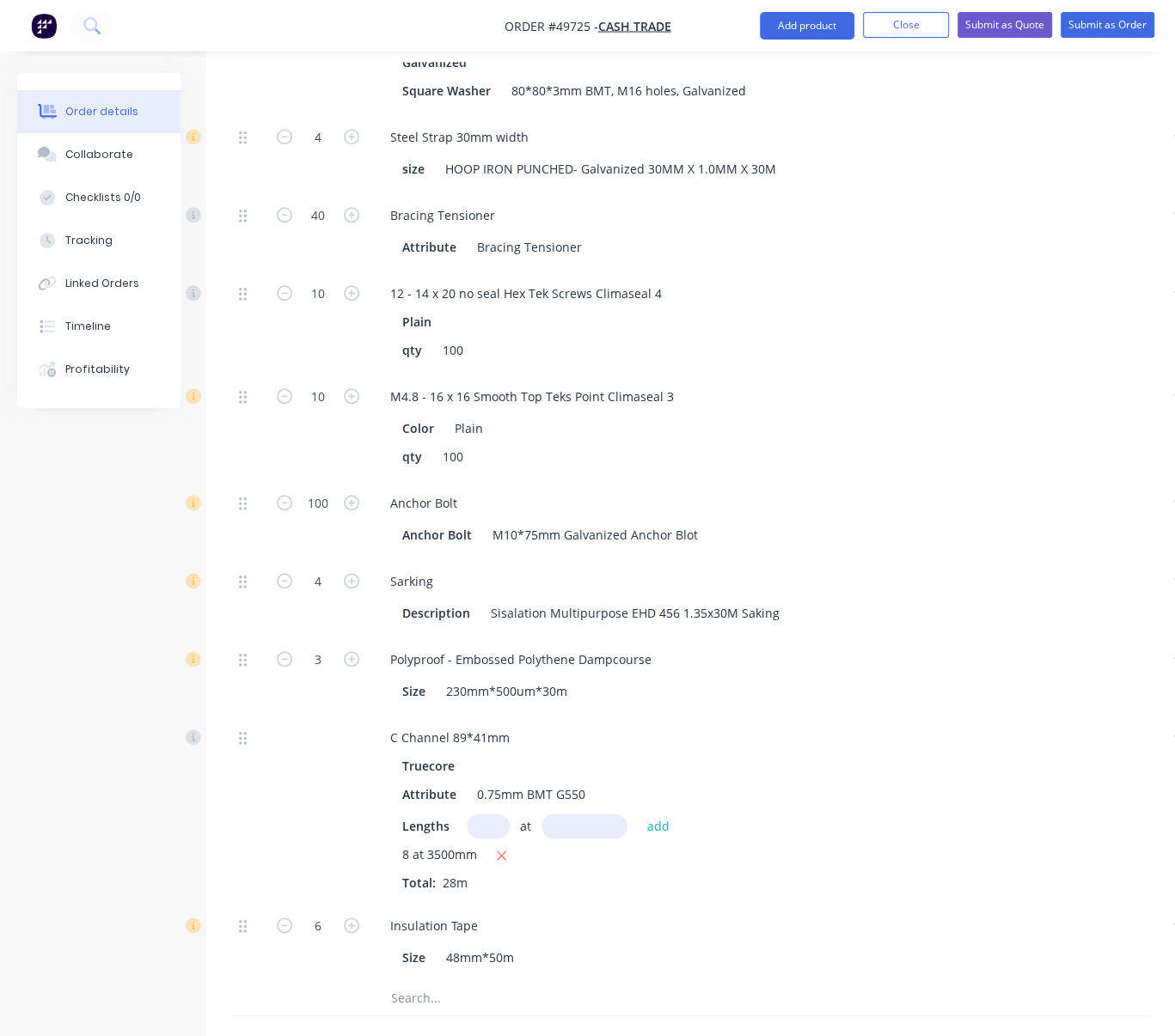
scroll to position [0, 0]
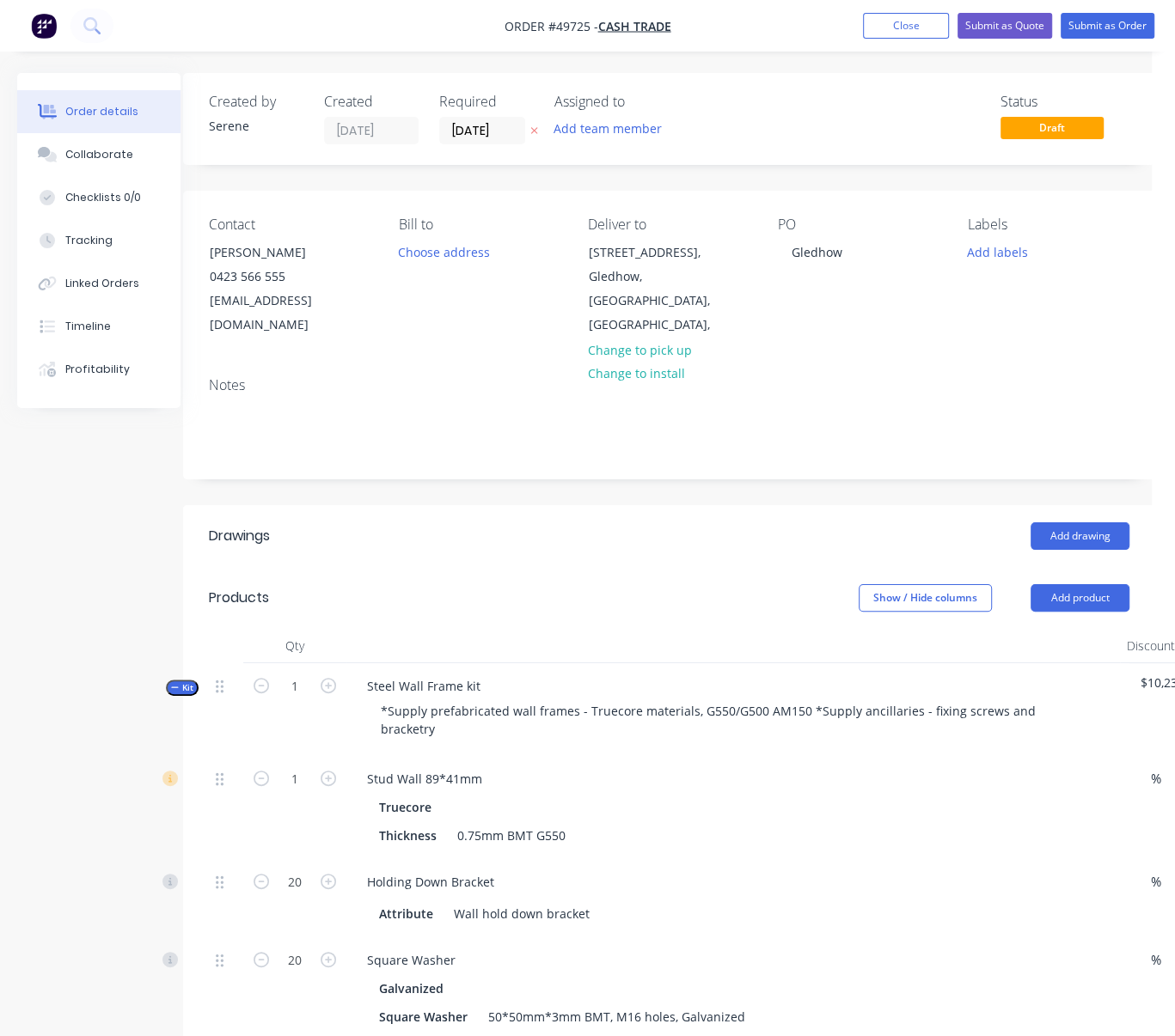
drag, startPoint x: 544, startPoint y: 562, endPoint x: 633, endPoint y: 563, distance: 89.0
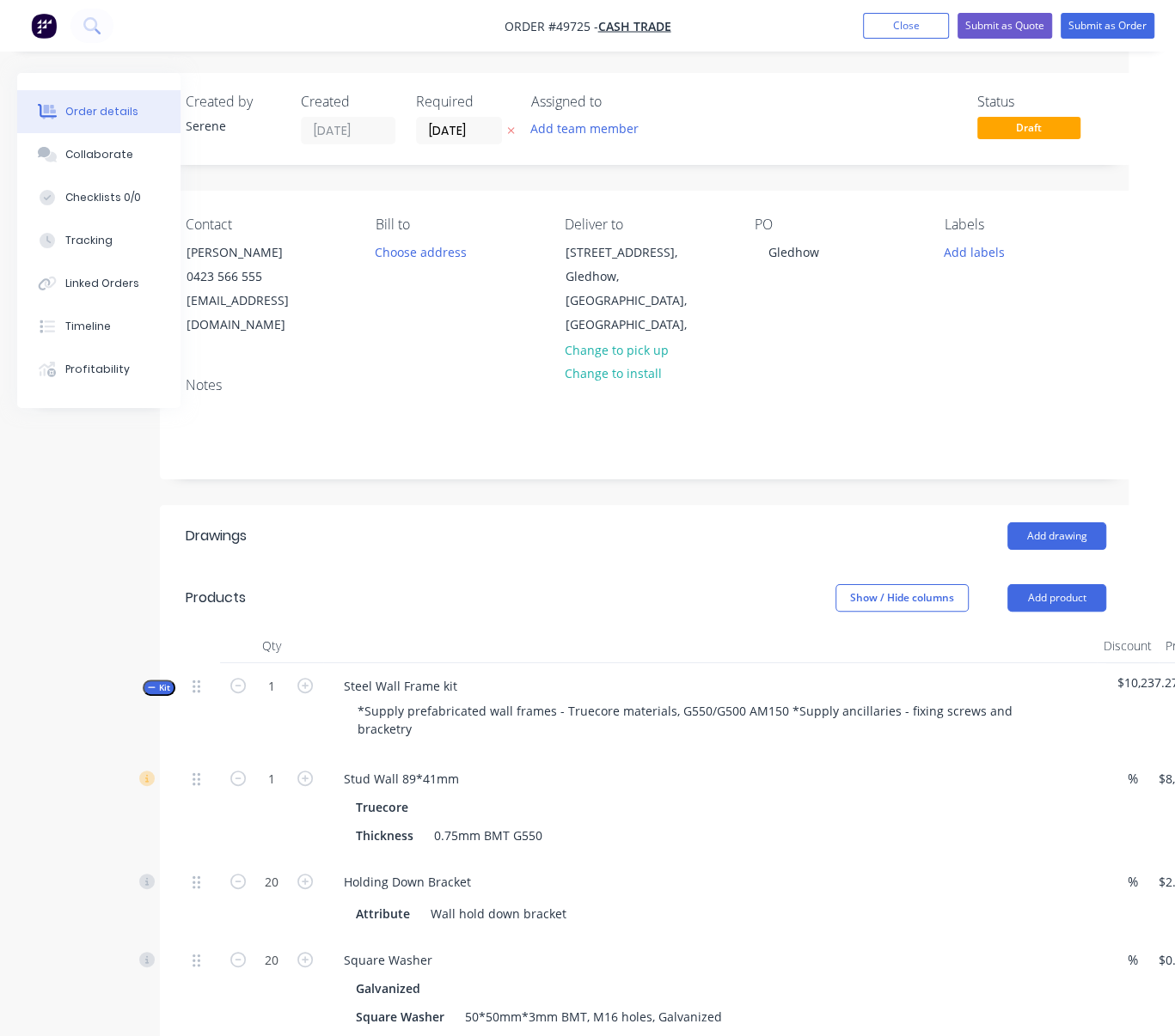
click at [166, 685] on span "Kit" at bounding box center [159, 688] width 23 height 13
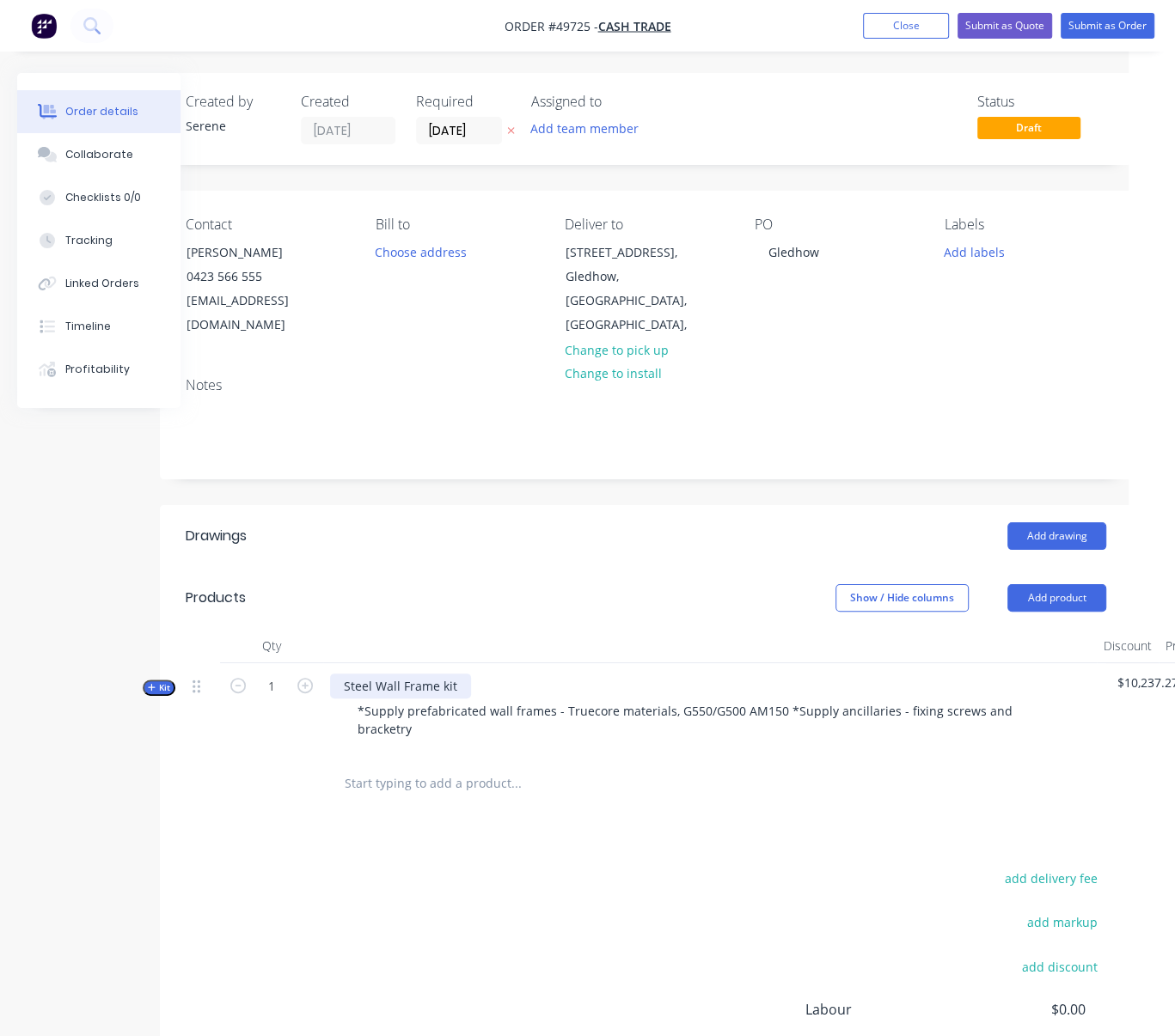
click at [467, 692] on div "Steel Wall Frame kit" at bounding box center [400, 686] width 141 height 25
click at [612, 559] on header "Drawings Add drawing" at bounding box center [646, 537] width 972 height 62
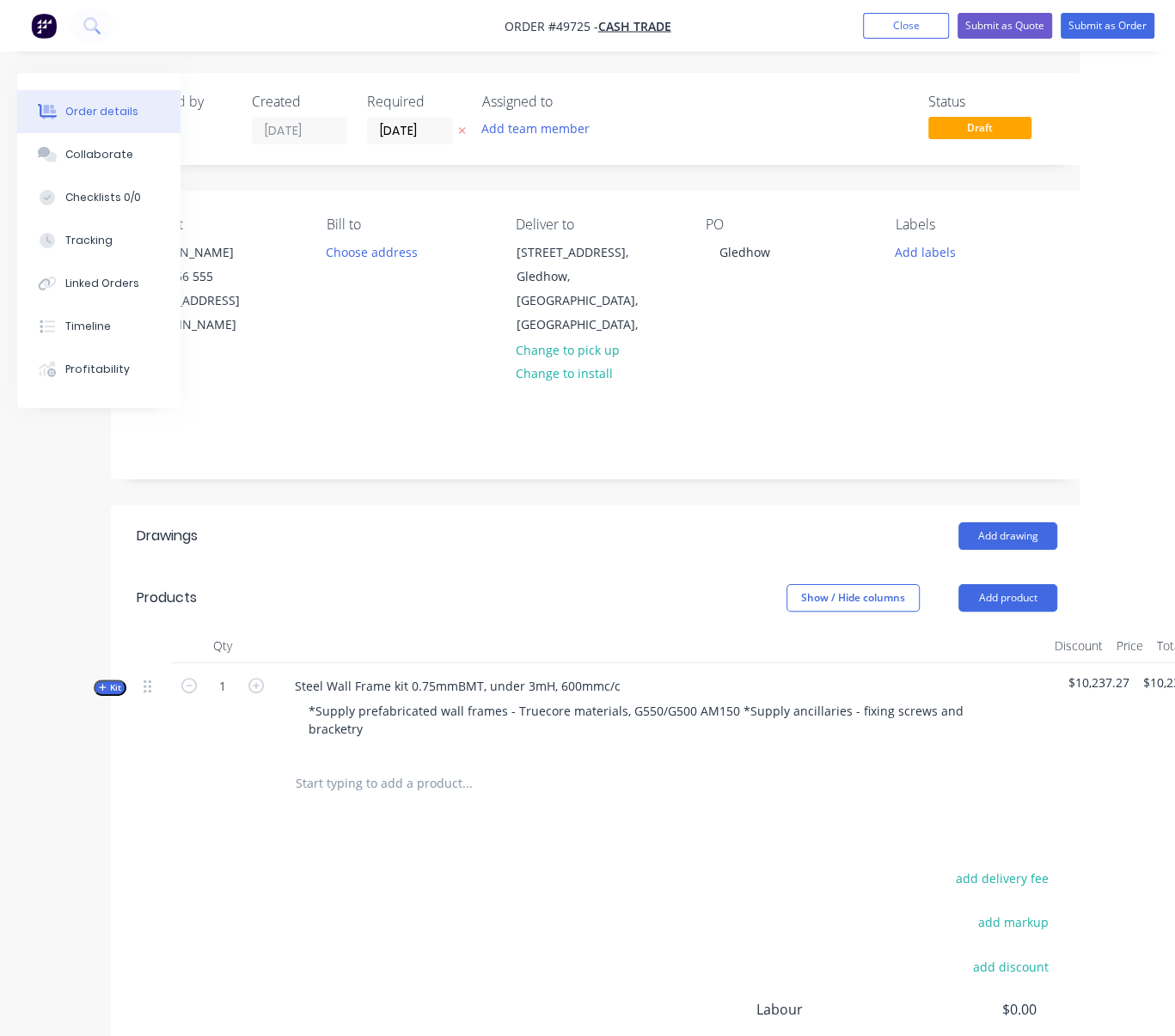
drag, startPoint x: 435, startPoint y: 563, endPoint x: 530, endPoint y: 557, distance: 95.2
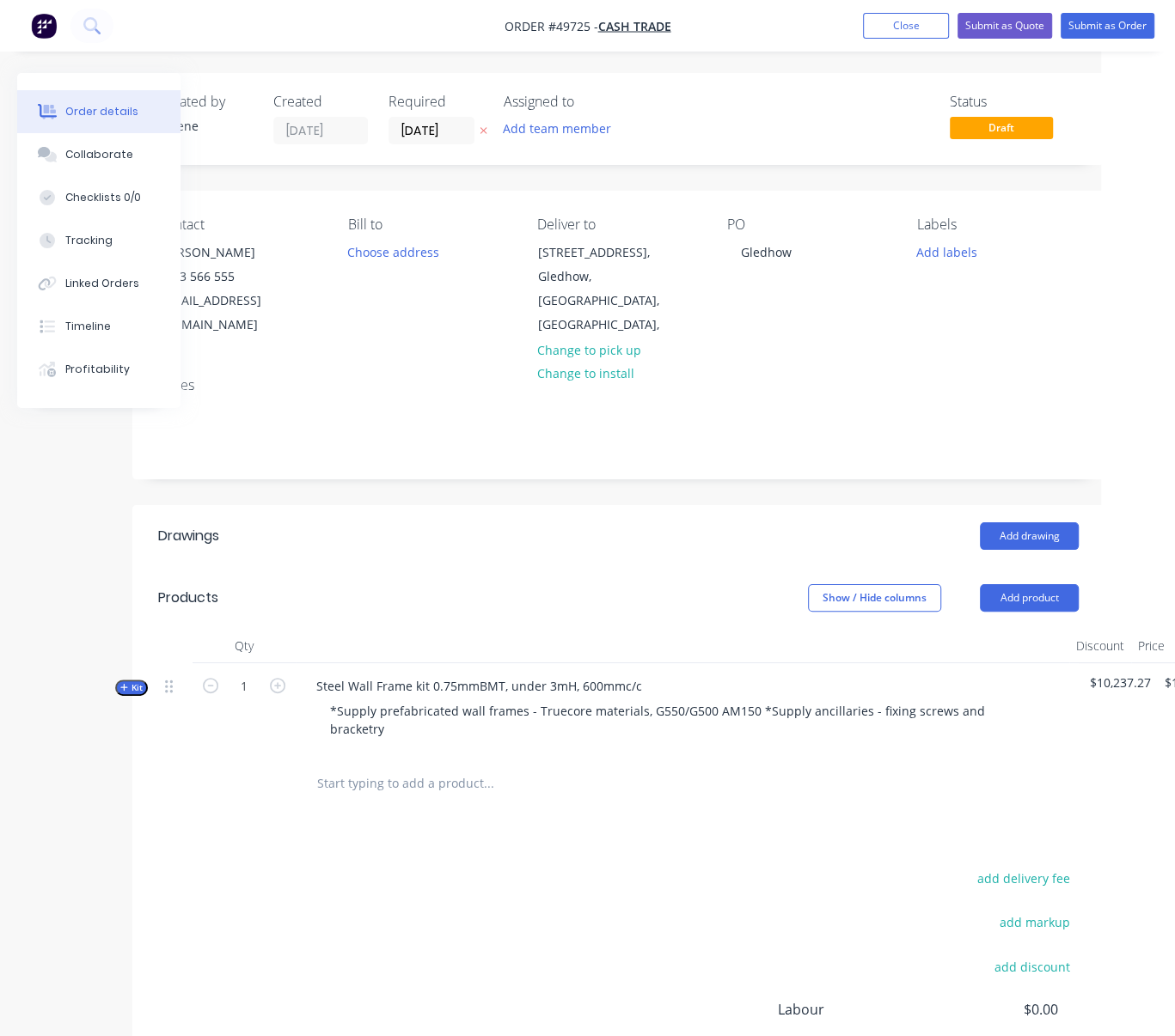
drag, startPoint x: 567, startPoint y: 560, endPoint x: 491, endPoint y: 545, distance: 77.5
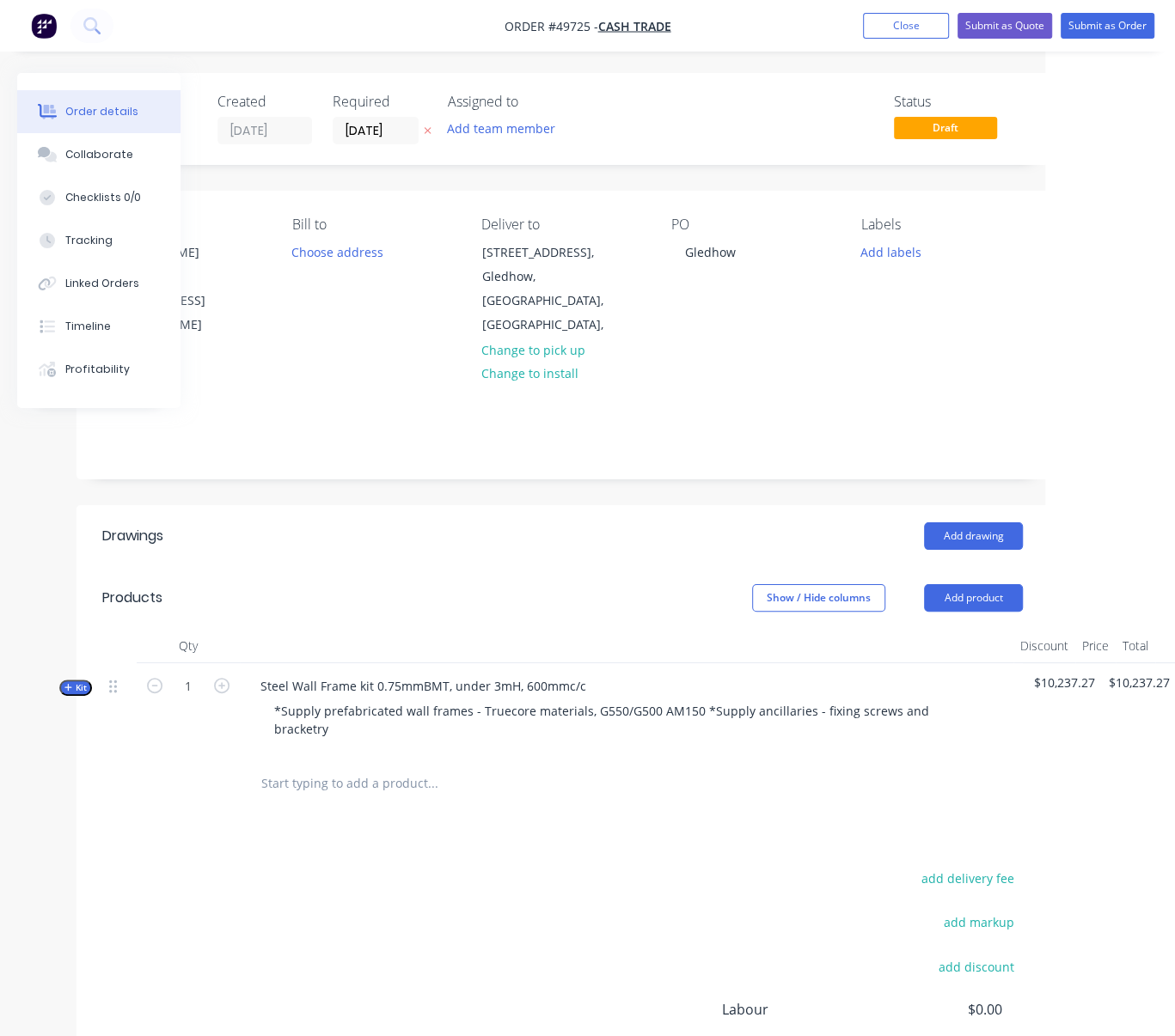
drag, startPoint x: 457, startPoint y: 545, endPoint x: 512, endPoint y: 542, distance: 55.1
click at [477, 544] on div "Add drawing" at bounding box center [655, 536] width 725 height 27
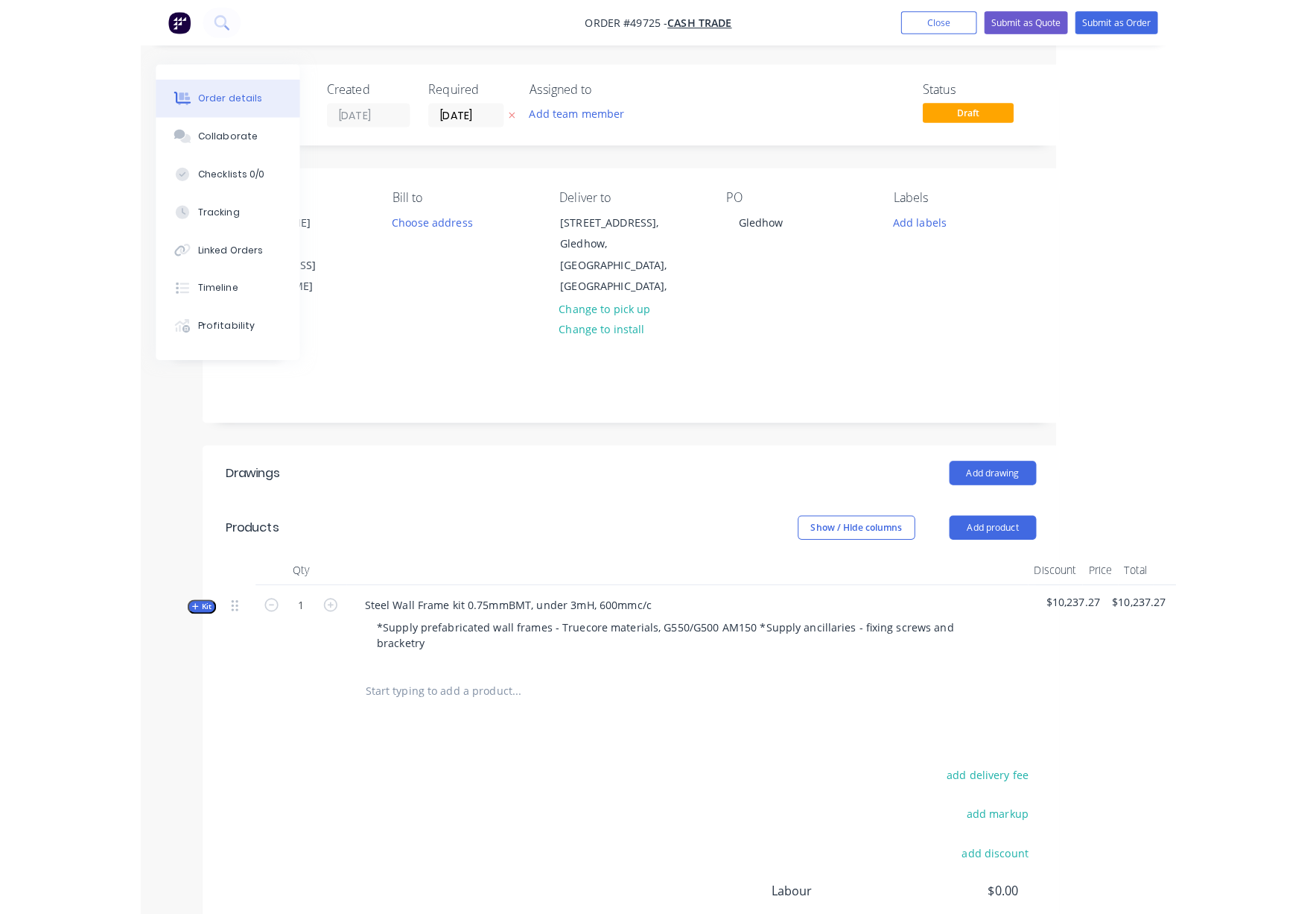
scroll to position [0, 0]
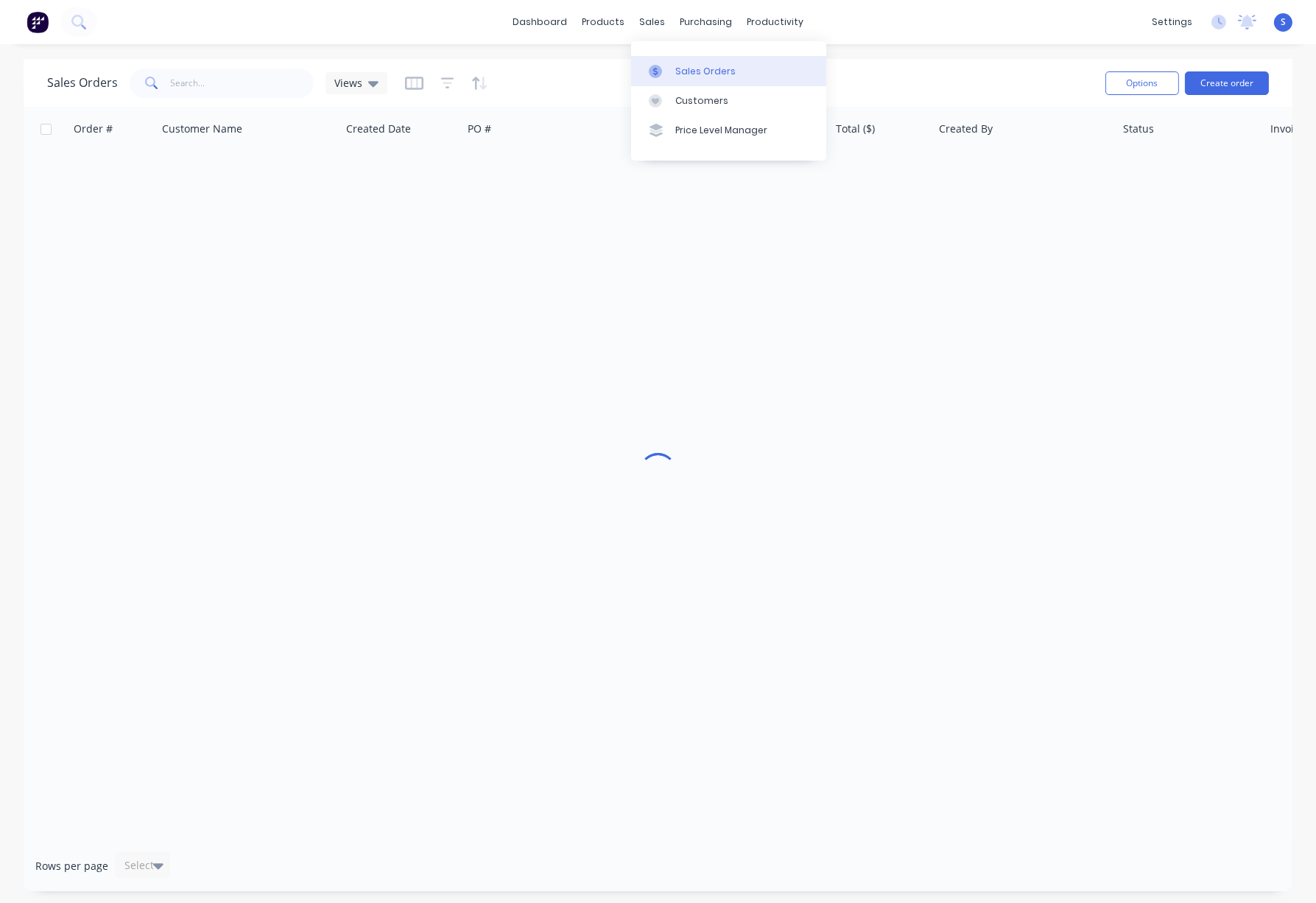
click at [681, 70] on div "Sales Orders" at bounding box center [705, 71] width 61 height 13
click at [240, 78] on input "text" at bounding box center [243, 83] width 144 height 29
type input "49722"
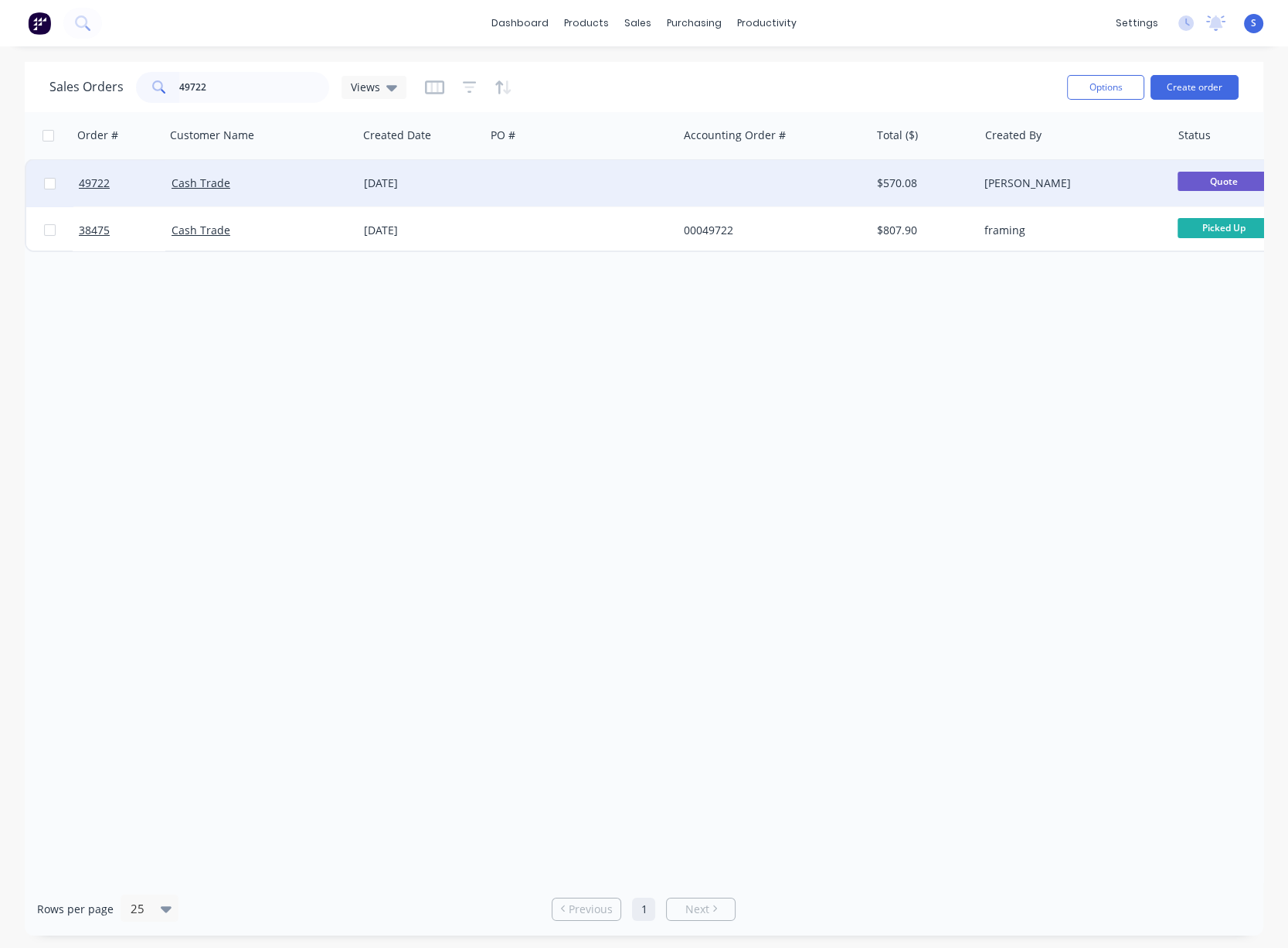
click at [451, 178] on div "[DATE]" at bounding box center [422, 183] width 115 height 15
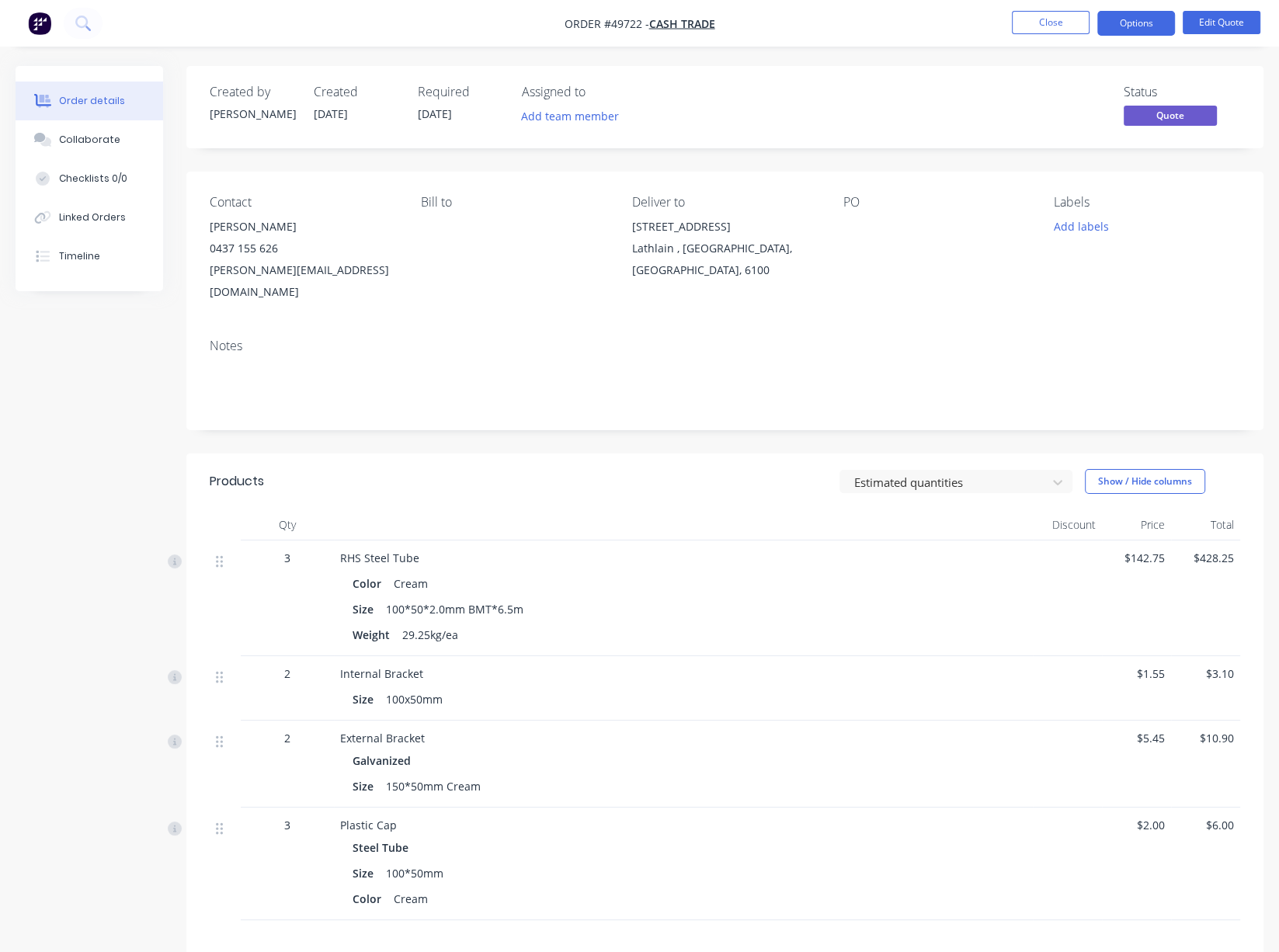
drag, startPoint x: 501, startPoint y: 485, endPoint x: 582, endPoint y: 487, distance: 81.0
drag, startPoint x: 544, startPoint y: 485, endPoint x: 599, endPoint y: 484, distance: 55.0
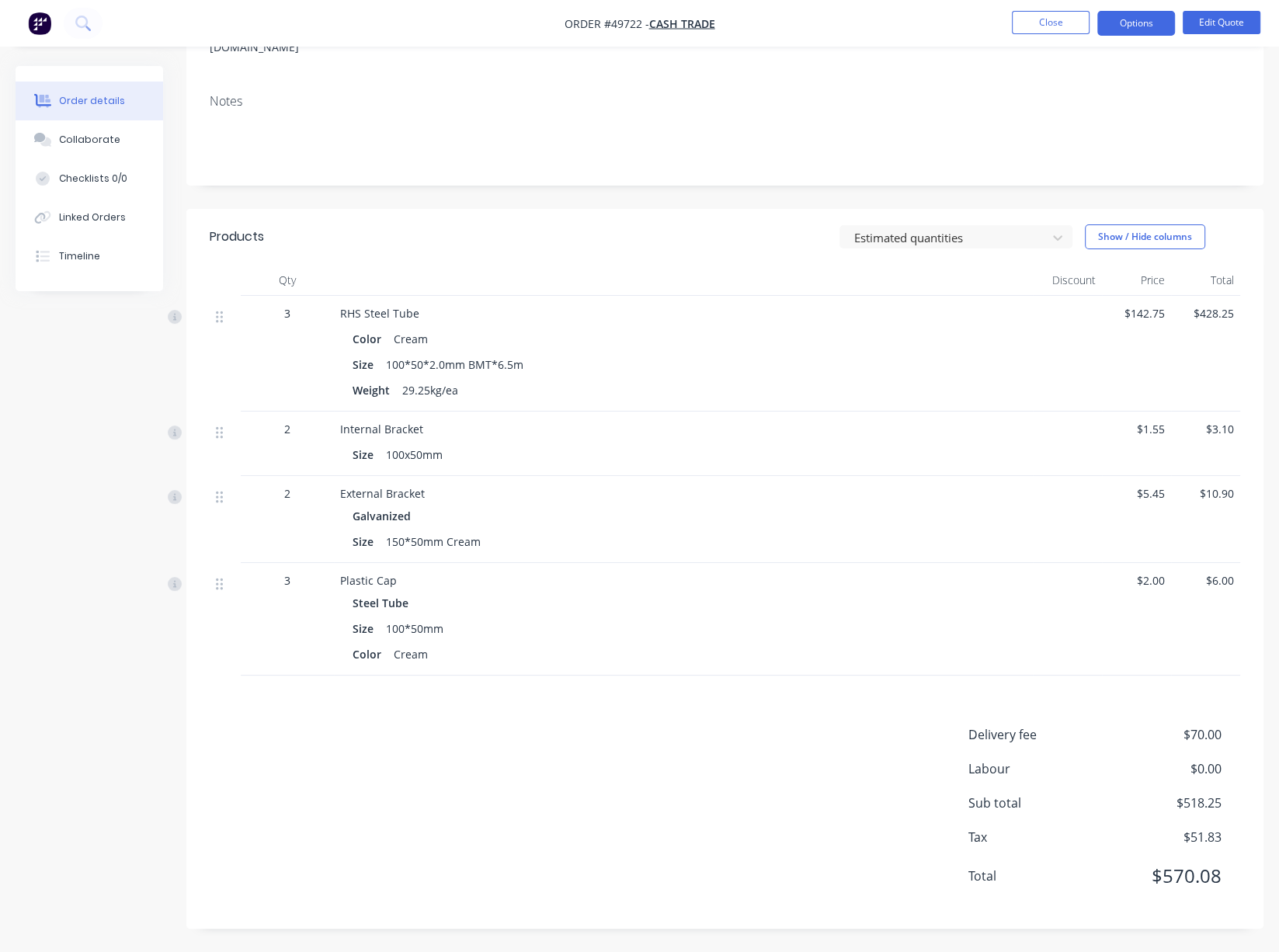
scroll to position [280, 0]
click at [658, 762] on div "Delivery fee $70.00 Labour $0.00 Sub total $518.25 Tax $51.83 Total $570.08" at bounding box center [725, 815] width 1031 height 180
click at [653, 759] on div "Delivery fee $70.00 Labour $0.00 Sub total $518.25 Tax $51.83 Total $570.08" at bounding box center [725, 815] width 1031 height 180
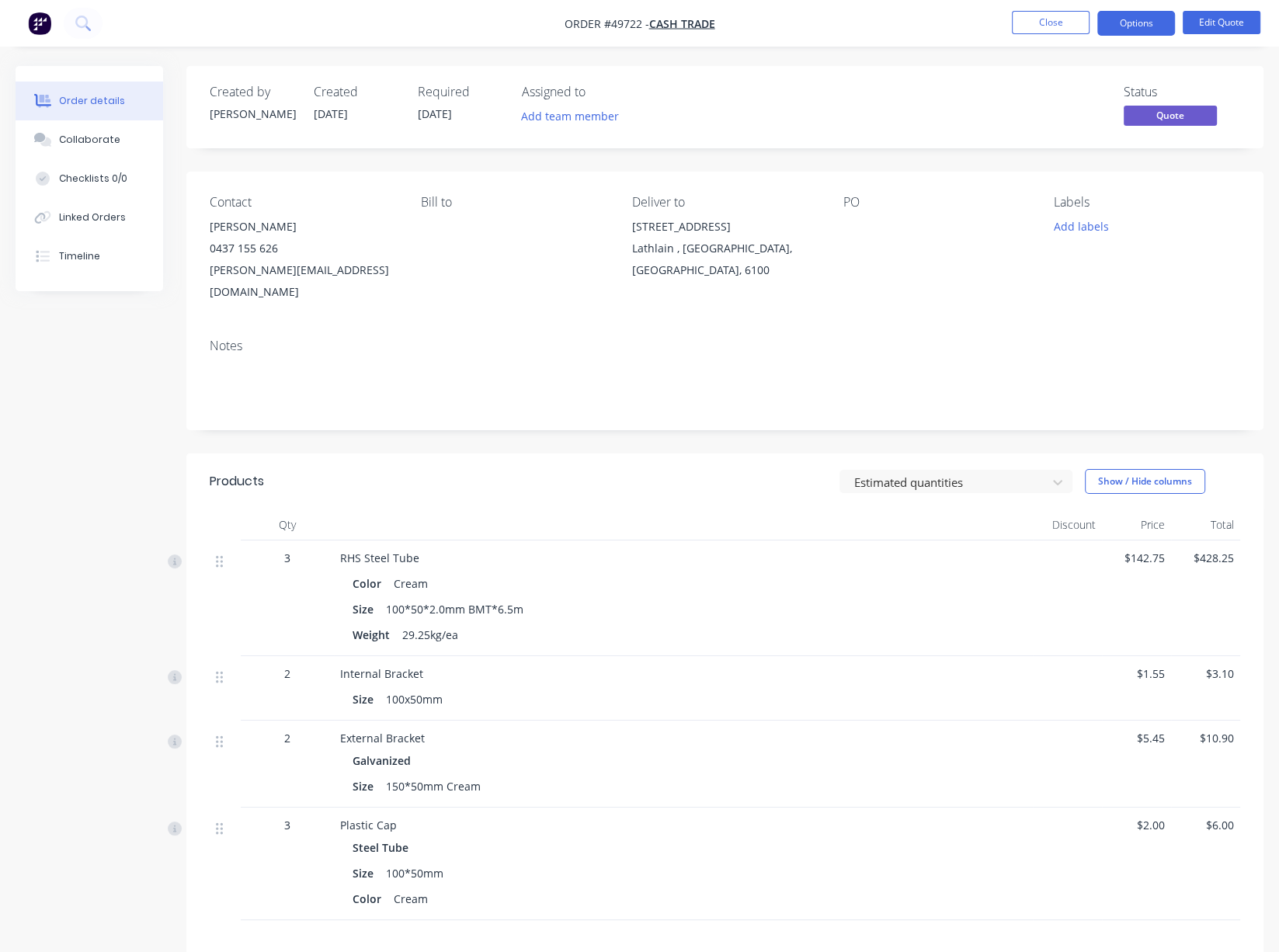
click at [631, 499] on header "Products Estimated quantities Show / Hide columns" at bounding box center [725, 482] width 1077 height 56
drag, startPoint x: 586, startPoint y: 483, endPoint x: 622, endPoint y: 484, distance: 36.0
click at [1061, 34] on button "Close" at bounding box center [1050, 22] width 78 height 23
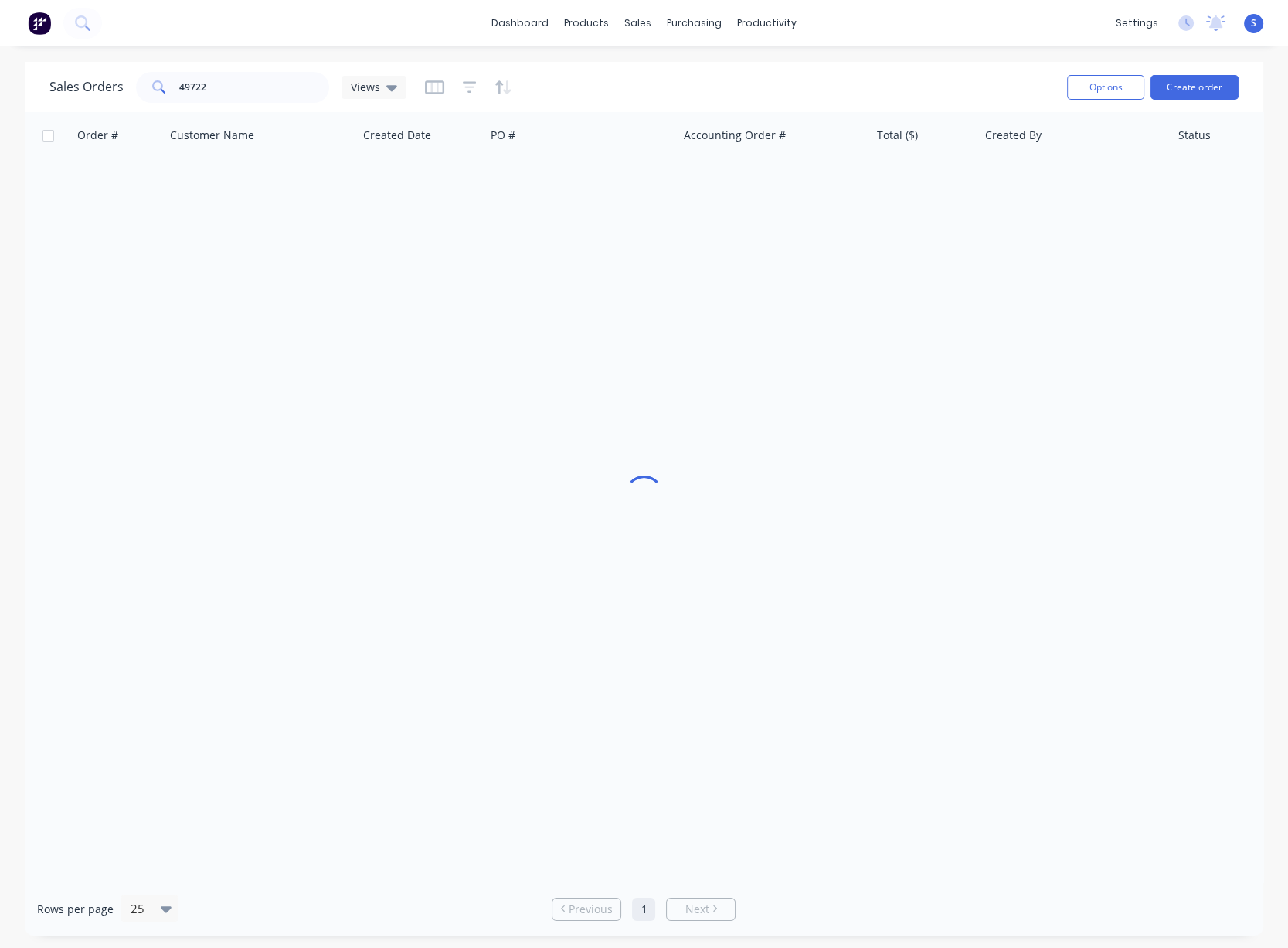
click at [0, 236] on html "dashboard products sales purchasing productivity dashboard products Product Cat…" at bounding box center [644, 474] width 1288 height 948
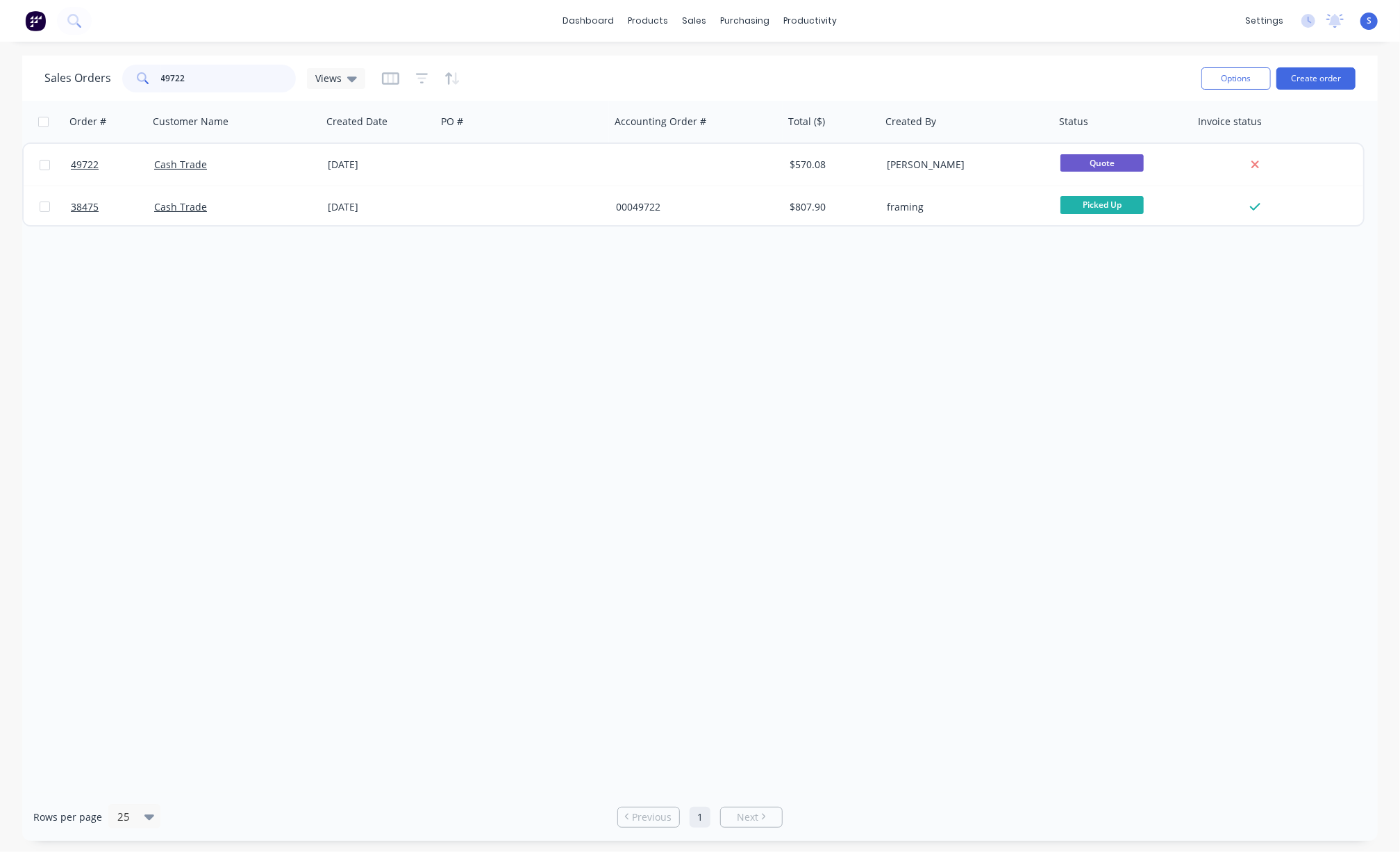
drag, startPoint x: 214, startPoint y: 85, endPoint x: 126, endPoint y: 85, distance: 88.0
click at [135, 85] on div "49722" at bounding box center [209, 79] width 174 height 27
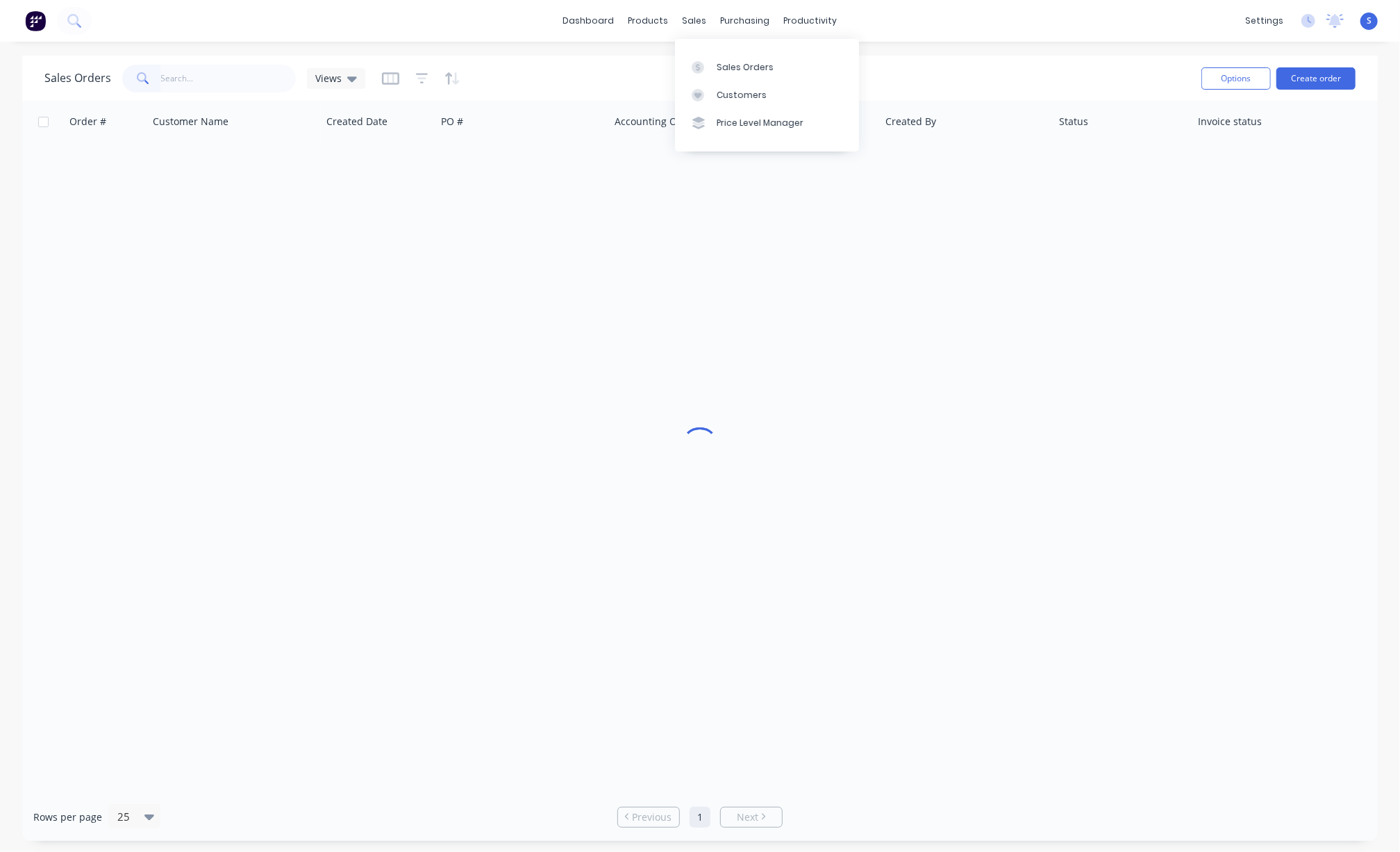
drag, startPoint x: 734, startPoint y: 74, endPoint x: 258, endPoint y: 98, distance: 476.6
click at [733, 74] on div "Sales Orders" at bounding box center [745, 67] width 57 height 12
click at [178, 76] on input "text" at bounding box center [229, 79] width 136 height 27
type input "49575"
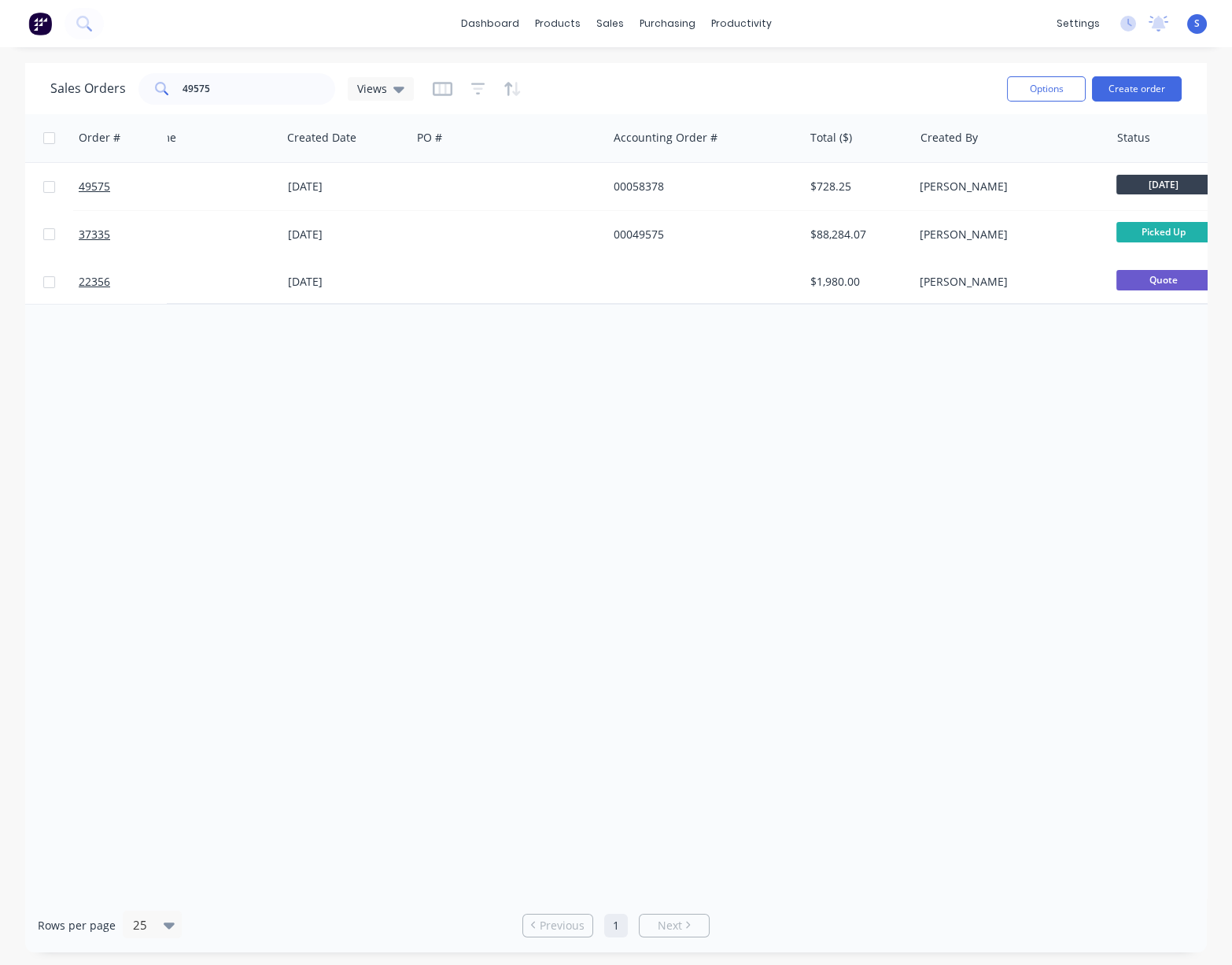
drag, startPoint x: 703, startPoint y: 468, endPoint x: 769, endPoint y: 468, distance: 66.0
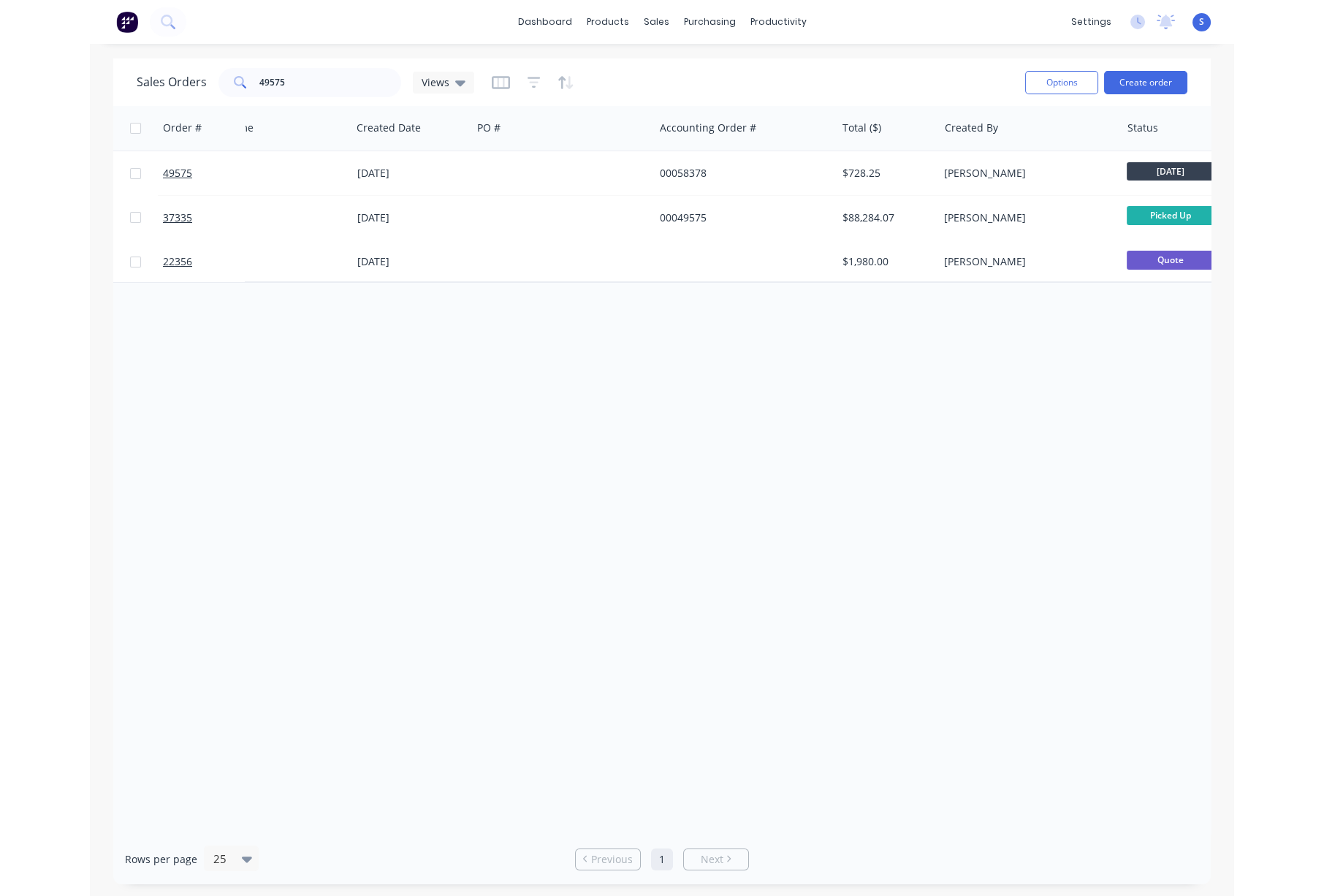
scroll to position [0, 235]
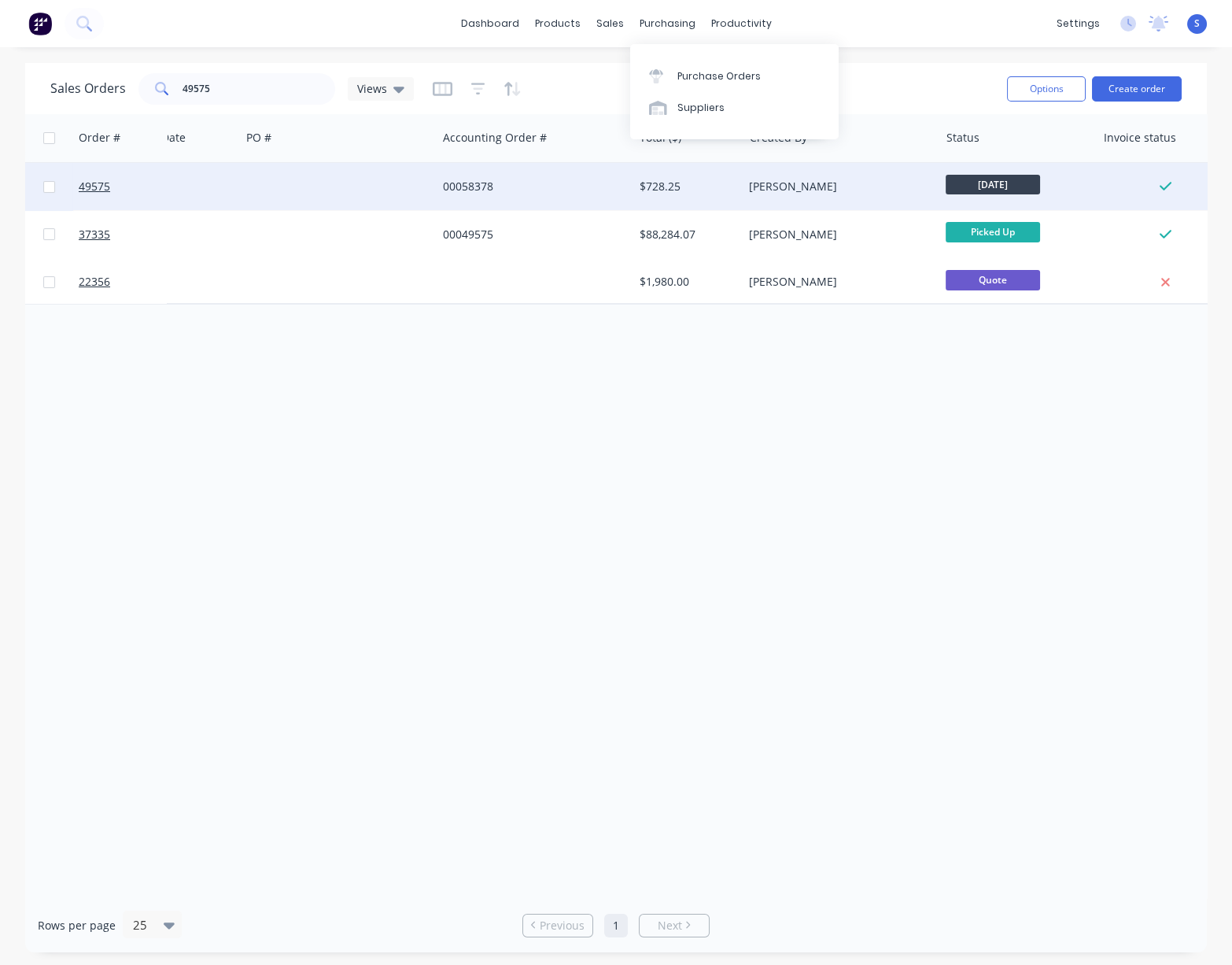
click at [510, 191] on div "00058378" at bounding box center [530, 187] width 175 height 16
